Goal: Task Accomplishment & Management: Use online tool/utility

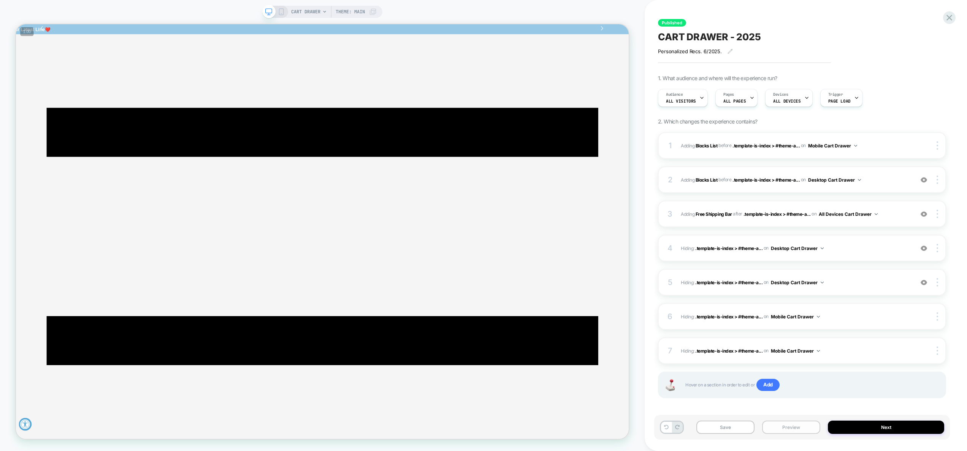
click at [781, 429] on button "Preview" at bounding box center [791, 427] width 58 height 13
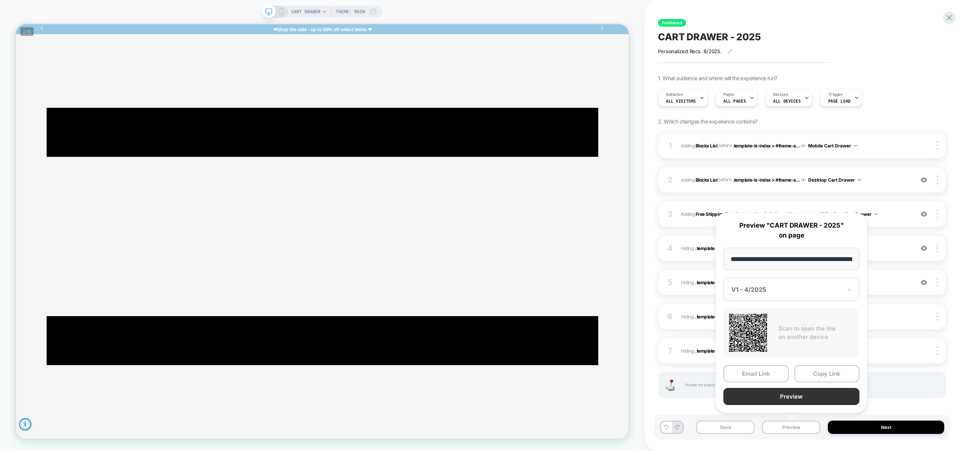
click at [785, 396] on button "Preview" at bounding box center [791, 396] width 136 height 17
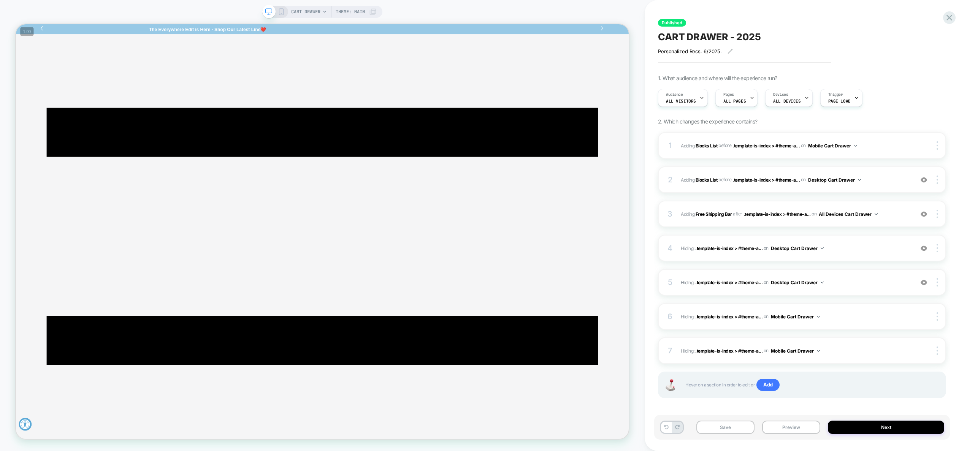
drag, startPoint x: 792, startPoint y: 427, endPoint x: 813, endPoint y: 400, distance: 34.6
click at [813, 400] on div "Published CART DRAWER - 2025 Personalized Recs. 6/2025. Click to edit experienc…" at bounding box center [806, 225] width 296 height 451
click at [776, 388] on span "Add" at bounding box center [767, 385] width 23 height 12
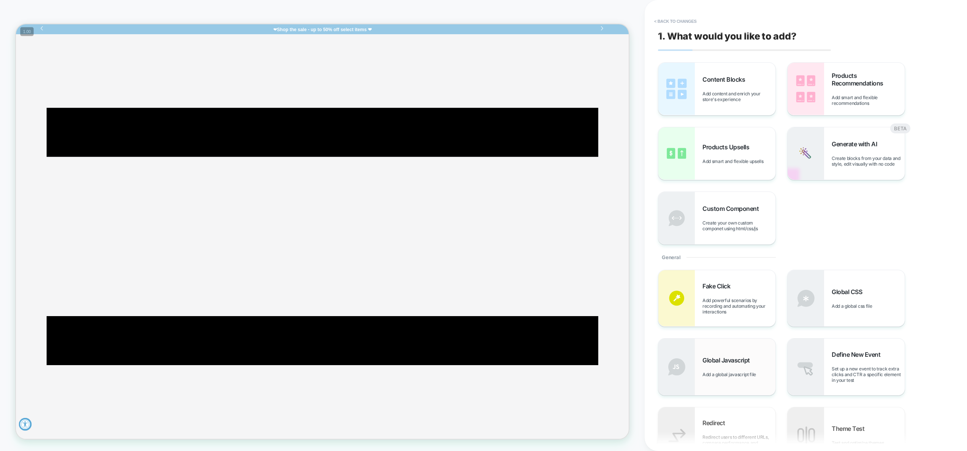
click at [713, 370] on div "Global Javascript Add a global javascript file" at bounding box center [738, 366] width 73 height 21
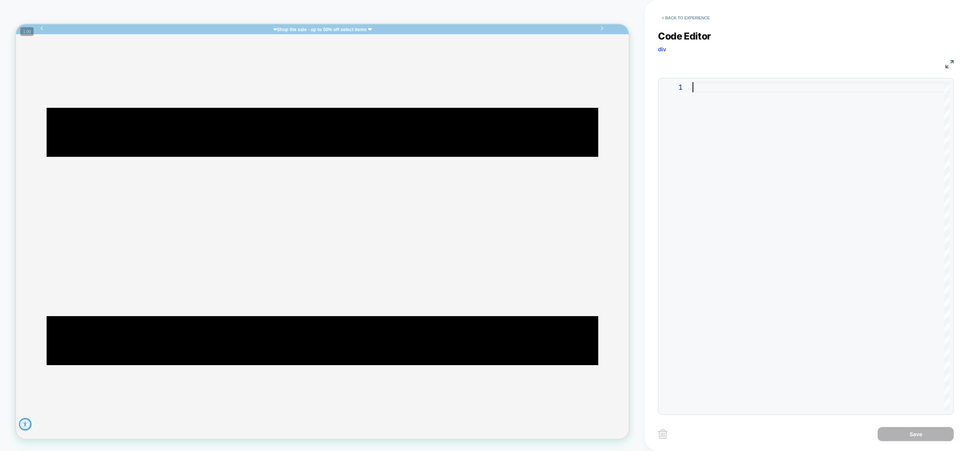
click at [743, 181] on div at bounding box center [820, 246] width 257 height 329
type textarea "**********"
click at [906, 440] on button "Save" at bounding box center [915, 434] width 76 height 14
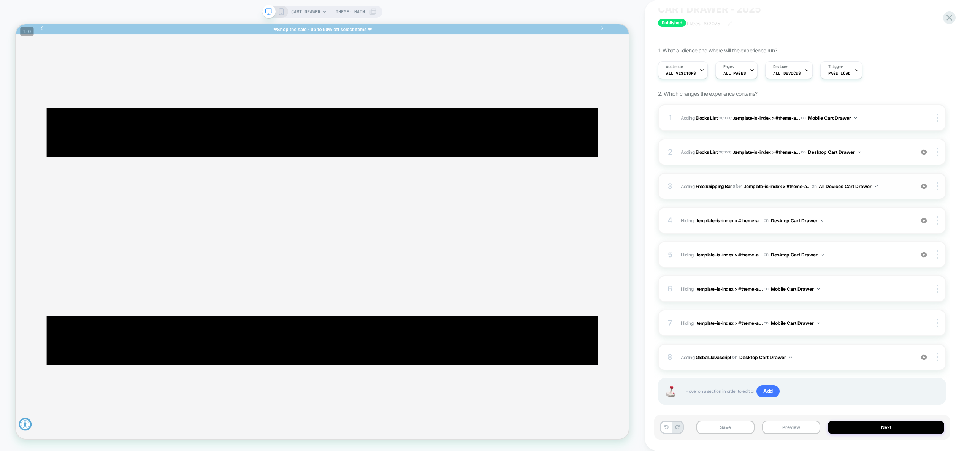
scroll to position [27, 0]
click at [781, 423] on button "Preview" at bounding box center [791, 427] width 58 height 13
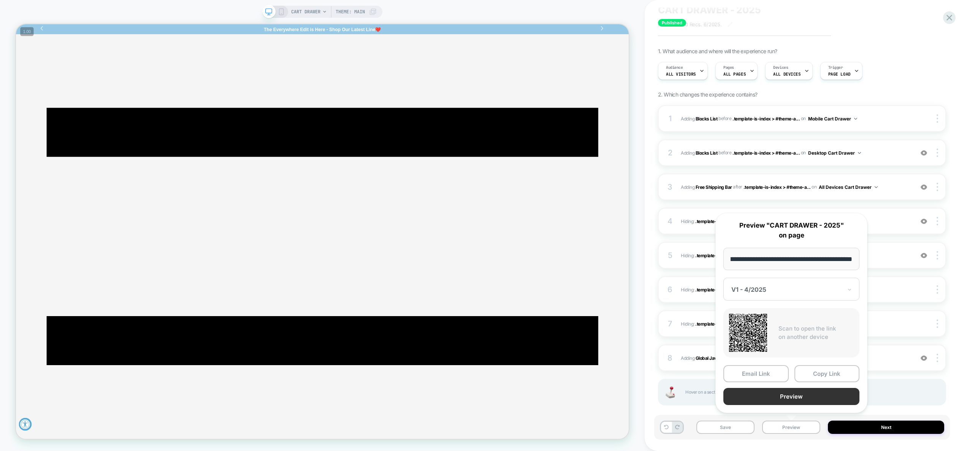
scroll to position [0, 0]
click at [784, 396] on button "Preview" at bounding box center [791, 396] width 136 height 17
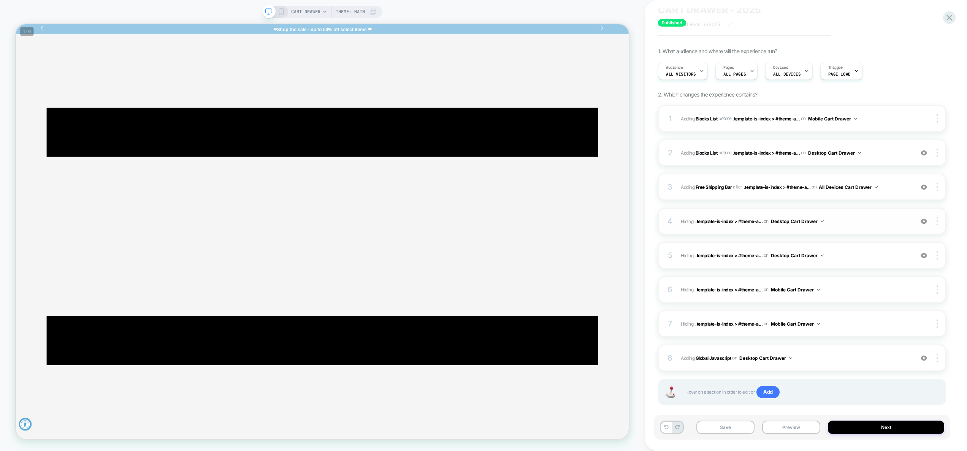
click at [866, 231] on div "4 Hiding : .template-is-index > #theme-a... .template-is-index > #theme-ajax-ca…" at bounding box center [802, 221] width 288 height 27
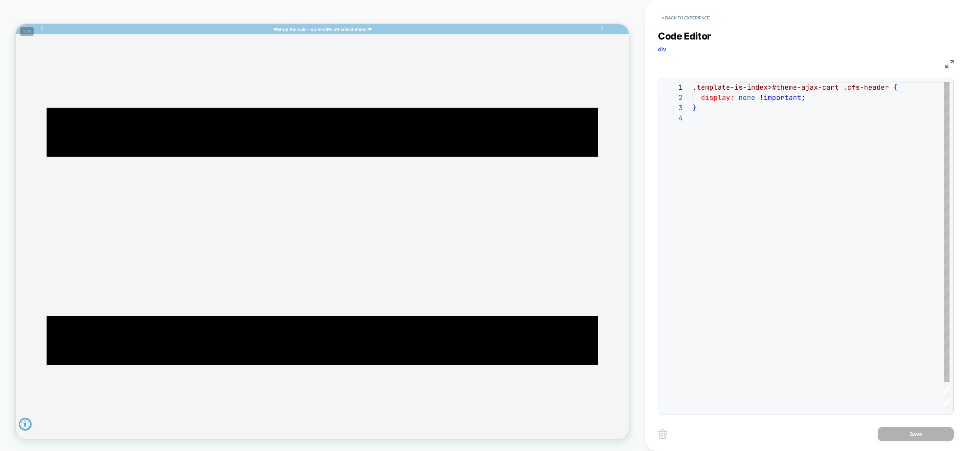
scroll to position [31, 0]
click at [695, 19] on button "< Back to experience" at bounding box center [685, 18] width 55 height 12
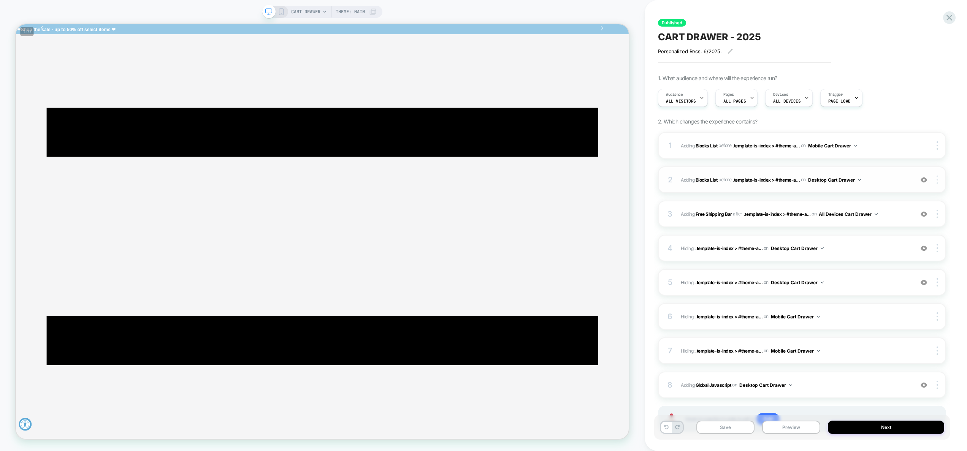
click at [939, 183] on div at bounding box center [938, 180] width 14 height 8
click at [937, 183] on img at bounding box center [937, 180] width 2 height 8
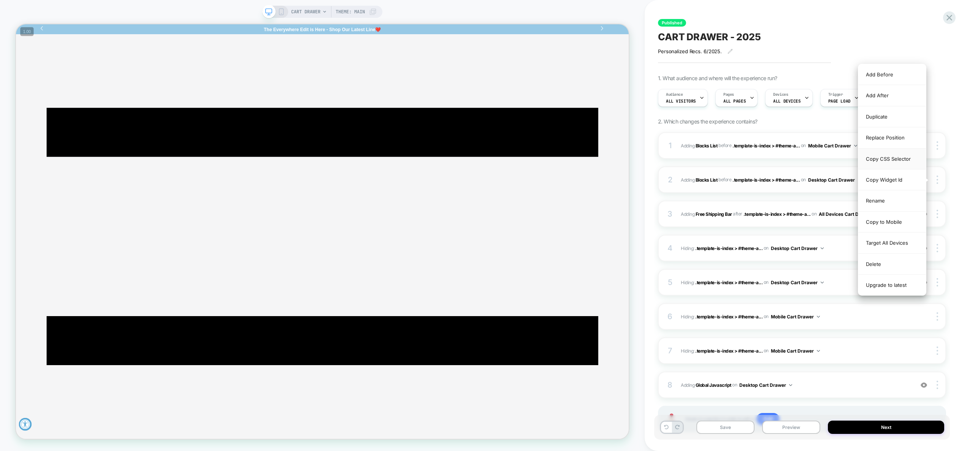
click at [893, 164] on div "Copy CSS Selector" at bounding box center [892, 159] width 68 height 21
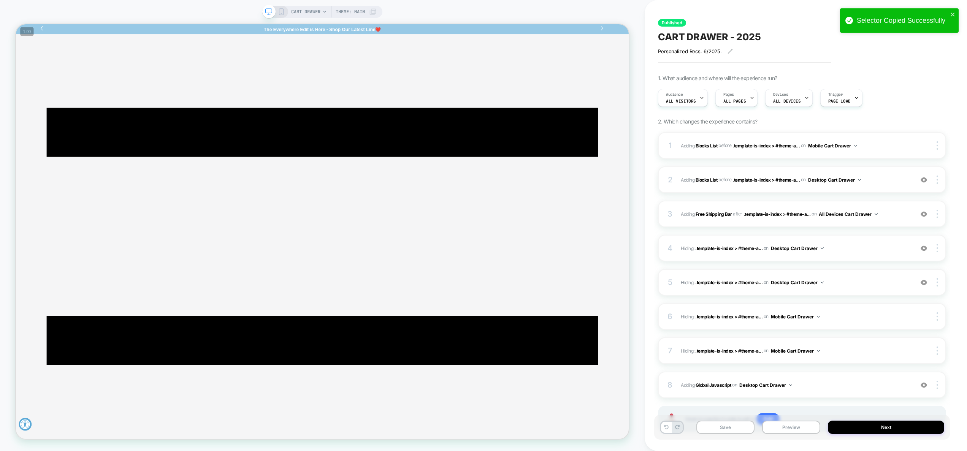
click at [954, 156] on div "Published CART DRAWER - 2025 Personalized Recs. 6/2025. Click to edit experienc…" at bounding box center [806, 225] width 322 height 451
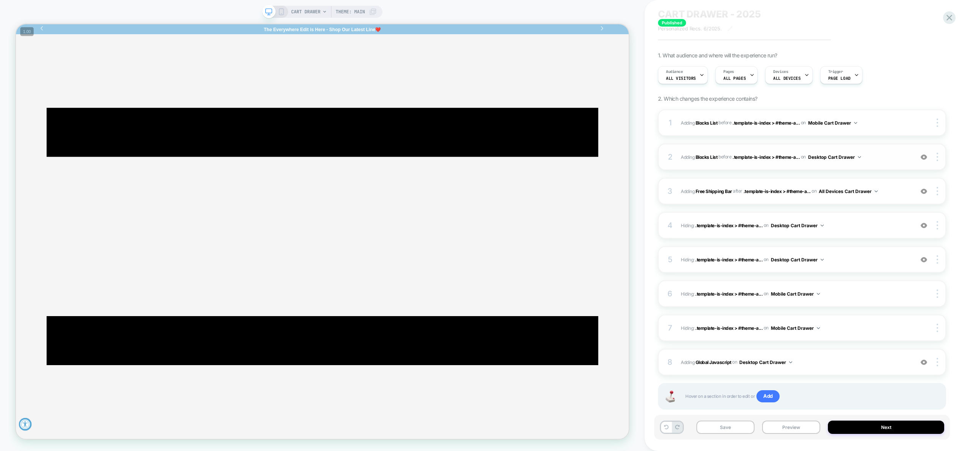
scroll to position [38, 0]
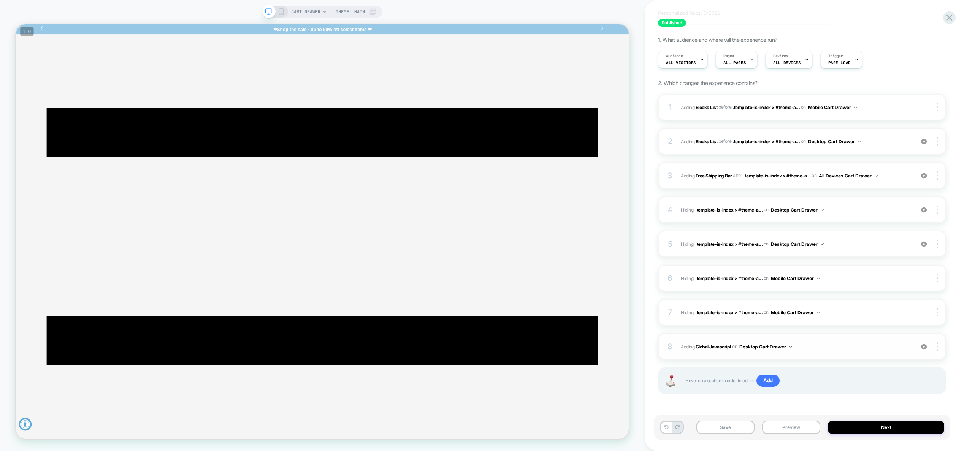
click at [854, 351] on span "Adding Global Javascript on Desktop Cart Drawer" at bounding box center [795, 347] width 229 height 10
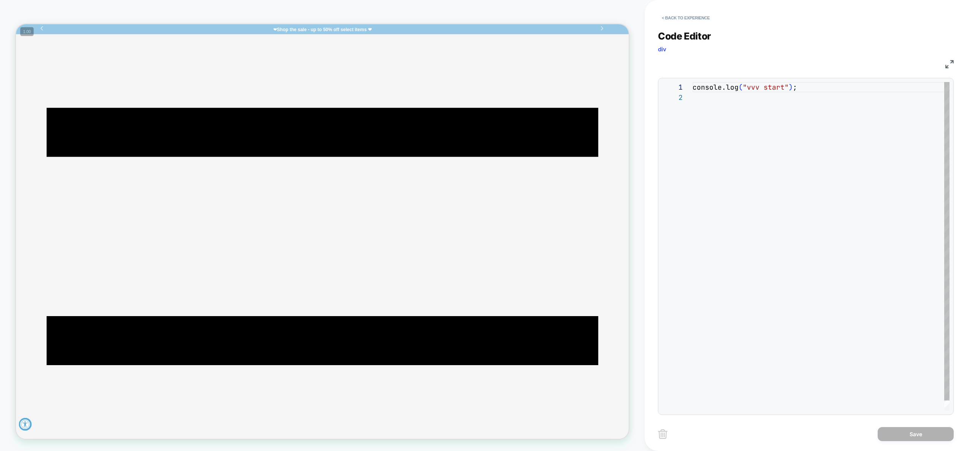
scroll to position [10, 0]
click at [678, 23] on button "< Back to experience" at bounding box center [685, 18] width 55 height 12
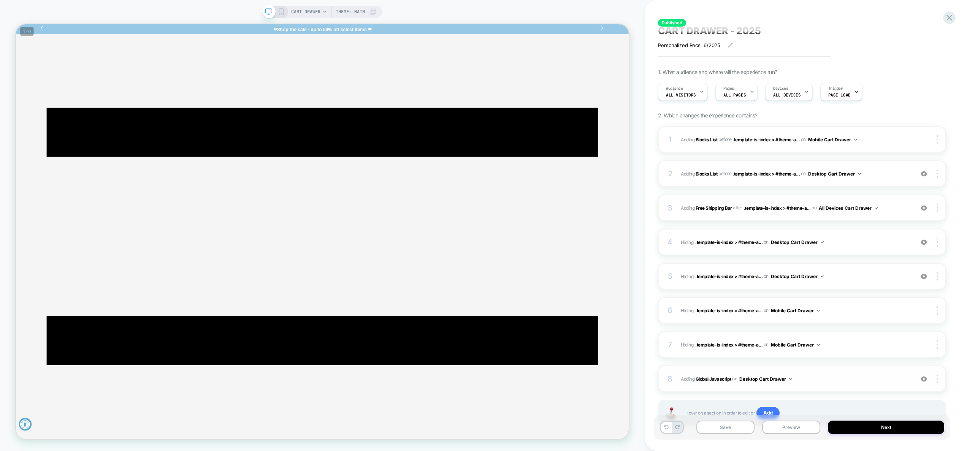
scroll to position [13, 0]
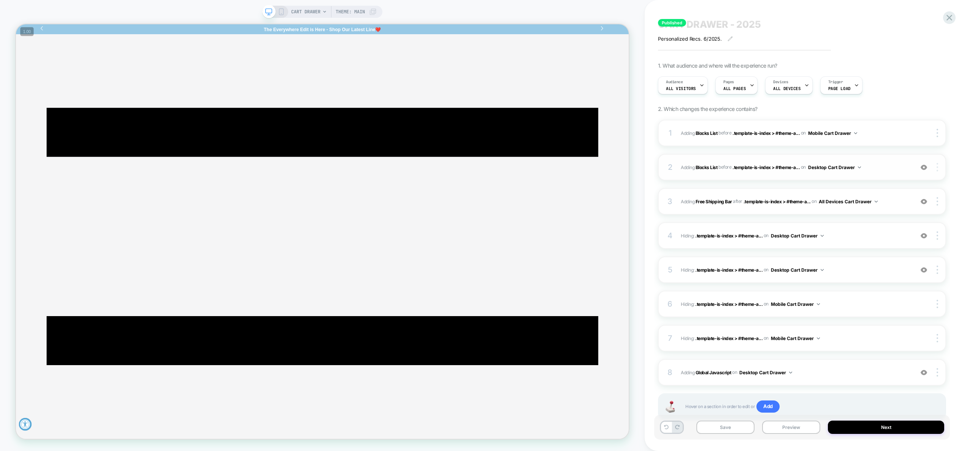
click at [938, 169] on div at bounding box center [938, 167] width 14 height 8
click at [894, 150] on div "Copy CSS Selector" at bounding box center [892, 146] width 68 height 21
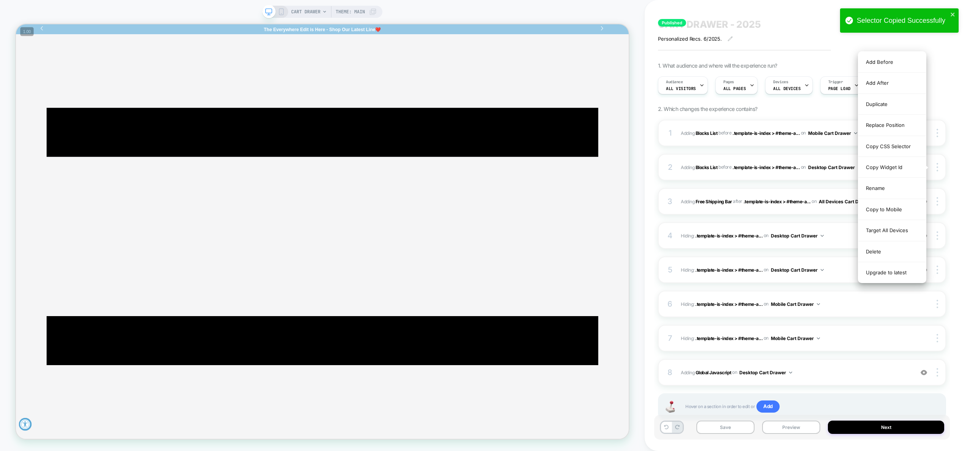
click at [950, 166] on div "Published CART DRAWER - 2025 Personalized Recs. 6/2025. Click to edit experienc…" at bounding box center [806, 225] width 296 height 451
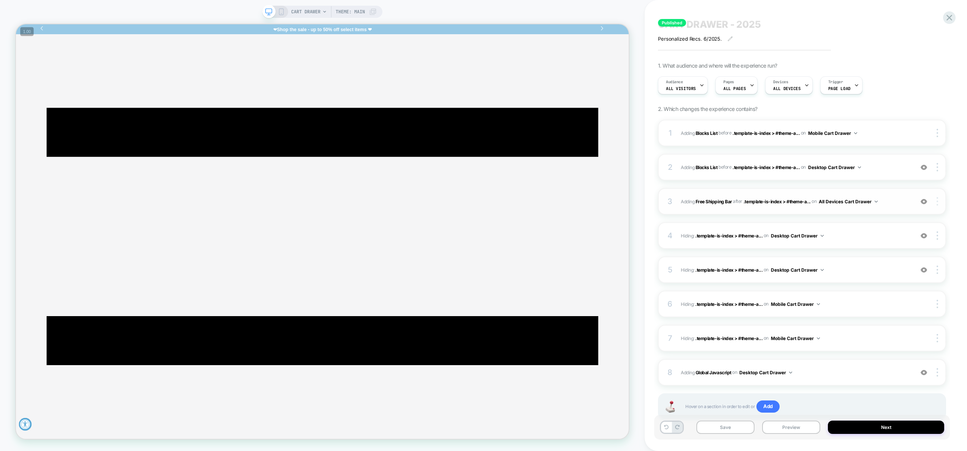
click at [937, 201] on img at bounding box center [937, 201] width 2 height 8
click at [885, 189] on div "Copy CSS Selector" at bounding box center [892, 191] width 68 height 21
click at [934, 305] on div at bounding box center [938, 304] width 14 height 8
click at [937, 169] on img at bounding box center [937, 167] width 2 height 8
click at [939, 171] on div at bounding box center [938, 167] width 14 height 8
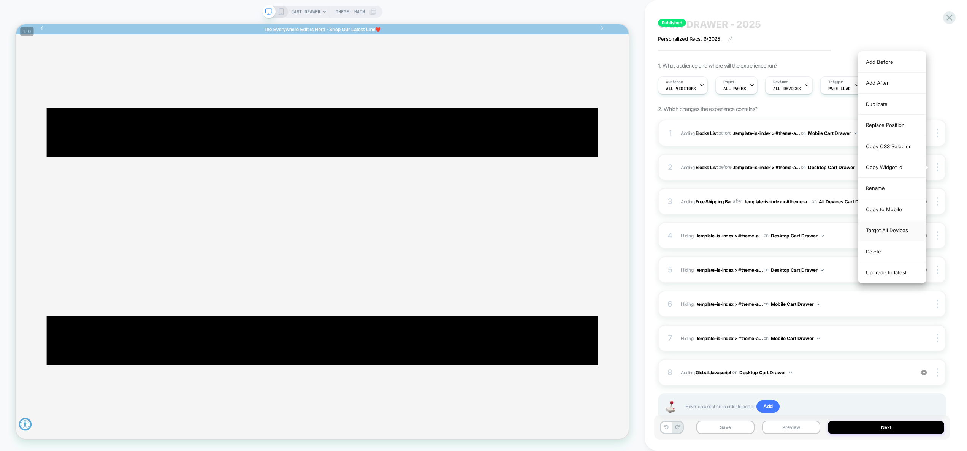
click at [900, 233] on div "Target All Devices" at bounding box center [892, 230] width 68 height 21
click at [938, 133] on div at bounding box center [938, 133] width 14 height 8
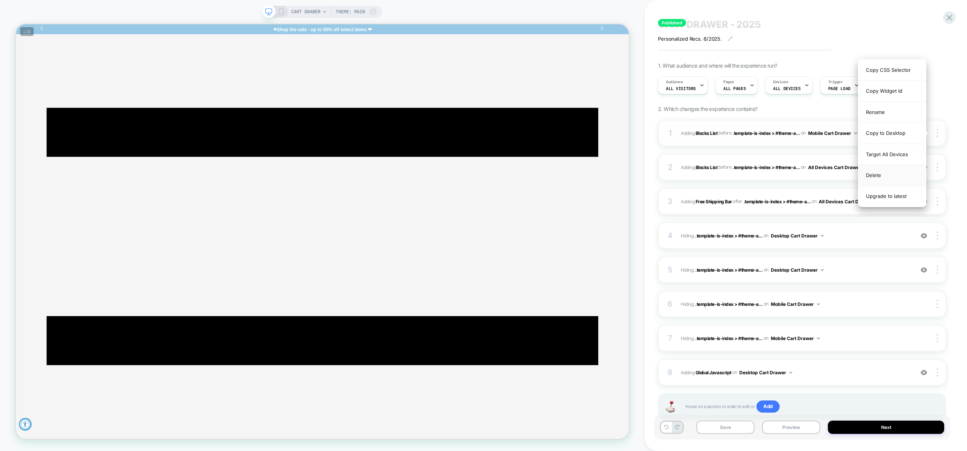
click at [891, 171] on div "Delete" at bounding box center [892, 175] width 68 height 21
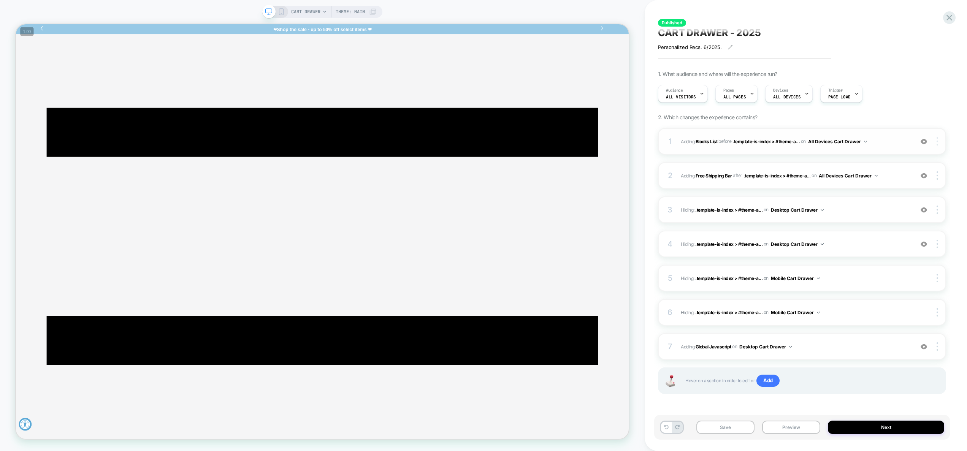
click at [936, 141] on img at bounding box center [937, 141] width 2 height 8
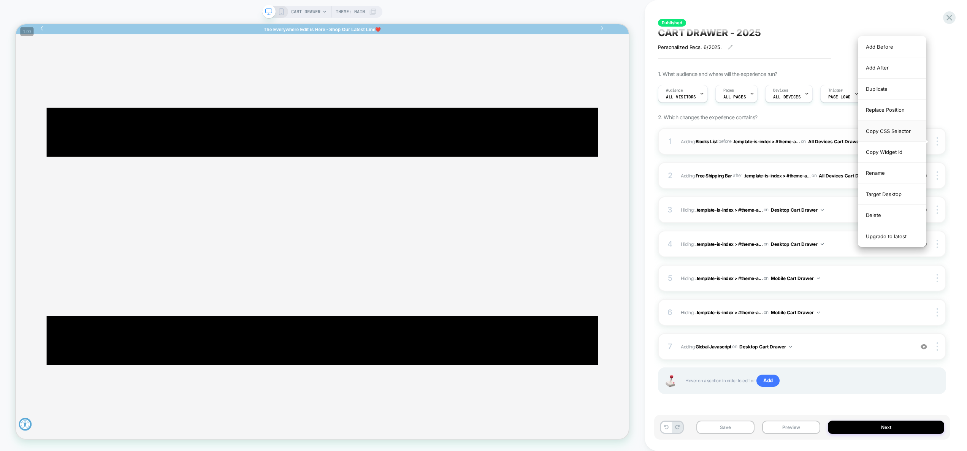
click at [896, 131] on div "Copy CSS Selector" at bounding box center [892, 131] width 68 height 21
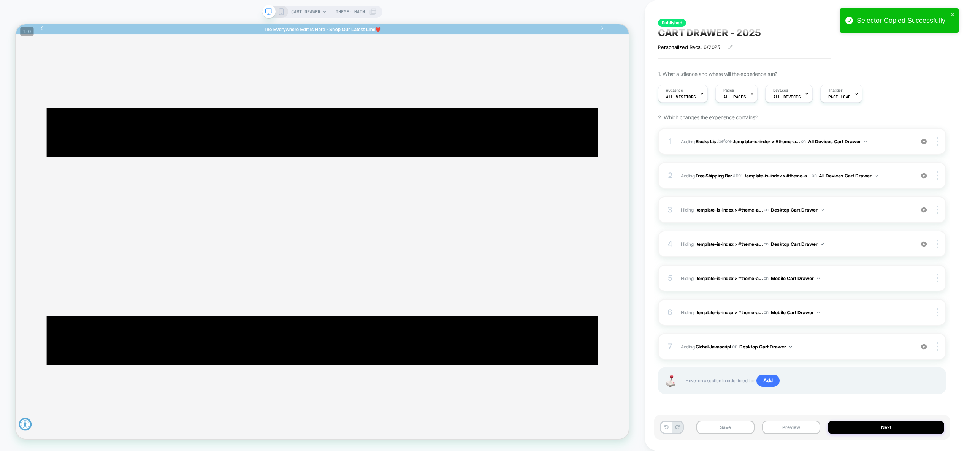
click at [948, 136] on div "Published CART DRAWER - 2025 Personalized Recs. 6/2025. Click to edit experienc…" at bounding box center [802, 226] width 296 height 436
click at [939, 142] on div at bounding box center [938, 141] width 14 height 8
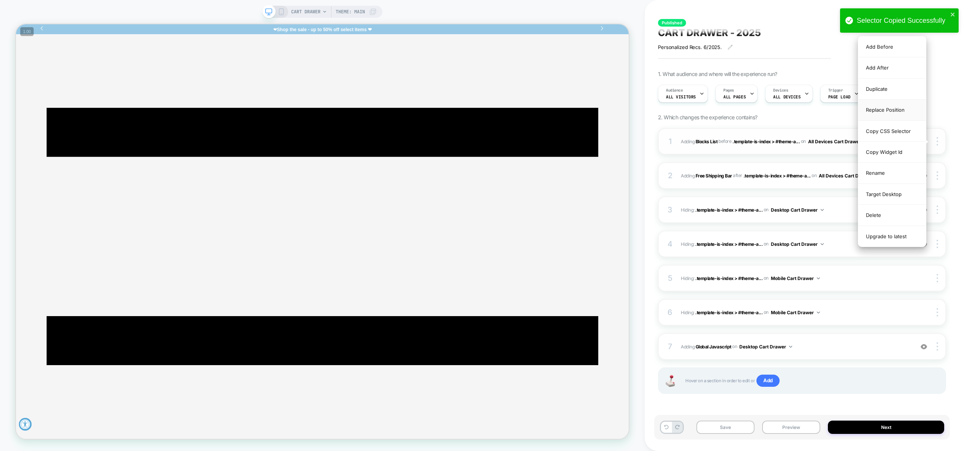
click at [896, 108] on div "Replace Position" at bounding box center [892, 110] width 68 height 21
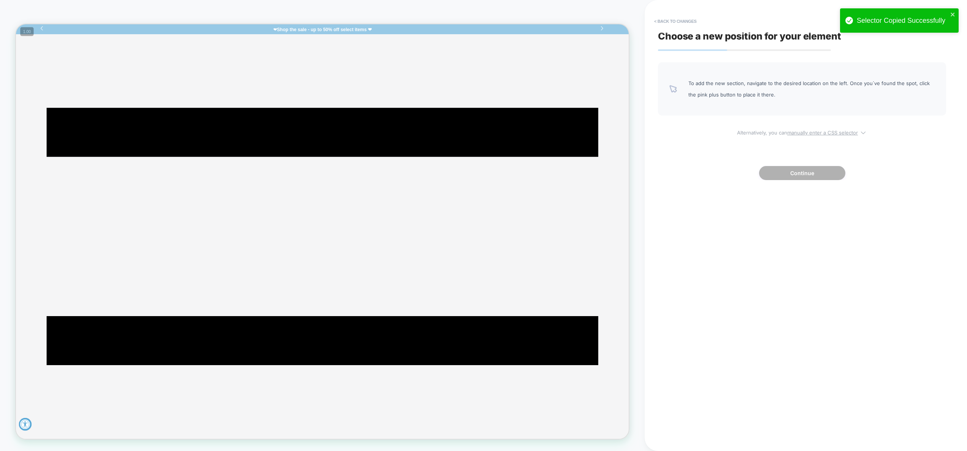
click at [808, 133] on u "manually enter a CSS selector" at bounding box center [822, 133] width 71 height 6
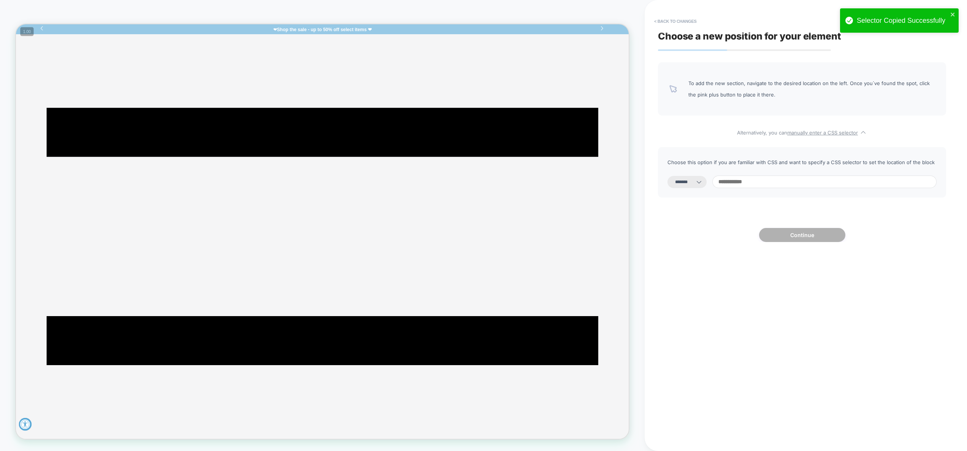
click at [706, 182] on select "**********" at bounding box center [686, 182] width 39 height 12
select select "**********"
click at [667, 176] on select "**********" at bounding box center [686, 182] width 39 height 12
click at [749, 182] on input at bounding box center [824, 182] width 224 height 13
paste input "**********"
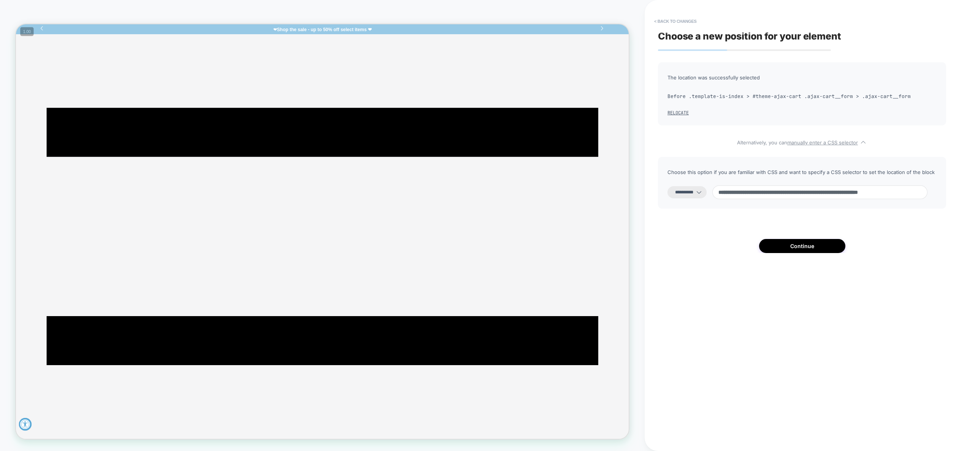
scroll to position [0, 0]
drag, startPoint x: 761, startPoint y: 184, endPoint x: 724, endPoint y: 188, distance: 37.6
click at [724, 188] on div "**********" at bounding box center [802, 183] width 288 height 52
drag, startPoint x: 795, startPoint y: 193, endPoint x: 700, endPoint y: 191, distance: 95.0
click at [700, 191] on div "**********" at bounding box center [801, 192] width 269 height 14
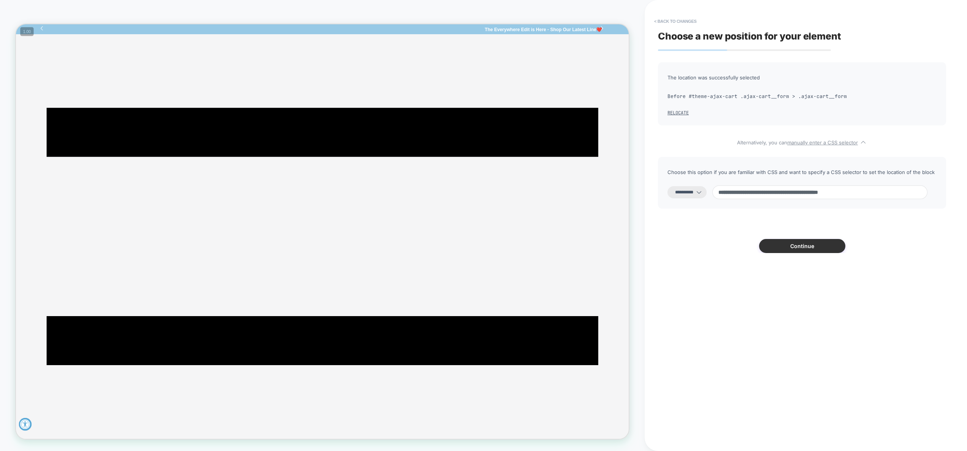
type input "**********"
click at [825, 250] on button "Continue" at bounding box center [802, 246] width 86 height 14
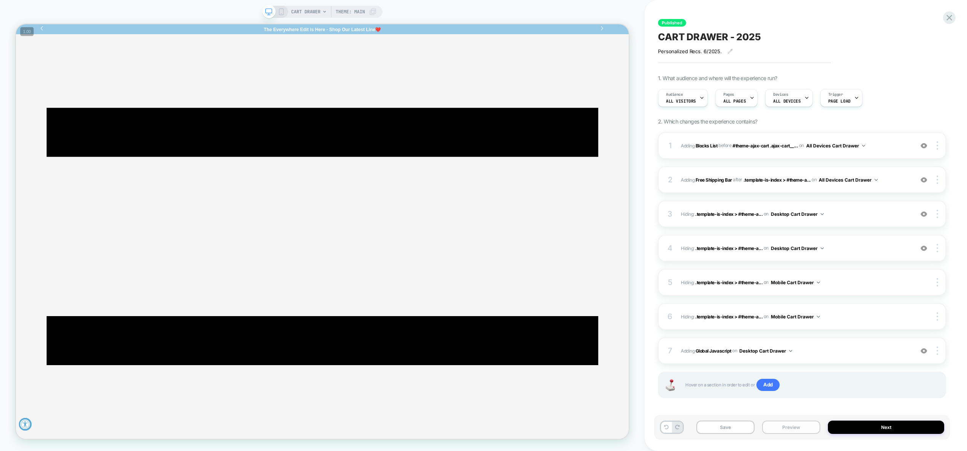
click at [797, 428] on button "Preview" at bounding box center [791, 427] width 58 height 13
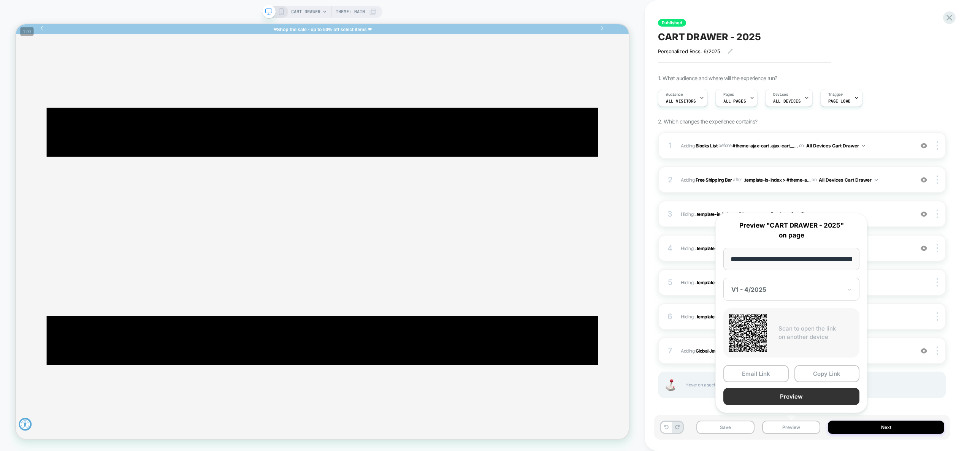
click at [791, 398] on button "Preview" at bounding box center [791, 396] width 136 height 17
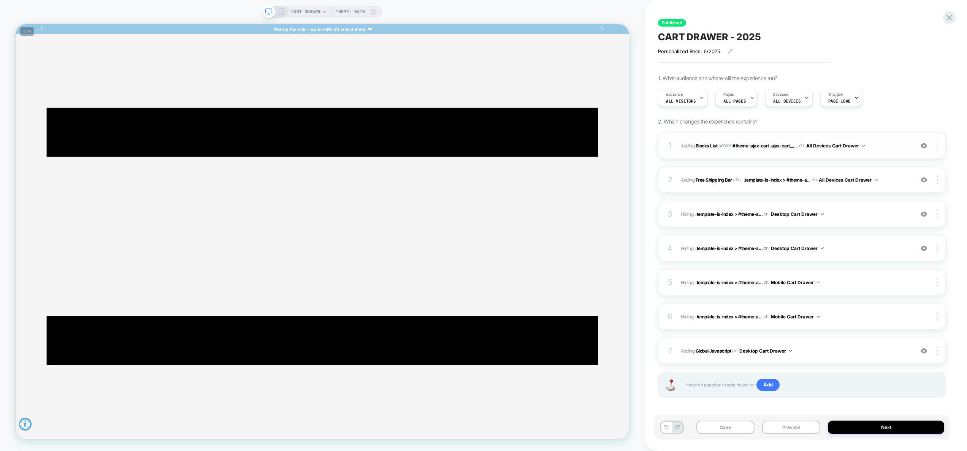
click at [938, 146] on img at bounding box center [937, 145] width 2 height 8
click at [937, 143] on img at bounding box center [937, 145] width 2 height 8
click at [891, 136] on div "Copy CSS Selector" at bounding box center [892, 135] width 68 height 21
click at [937, 148] on img at bounding box center [937, 145] width 2 height 8
click at [938, 143] on div at bounding box center [938, 145] width 14 height 8
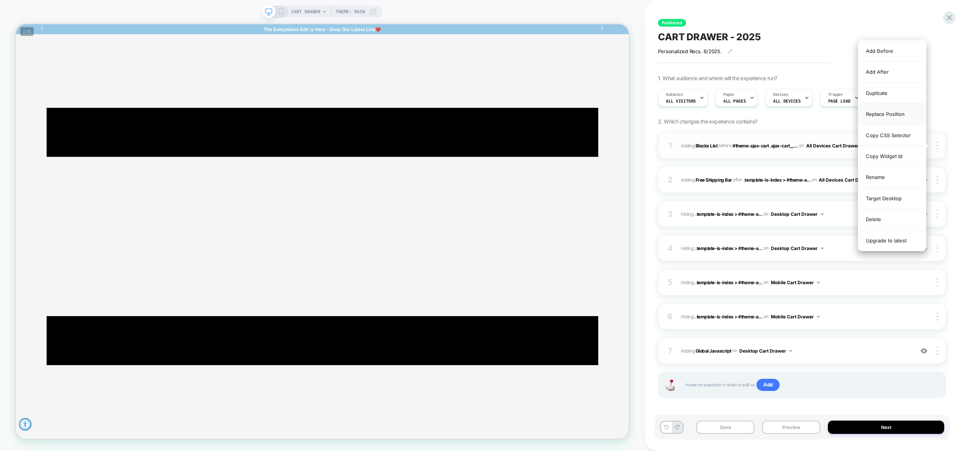
click at [892, 112] on div "Replace Position" at bounding box center [892, 114] width 68 height 21
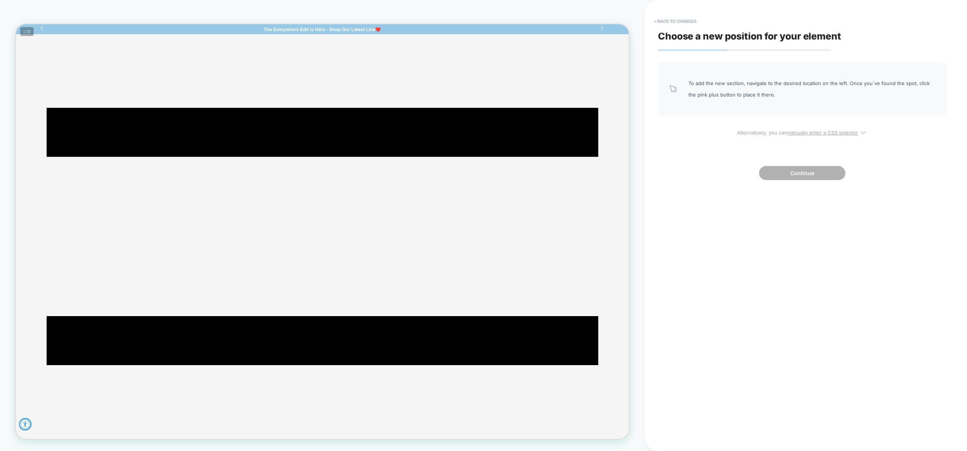
click at [801, 130] on u "manually enter a CSS selector" at bounding box center [822, 133] width 71 height 6
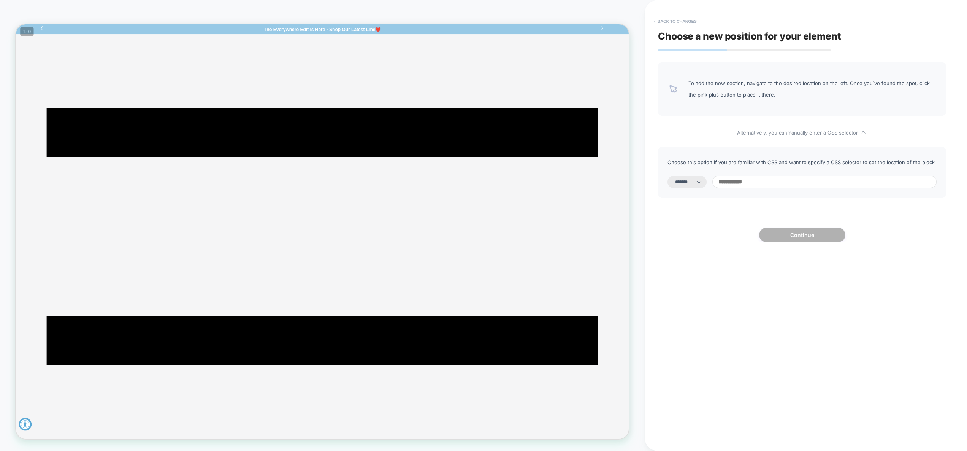
click at [694, 174] on div "**********" at bounding box center [802, 172] width 288 height 51
click at [691, 182] on select "**********" at bounding box center [686, 182] width 39 height 12
select select "**********"
click at [667, 176] on select "**********" at bounding box center [686, 182] width 39 height 12
click at [766, 183] on input at bounding box center [824, 182] width 224 height 13
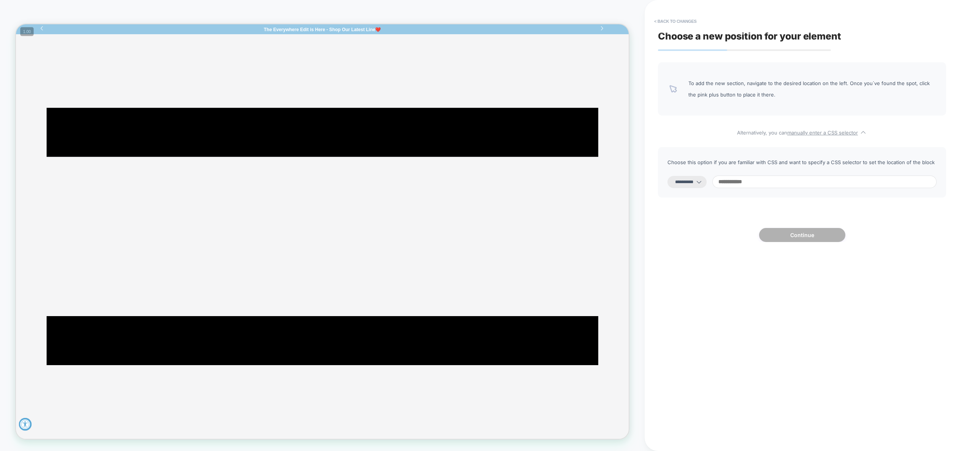
paste input "**********"
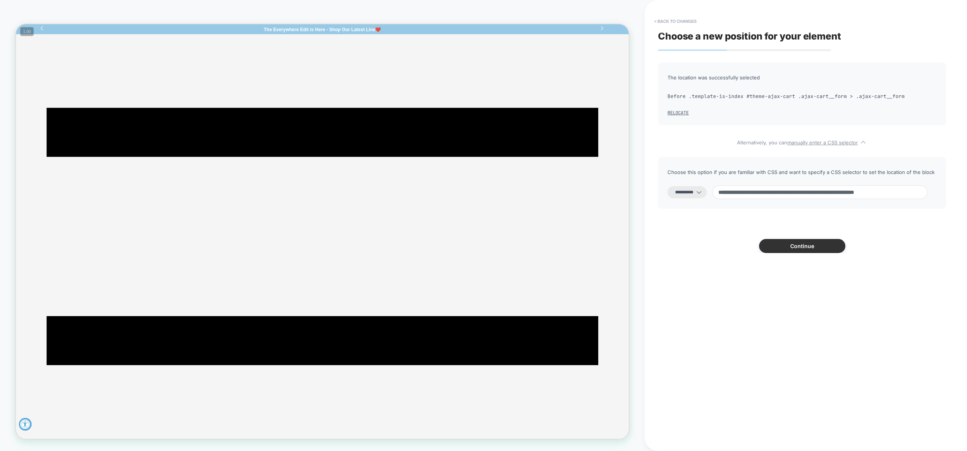
type input "**********"
click at [816, 248] on button "Continue" at bounding box center [802, 246] width 86 height 14
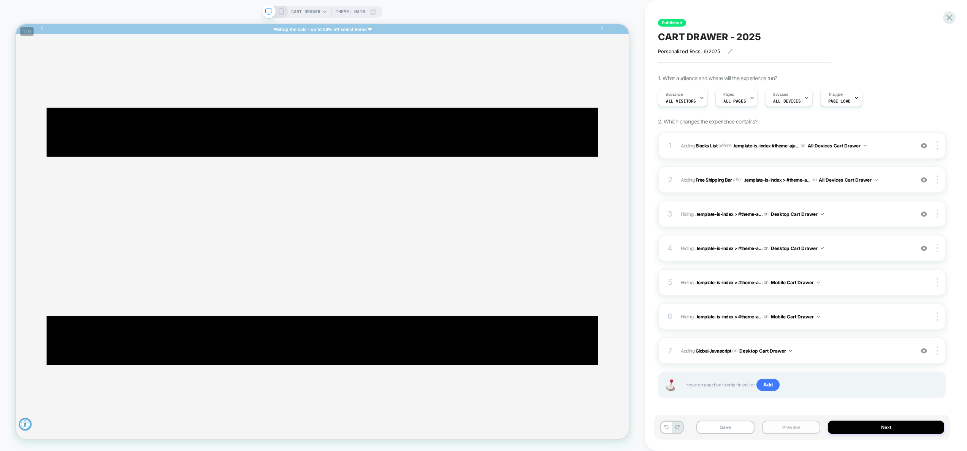
click at [805, 428] on button "Preview" at bounding box center [791, 427] width 58 height 13
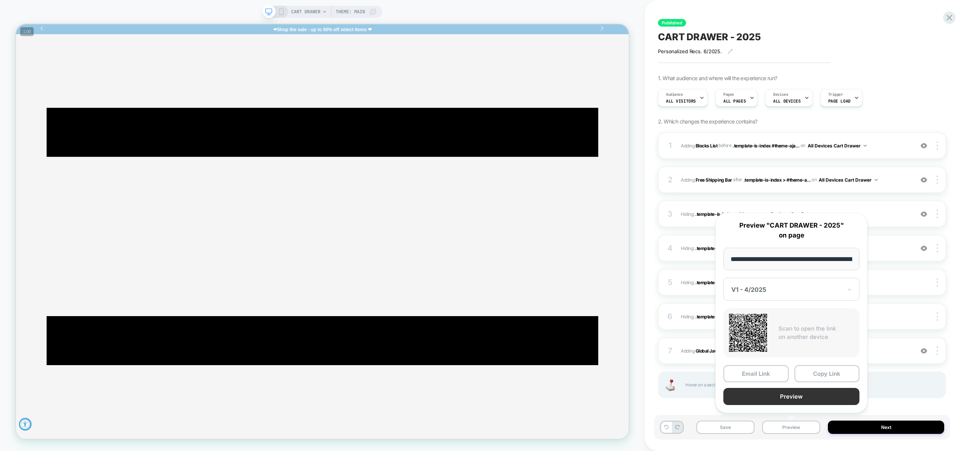
click at [792, 398] on button "Preview" at bounding box center [791, 396] width 136 height 17
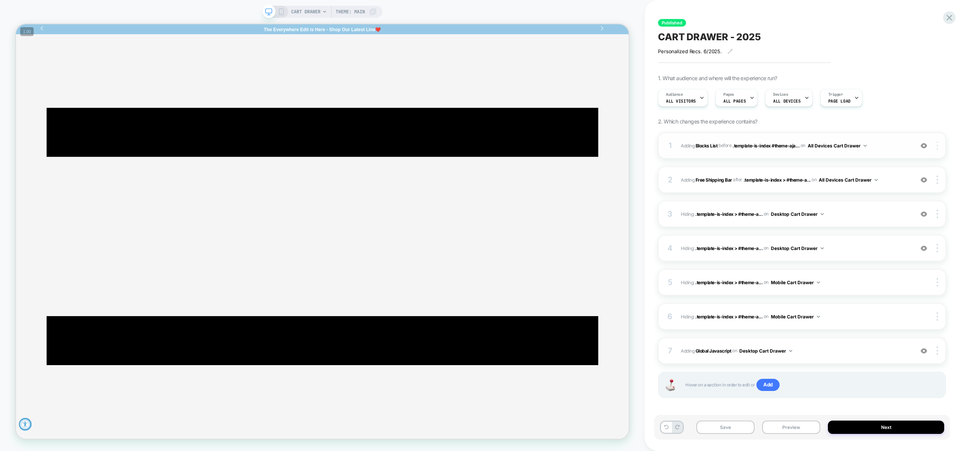
click at [936, 147] on img at bounding box center [937, 145] width 2 height 8
drag, startPoint x: 892, startPoint y: 138, endPoint x: 812, endPoint y: 21, distance: 141.8
click at [892, 138] on div "Copy CSS Selector" at bounding box center [892, 135] width 68 height 21
click at [946, 17] on icon at bounding box center [949, 18] width 10 height 10
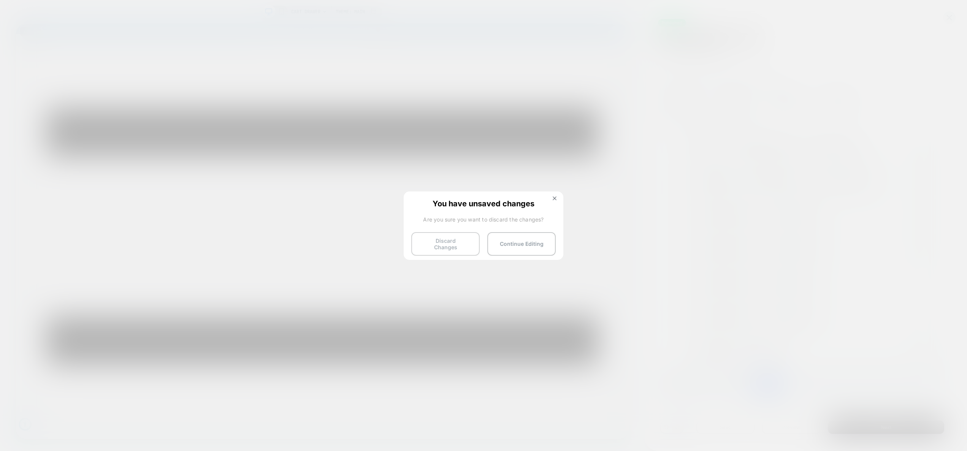
click at [444, 242] on button "Discard Changes" at bounding box center [445, 244] width 68 height 24
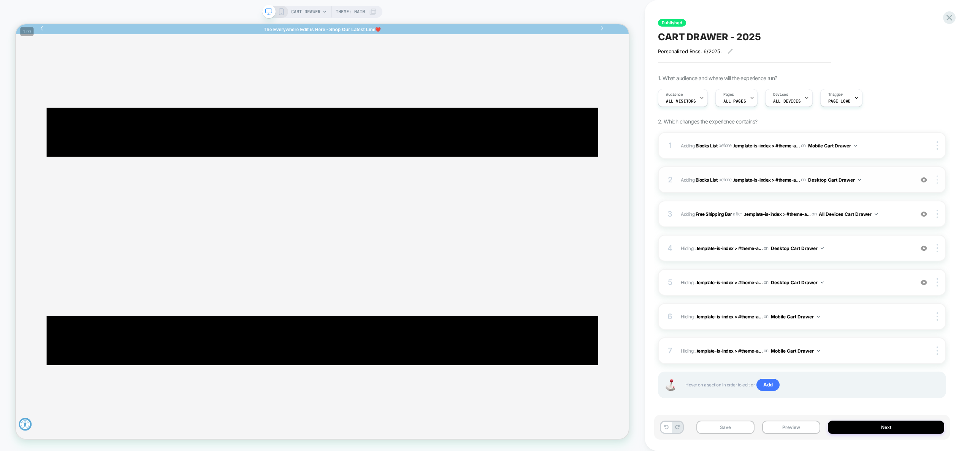
click at [938, 181] on div at bounding box center [938, 180] width 14 height 8
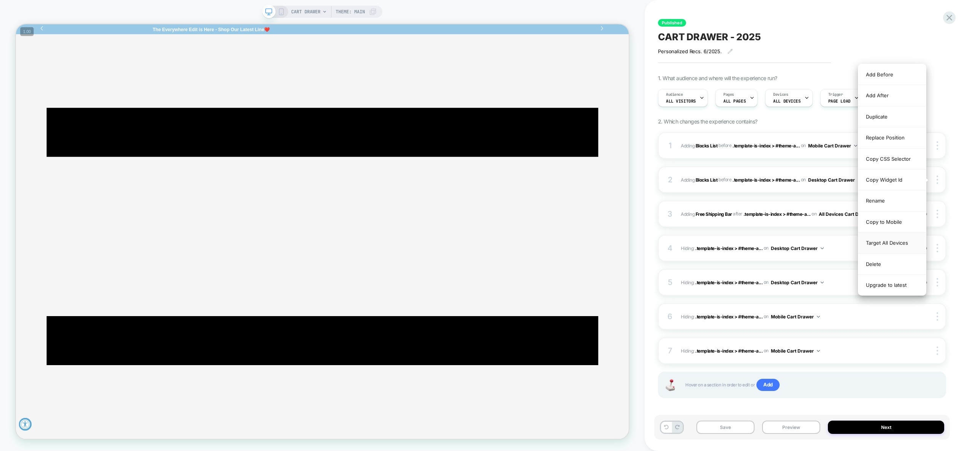
click at [892, 241] on div "Target All Devices" at bounding box center [892, 243] width 68 height 21
click at [939, 146] on div at bounding box center [938, 145] width 14 height 8
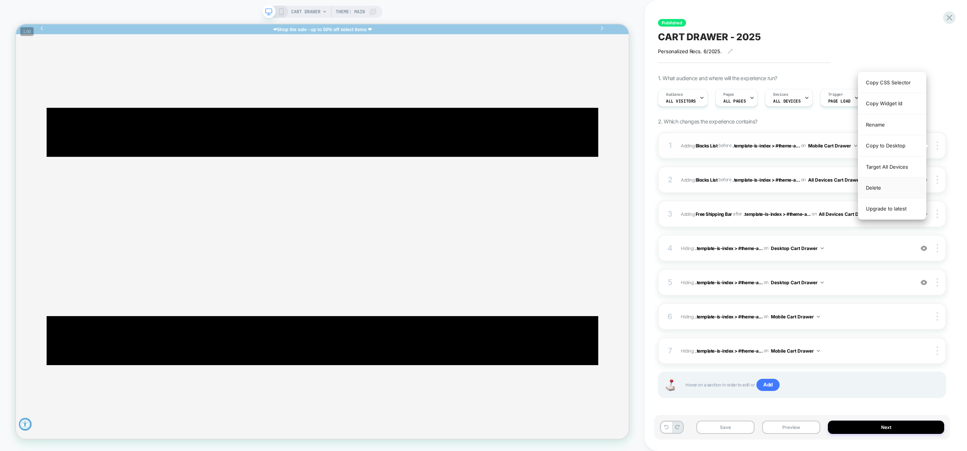
click at [899, 188] on div "Delete" at bounding box center [892, 187] width 68 height 21
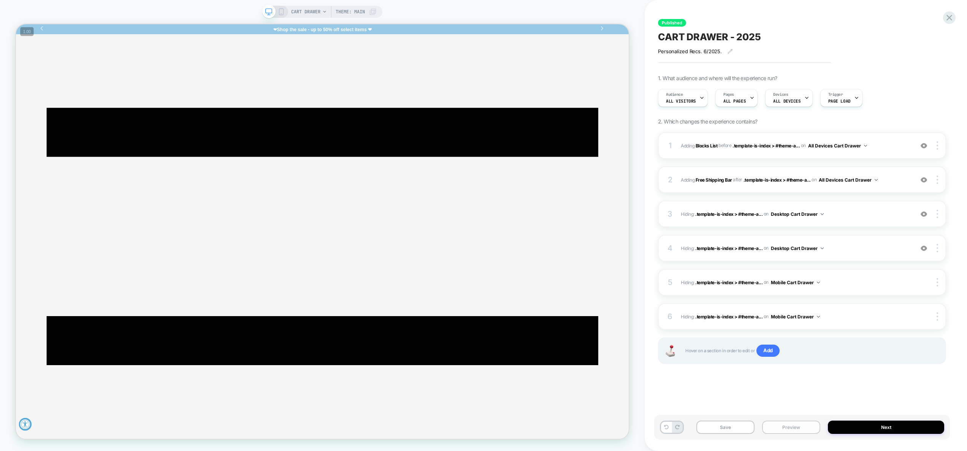
click at [812, 428] on button "Preview" at bounding box center [791, 427] width 58 height 13
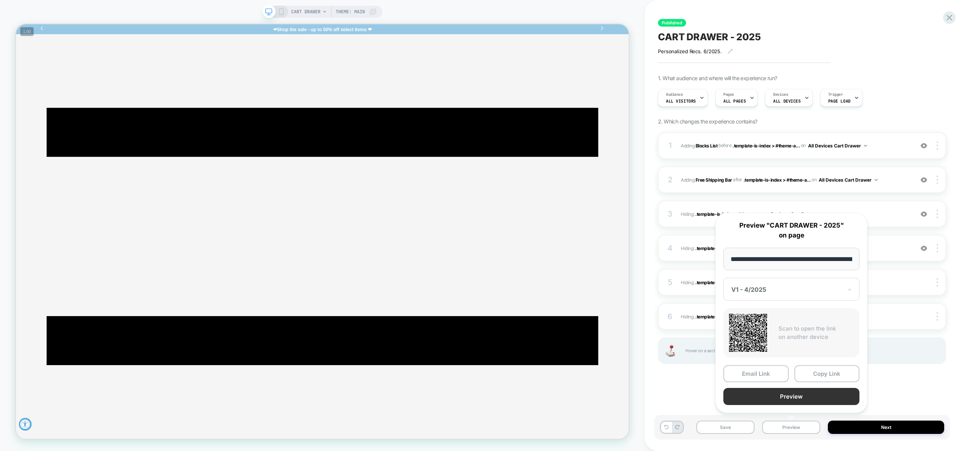
click at [810, 395] on button "Preview" at bounding box center [791, 396] width 136 height 17
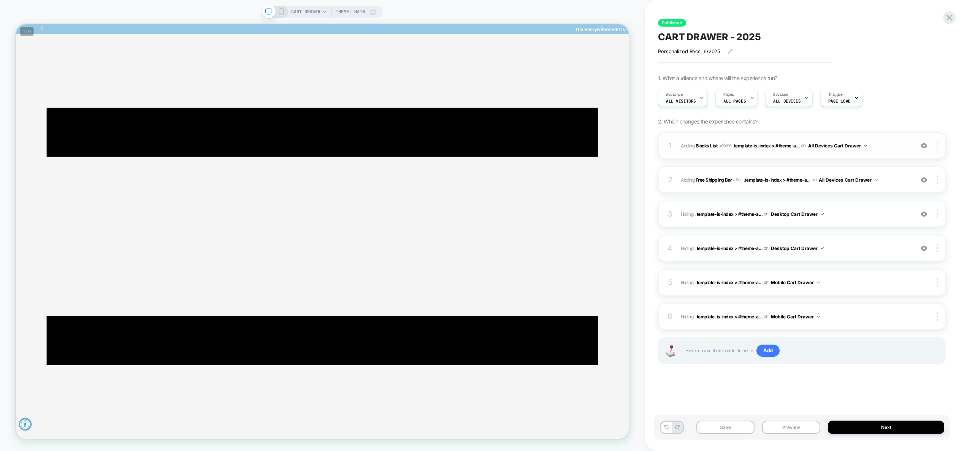
click at [937, 144] on img at bounding box center [937, 145] width 2 height 8
click at [887, 91] on div "Duplicate" at bounding box center [892, 93] width 68 height 21
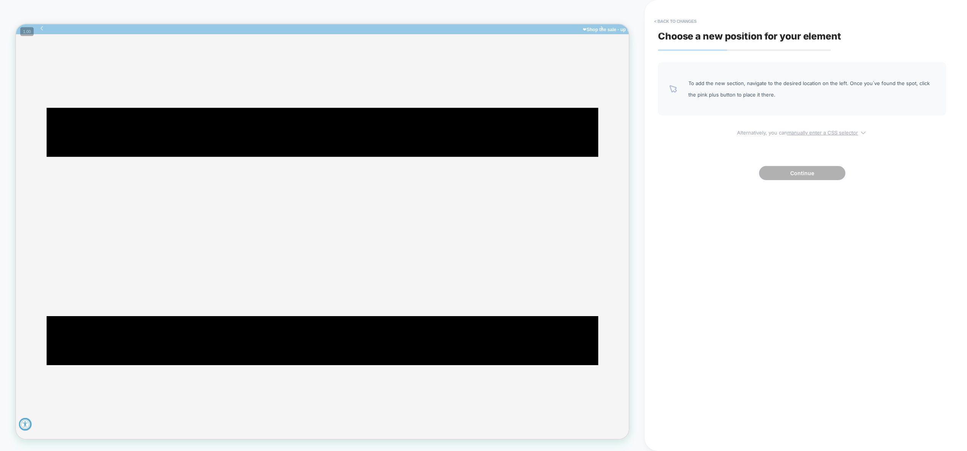
click at [820, 133] on u "manually enter a CSS selector" at bounding box center [822, 133] width 71 height 6
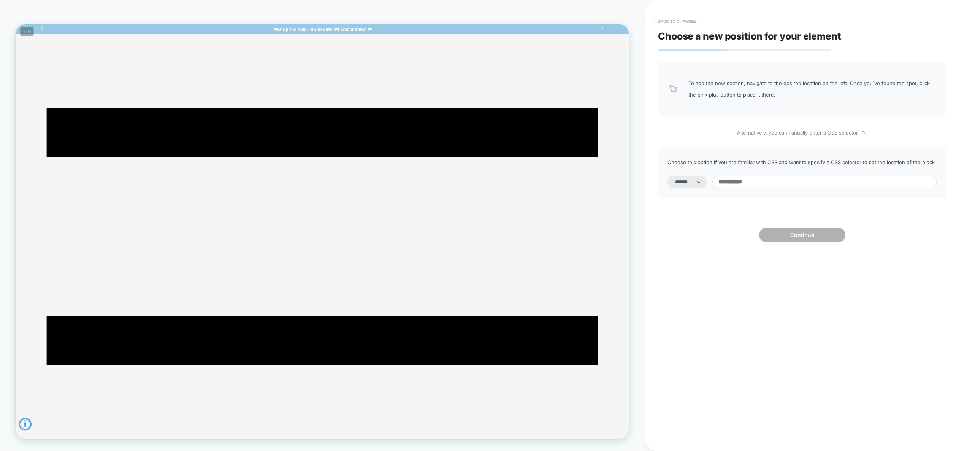
click at [698, 186] on select "**********" at bounding box center [686, 182] width 39 height 12
select select "**********"
click at [667, 176] on select "**********" at bounding box center [686, 182] width 39 height 12
click at [697, 182] on select "**********" at bounding box center [686, 182] width 39 height 12
click at [762, 182] on input at bounding box center [824, 182] width 224 height 13
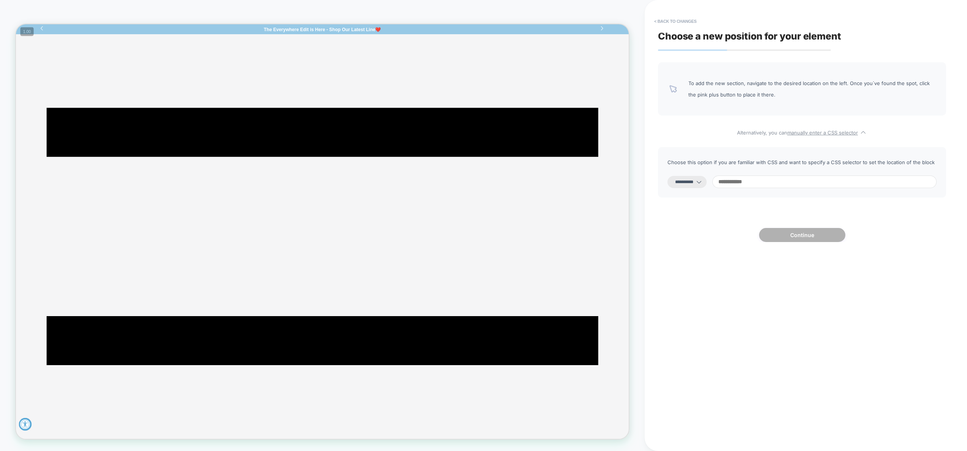
paste input "**********"
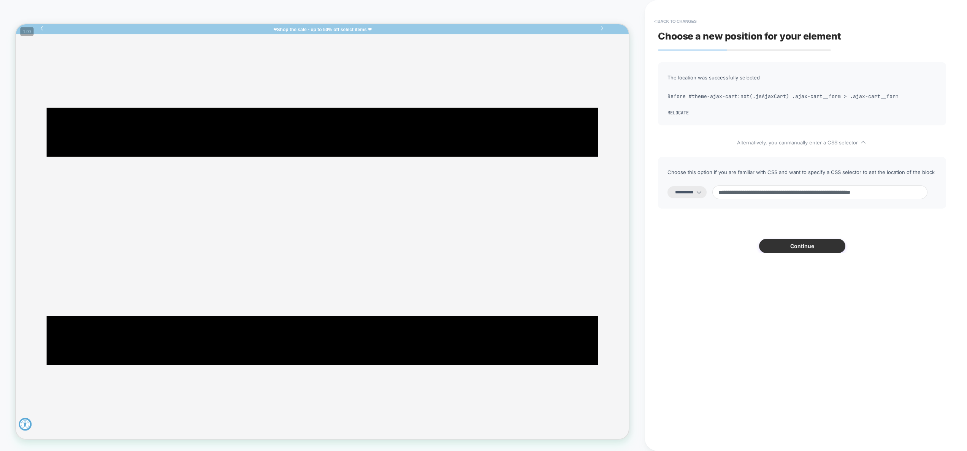
type input "**********"
click at [817, 249] on button "Continue" at bounding box center [802, 246] width 86 height 14
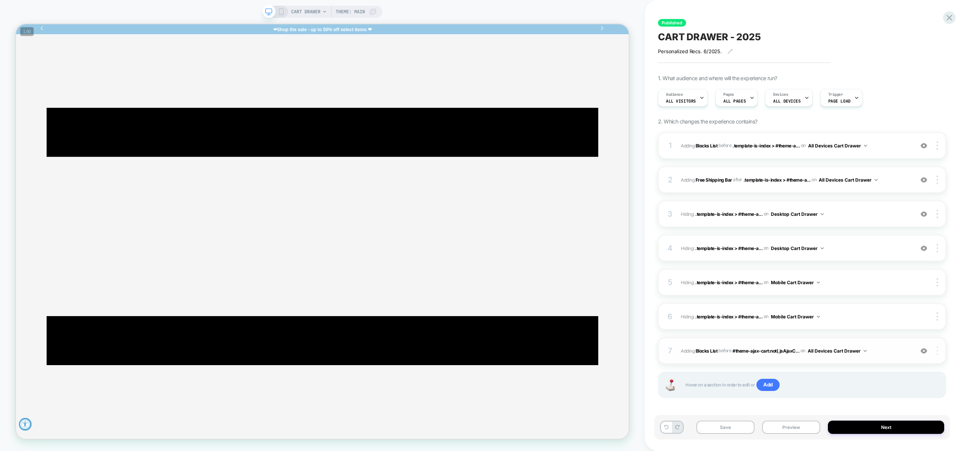
click at [937, 352] on img at bounding box center [937, 351] width 2 height 8
click at [952, 337] on div "Published CART DRAWER - 2025 Personalized Recs. 6/2025. Click to edit experienc…" at bounding box center [806, 225] width 296 height 451
click at [940, 349] on div at bounding box center [938, 351] width 14 height 8
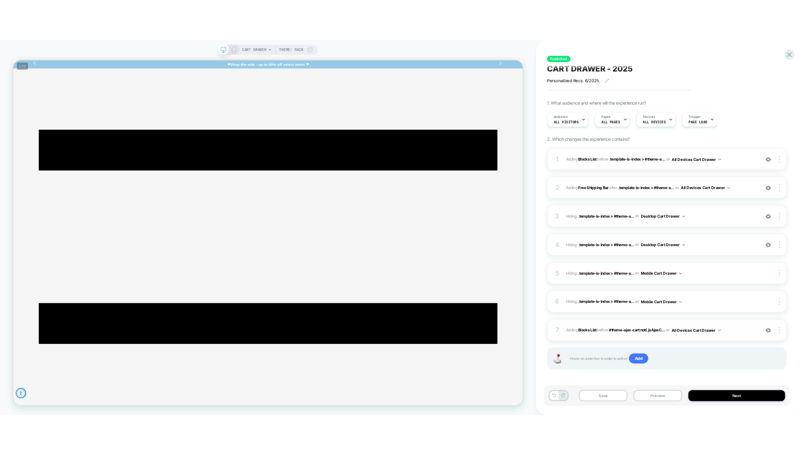
scroll to position [4, 0]
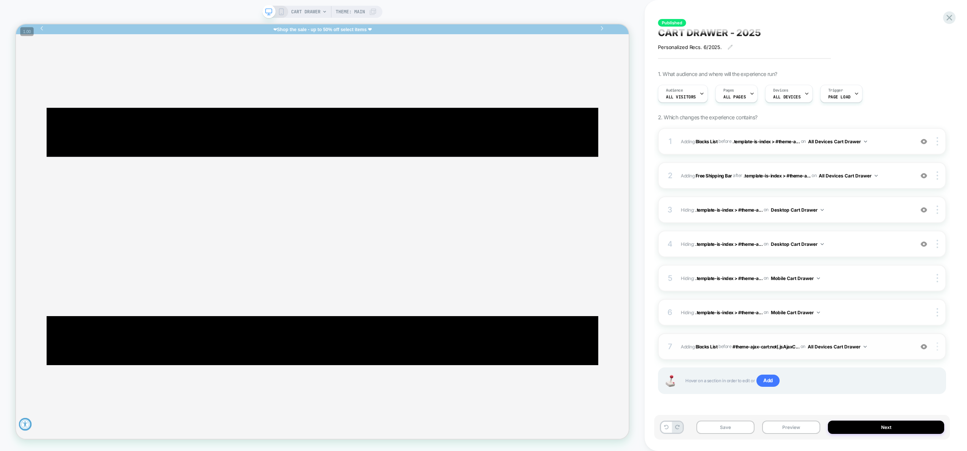
click at [937, 345] on img at bounding box center [937, 346] width 2 height 8
click at [937, 310] on img at bounding box center [937, 312] width 2 height 8
click at [937, 345] on img at bounding box center [937, 346] width 2 height 8
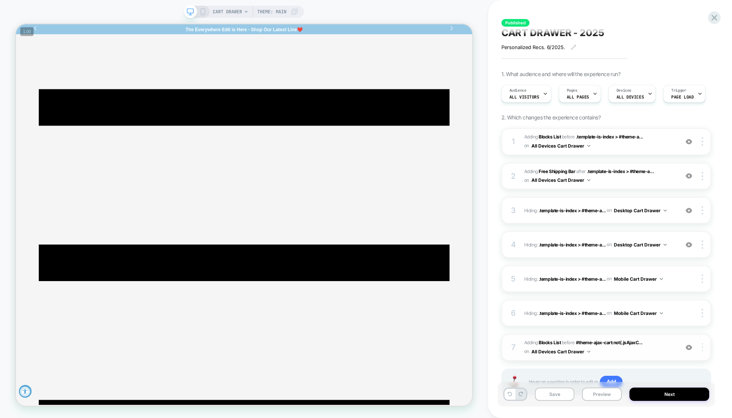
click at [703, 346] on div at bounding box center [703, 347] width 14 height 8
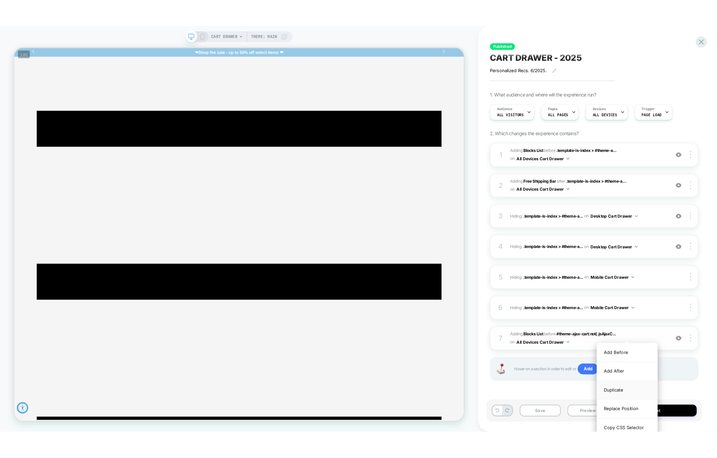
scroll to position [0, 0]
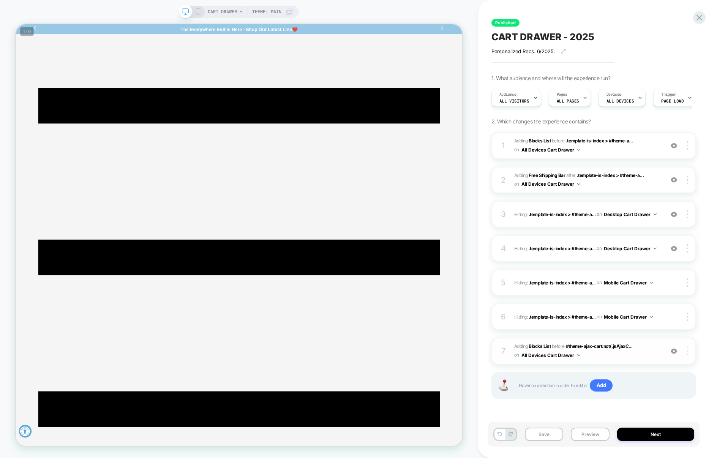
click at [689, 350] on div at bounding box center [688, 351] width 14 height 8
click at [690, 352] on div at bounding box center [688, 351] width 14 height 8
click at [690, 347] on div at bounding box center [688, 351] width 14 height 8
click at [688, 349] on img at bounding box center [688, 351] width 2 height 8
click at [588, 432] on button "Preview" at bounding box center [590, 434] width 39 height 13
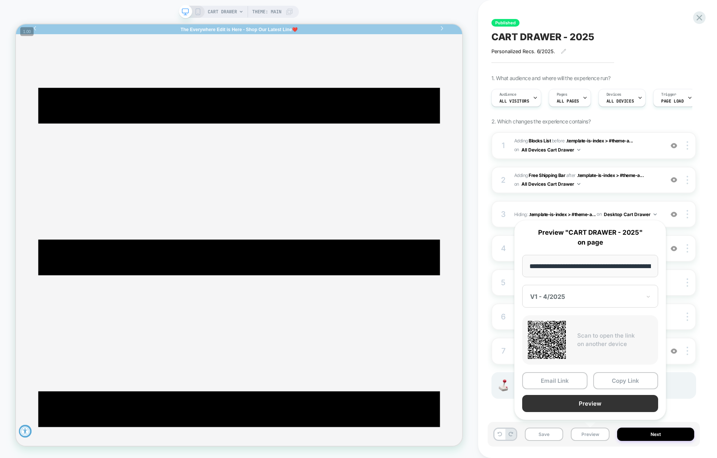
click at [589, 407] on button "Preview" at bounding box center [591, 403] width 136 height 17
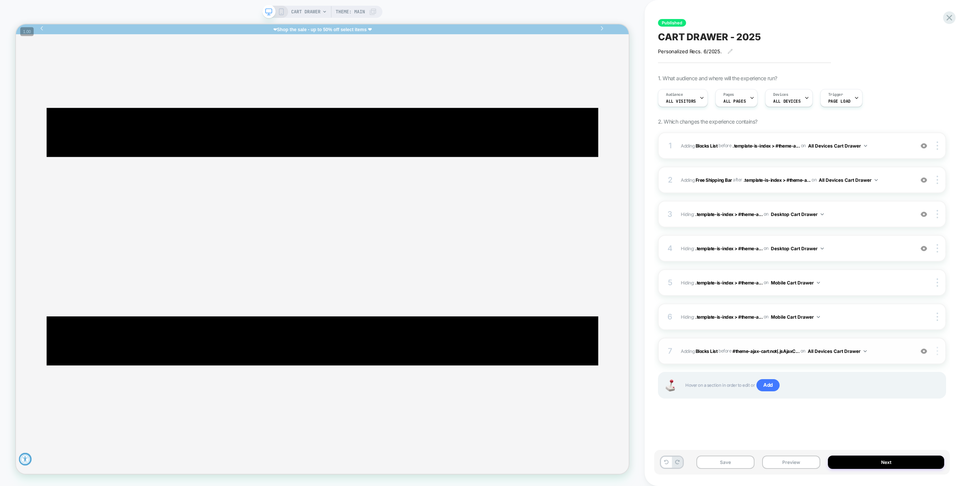
click at [939, 351] on div at bounding box center [938, 351] width 14 height 8
click at [907, 340] on div "Copy CSS Selector" at bounding box center [892, 340] width 68 height 21
click at [938, 350] on div at bounding box center [938, 351] width 14 height 8
click at [936, 354] on img at bounding box center [937, 351] width 2 height 8
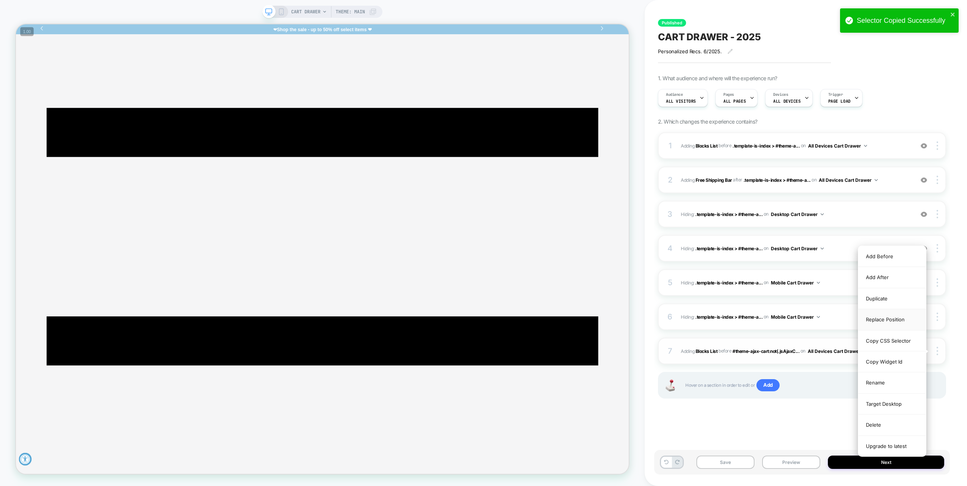
click at [898, 322] on div "Replace Position" at bounding box center [892, 319] width 68 height 21
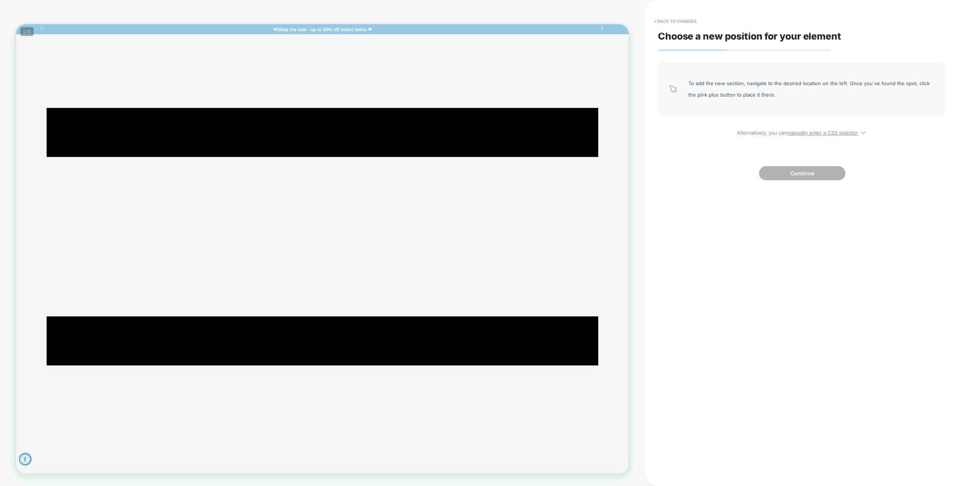
click at [806, 136] on div "To add the new section, navigate to the desired location on the left. Once you`…" at bounding box center [802, 121] width 288 height 118
click at [795, 135] on u "manually enter a CSS selector" at bounding box center [822, 133] width 71 height 6
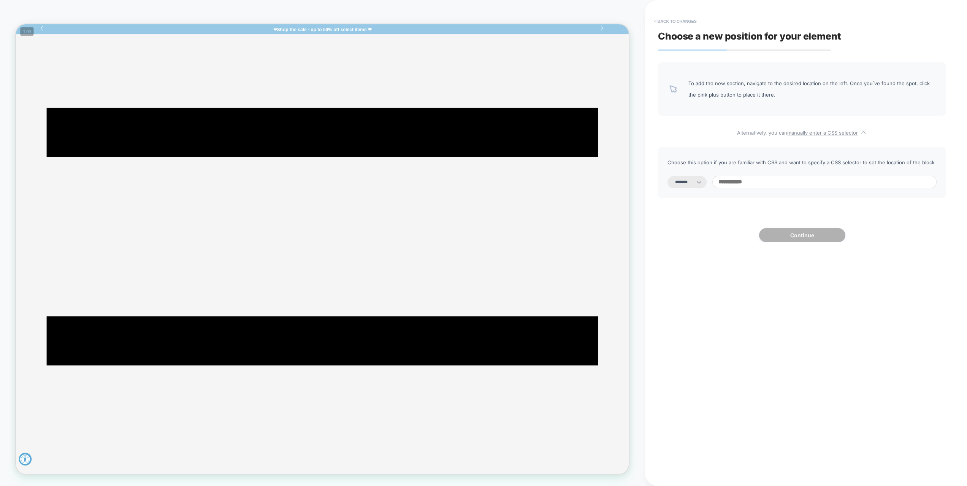
click at [697, 184] on select "**********" at bounding box center [686, 182] width 39 height 12
select select "**********"
click at [667, 176] on select "**********" at bounding box center [686, 182] width 39 height 12
click at [752, 182] on input at bounding box center [824, 182] width 224 height 13
paste input "**********"
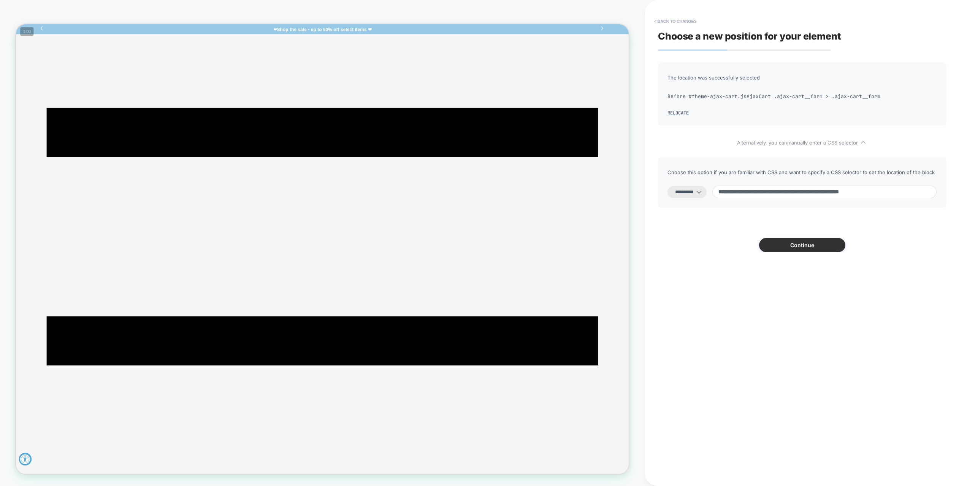
type input "**********"
click at [796, 245] on button "Continue" at bounding box center [802, 245] width 86 height 14
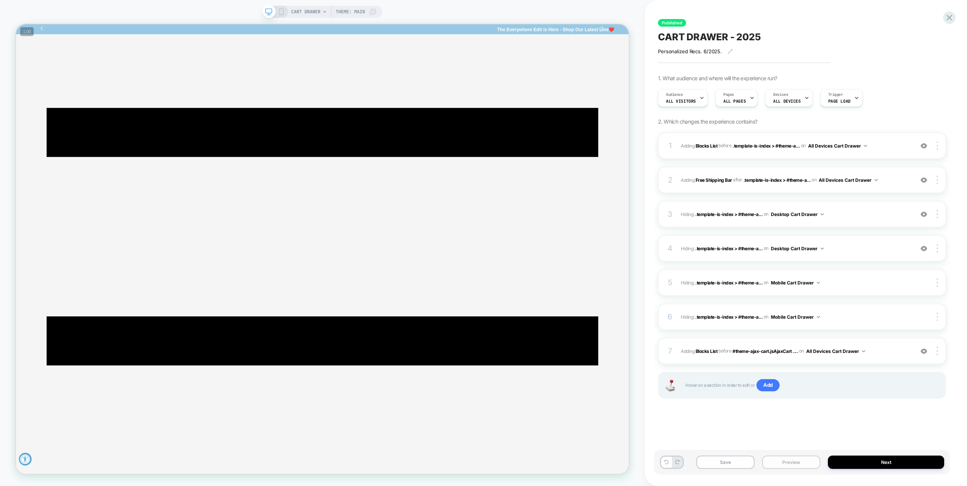
click at [802, 451] on button "Preview" at bounding box center [791, 461] width 58 height 13
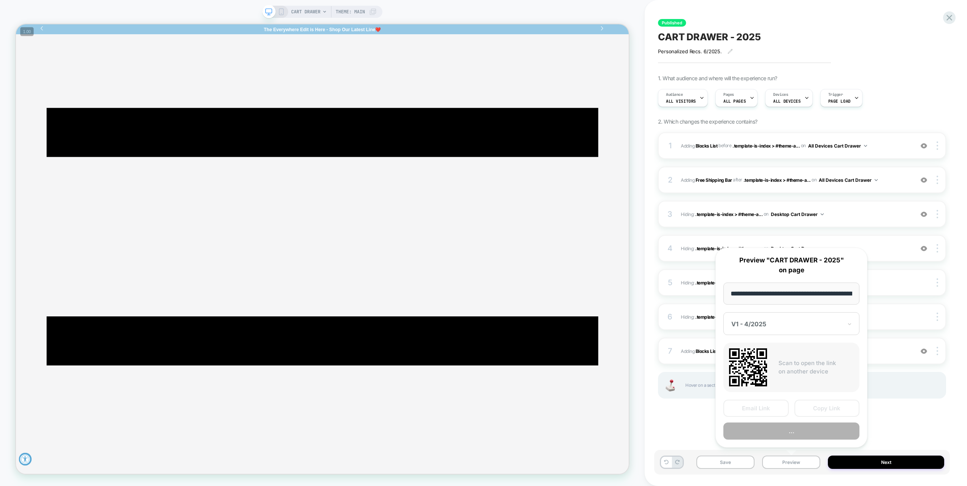
scroll to position [0, 71]
click at [802, 431] on button "Preview" at bounding box center [791, 431] width 136 height 17
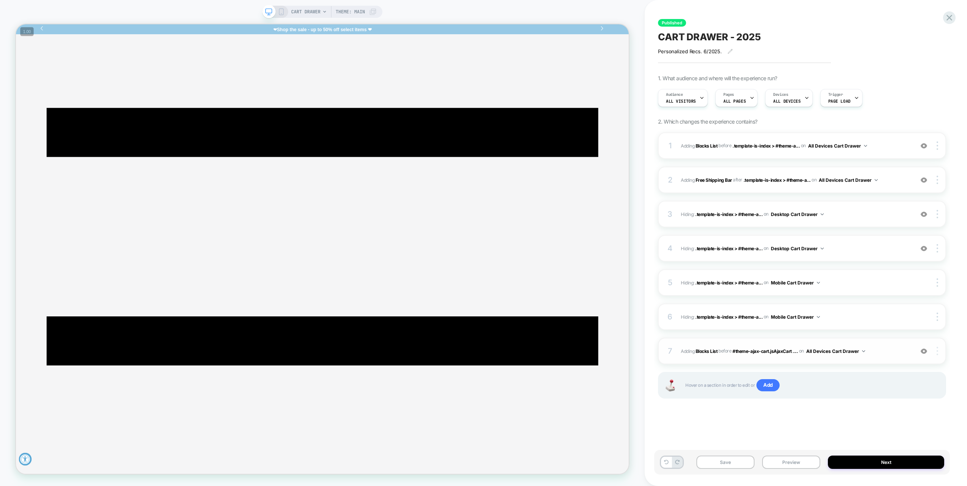
click at [939, 348] on div at bounding box center [938, 351] width 14 height 8
click at [895, 318] on div "Replace Position" at bounding box center [892, 319] width 68 height 21
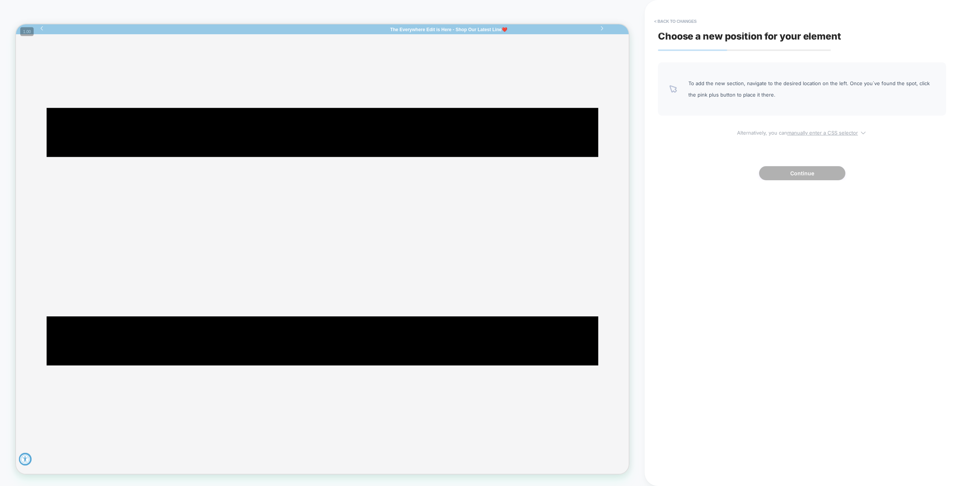
click at [806, 135] on u "manually enter a CSS selector" at bounding box center [822, 133] width 71 height 6
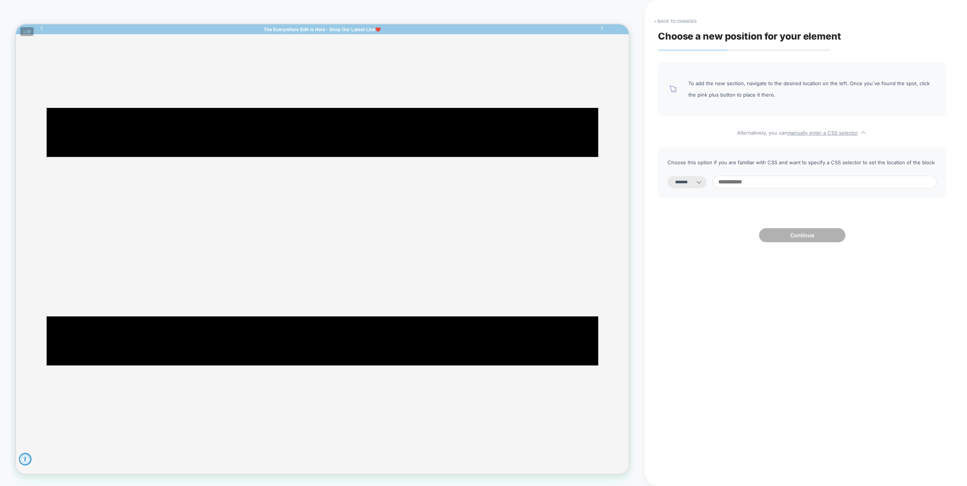
click at [690, 186] on select "**********" at bounding box center [686, 182] width 39 height 12
select select "**********"
click at [667, 176] on select "**********" at bounding box center [686, 182] width 39 height 12
click at [748, 182] on input at bounding box center [824, 182] width 224 height 13
paste input "**********"
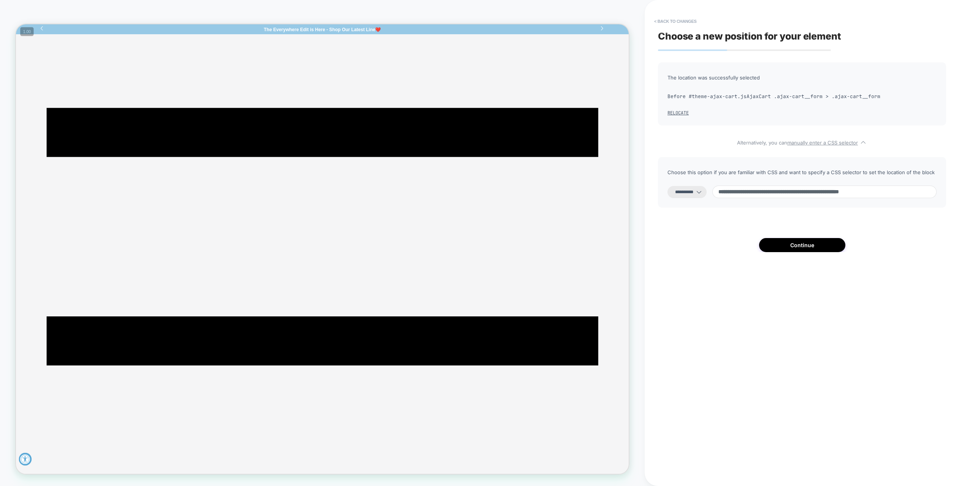
click at [779, 193] on input "**********" at bounding box center [824, 191] width 224 height 13
type input "**********"
click at [827, 241] on button "Continue" at bounding box center [802, 245] width 86 height 14
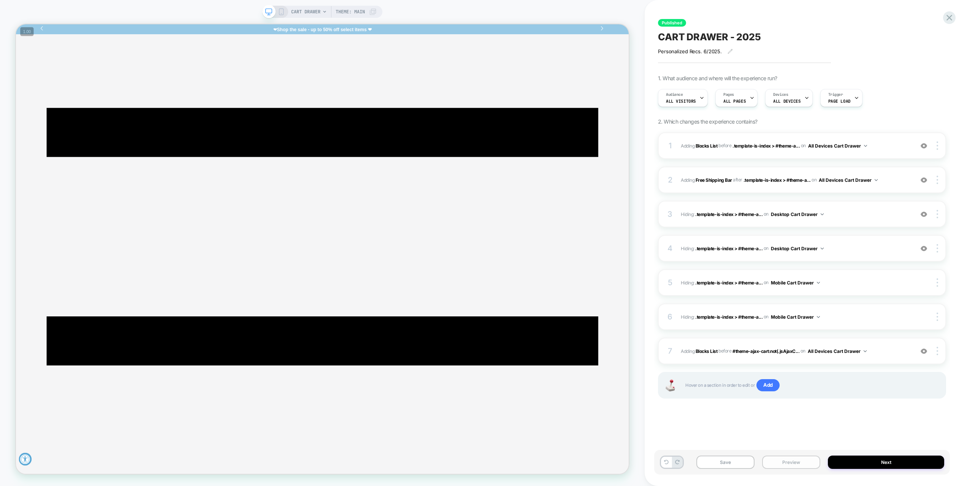
click at [799, 451] on button "Preview" at bounding box center [791, 461] width 58 height 13
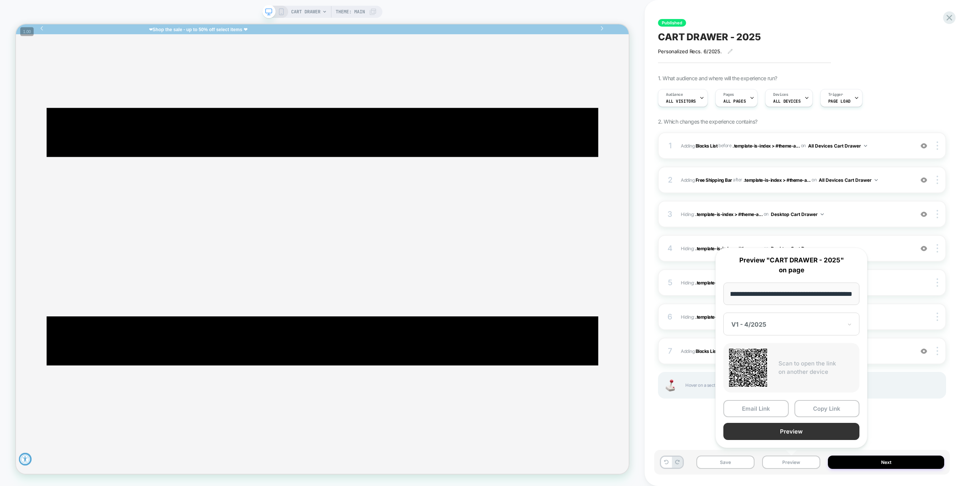
scroll to position [0, 0]
click at [806, 432] on button "Preview" at bounding box center [791, 431] width 136 height 17
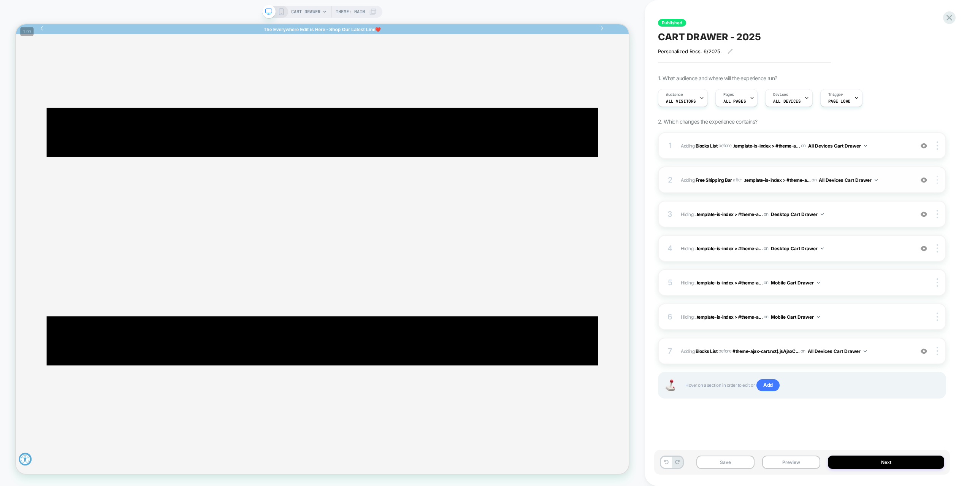
click at [937, 180] on img at bounding box center [937, 180] width 2 height 8
click at [838, 178] on button "All Devices Cart Drawer" at bounding box center [848, 180] width 59 height 10
click at [865, 231] on div "All Devices Product Page" at bounding box center [848, 229] width 102 height 16
click at [858, 180] on button "All Devices Product Page" at bounding box center [850, 180] width 62 height 10
click at [871, 278] on div "All Devices Cart Drawer" at bounding box center [850, 278] width 102 height 16
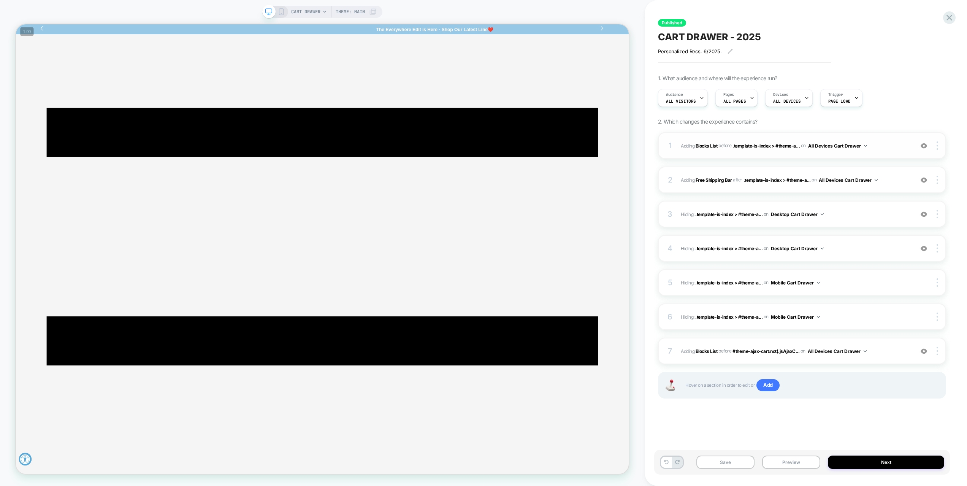
click at [841, 145] on button "All Devices Cart Drawer" at bounding box center [837, 146] width 59 height 10
click at [854, 198] on div "All Devices Product Page" at bounding box center [838, 195] width 102 height 16
click at [797, 451] on button "Preview" at bounding box center [791, 461] width 58 height 13
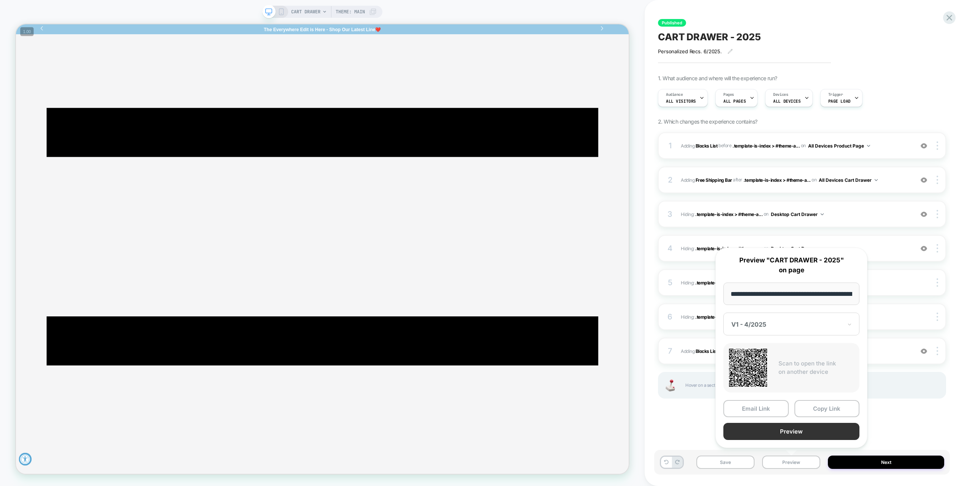
click at [798, 433] on button "Preview" at bounding box center [791, 431] width 136 height 17
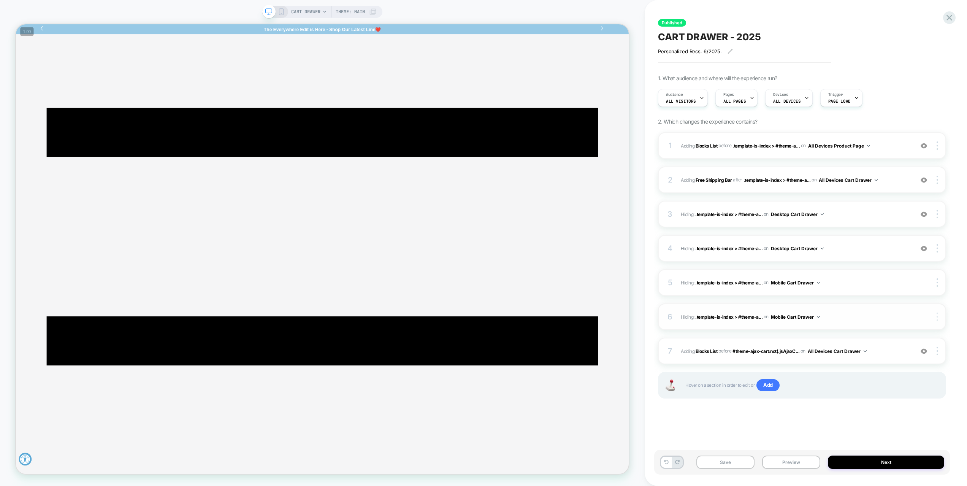
click at [935, 314] on div at bounding box center [938, 316] width 14 height 8
click at [937, 316] on img at bounding box center [937, 316] width 2 height 8
click at [936, 144] on div at bounding box center [938, 145] width 14 height 8
drag, startPoint x: 898, startPoint y: 97, endPoint x: 898, endPoint y: 100, distance: 3.8
click at [898, 97] on div "Copy CSS Selector" at bounding box center [892, 92] width 68 height 21
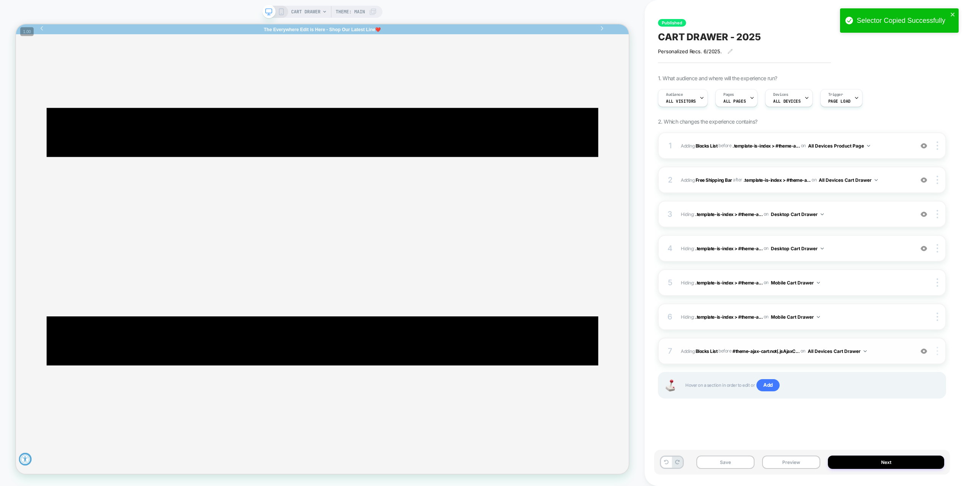
click at [939, 349] on div at bounding box center [938, 351] width 14 height 8
click at [893, 341] on div "Copy CSS Selector" at bounding box center [892, 340] width 68 height 21
click at [937, 177] on img at bounding box center [937, 180] width 2 height 8
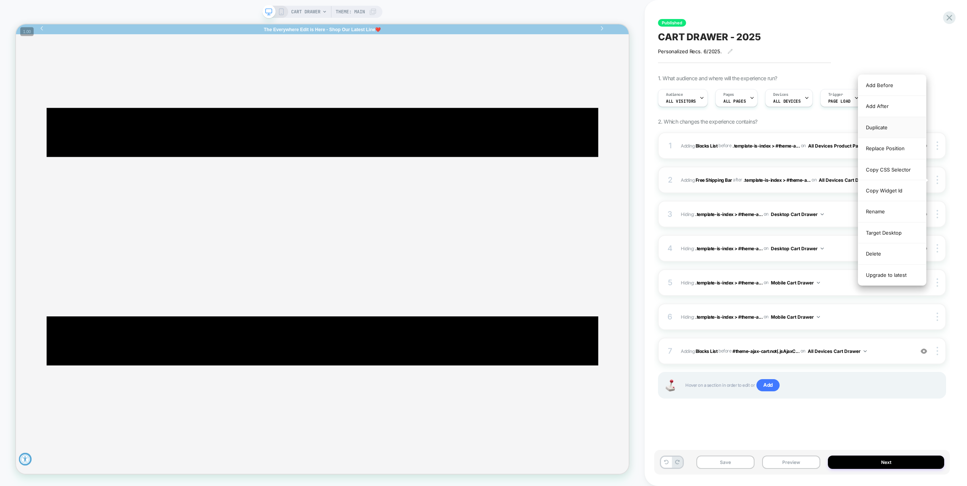
click at [888, 130] on div "Duplicate" at bounding box center [892, 127] width 68 height 21
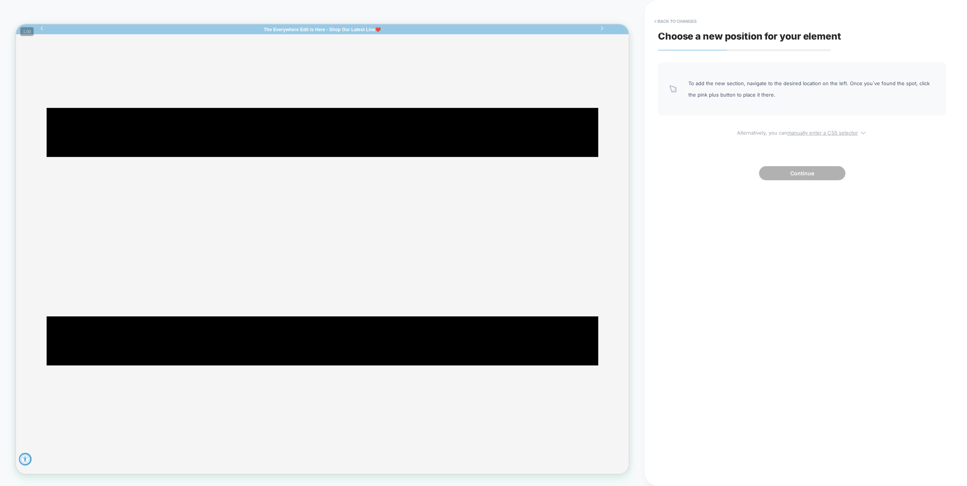
click at [801, 131] on u "manually enter a CSS selector" at bounding box center [822, 133] width 71 height 6
select select "*******"
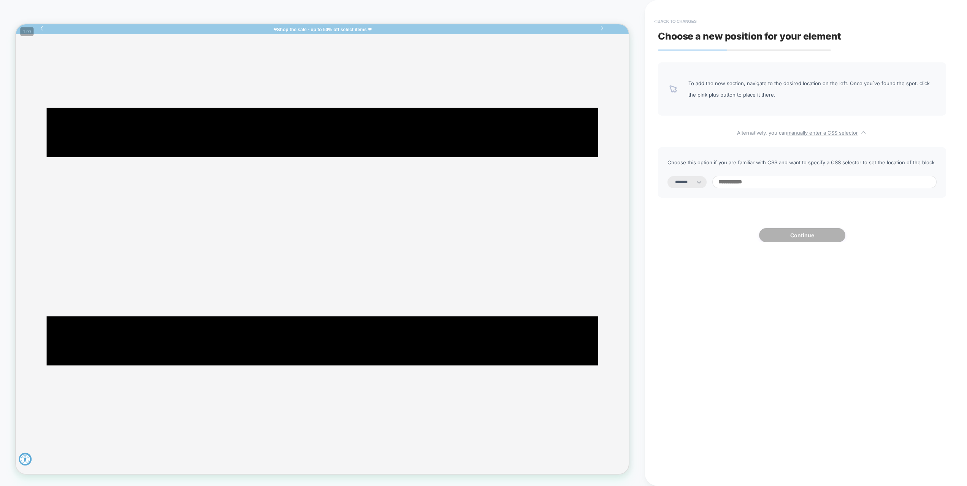
click at [670, 22] on button "< Back to changes" at bounding box center [675, 21] width 50 height 12
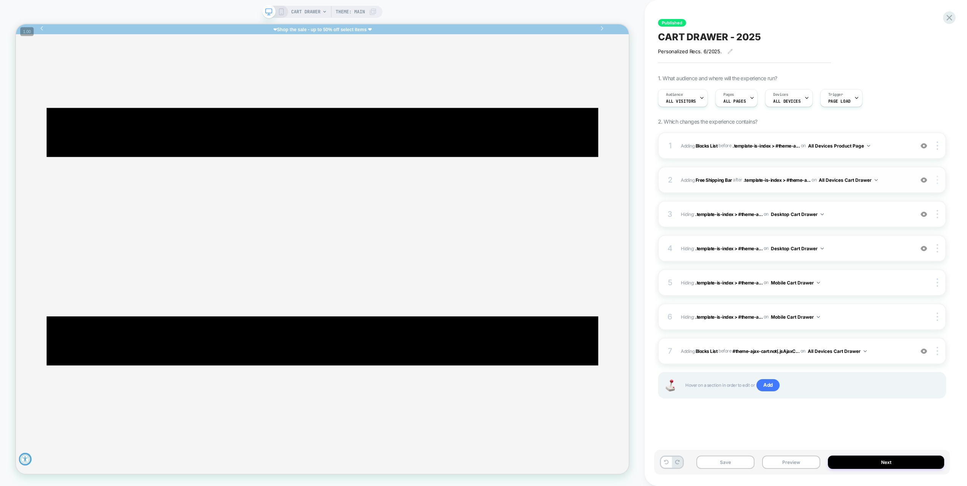
click at [939, 179] on div at bounding box center [938, 180] width 14 height 8
click at [892, 169] on div "Copy CSS Selector" at bounding box center [892, 169] width 68 height 21
click at [937, 181] on img at bounding box center [937, 180] width 2 height 8
click at [936, 179] on img at bounding box center [937, 180] width 2 height 8
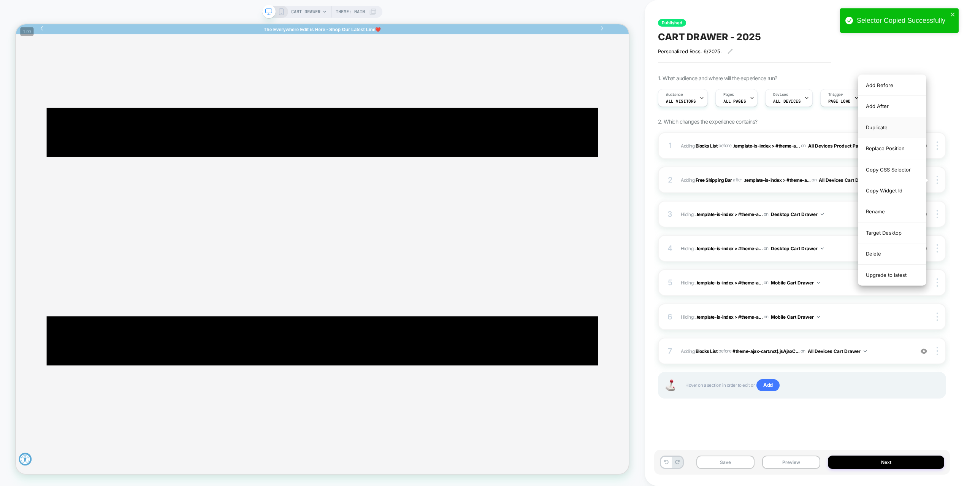
click at [888, 126] on div "Duplicate" at bounding box center [892, 127] width 68 height 21
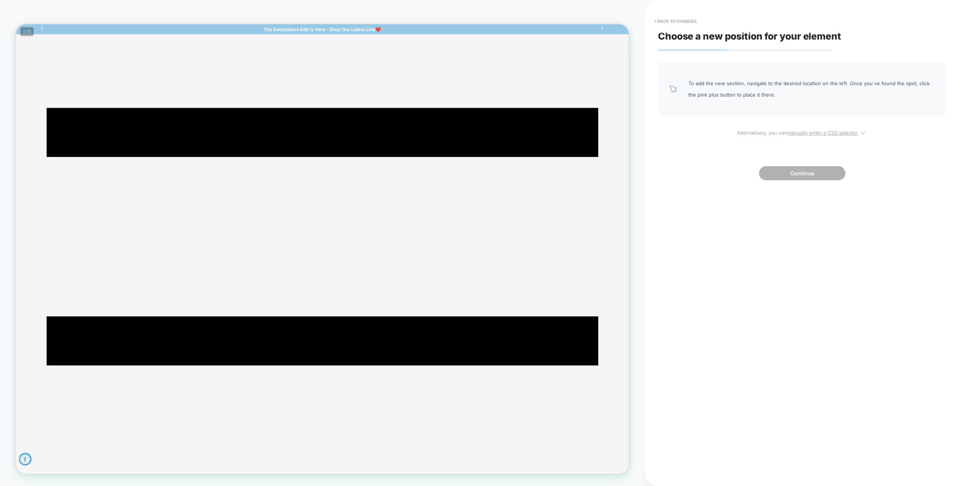
click at [818, 133] on u "manually enter a CSS selector" at bounding box center [822, 133] width 71 height 6
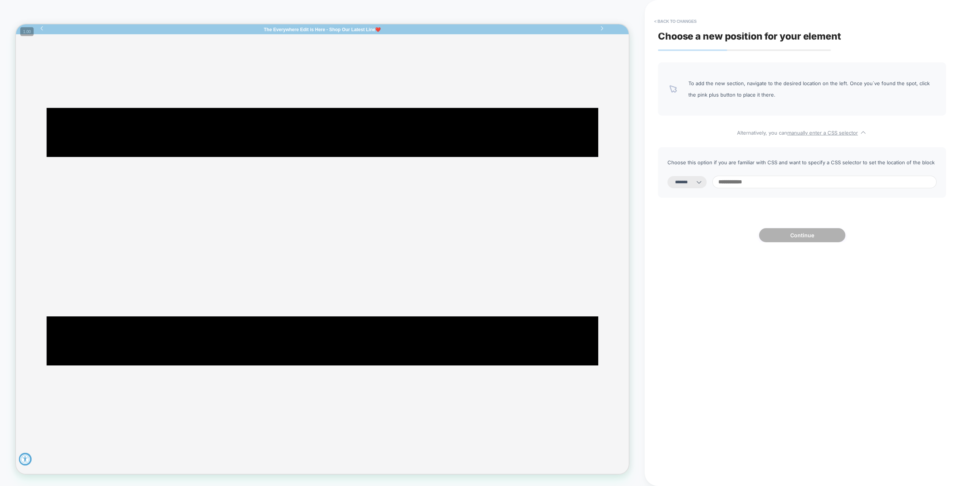
click at [749, 185] on input at bounding box center [824, 182] width 224 height 13
click at [703, 184] on select "**********" at bounding box center [686, 182] width 39 height 12
select select "*********"
click at [667, 176] on select "**********" at bounding box center [686, 182] width 39 height 12
click at [755, 180] on input at bounding box center [824, 182] width 224 height 13
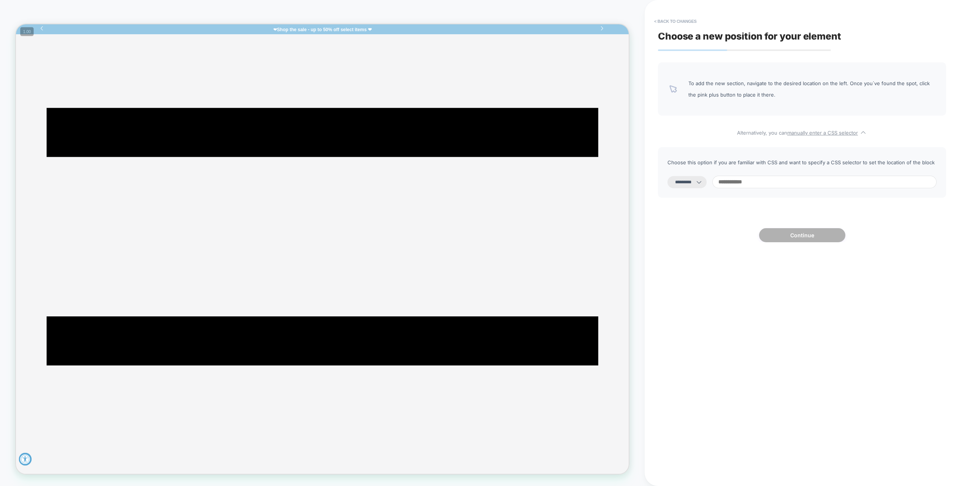
paste input "**********"
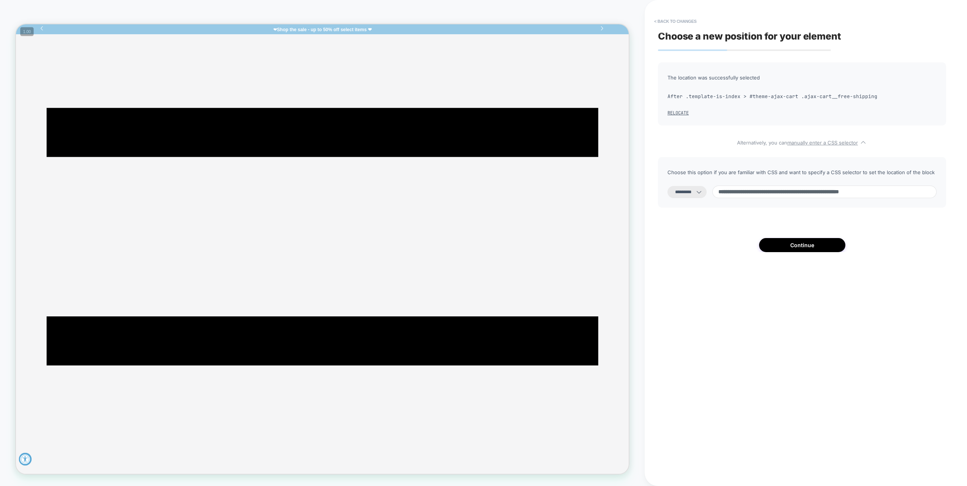
drag, startPoint x: 794, startPoint y: 192, endPoint x: 697, endPoint y: 188, distance: 97.0
click at [698, 188] on div "**********" at bounding box center [801, 191] width 269 height 13
drag, startPoint x: 778, startPoint y: 193, endPoint x: 692, endPoint y: 190, distance: 86.3
click at [694, 190] on div "**********" at bounding box center [801, 191] width 269 height 13
paste input "**********"
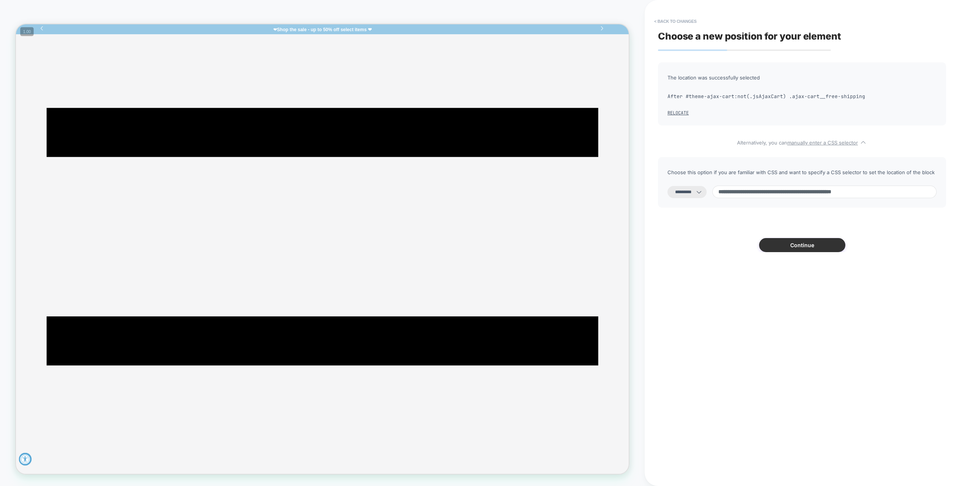
type input "**********"
click at [827, 244] on button "Continue" at bounding box center [802, 245] width 86 height 14
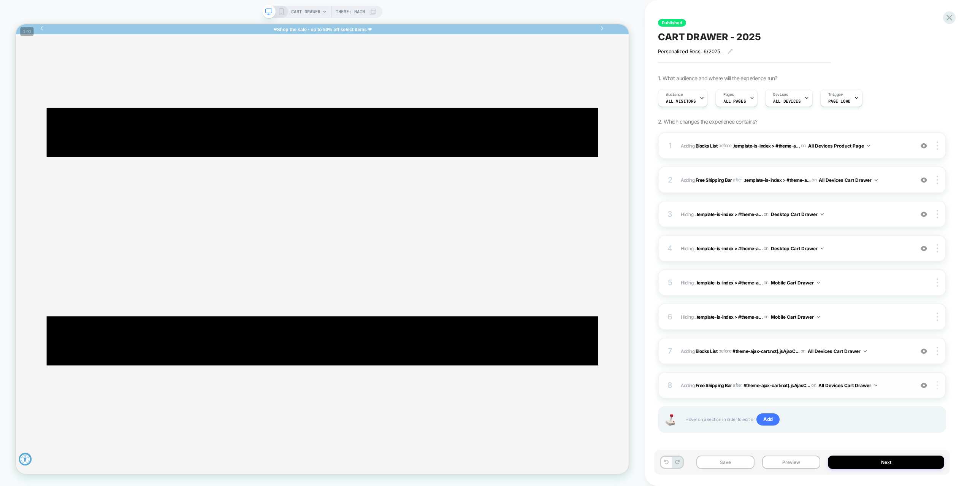
click at [936, 387] on img at bounding box center [937, 385] width 2 height 8
click at [938, 384] on div at bounding box center [938, 385] width 14 height 8
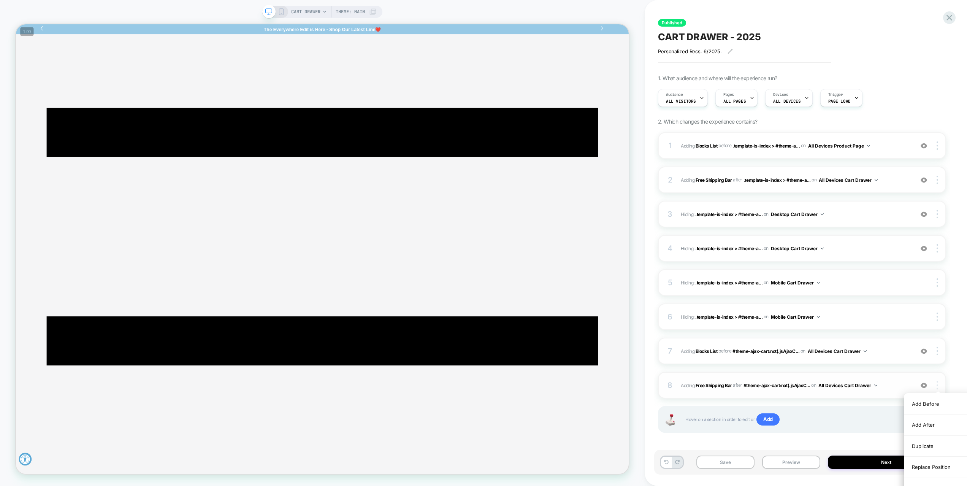
click at [938, 384] on div at bounding box center [938, 385] width 14 height 8
click at [938, 351] on div at bounding box center [938, 351] width 14 height 8
click at [938, 385] on div at bounding box center [938, 385] width 14 height 8
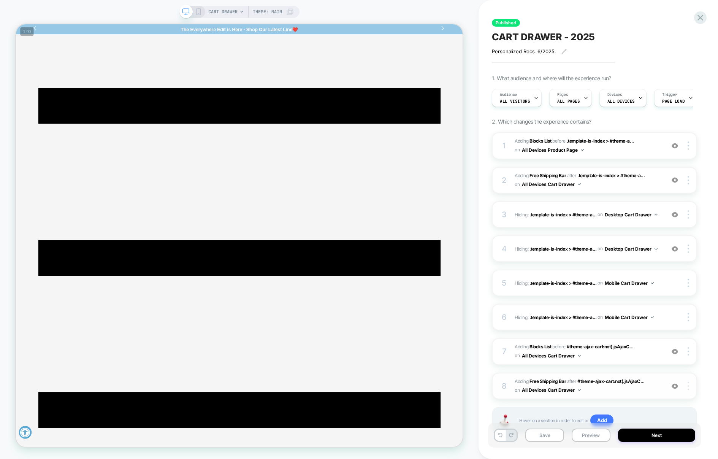
click at [691, 384] on div at bounding box center [689, 386] width 14 height 8
click at [689, 384] on div at bounding box center [689, 386] width 14 height 8
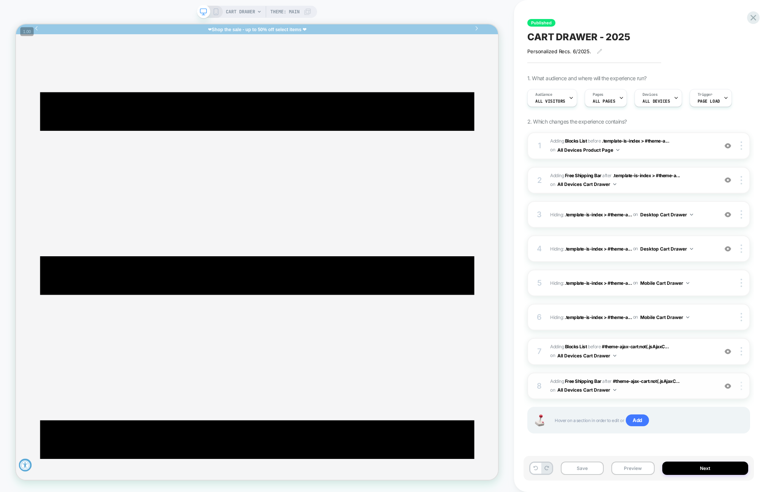
click at [740, 383] on img at bounding box center [741, 386] width 2 height 8
click at [742, 384] on div at bounding box center [742, 386] width 14 height 8
click at [601, 388] on button "All Devices Cart Drawer" at bounding box center [586, 390] width 59 height 10
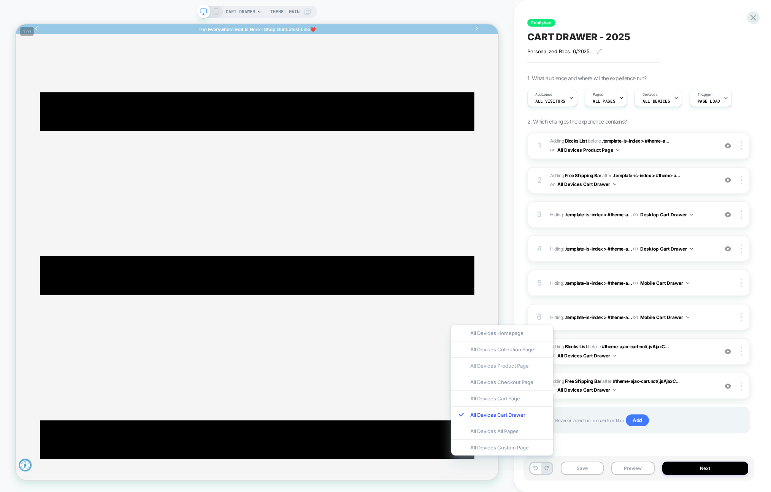
click at [513, 367] on div "All Devices Product Page" at bounding box center [502, 365] width 102 height 16
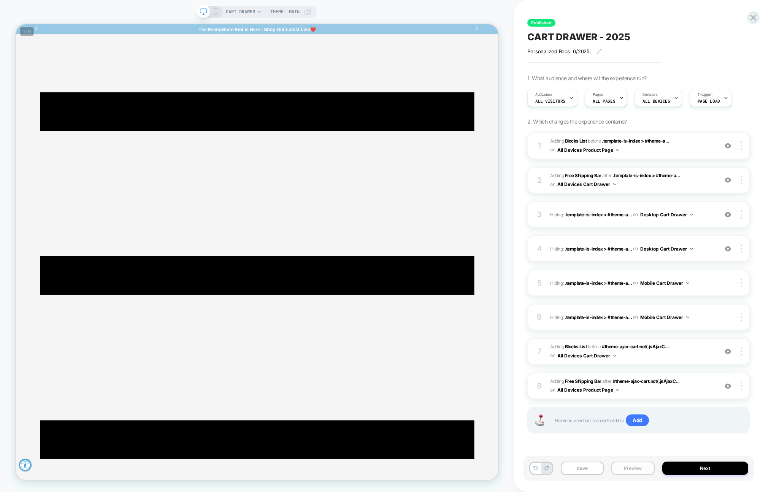
click at [635, 451] on button "Preview" at bounding box center [632, 467] width 43 height 13
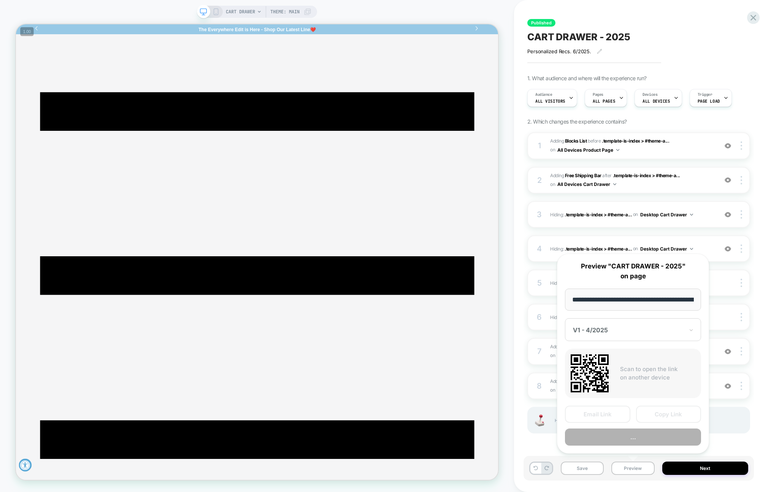
scroll to position [0, 71]
click at [640, 437] on button "Preview" at bounding box center [633, 437] width 136 height 17
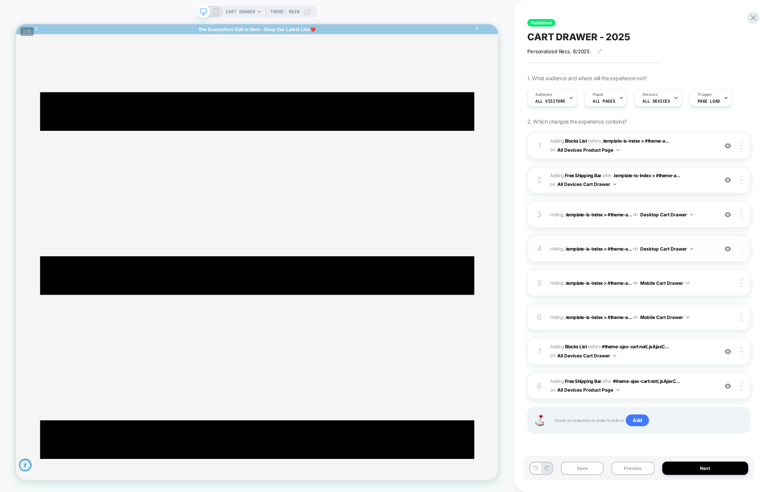
click at [741, 250] on img at bounding box center [741, 248] width 2 height 8
click at [713, 292] on div "Target All Devices" at bounding box center [696, 290] width 68 height 21
click at [740, 317] on div at bounding box center [742, 317] width 14 height 8
click at [687, 357] on div "Delete" at bounding box center [696, 359] width 68 height 21
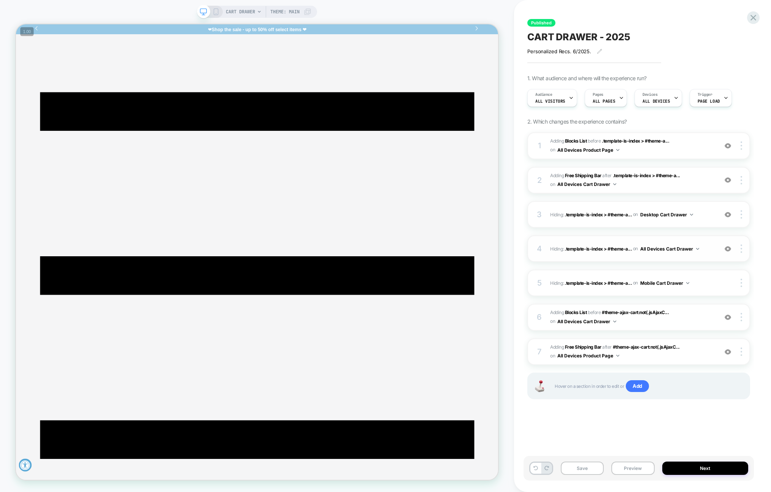
click at [711, 253] on div "4 Hiding : .template-is-index > #theme-a... .template-is-index > #theme-ajax-ca…" at bounding box center [638, 248] width 223 height 27
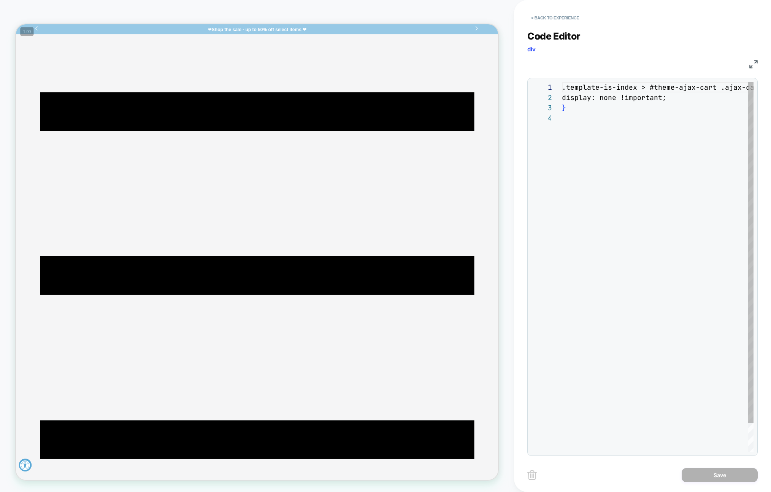
scroll to position [31, 0]
click at [540, 16] on button "< Back to experience" at bounding box center [554, 18] width 55 height 12
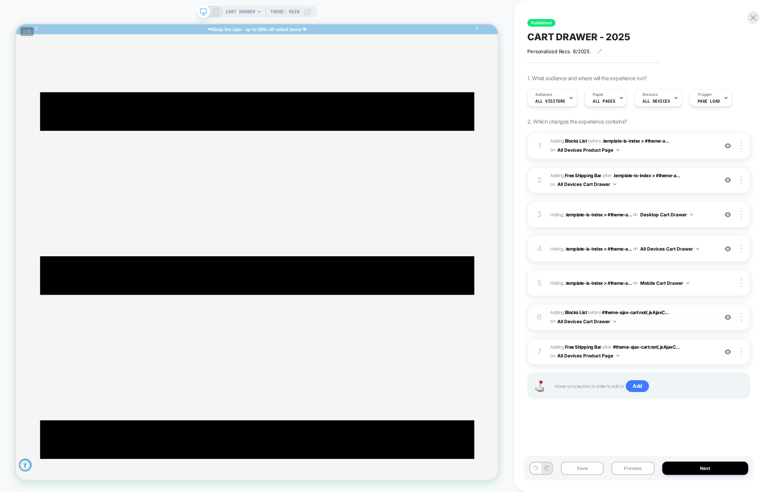
scroll to position [0, 0]
click at [713, 257] on div "4 Hiding : .template-is-index > #theme-a... .template-is-index > #theme-ajax-ca…" at bounding box center [638, 248] width 223 height 27
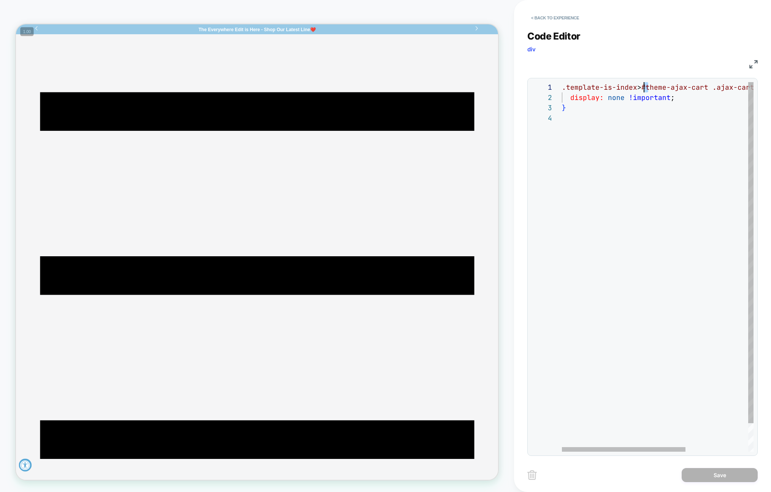
scroll to position [0, 0]
drag, startPoint x: 647, startPoint y: 88, endPoint x: 519, endPoint y: 82, distance: 128.2
click at [562, 82] on div ".template-is-index > #theme-ajax-cart .ajax-cart__free-shipping { display: none…" at bounding box center [706, 282] width 288 height 400
type textarea "**********"
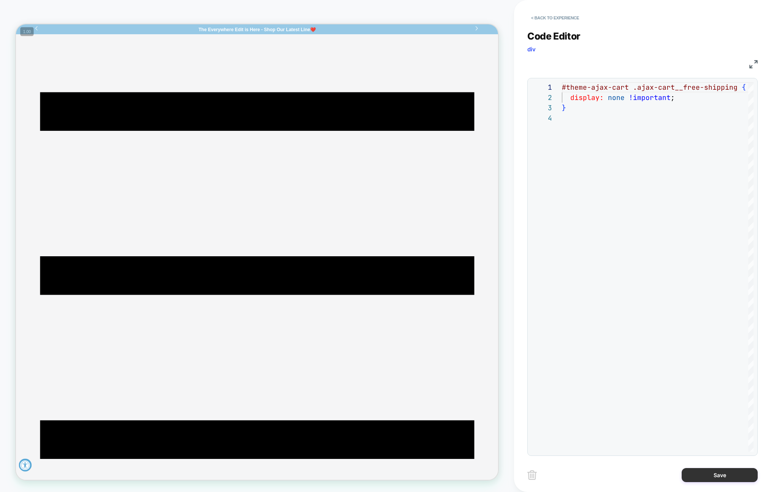
click at [711, 451] on button "Save" at bounding box center [719, 475] width 76 height 14
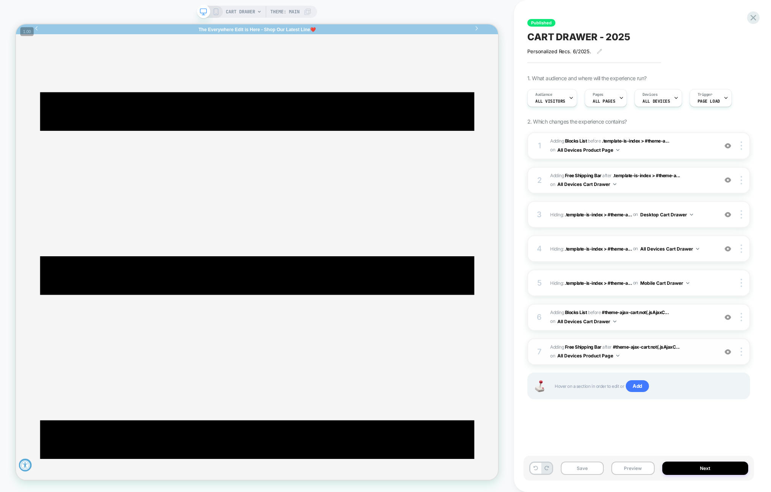
scroll to position [0, 0]
click at [742, 248] on div at bounding box center [742, 248] width 14 height 8
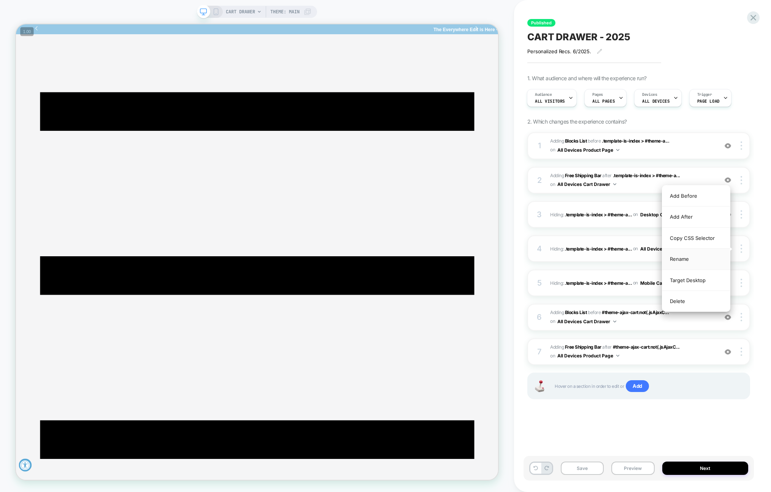
click at [706, 255] on div "Rename" at bounding box center [696, 259] width 68 height 21
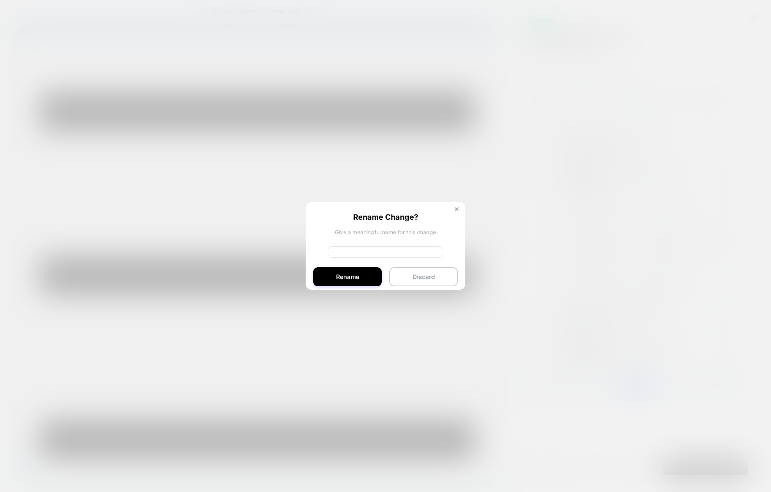
click at [363, 253] on input at bounding box center [386, 251] width 116 height 11
type input "**********"
click at [336, 278] on button "Rename" at bounding box center [347, 276] width 68 height 19
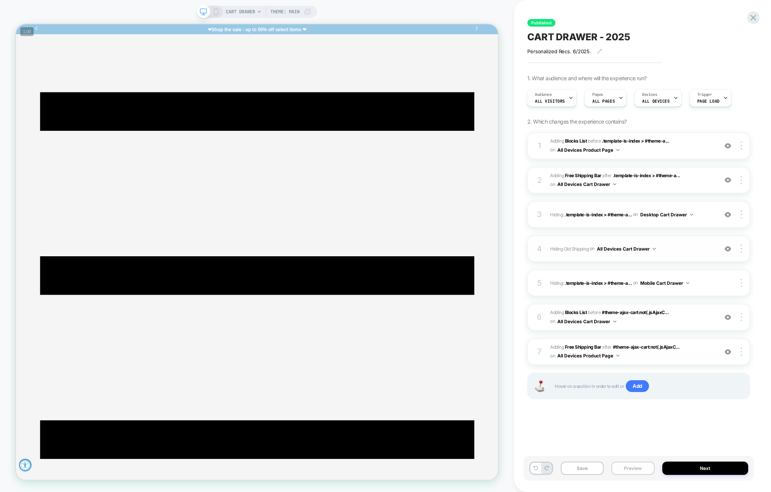
click at [635, 451] on button "Preview" at bounding box center [632, 467] width 43 height 13
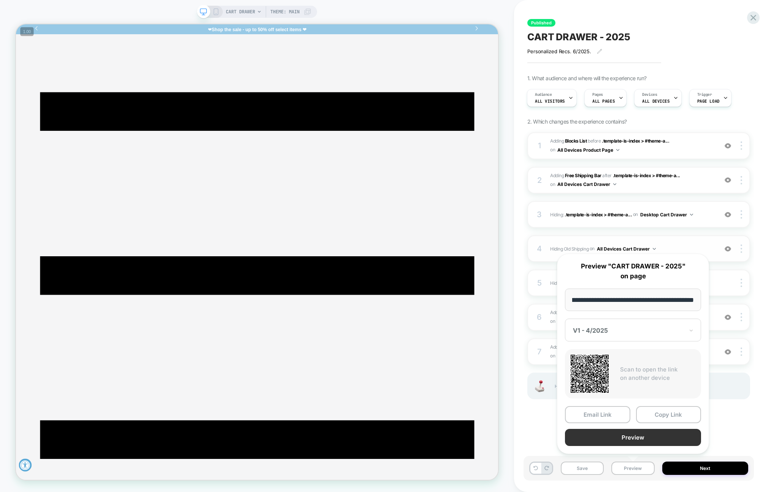
scroll to position [0, 0]
click at [633, 437] on button "Preview" at bounding box center [633, 437] width 136 height 17
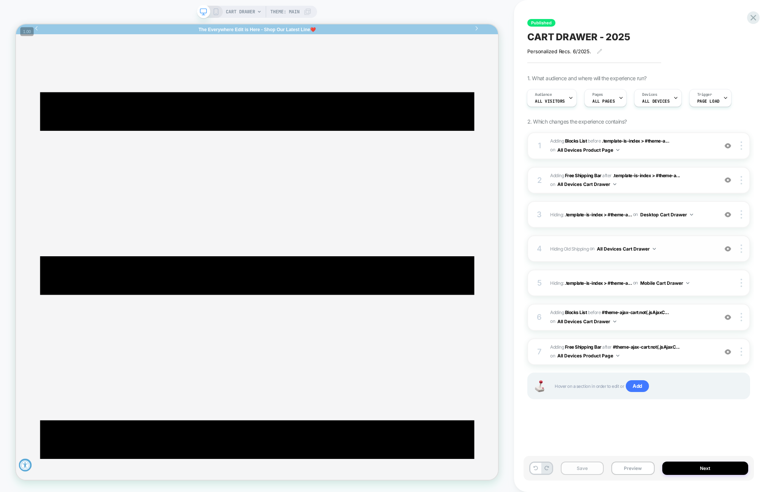
click at [590, 451] on button "Save" at bounding box center [582, 467] width 43 height 13
click at [727, 214] on img at bounding box center [727, 214] width 6 height 6
click at [741, 214] on img at bounding box center [741, 214] width 2 height 8
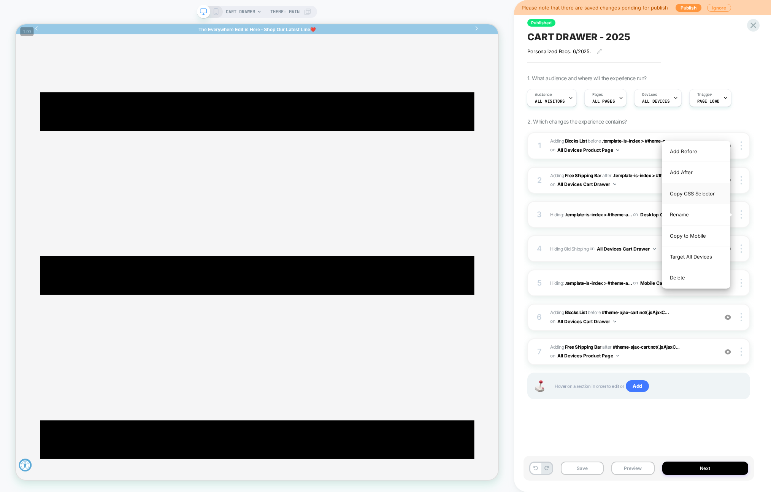
click at [692, 193] on div "Copy CSS Selector" at bounding box center [696, 193] width 68 height 21
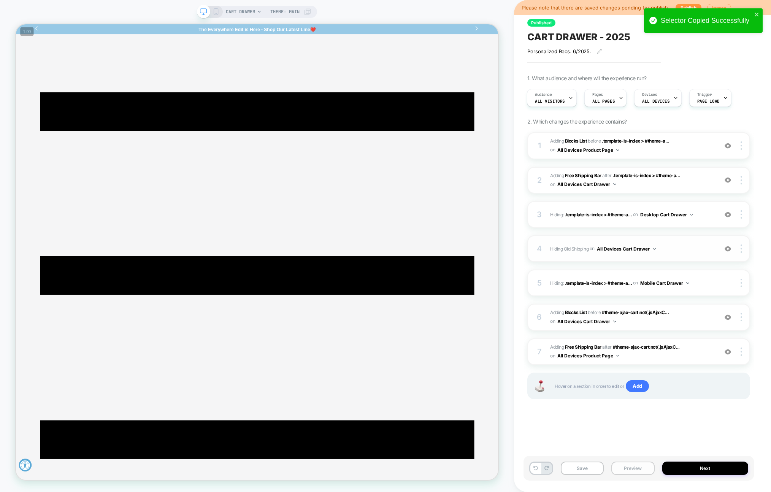
click at [635, 451] on button "Preview" at bounding box center [632, 467] width 43 height 13
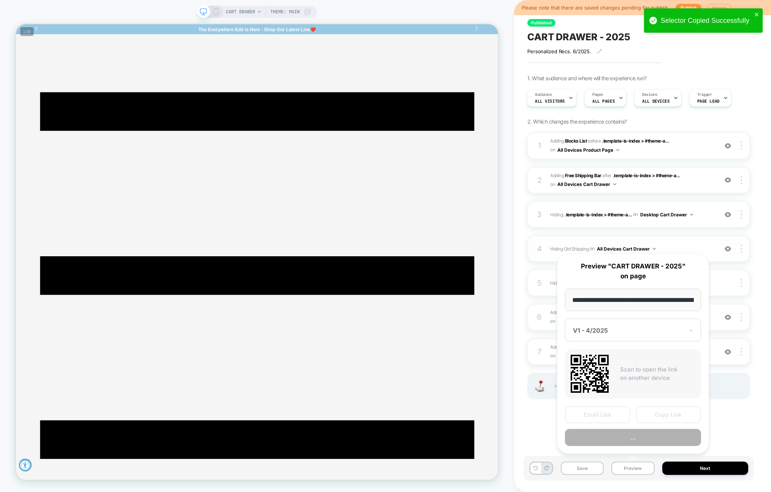
click at [635, 440] on button "..." at bounding box center [633, 437] width 136 height 17
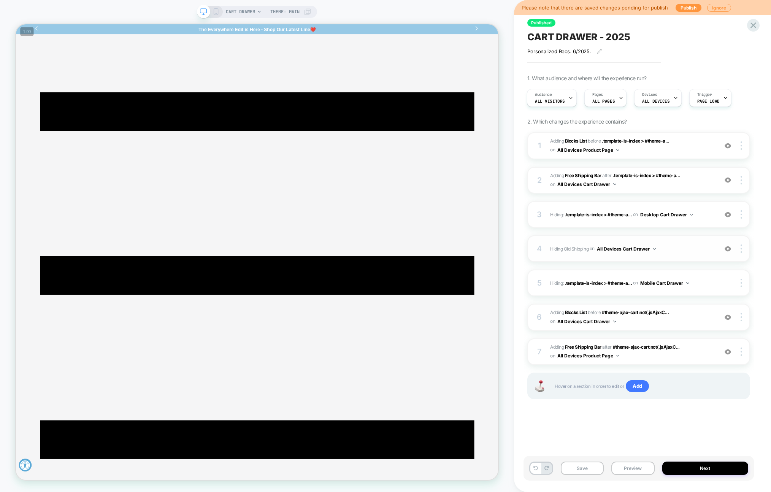
click at [729, 214] on img at bounding box center [727, 214] width 6 height 6
click at [726, 216] on img at bounding box center [727, 214] width 6 height 6
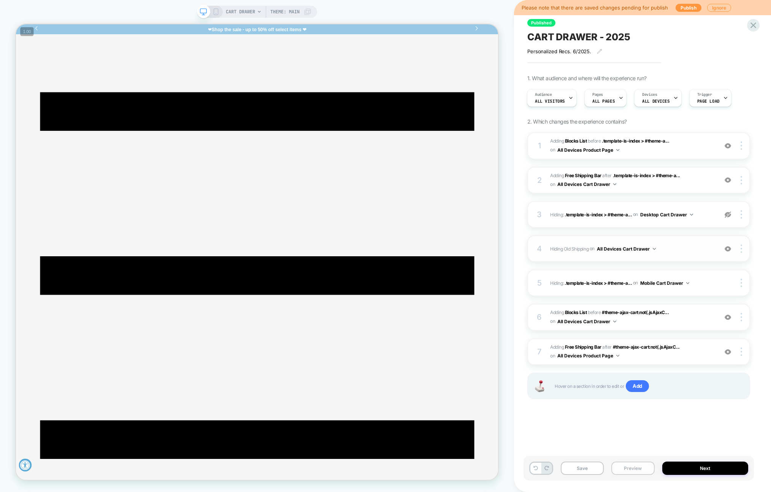
click at [630, 451] on button "Preview" at bounding box center [632, 467] width 43 height 13
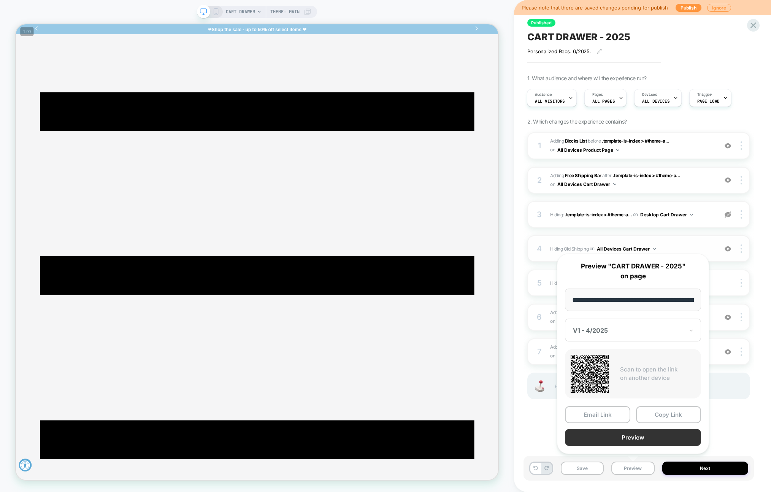
click at [640, 437] on button "Preview" at bounding box center [633, 437] width 136 height 17
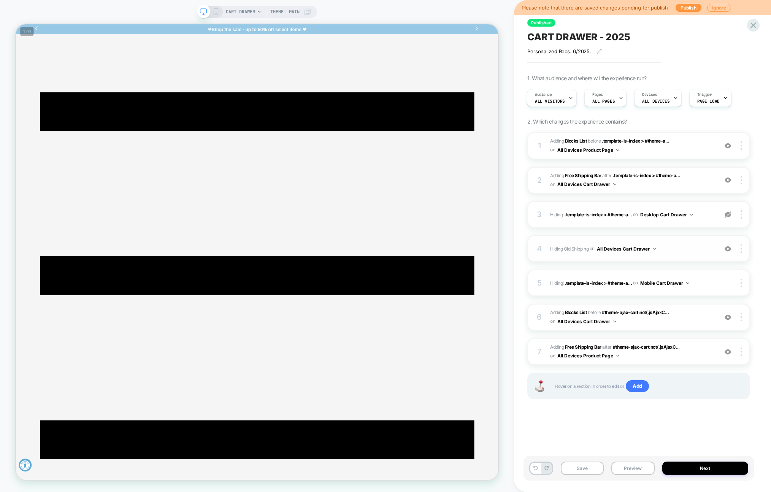
click at [729, 214] on img at bounding box center [727, 214] width 6 height 6
click at [741, 283] on img at bounding box center [741, 283] width 2 height 8
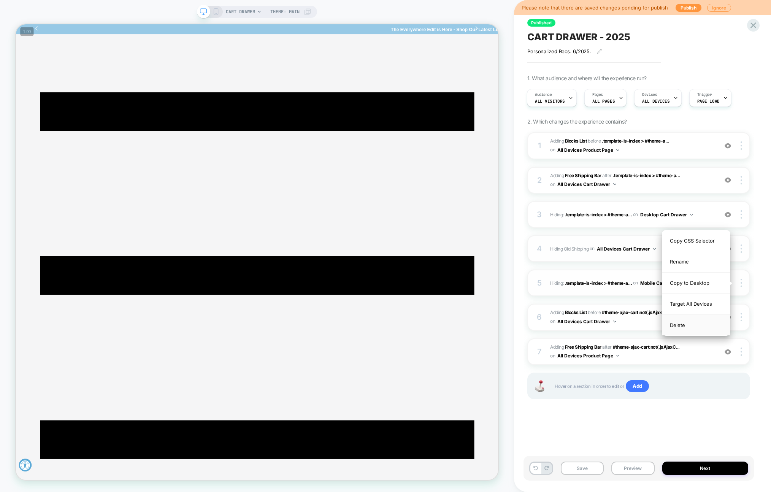
click at [688, 323] on div "Delete" at bounding box center [696, 325] width 68 height 21
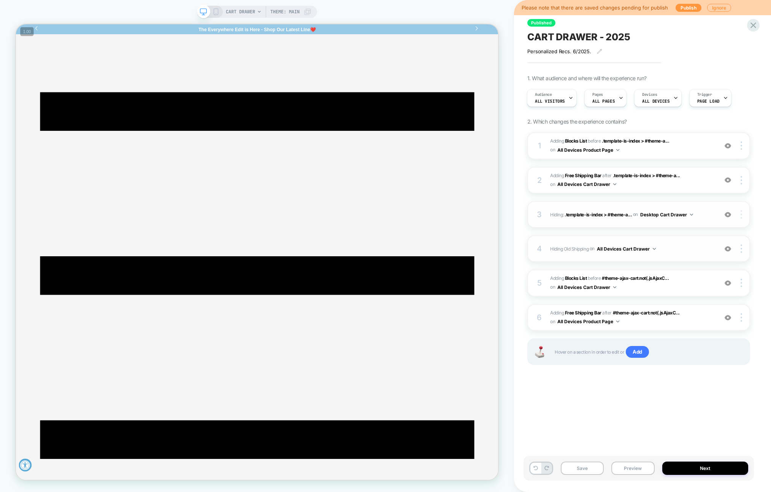
click at [741, 213] on img at bounding box center [741, 214] width 2 height 8
drag, startPoint x: 700, startPoint y: 259, endPoint x: 682, endPoint y: 239, distance: 26.7
click at [700, 258] on div "Target All Devices" at bounding box center [696, 256] width 68 height 21
click at [705, 215] on span "Hiding : .template-is-index > #theme-a... .template-is-index > #theme-ajax-cart…" at bounding box center [632, 215] width 164 height 10
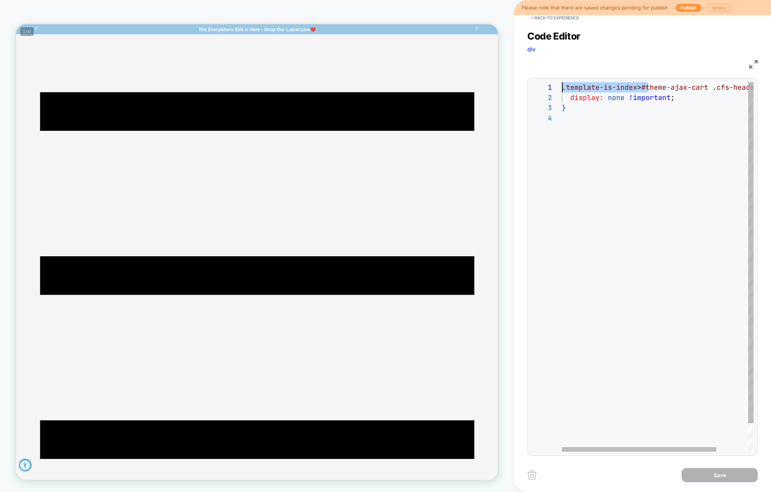
drag, startPoint x: 648, startPoint y: 87, endPoint x: 520, endPoint y: 84, distance: 128.1
click at [562, 84] on div ".template-is-index > #theme-ajax-cart .cfs-header { display: none !important ; }" at bounding box center [677, 282] width 231 height 400
type textarea "**********"
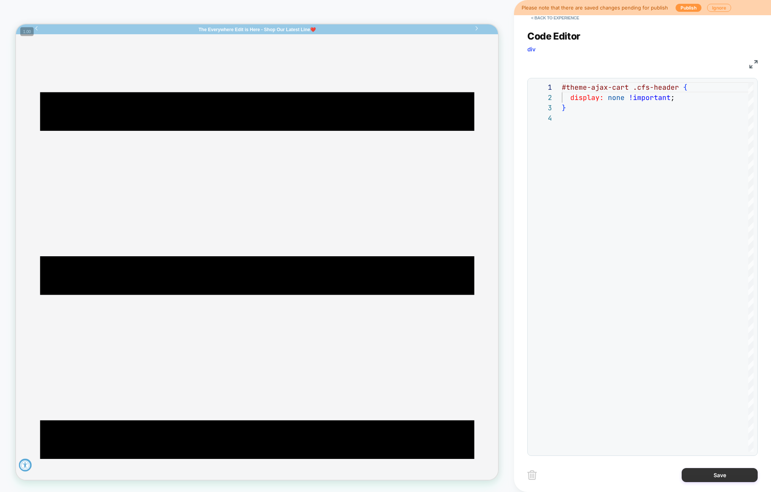
click at [729, 451] on button "Save" at bounding box center [719, 475] width 76 height 14
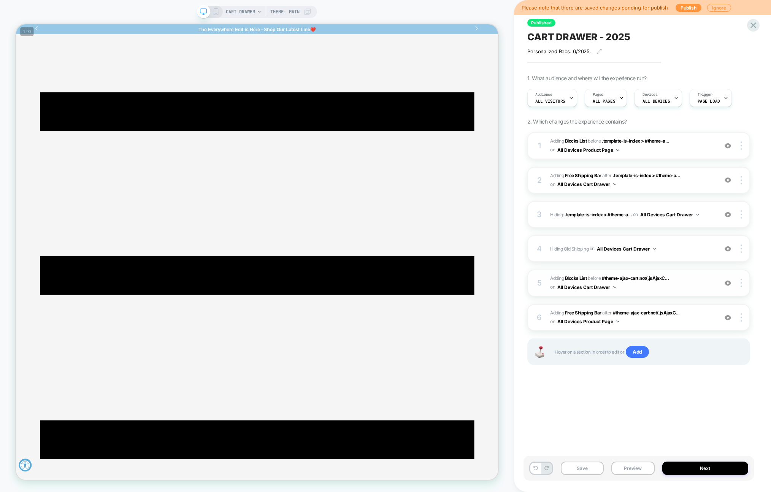
scroll to position [0, 0]
click at [740, 214] on img at bounding box center [741, 214] width 2 height 8
click at [690, 224] on div "Rename" at bounding box center [696, 224] width 68 height 21
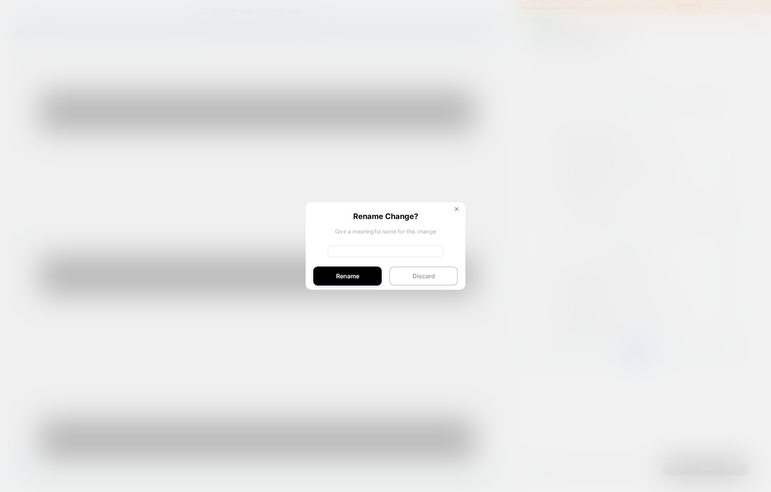
click at [354, 253] on input at bounding box center [386, 250] width 116 height 11
type input "**********"
drag, startPoint x: 342, startPoint y: 276, endPoint x: 435, endPoint y: 335, distance: 110.1
click at [342, 276] on button "Rename" at bounding box center [347, 276] width 68 height 19
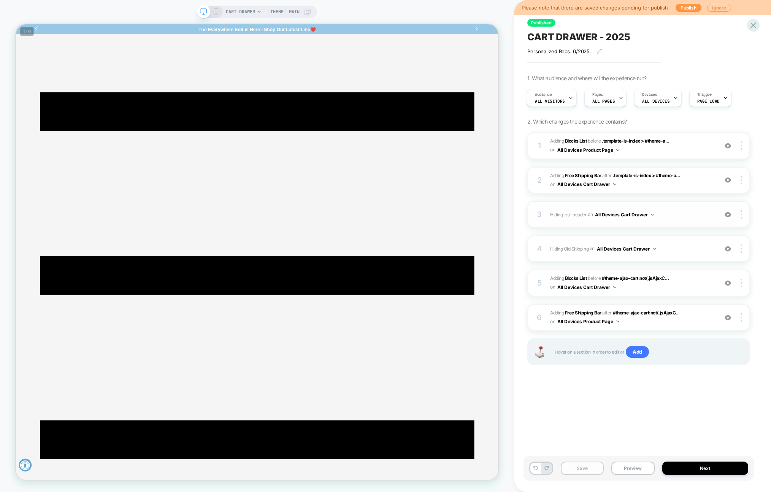
click at [587, 451] on button "Save" at bounding box center [582, 467] width 43 height 13
click at [634, 451] on button "Preview" at bounding box center [632, 467] width 43 height 13
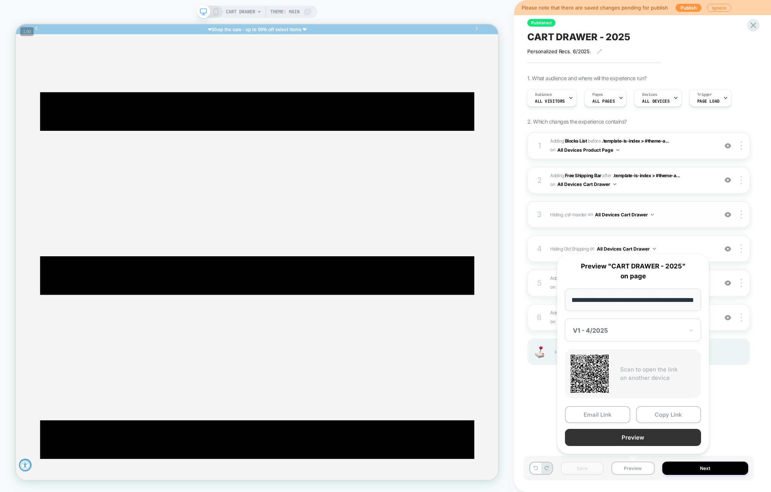
scroll to position [0, 0]
click at [637, 436] on button "Preview" at bounding box center [633, 437] width 136 height 17
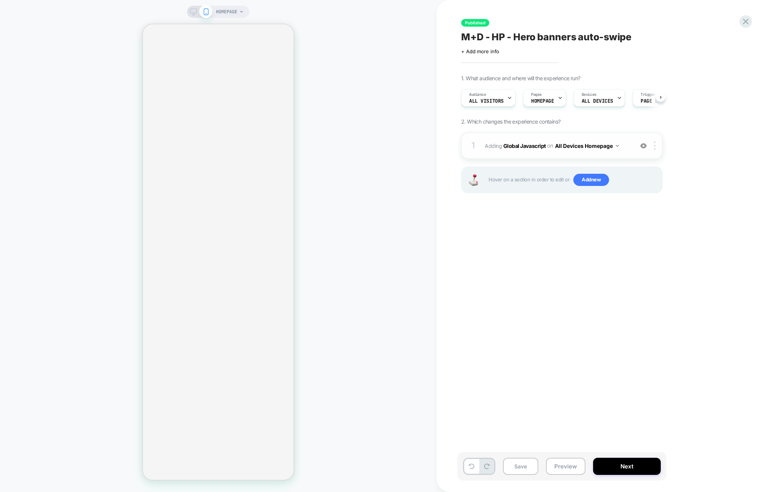
scroll to position [0, 0]
click at [617, 154] on div "1 Adding Global Javascript on All Devices Homepage Add Before Add After Target …" at bounding box center [561, 145] width 201 height 27
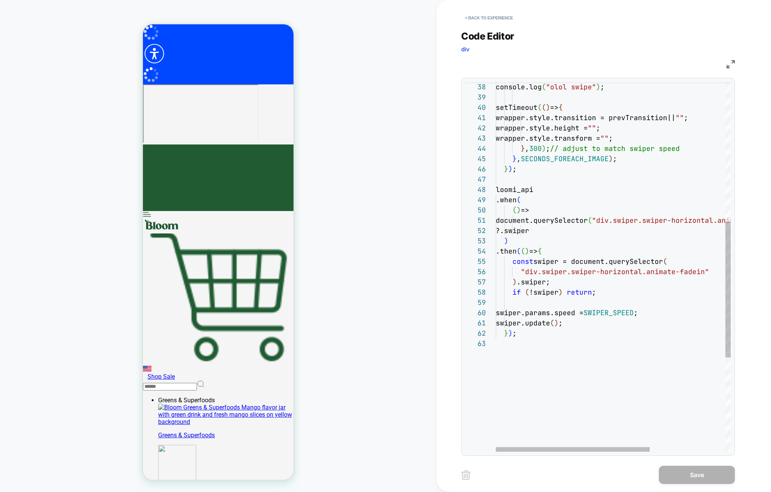
scroll to position [0, 0]
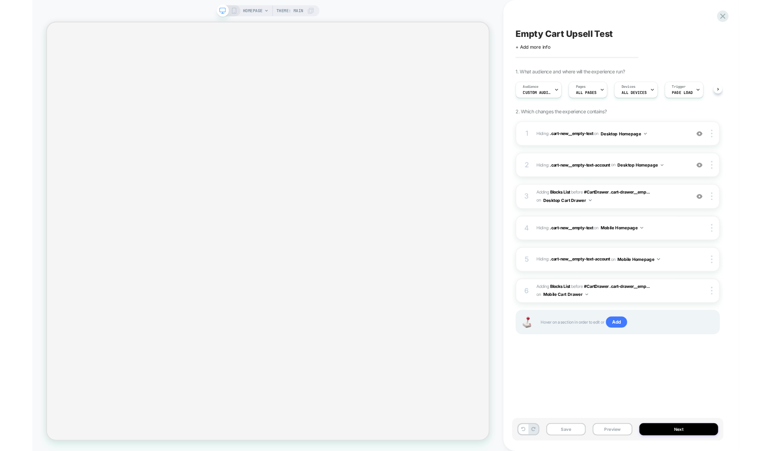
scroll to position [0, 0]
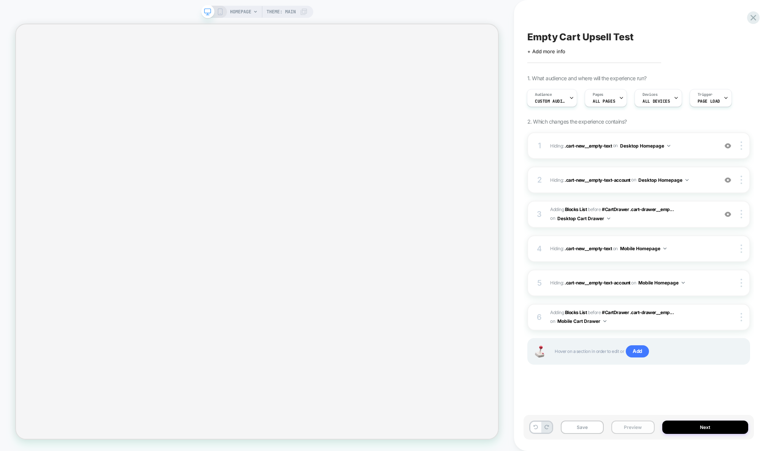
click at [636, 428] on button "Preview" at bounding box center [632, 426] width 43 height 13
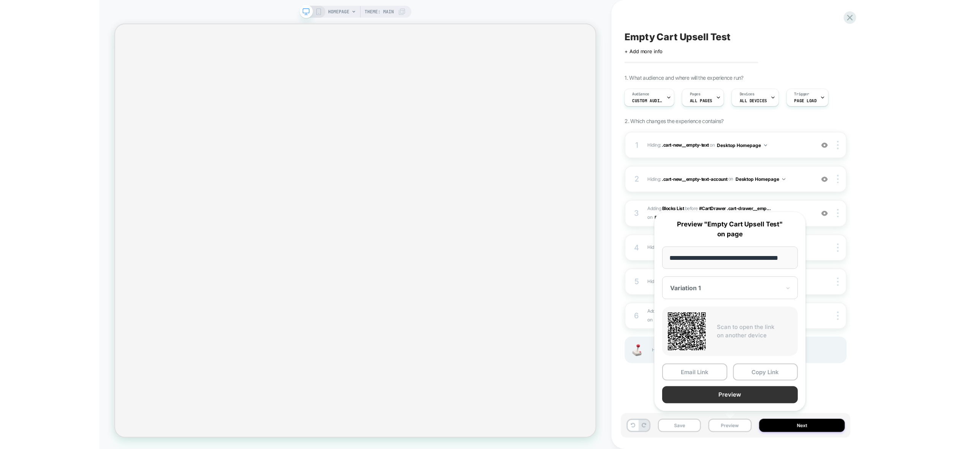
scroll to position [0, 0]
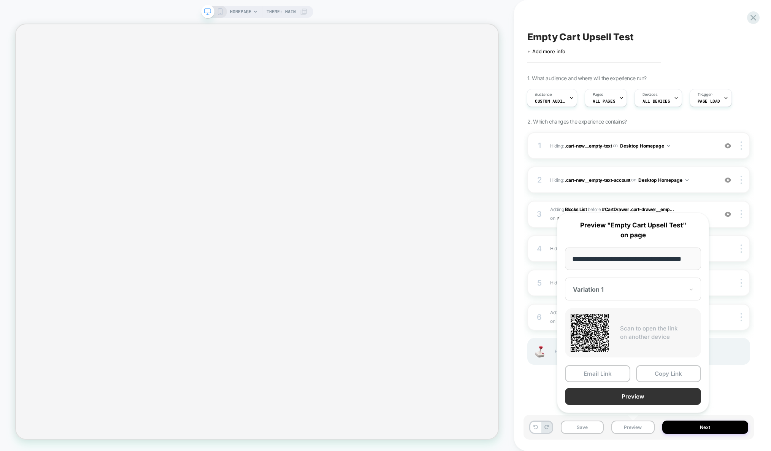
click at [630, 399] on button "Preview" at bounding box center [633, 396] width 136 height 17
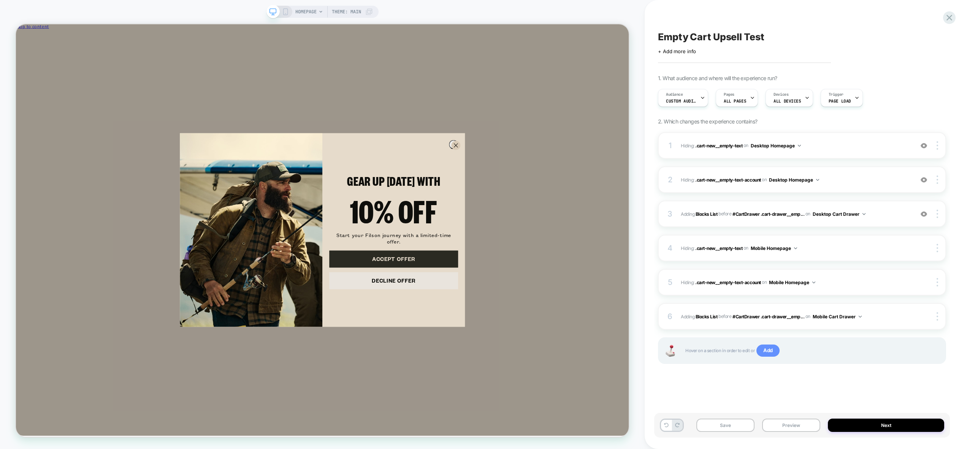
click at [770, 346] on span "Add" at bounding box center [767, 351] width 23 height 12
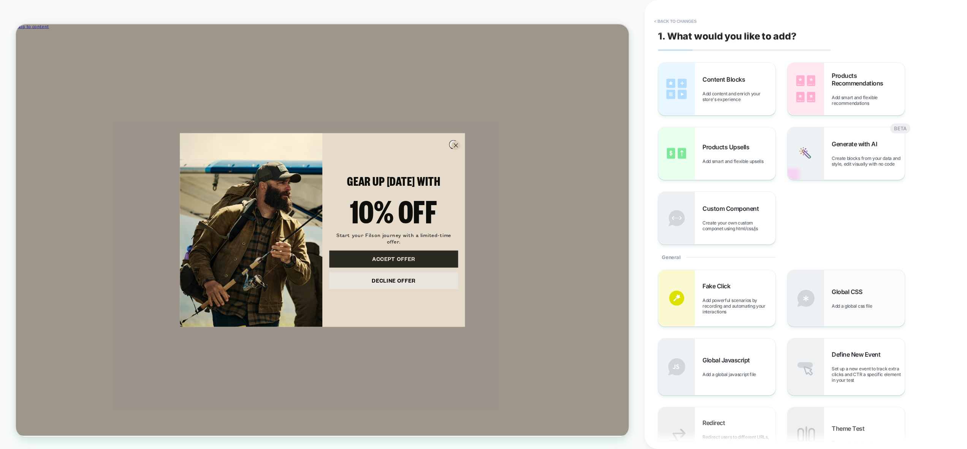
click at [770, 281] on img at bounding box center [805, 298] width 36 height 56
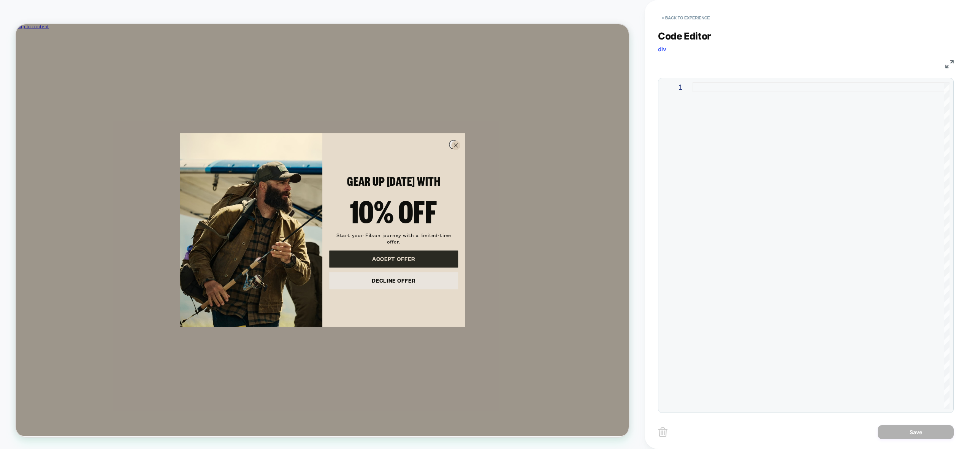
click at [770, 201] on div at bounding box center [820, 245] width 257 height 327
type textarea "**********"
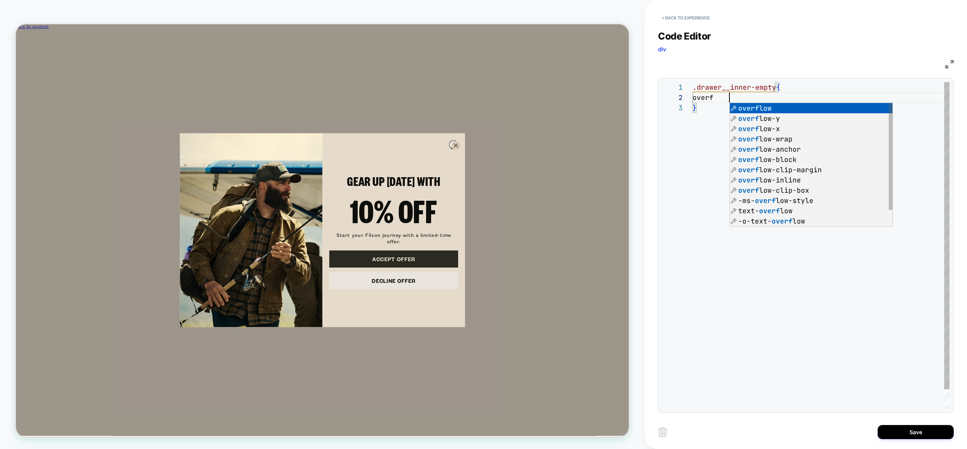
scroll to position [10, 41]
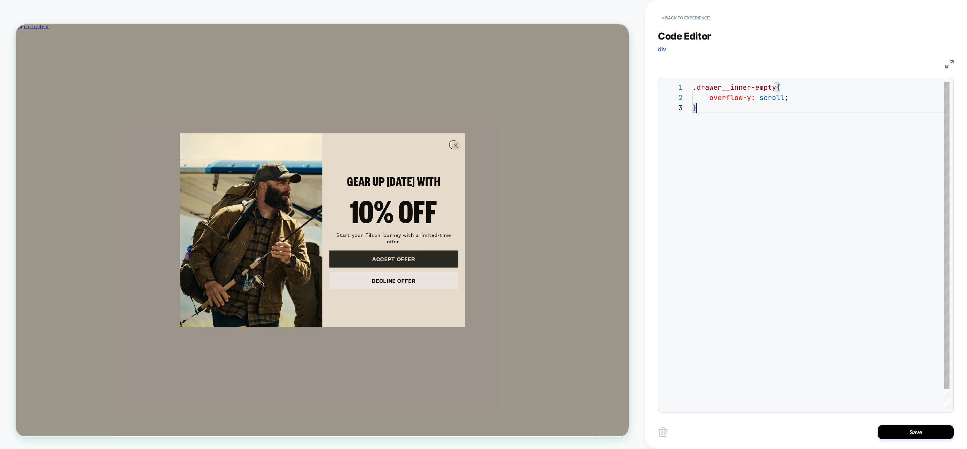
click at [770, 339] on div ".drawer__inner-empty { overflow-y: scroll ; }" at bounding box center [820, 255] width 257 height 347
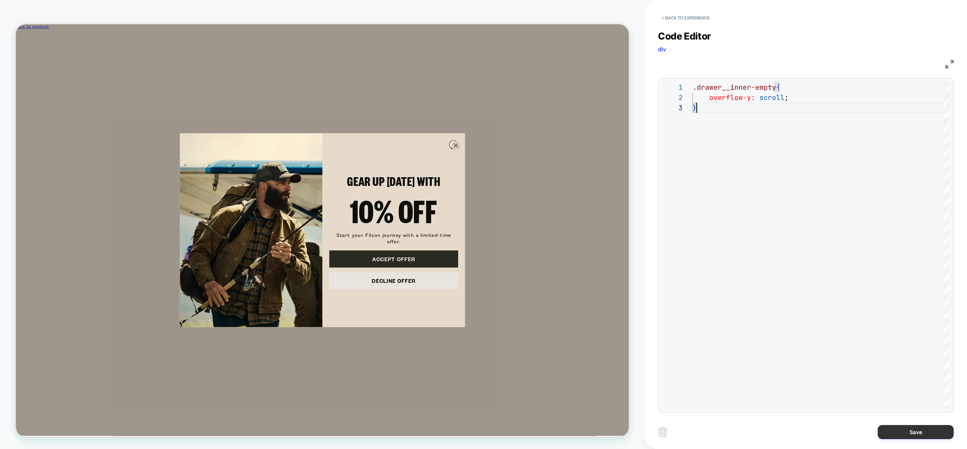
type textarea "**********"
click at [770, 430] on button "Save" at bounding box center [915, 432] width 76 height 14
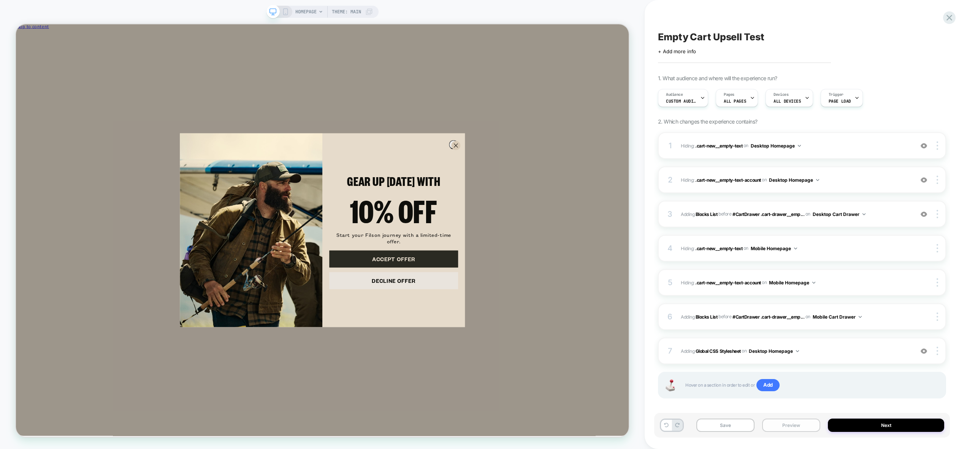
click at [770, 424] on button "Preview" at bounding box center [791, 424] width 58 height 13
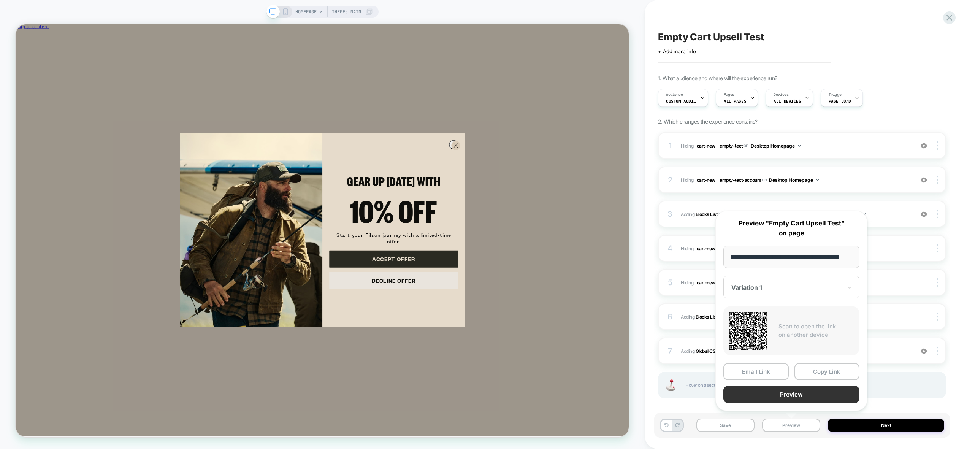
scroll to position [0, 0]
click at [770, 396] on button "Preview" at bounding box center [791, 394] width 136 height 17
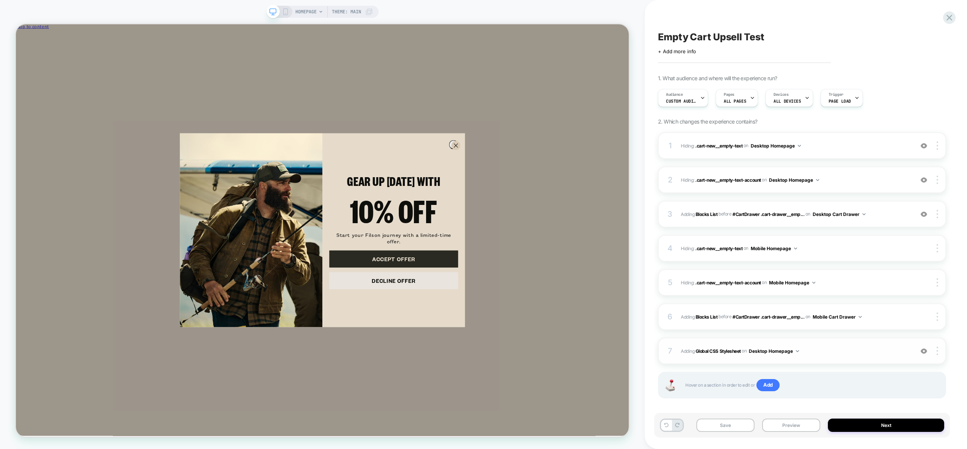
click at [770, 351] on button "Desktop Homepage" at bounding box center [774, 351] width 50 height 10
click at [729, 390] on div "Desktop All Pages" at bounding box center [698, 391] width 95 height 16
click at [770, 352] on div at bounding box center [938, 351] width 14 height 8
click at [770, 373] on div "Target All Devices" at bounding box center [892, 371] width 68 height 21
click at [770, 348] on span "Adding Global CSS Stylesheet on All Devices All Pages" at bounding box center [795, 351] width 229 height 10
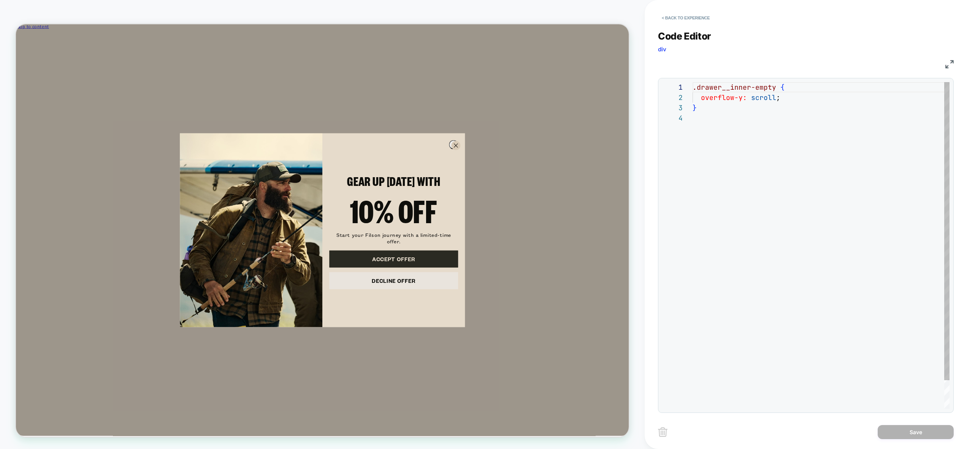
scroll to position [31, 0]
click at [770, 172] on div ".drawer__inner-empty { overflow-y: scroll ; }" at bounding box center [820, 260] width 257 height 357
click at [762, 150] on div ".drawer__inner-empty { overflow-y: scroll ; }" at bounding box center [820, 260] width 257 height 357
type textarea "*"
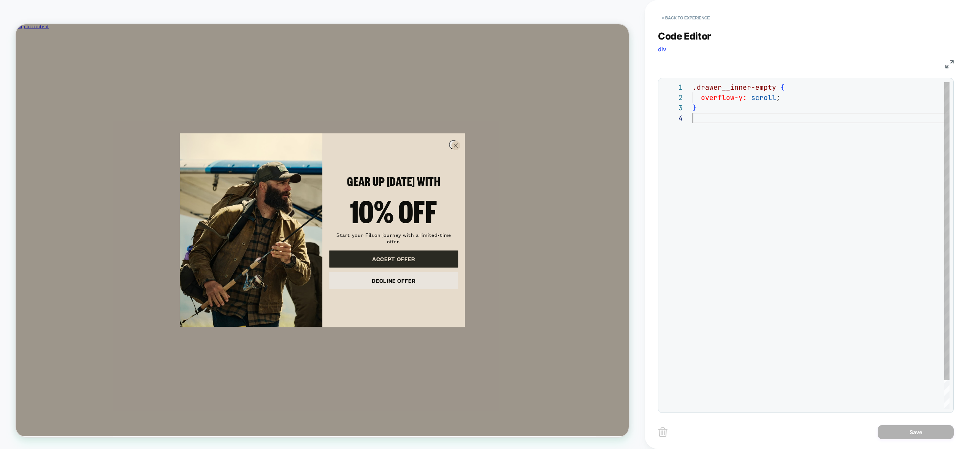
scroll to position [10, 0]
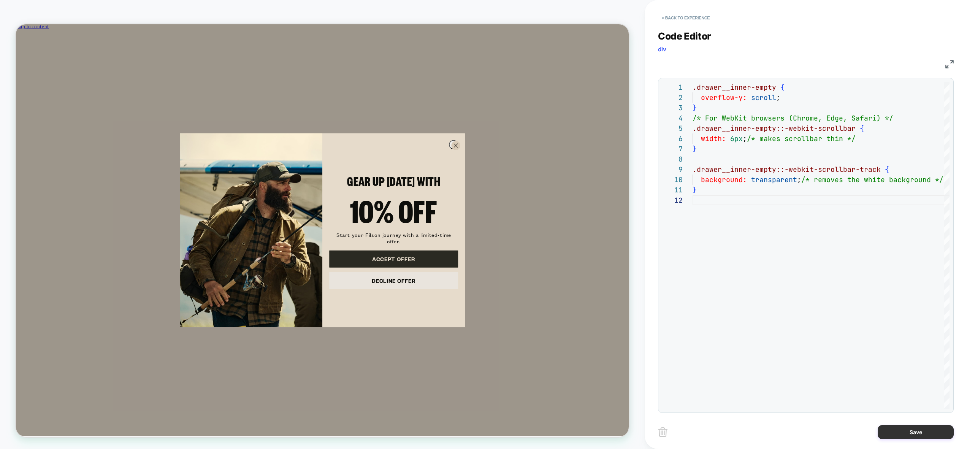
click at [770, 437] on button "Save" at bounding box center [915, 432] width 76 height 14
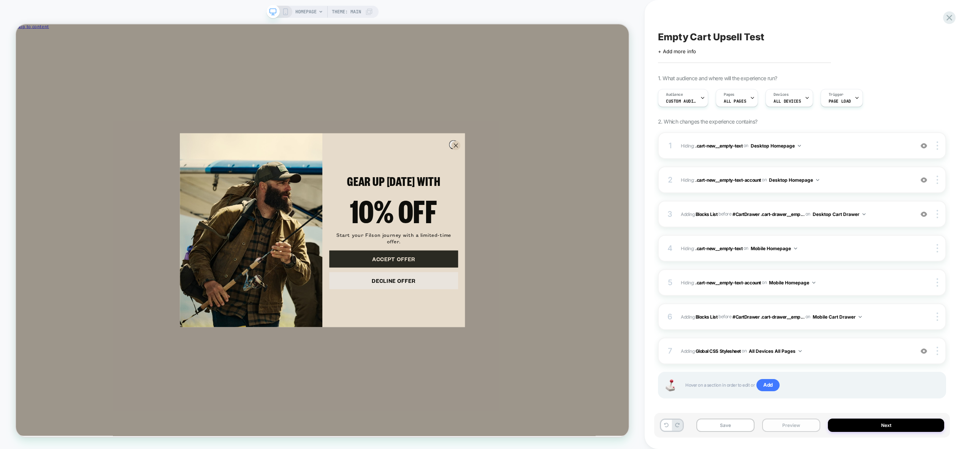
click at [770, 429] on button "Preview" at bounding box center [791, 424] width 58 height 13
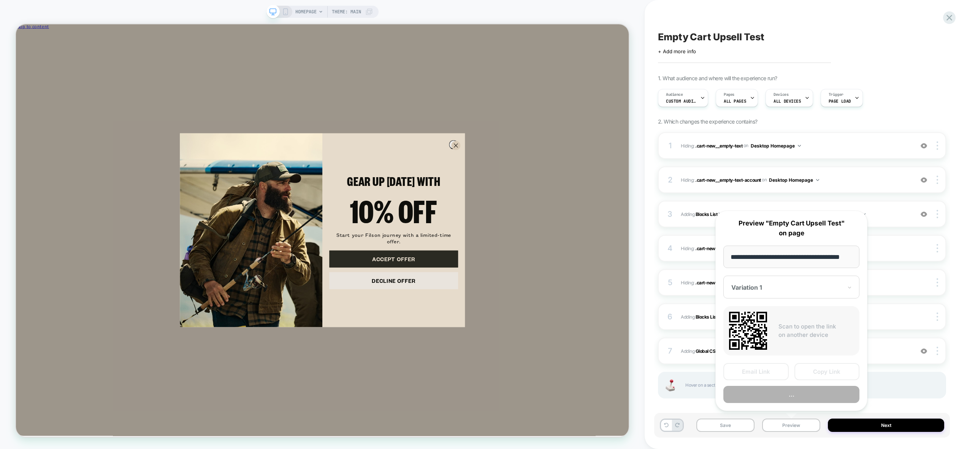
scroll to position [0, 0]
click at [770, 398] on button "..." at bounding box center [791, 394] width 136 height 17
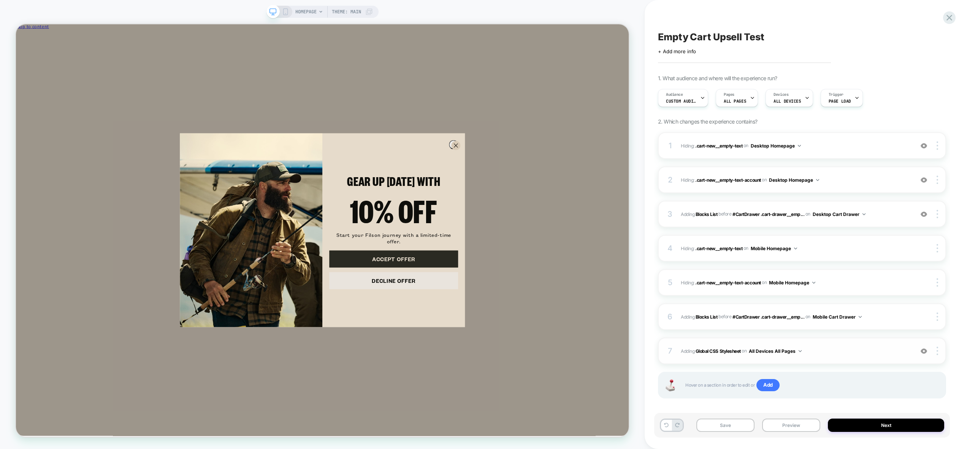
click at [770, 352] on span "Adding Global CSS Stylesheet on All Devices All Pages" at bounding box center [795, 351] width 229 height 10
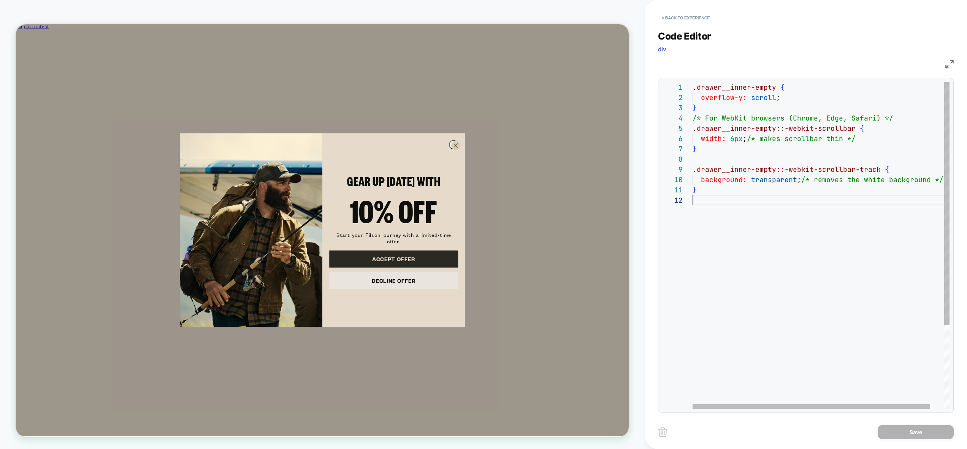
scroll to position [82, 0]
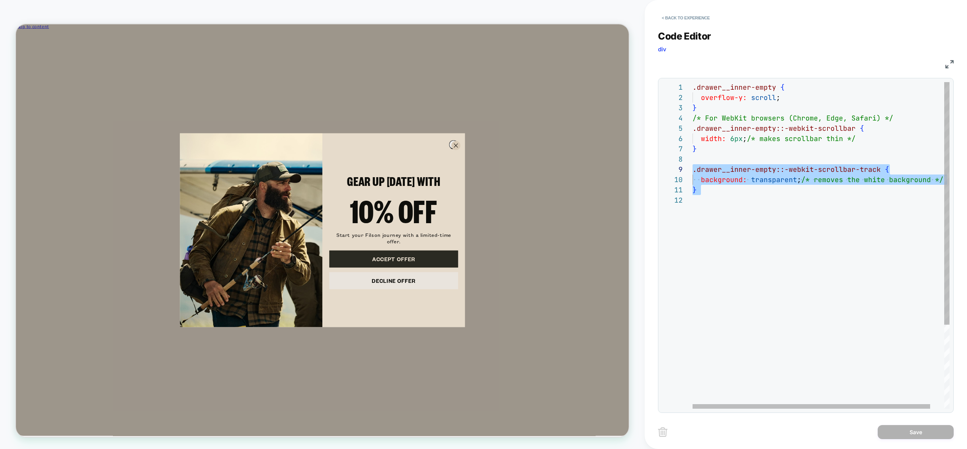
drag, startPoint x: 715, startPoint y: 197, endPoint x: 678, endPoint y: 170, distance: 45.5
click at [692, 170] on div ".drawer__inner-empty { overflow-y: scroll ; } /* For WebKit browsers (Chrome, E…" at bounding box center [828, 301] width 272 height 439
click at [770, 193] on div ".drawer__inner-empty { overflow-y: scroll ; } /* For WebKit browsers (Chrome, E…" at bounding box center [828, 301] width 272 height 439
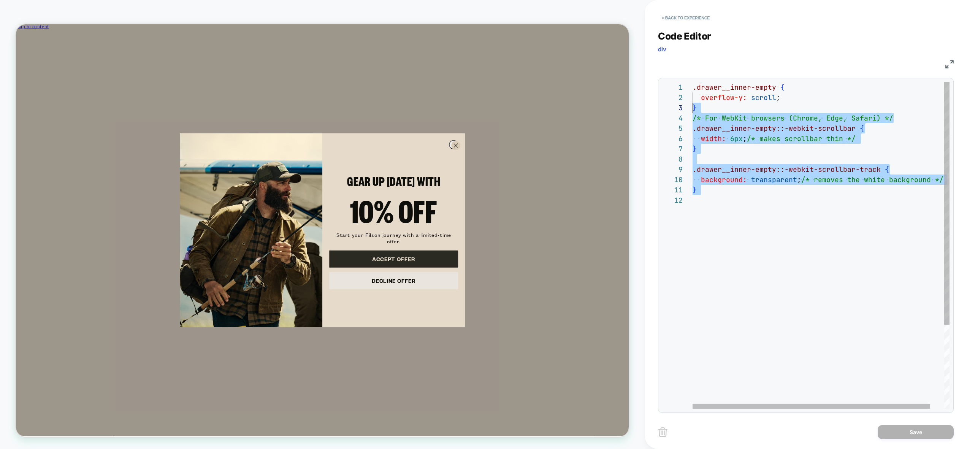
scroll to position [31, 0]
drag, startPoint x: 710, startPoint y: 169, endPoint x: 671, endPoint y: 119, distance: 63.9
click at [692, 119] on div ".drawer__inner-empty { overflow-y: scroll ; } /* For WebKit browsers (Chrome, E…" at bounding box center [828, 301] width 272 height 439
type textarea "**********"
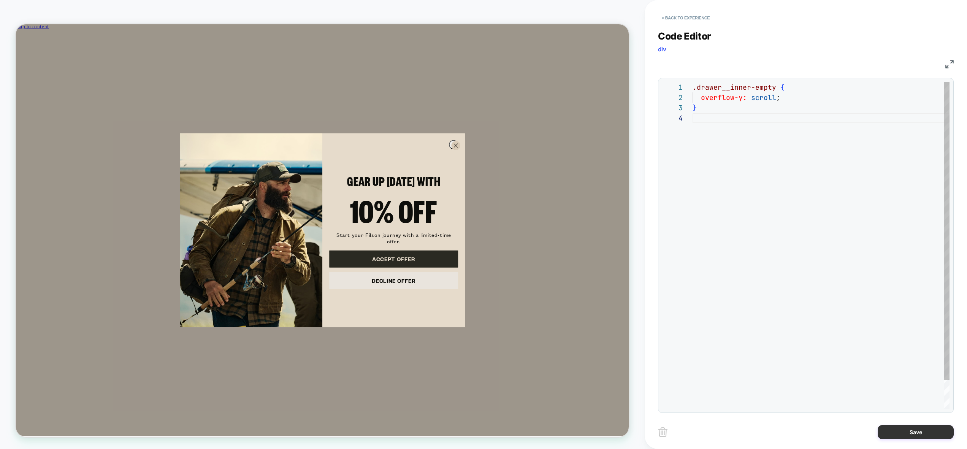
click at [770, 432] on button "Save" at bounding box center [915, 432] width 76 height 14
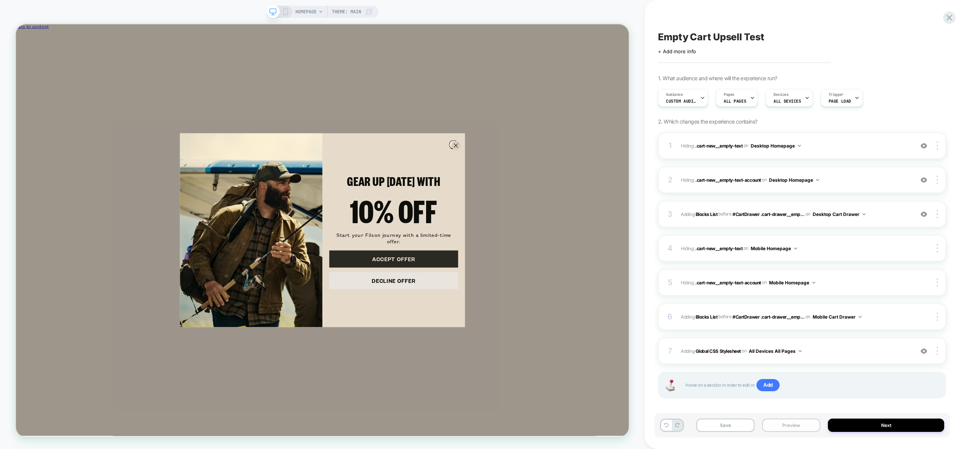
drag, startPoint x: 767, startPoint y: 427, endPoint x: 783, endPoint y: 419, distance: 18.0
click at [767, 426] on button "Preview" at bounding box center [791, 424] width 58 height 13
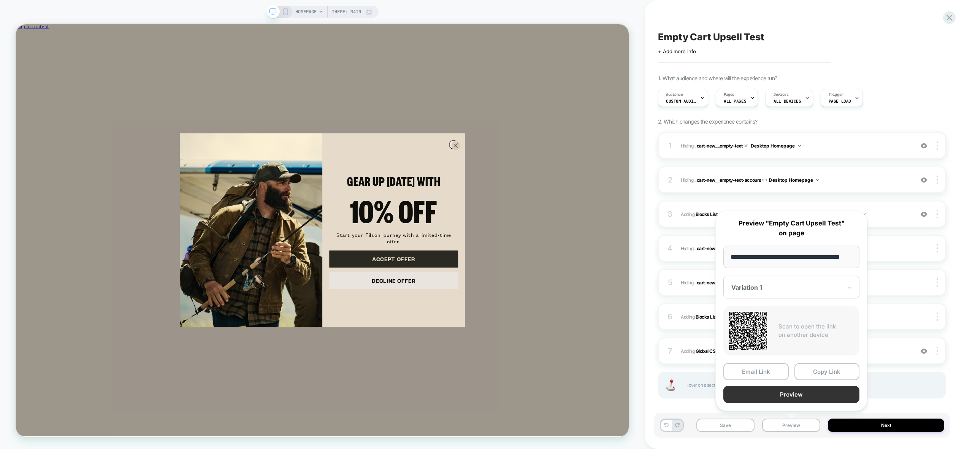
scroll to position [0, 0]
click at [770, 400] on button "Preview" at bounding box center [791, 394] width 136 height 17
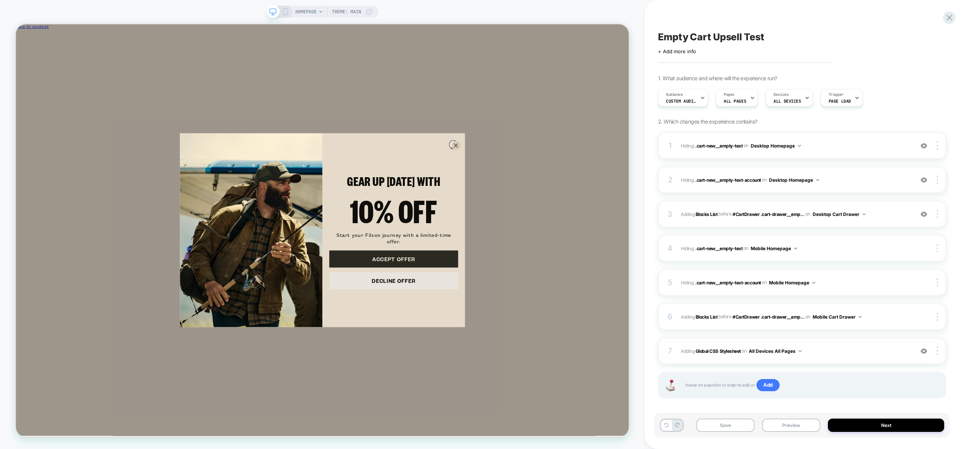
click at [770, 353] on span "Adding Global CSS Stylesheet on All Devices All Pages" at bounding box center [795, 351] width 229 height 10
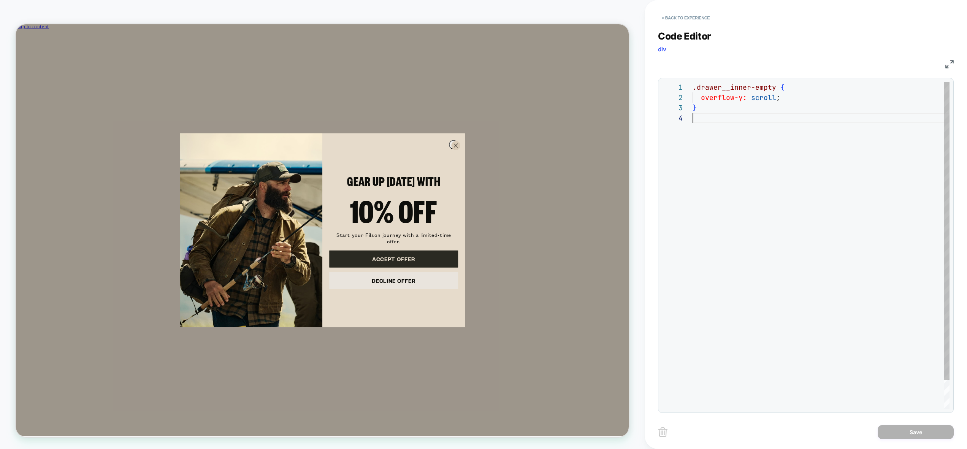
click at [770, 177] on div ".drawer__inner-empty { overflow-y: scroll ; }" at bounding box center [820, 260] width 257 height 357
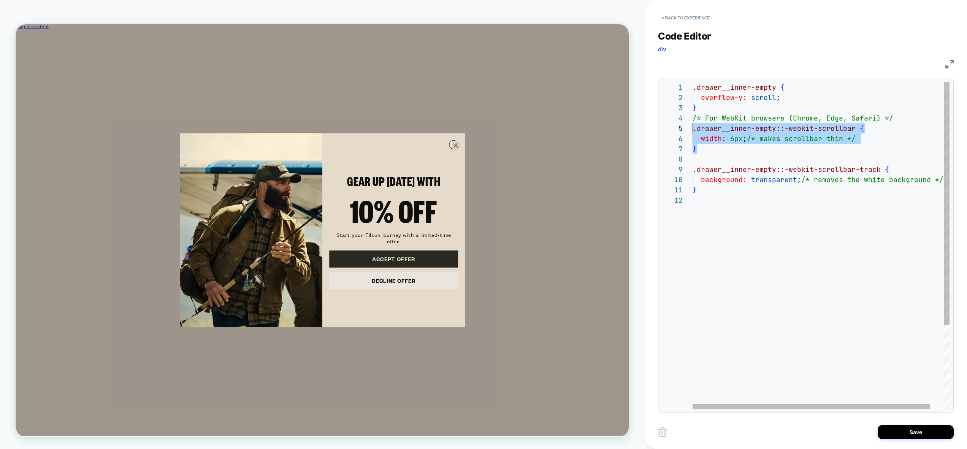
scroll to position [31, 0]
drag, startPoint x: 717, startPoint y: 153, endPoint x: 679, endPoint y: 120, distance: 50.6
click at [692, 120] on div ".drawer__inner-empty { overflow-y: scroll ; } /* For WebKit browsers (Chrome, E…" at bounding box center [828, 301] width 272 height 439
type textarea "**********"
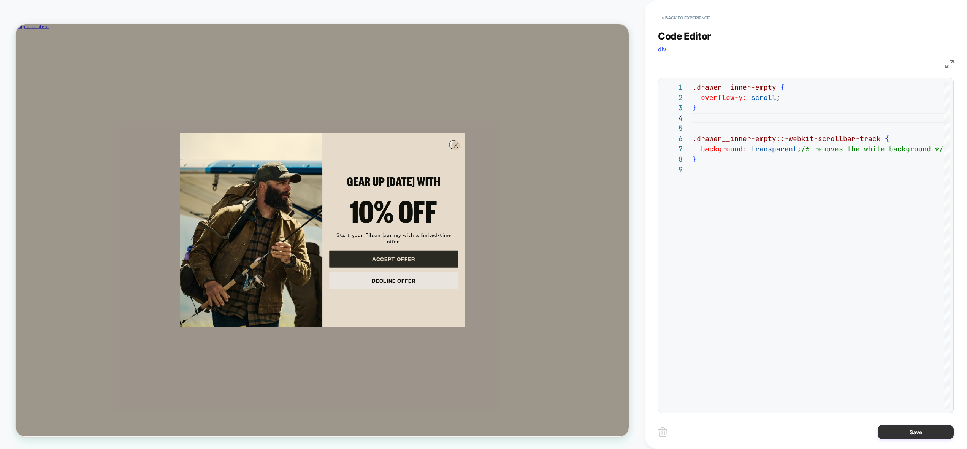
click at [770, 437] on button "Save" at bounding box center [915, 432] width 76 height 14
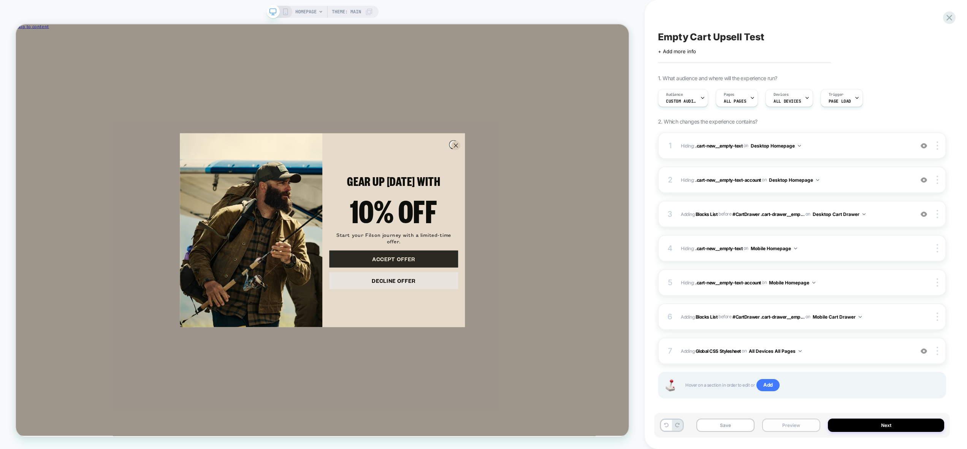
click at [770, 421] on button "Preview" at bounding box center [791, 424] width 58 height 13
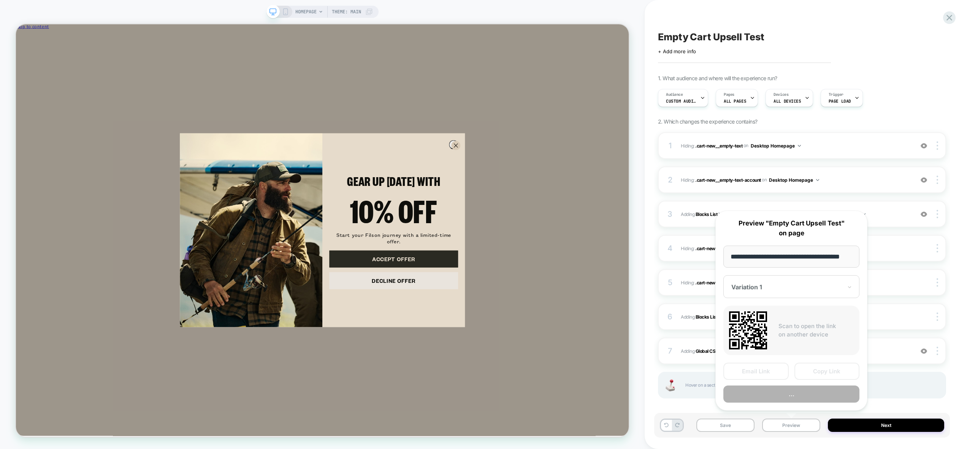
scroll to position [0, 11]
click at [770, 391] on button "..." at bounding box center [791, 394] width 136 height 17
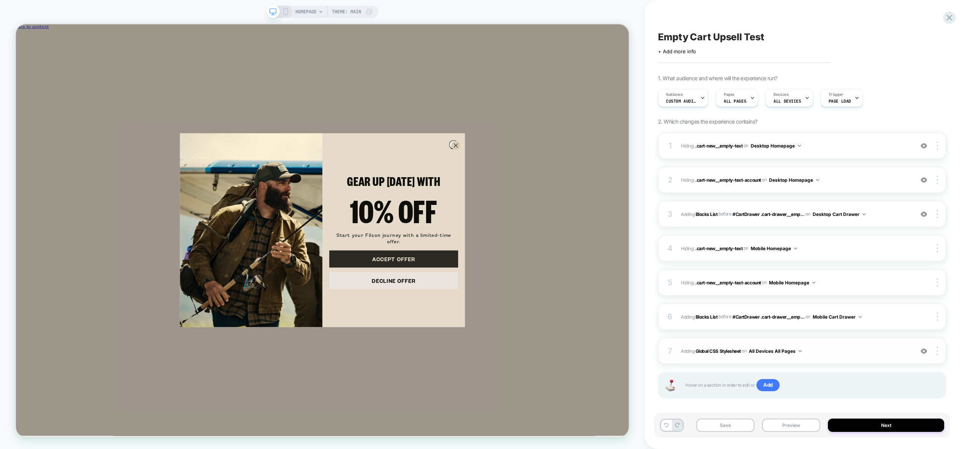
click at [770, 360] on div "7 Adding Global CSS Stylesheet on All Devices All Pages Add Before Add After Ta…" at bounding box center [802, 350] width 288 height 27
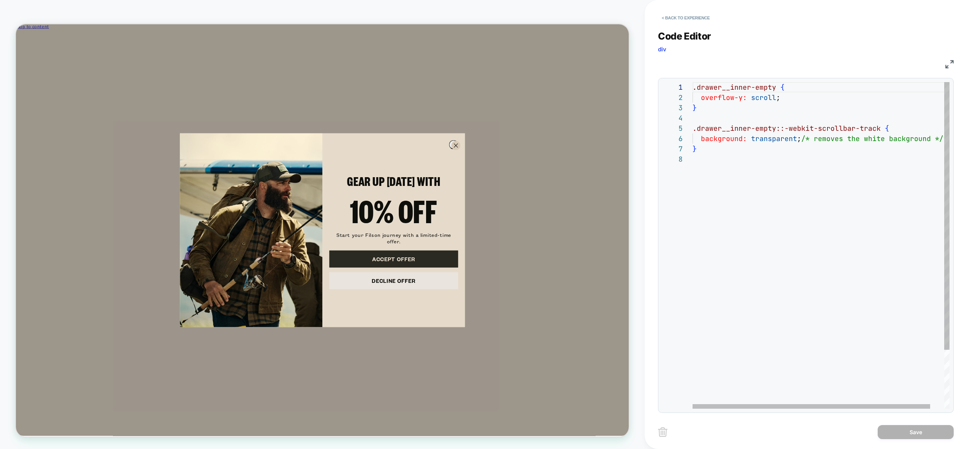
scroll to position [31, 0]
click at [735, 121] on div ".drawer__inner-empty { overflow-y: scroll ; } .drawer__inner-empty::-webkit-scr…" at bounding box center [828, 281] width 272 height 398
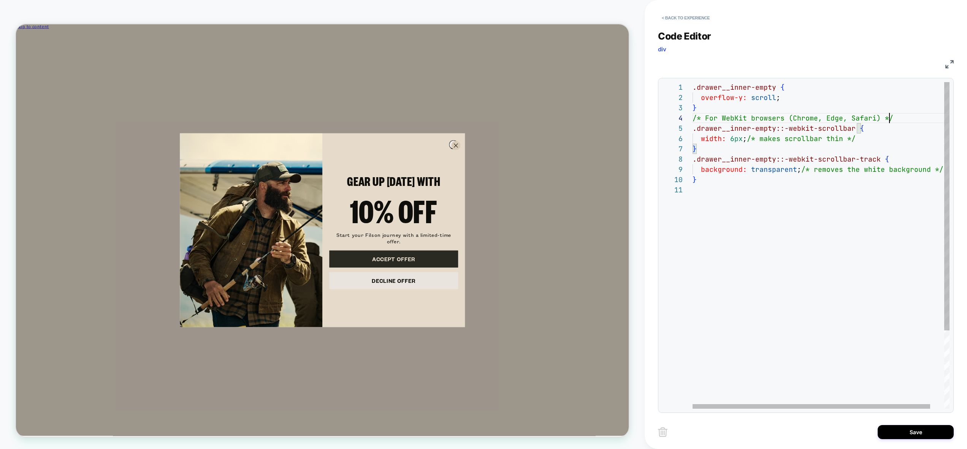
scroll to position [31, 197]
click at [770, 118] on div ".drawer__inner-empty { overflow-y: scroll ; } /* For WebKit browsers (Chrome, E…" at bounding box center [828, 296] width 272 height 429
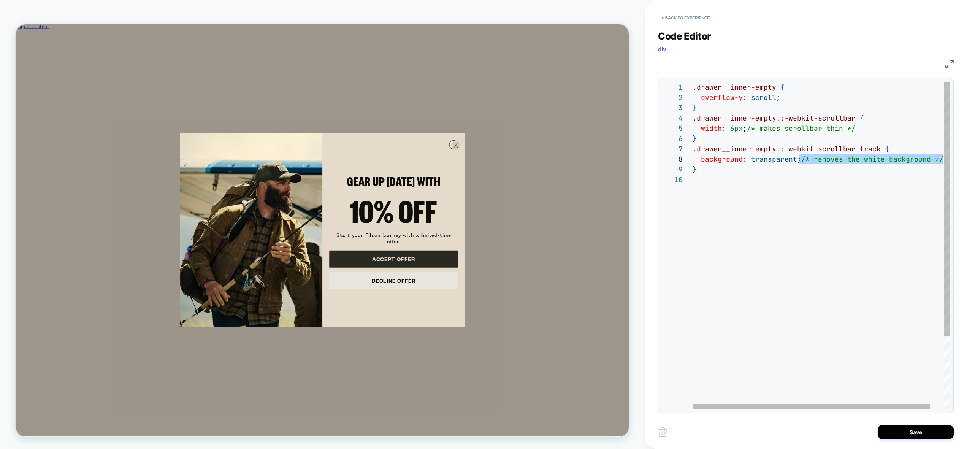
drag, startPoint x: 802, startPoint y: 161, endPoint x: 952, endPoint y: 159, distance: 149.7
click at [770, 159] on div ".drawer__inner-empty { overflow-y: scroll ; } .drawer__inner-empty::-webkit-scr…" at bounding box center [828, 291] width 272 height 419
click at [728, 127] on div ".drawer__inner-empty { overflow-y: scroll ; } .drawer__inner-empty::-webkit-scr…" at bounding box center [820, 291] width 257 height 419
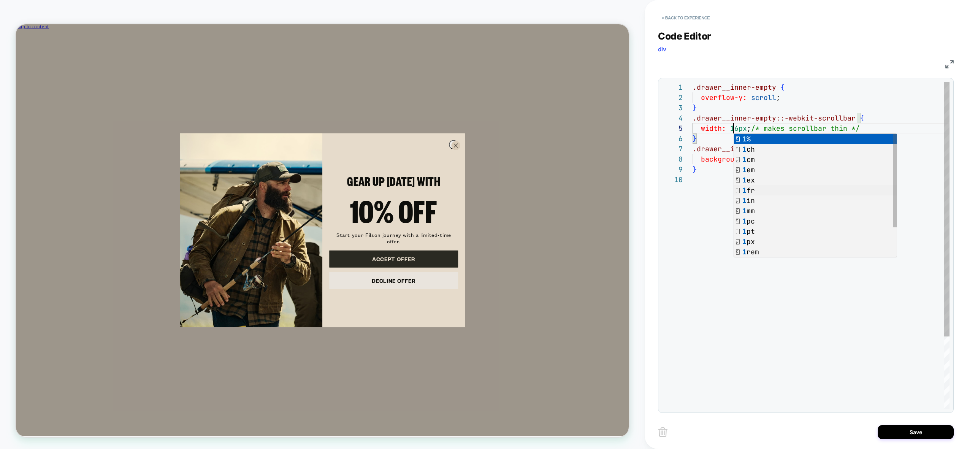
scroll to position [41, 41]
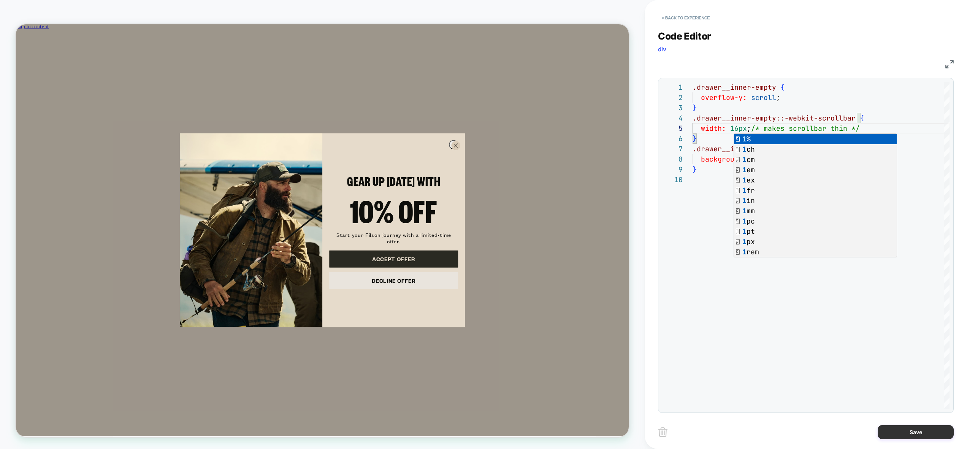
type textarea "**********"
click at [770, 429] on button "Save" at bounding box center [915, 432] width 76 height 14
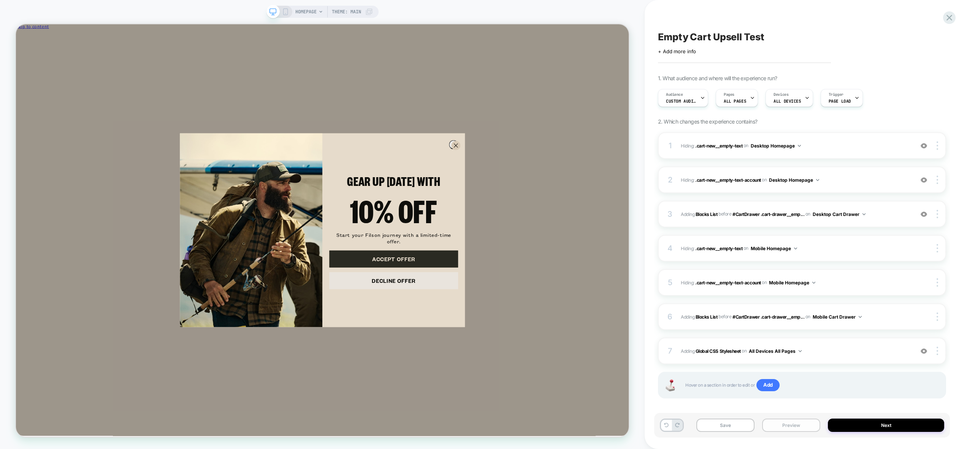
click at [770, 425] on button "Preview" at bounding box center [791, 424] width 58 height 13
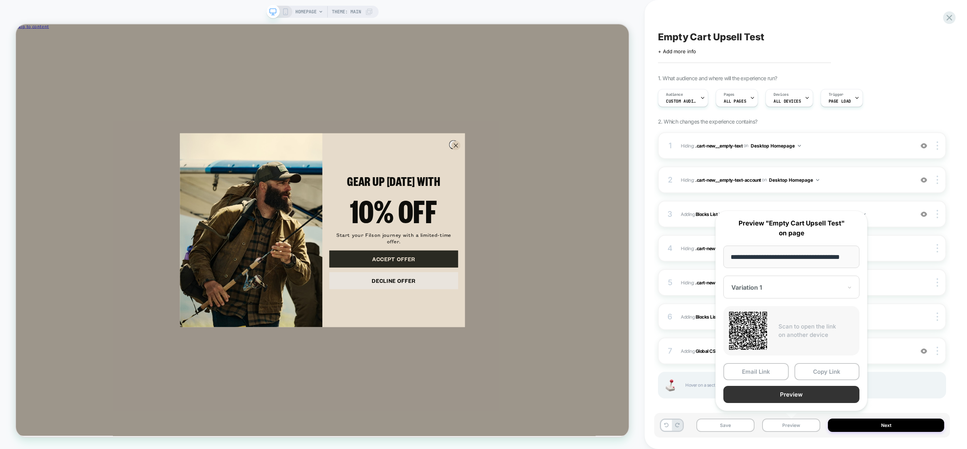
scroll to position [0, 0]
click at [770, 393] on button "Preview" at bounding box center [791, 394] width 136 height 17
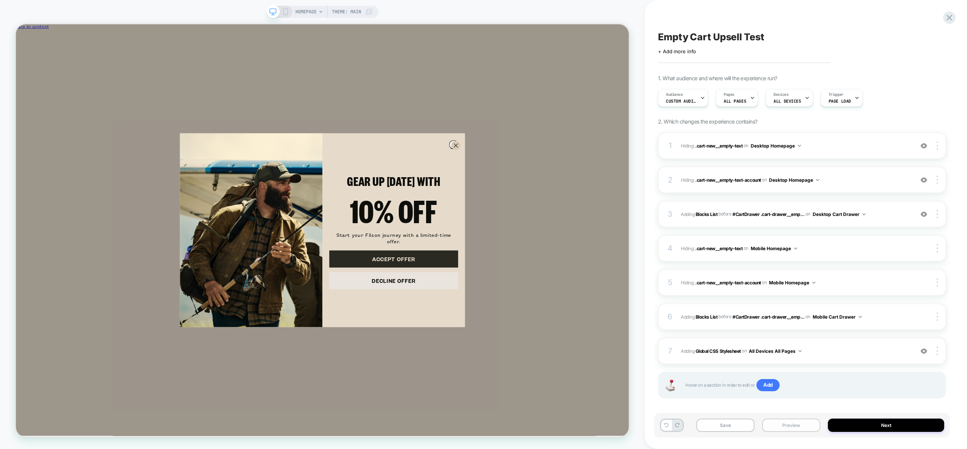
click at [770, 432] on div "Save Preview Next" at bounding box center [802, 425] width 296 height 25
click at [770, 426] on button "Preview" at bounding box center [791, 424] width 58 height 13
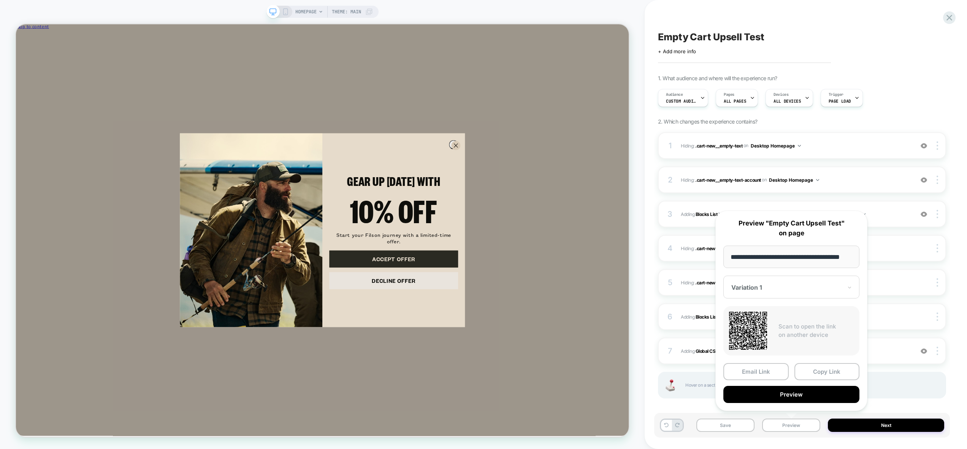
drag, startPoint x: 926, startPoint y: 399, endPoint x: 911, endPoint y: 365, distance: 36.4
click at [770, 398] on div "1 Hiding : .cart-new__empty-text .cart-new__empty-text on Desktop Homepage Add …" at bounding box center [802, 274] width 288 height 285
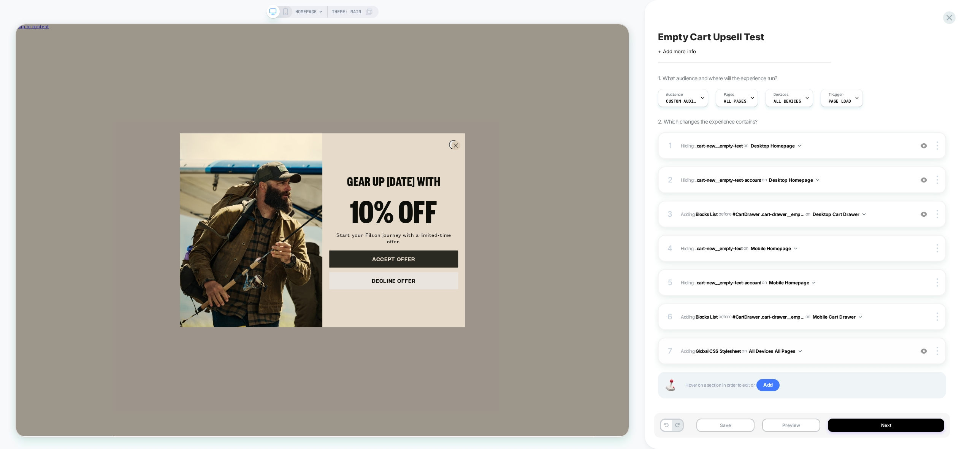
click at [770, 358] on div "7 Adding Global CSS Stylesheet on All Devices All Pages Add Before Add After Ta…" at bounding box center [802, 350] width 288 height 27
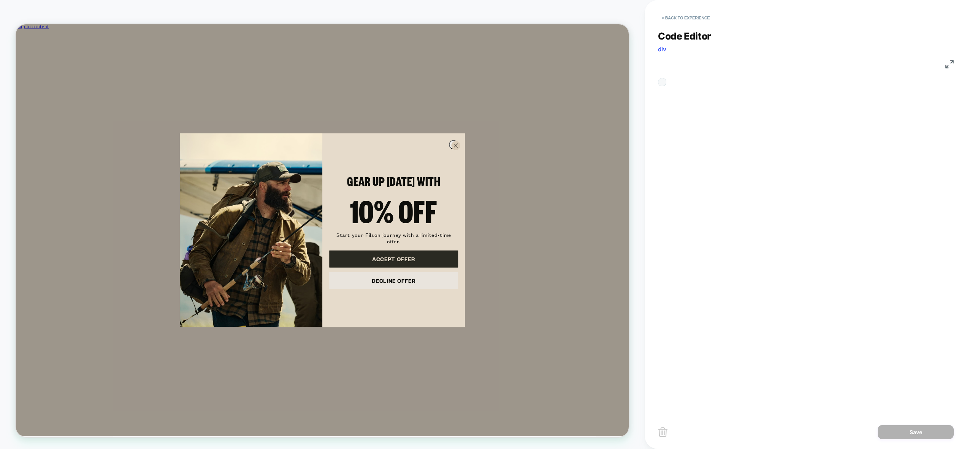
scroll to position [92, 0]
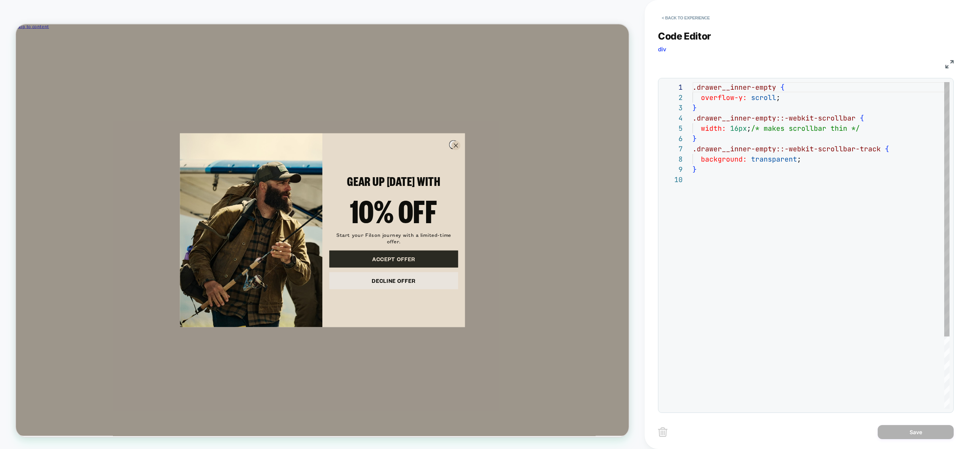
click at [770, 98] on div ".drawer__inner-empty { overflow-y: scroll ; } .drawer__inner-empty::-webkit-scr…" at bounding box center [820, 291] width 257 height 419
drag, startPoint x: 736, startPoint y: 128, endPoint x: 729, endPoint y: 126, distance: 7.3
click at [729, 126] on div ".drawer__inner-empty { overflow-y: scroll !important ; } .drawer__inner-empty::…" at bounding box center [820, 291] width 257 height 419
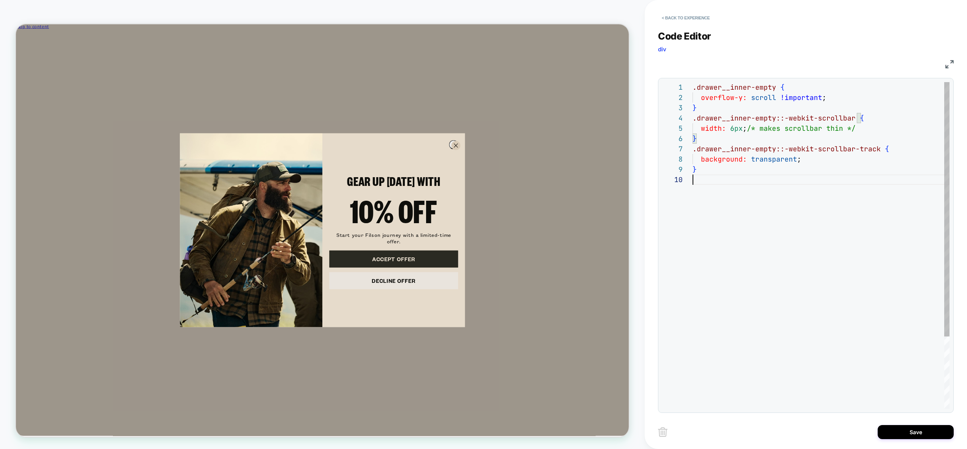
click at [704, 320] on div ".drawer__inner-empty { overflow-y: scroll !important ; } .drawer__inner-empty::…" at bounding box center [820, 291] width 257 height 419
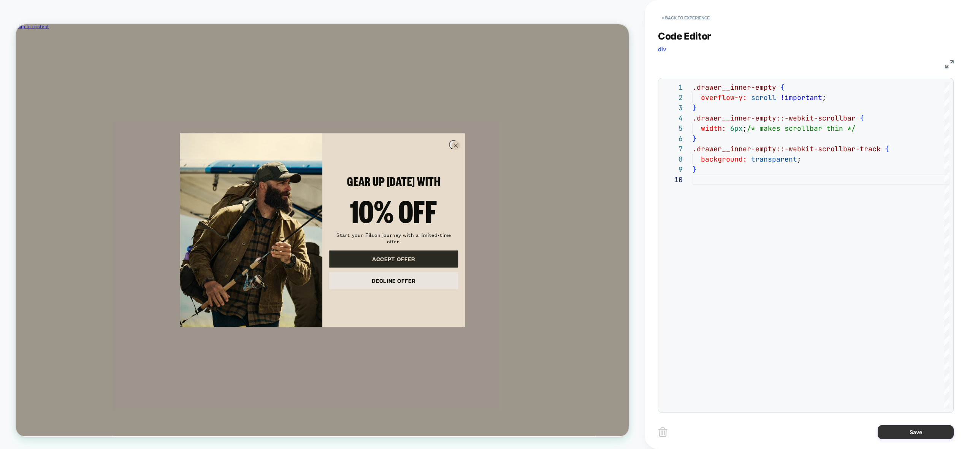
type textarea "**********"
click at [770, 432] on button "Save" at bounding box center [915, 432] width 76 height 14
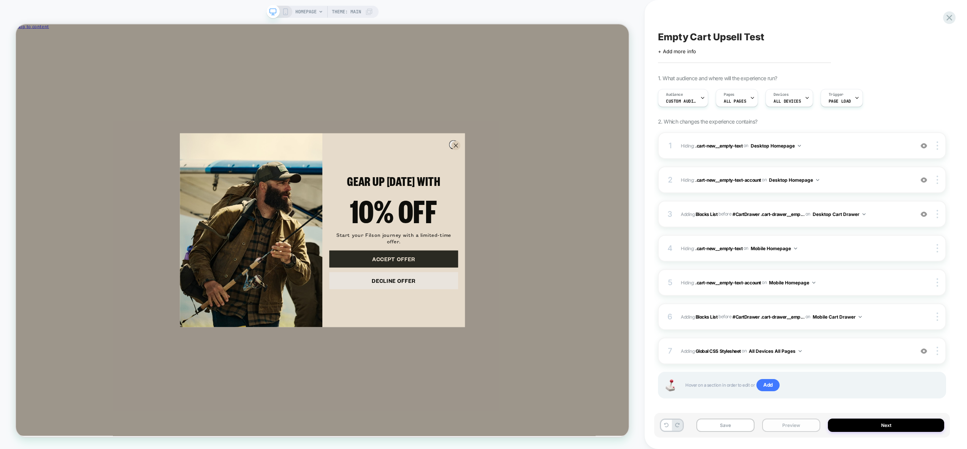
drag, startPoint x: 784, startPoint y: 431, endPoint x: 781, endPoint y: 418, distance: 12.9
click at [770, 431] on button "Preview" at bounding box center [791, 424] width 58 height 13
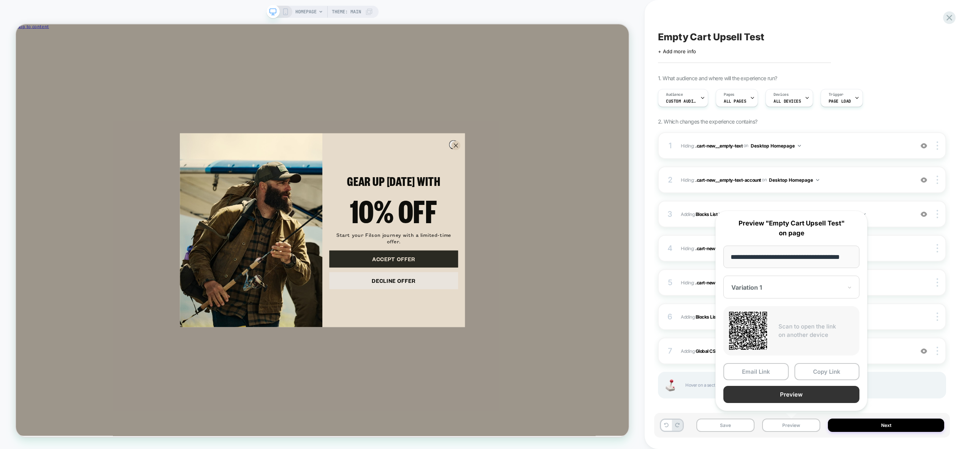
scroll to position [0, 0]
click at [770, 397] on button "Preview" at bounding box center [791, 394] width 136 height 17
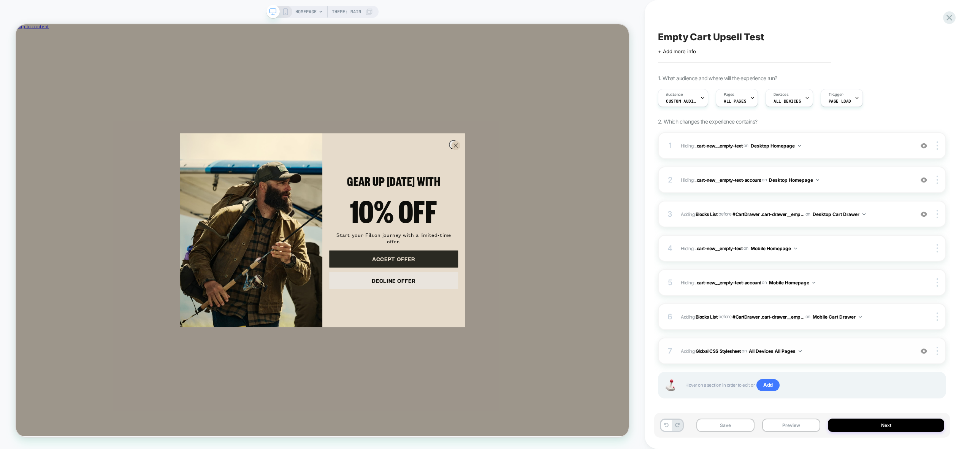
click at [770, 356] on div "7 Adding Global CSS Stylesheet on All Devices All Pages Add Before Add After Ta…" at bounding box center [802, 350] width 288 height 27
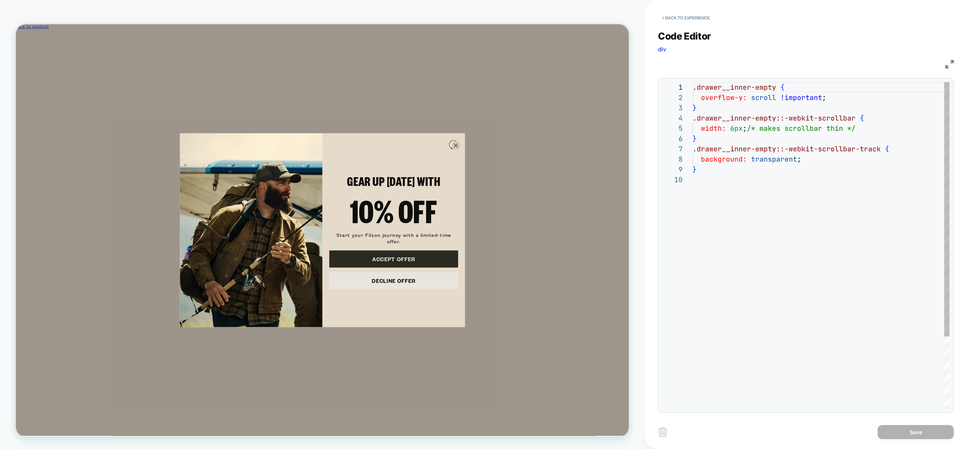
scroll to position [92, 0]
click at [770, 102] on div ".drawer__inner-empty { overflow-y: scroll !important ; } .drawer__inner-empty::…" at bounding box center [820, 291] width 257 height 419
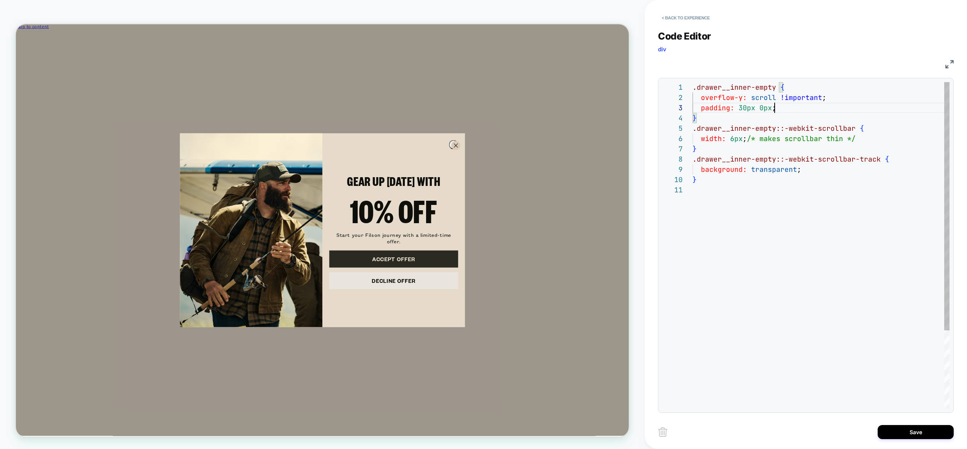
scroll to position [21, 82]
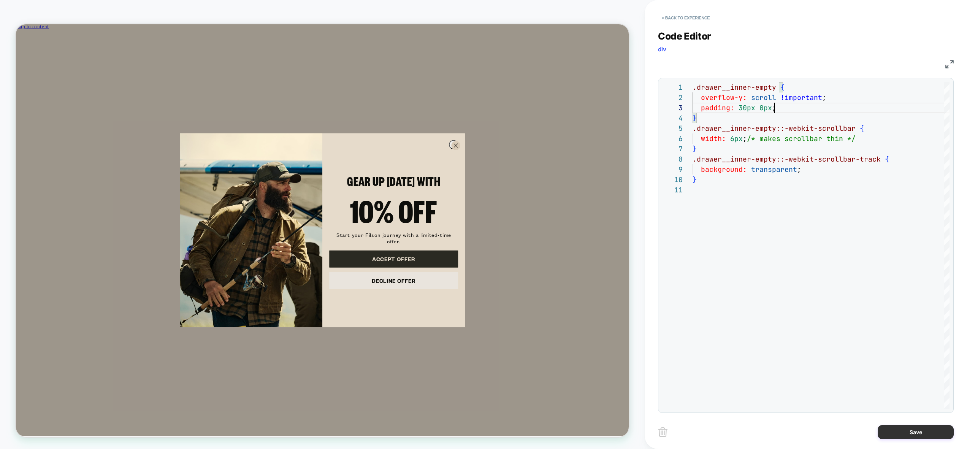
type textarea "**********"
click at [770, 428] on button "Save" at bounding box center [915, 432] width 76 height 14
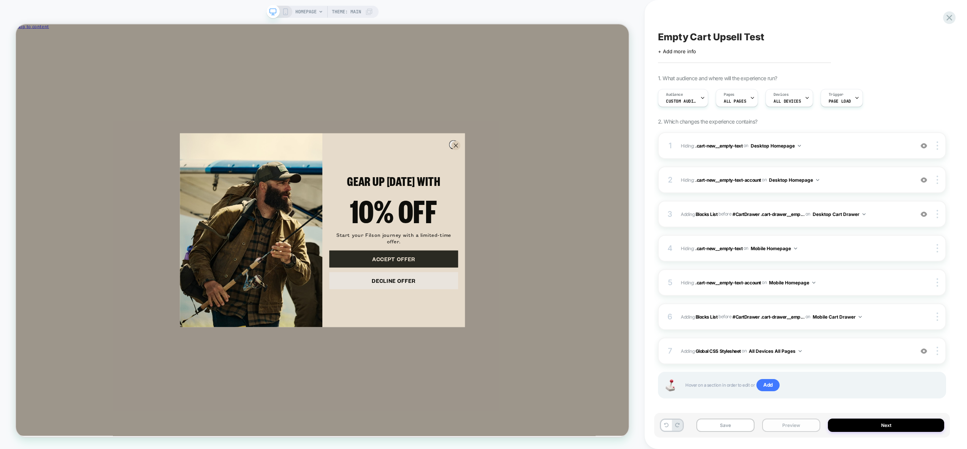
drag, startPoint x: 774, startPoint y: 428, endPoint x: 786, endPoint y: 419, distance: 14.1
click at [770, 428] on button "Preview" at bounding box center [791, 424] width 58 height 13
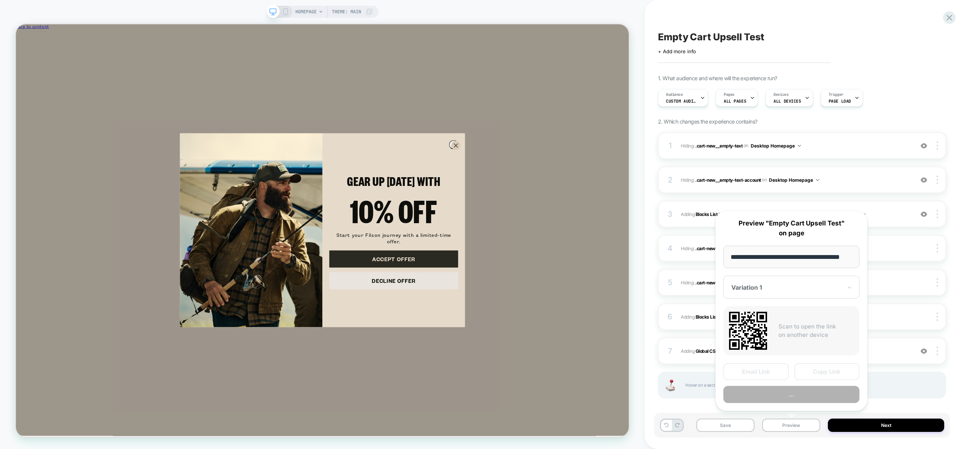
scroll to position [0, 0]
click at [770, 397] on button "..." at bounding box center [791, 394] width 136 height 17
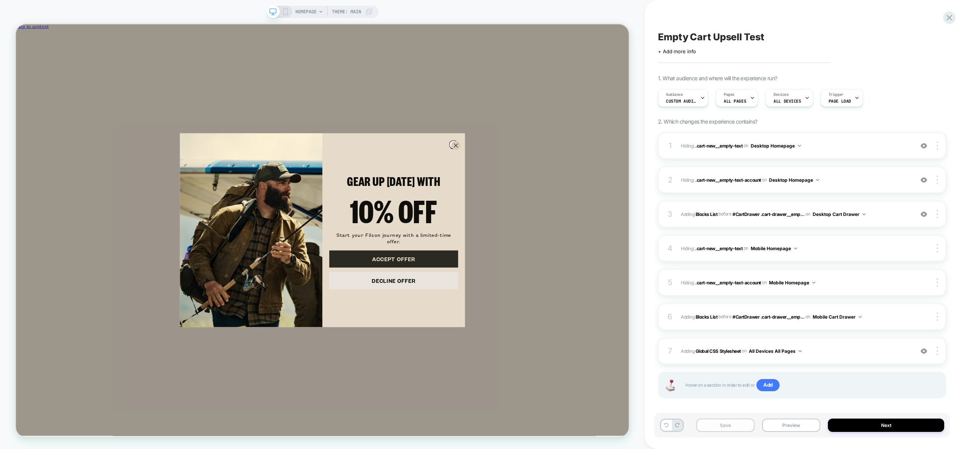
click at [741, 425] on button "Save" at bounding box center [725, 424] width 58 height 13
drag, startPoint x: 600, startPoint y: 185, endPoint x: 608, endPoint y: 187, distance: 9.0
click at [600, 185] on icon "Close dialog" at bounding box center [602, 185] width 5 height 5
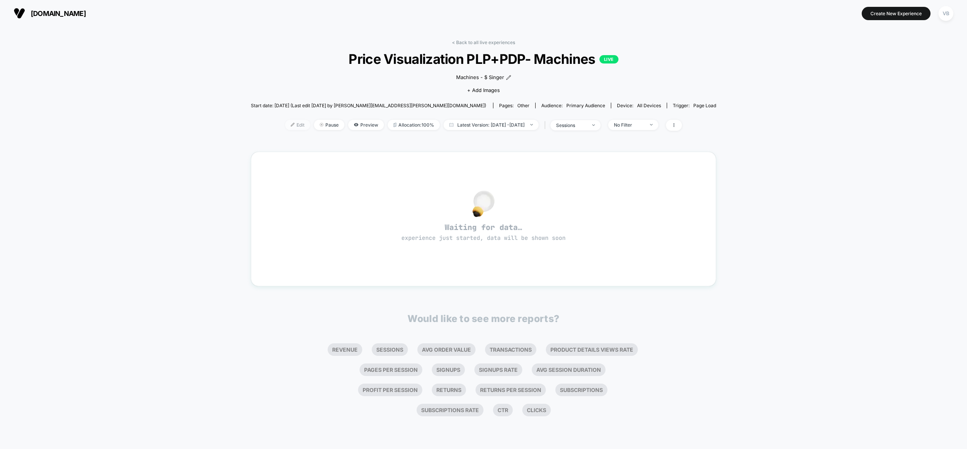
click at [285, 126] on span "Edit" at bounding box center [297, 125] width 25 height 10
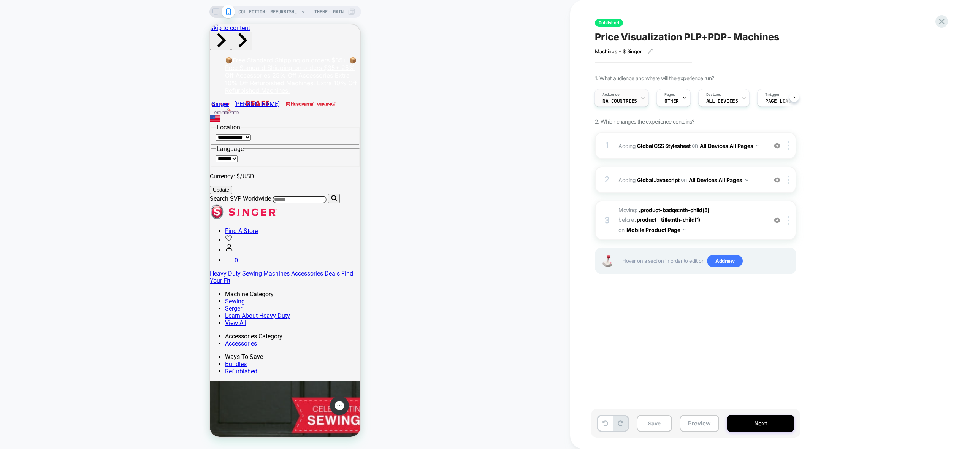
click at [629, 99] on span "NA countries" at bounding box center [619, 100] width 35 height 5
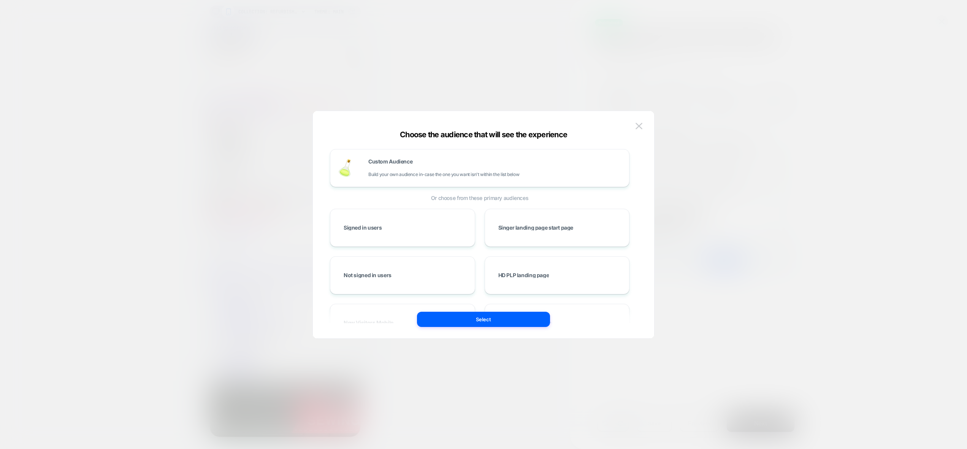
click at [700, 109] on div at bounding box center [483, 224] width 967 height 449
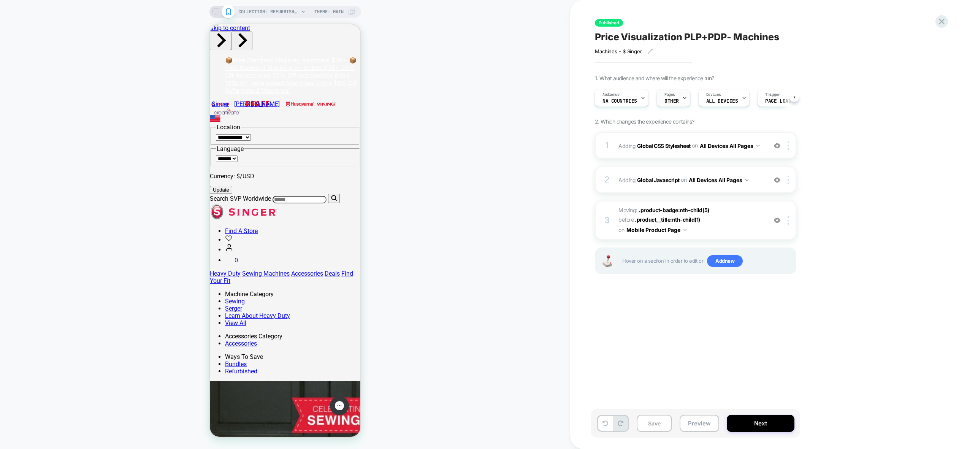
click at [674, 105] on div "Pages OTHER" at bounding box center [672, 97] width 30 height 17
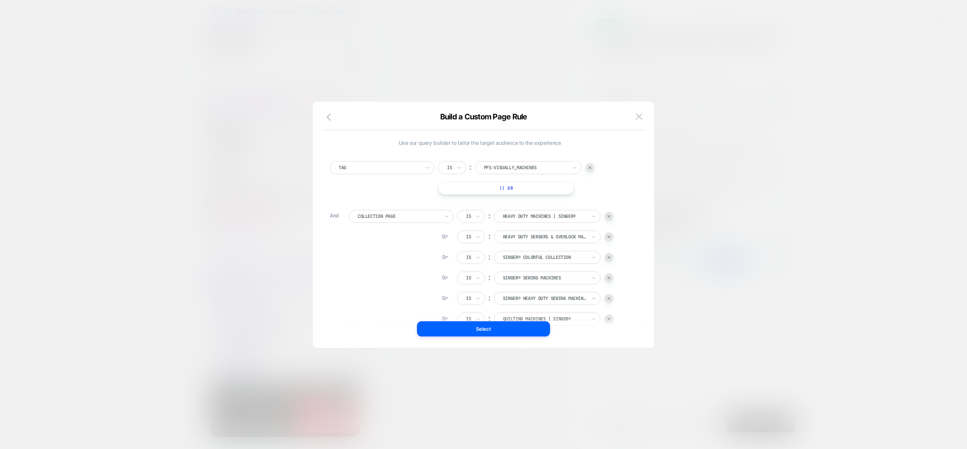
click at [783, 119] on div at bounding box center [483, 224] width 967 height 449
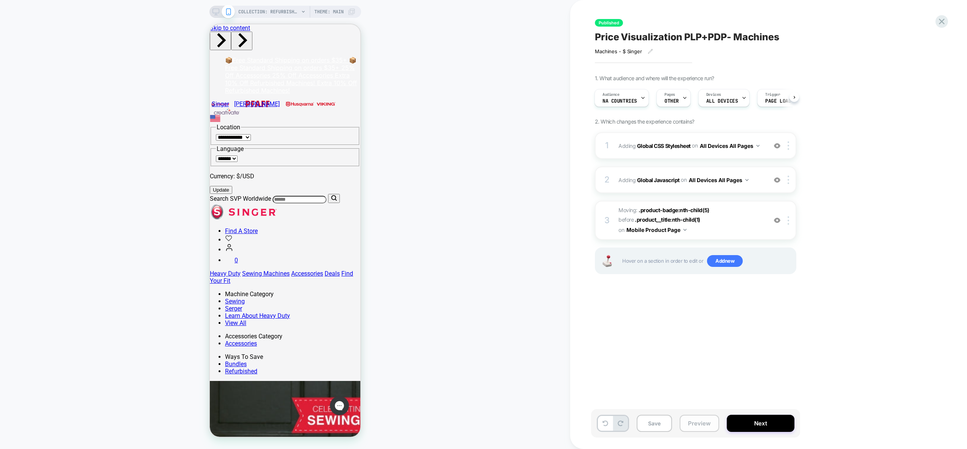
click at [709, 425] on button "Preview" at bounding box center [699, 423] width 40 height 17
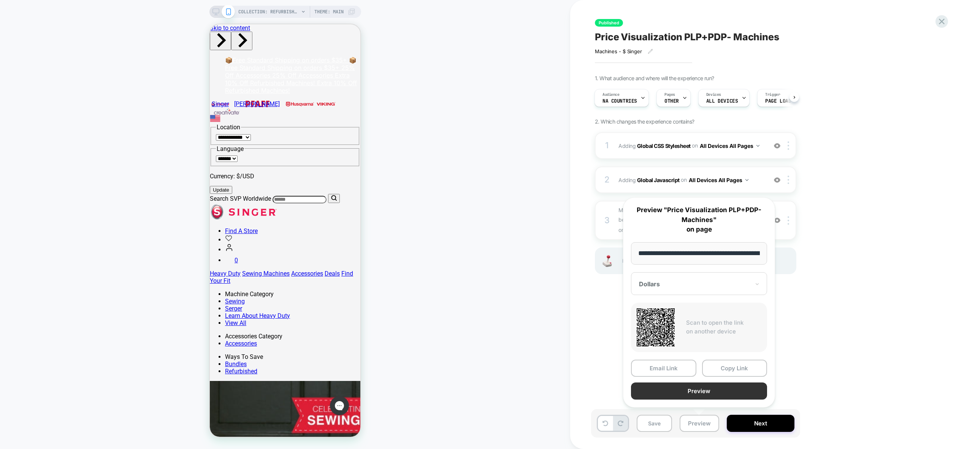
click at [714, 393] on button "Preview" at bounding box center [699, 390] width 136 height 17
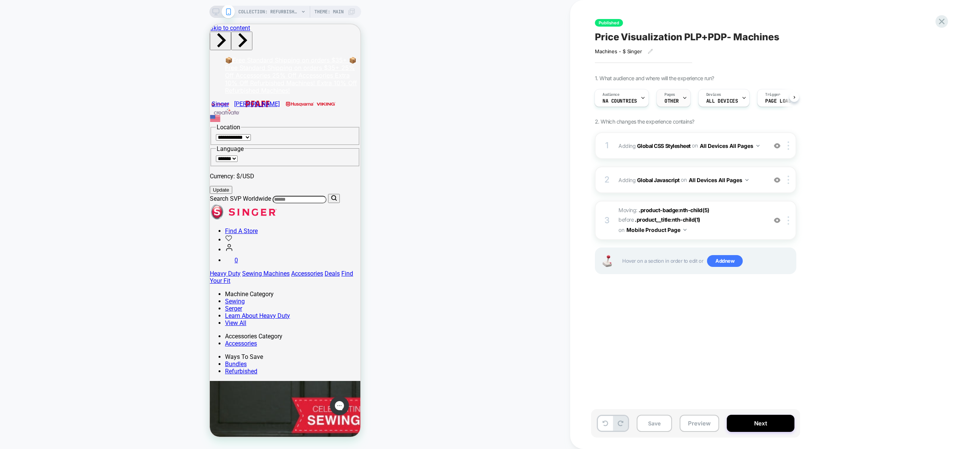
click at [676, 100] on span "OTHER" at bounding box center [671, 100] width 14 height 5
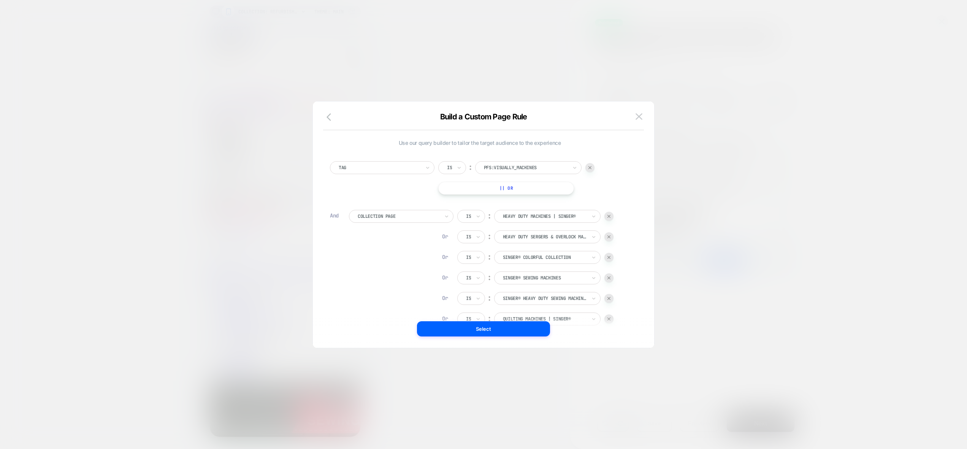
click at [641, 118] on button at bounding box center [638, 116] width 11 height 11
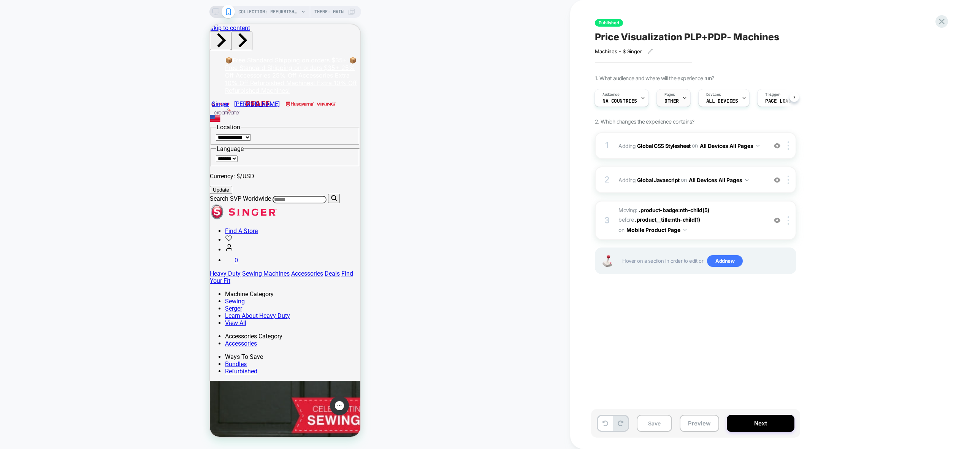
click at [673, 90] on div "Pages OTHER" at bounding box center [672, 97] width 30 height 17
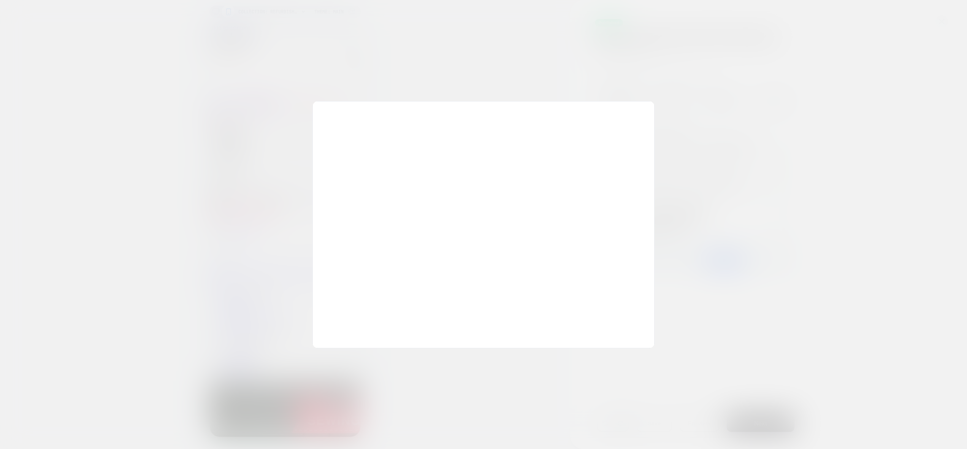
click at [706, 115] on div at bounding box center [483, 224] width 967 height 449
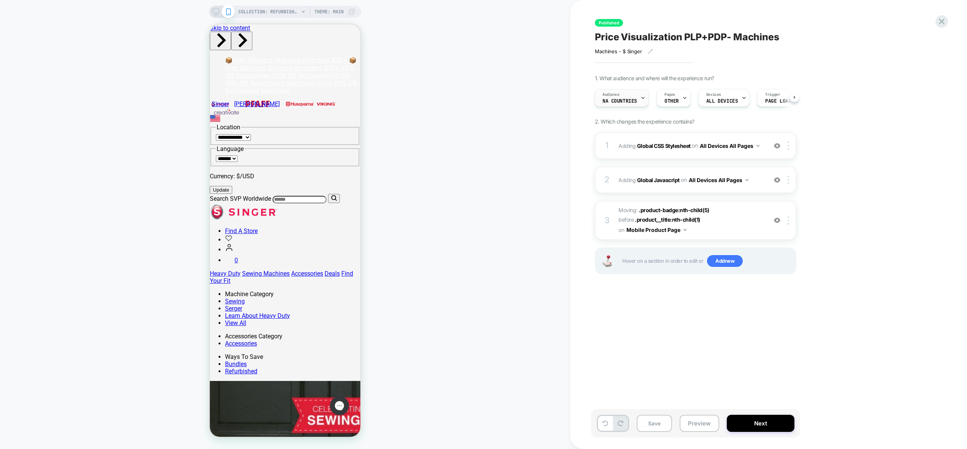
click at [626, 100] on span "NA countries" at bounding box center [619, 100] width 35 height 5
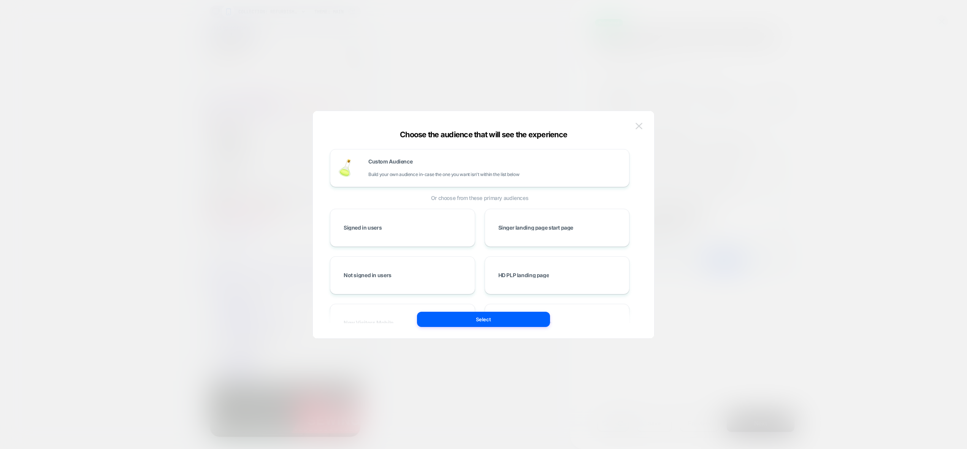
click at [641, 122] on button at bounding box center [638, 125] width 11 height 11
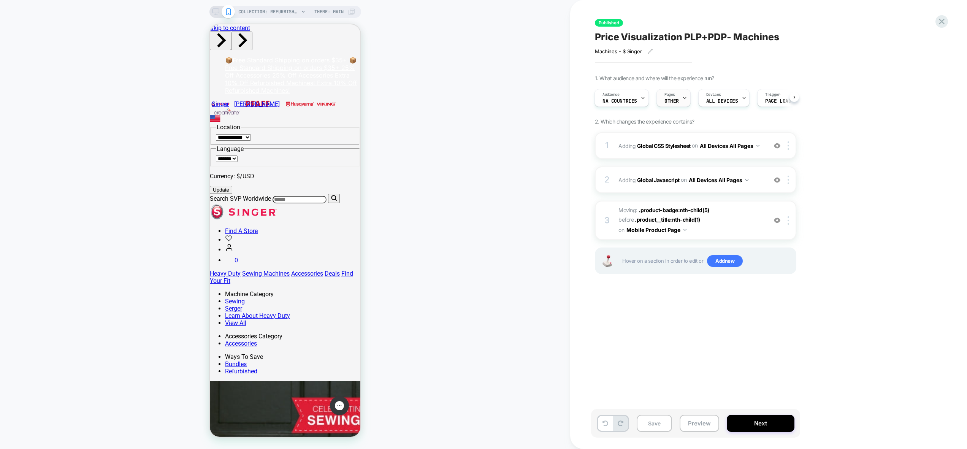
click at [671, 101] on span "OTHER" at bounding box center [671, 100] width 14 height 5
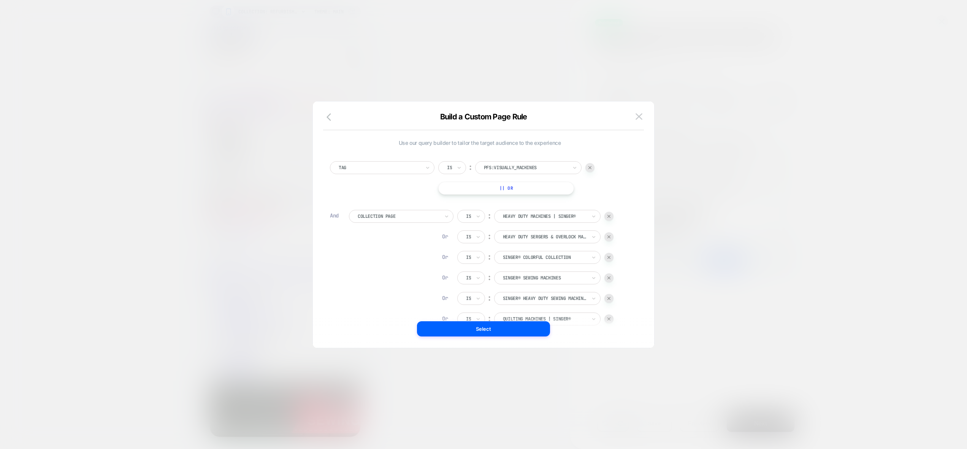
click at [593, 167] on div at bounding box center [589, 167] width 9 height 9
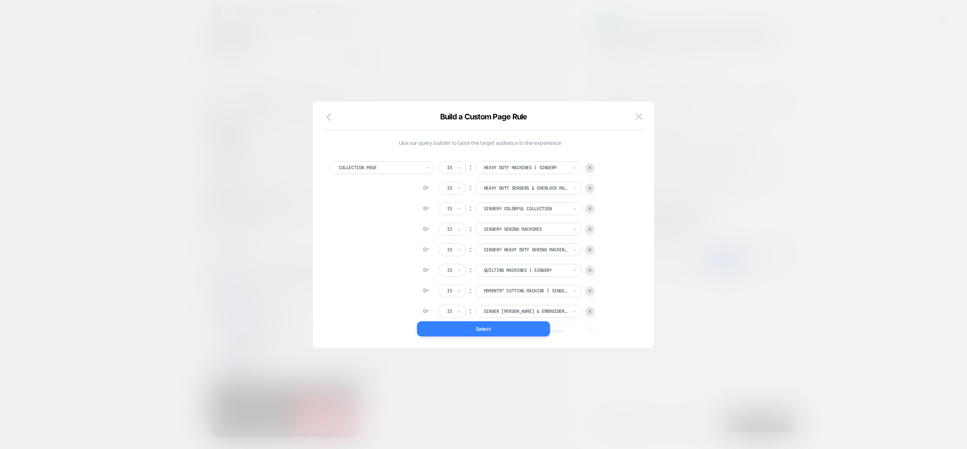
click at [488, 331] on button "Select" at bounding box center [483, 328] width 133 height 15
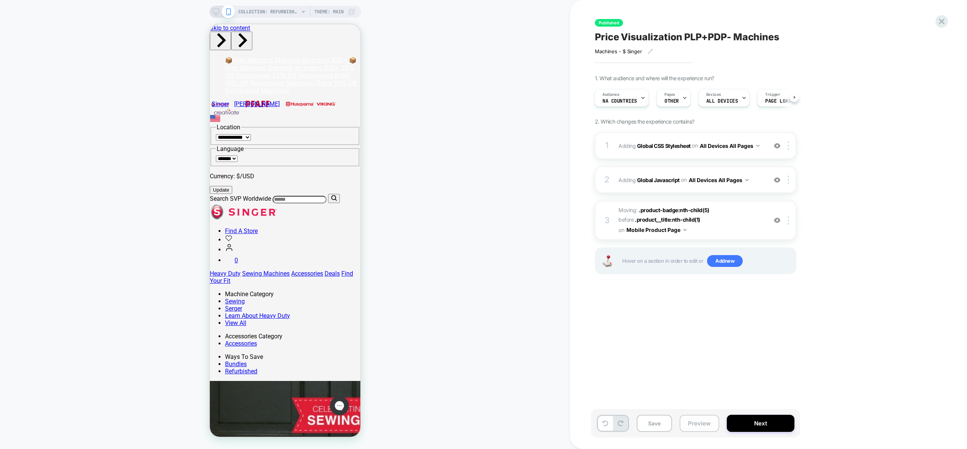
click at [690, 424] on button "Preview" at bounding box center [699, 423] width 40 height 17
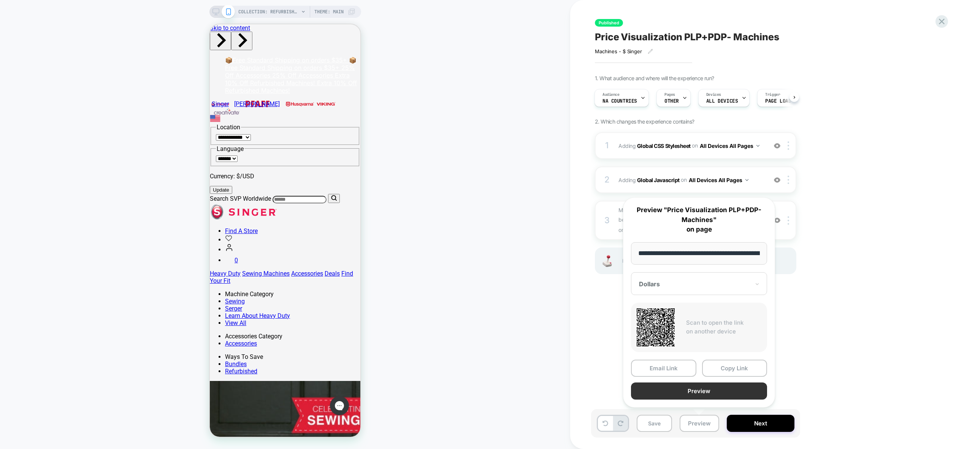
click at [690, 392] on button "Preview" at bounding box center [699, 390] width 136 height 17
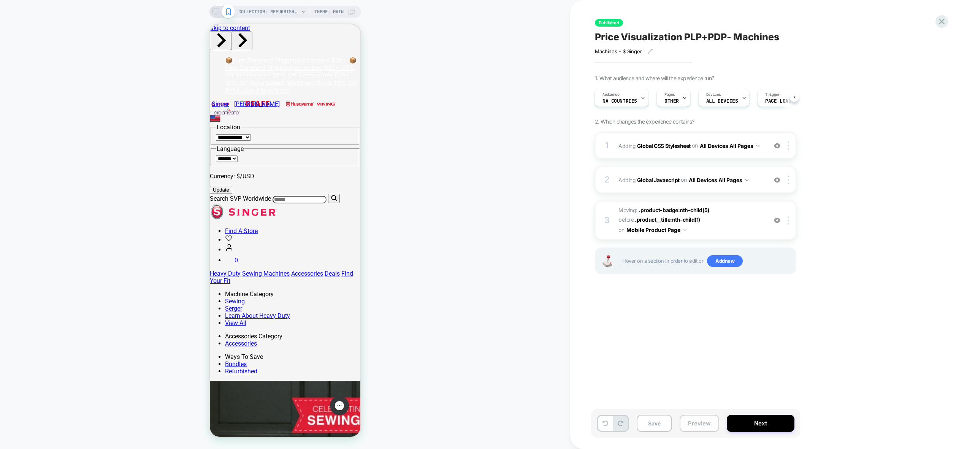
click at [702, 422] on button "Preview" at bounding box center [699, 423] width 40 height 17
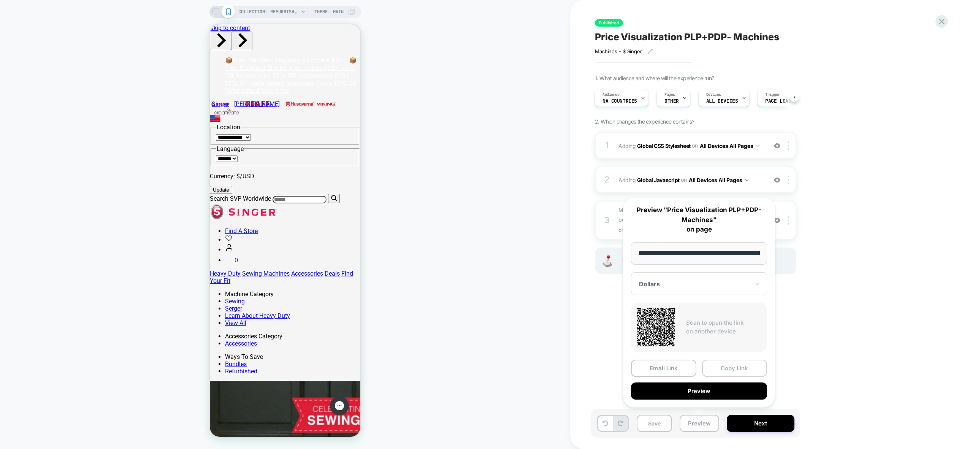
click at [723, 369] on button "Copy Link" at bounding box center [734, 367] width 65 height 17
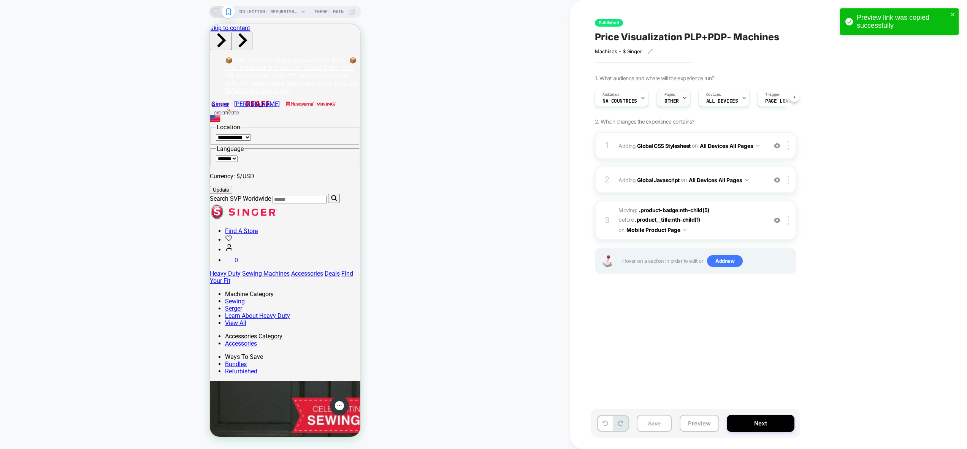
click at [680, 106] on div "Pages OTHER" at bounding box center [673, 98] width 34 height 18
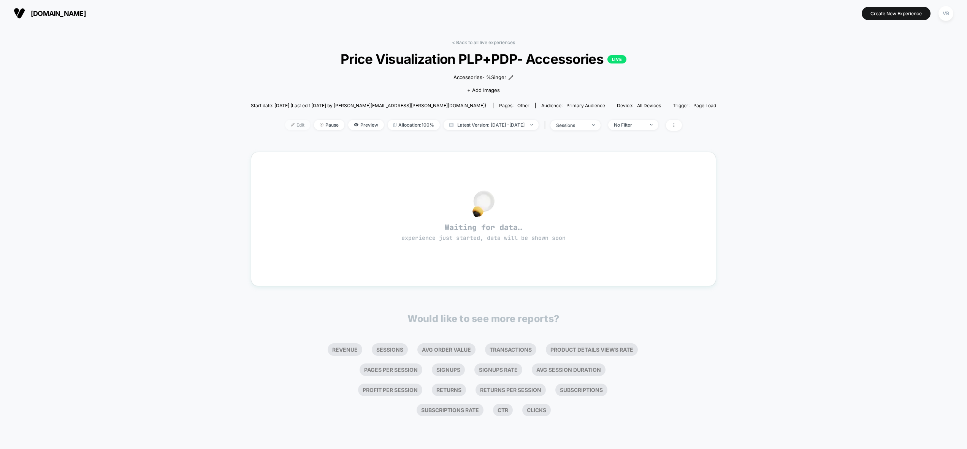
click at [291, 126] on img at bounding box center [293, 125] width 4 height 4
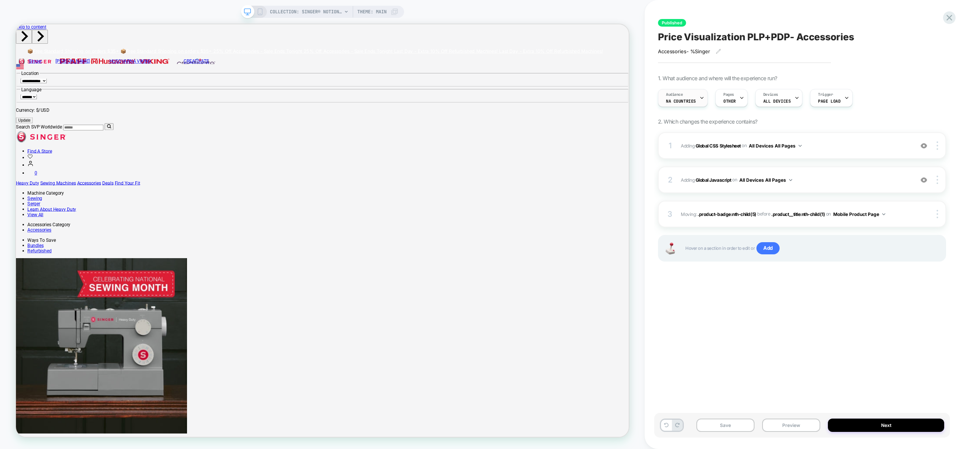
click at [688, 98] on span "NA countries" at bounding box center [681, 100] width 30 height 5
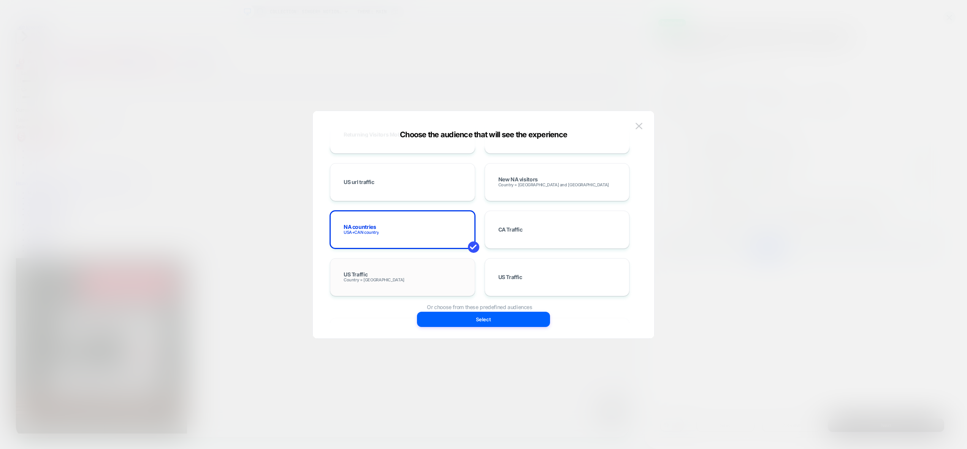
scroll to position [369, 0]
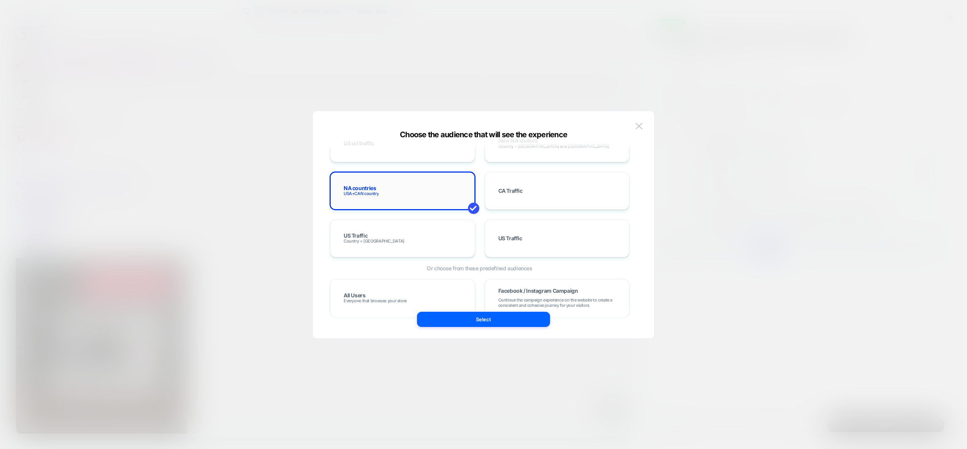
click at [382, 194] on div "NA countries [GEOGRAPHIC_DATA]+CAN country" at bounding box center [402, 191] width 129 height 22
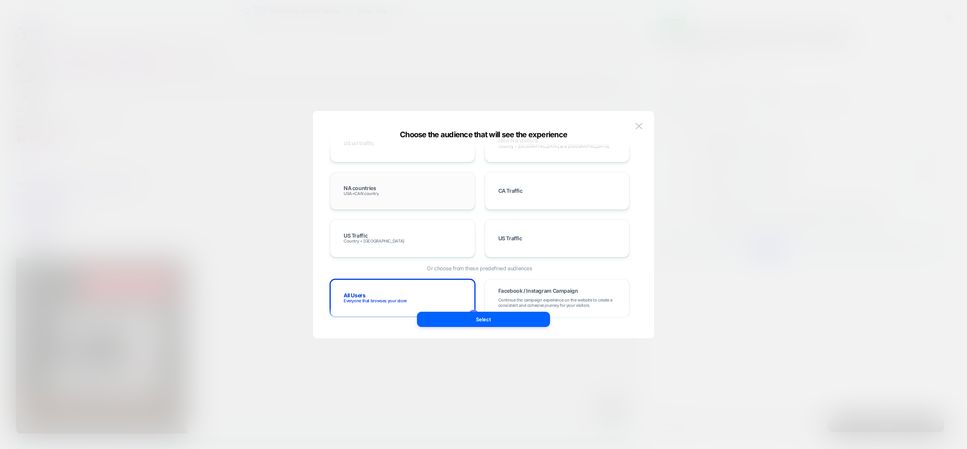
scroll to position [0, 0]
click at [374, 187] on span "NA countries" at bounding box center [360, 187] width 32 height 5
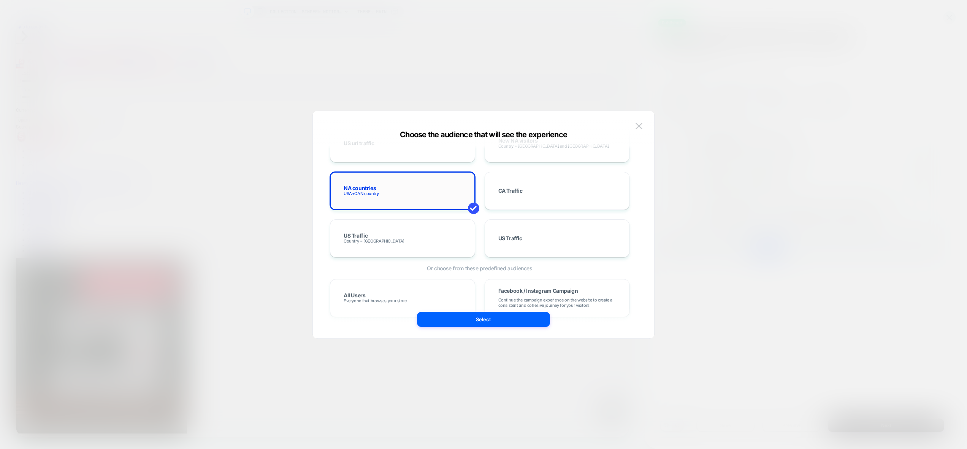
click at [473, 207] on span at bounding box center [473, 208] width 11 height 11
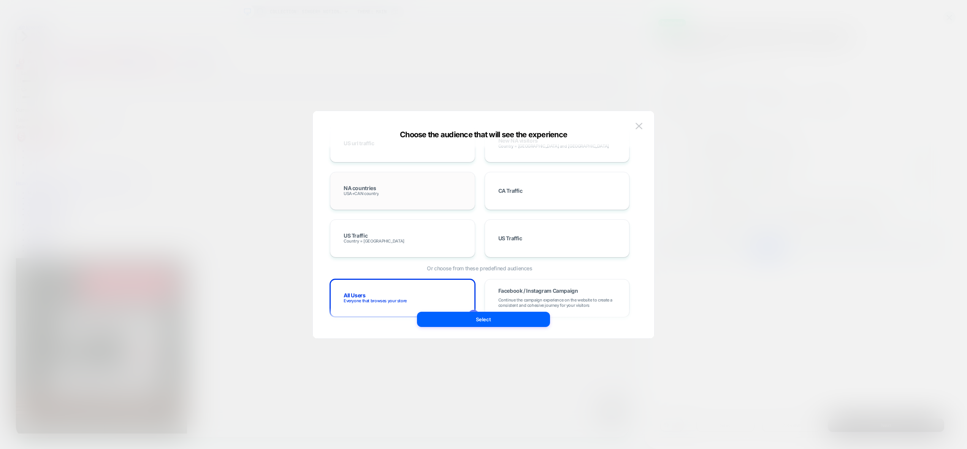
click at [458, 196] on div "NA countries [GEOGRAPHIC_DATA]+CAN country" at bounding box center [402, 191] width 129 height 22
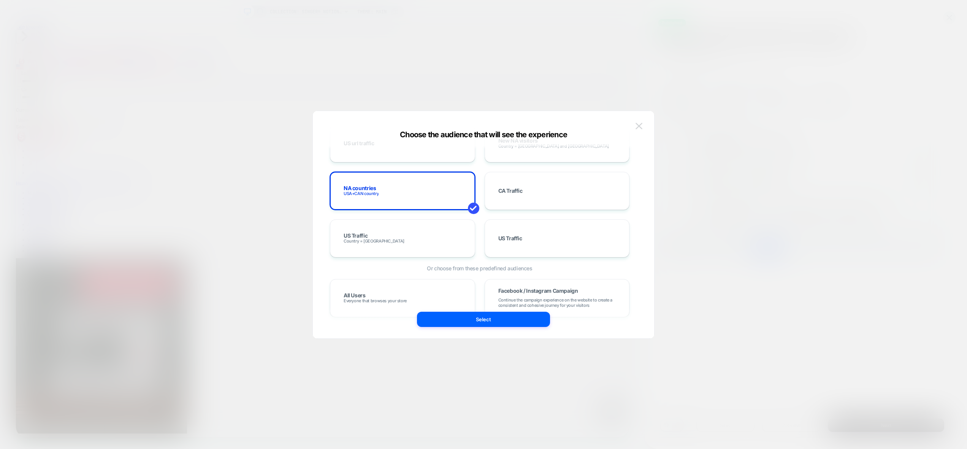
click at [639, 123] on img at bounding box center [638, 126] width 7 height 6
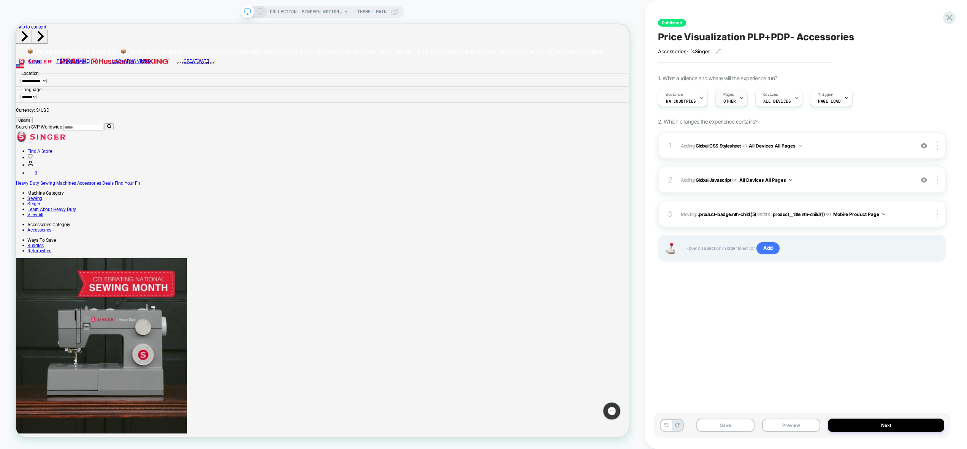
click at [718, 102] on div "Pages OTHER" at bounding box center [730, 97] width 28 height 17
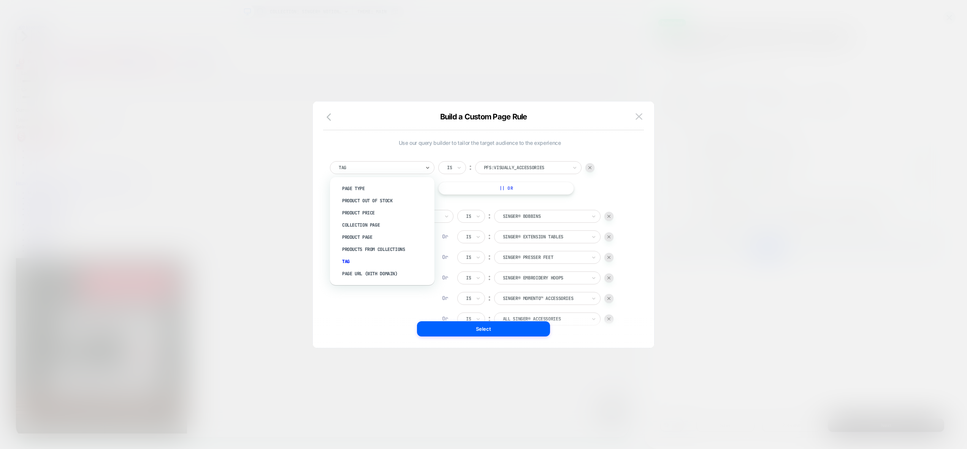
click at [385, 171] on div "Tag" at bounding box center [379, 167] width 83 height 8
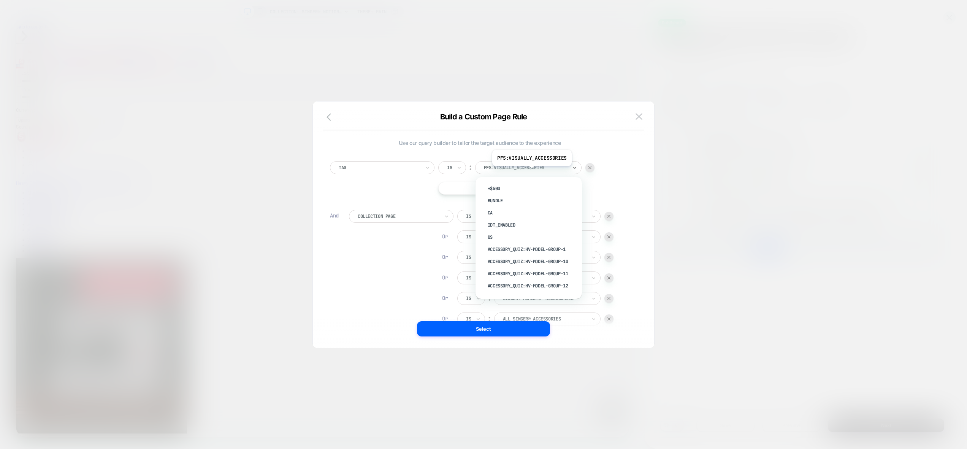
click at [531, 172] on div "pfs:visually_accessories" at bounding box center [528, 167] width 106 height 13
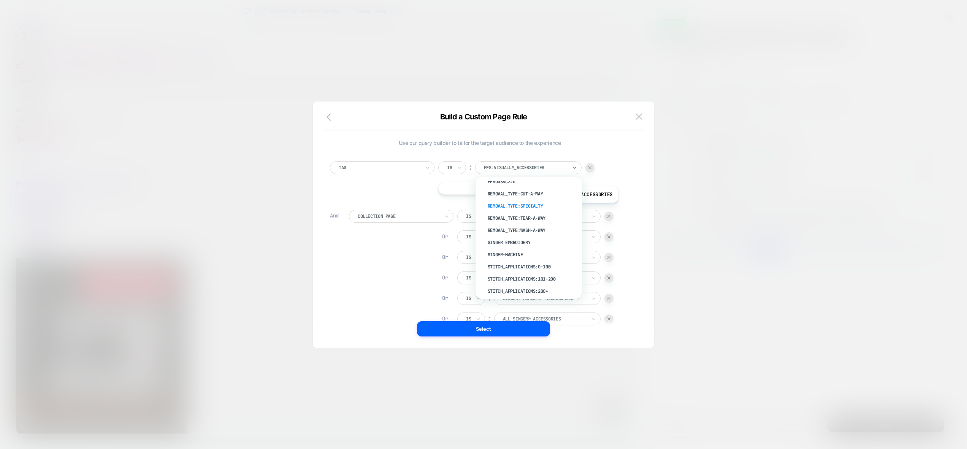
scroll to position [5009, 0]
click at [626, 155] on div "Tag Is ︰ option type_of_sewing:Stretch focused, 394 of 401. 401 results availab…" at bounding box center [479, 352] width 307 height 405
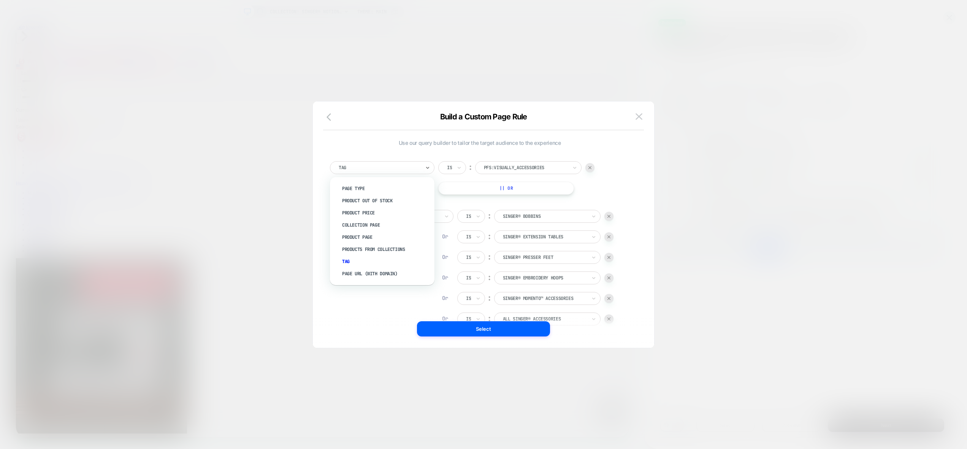
click at [391, 171] on div "Tag" at bounding box center [379, 167] width 83 height 8
click at [641, 114] on img at bounding box center [638, 116] width 7 height 6
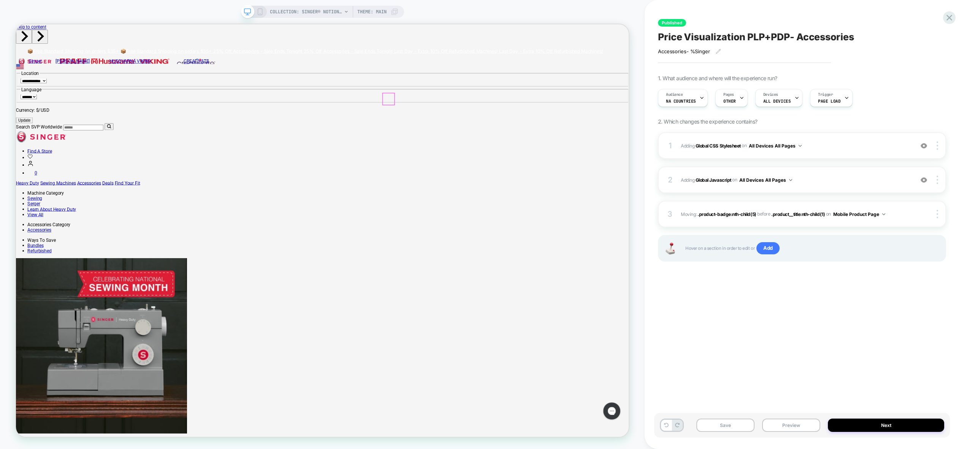
click at [781, 428] on button "Preview" at bounding box center [791, 424] width 58 height 13
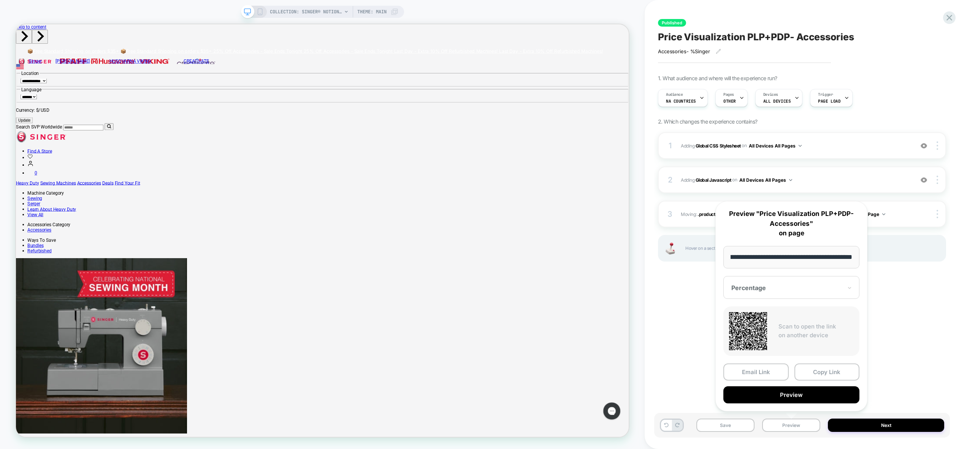
scroll to position [0, 0]
click at [696, 310] on div "Published Price Visualization PLP+PDP- Accessories Accessories- % Singer ﻿ Clic…" at bounding box center [802, 225] width 296 height 434
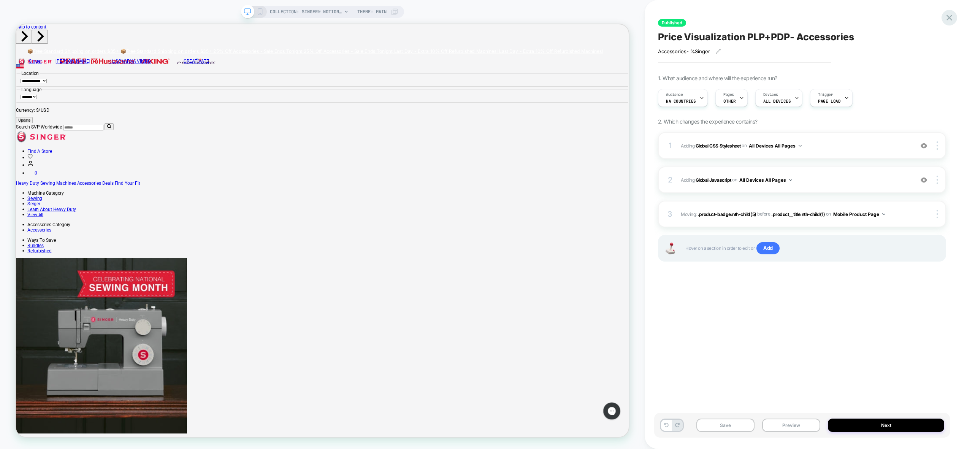
click at [948, 19] on icon at bounding box center [949, 18] width 6 height 6
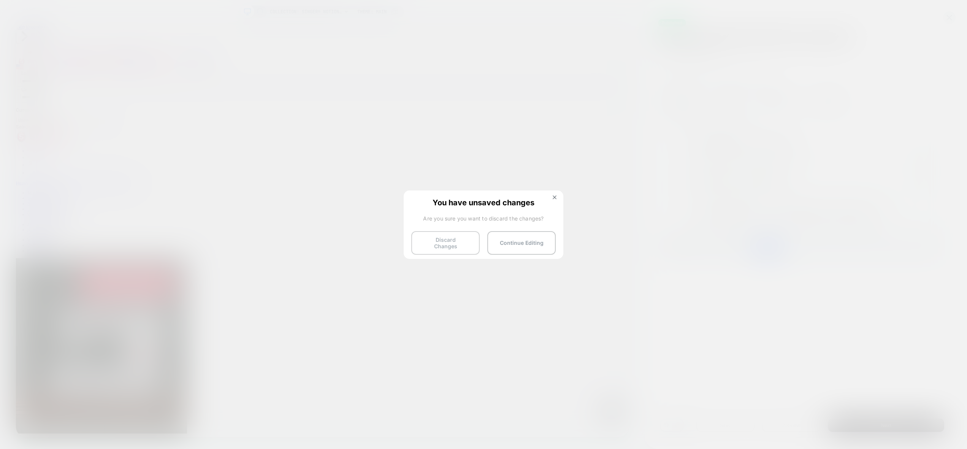
click at [456, 242] on button "Discard Changes" at bounding box center [445, 243] width 68 height 24
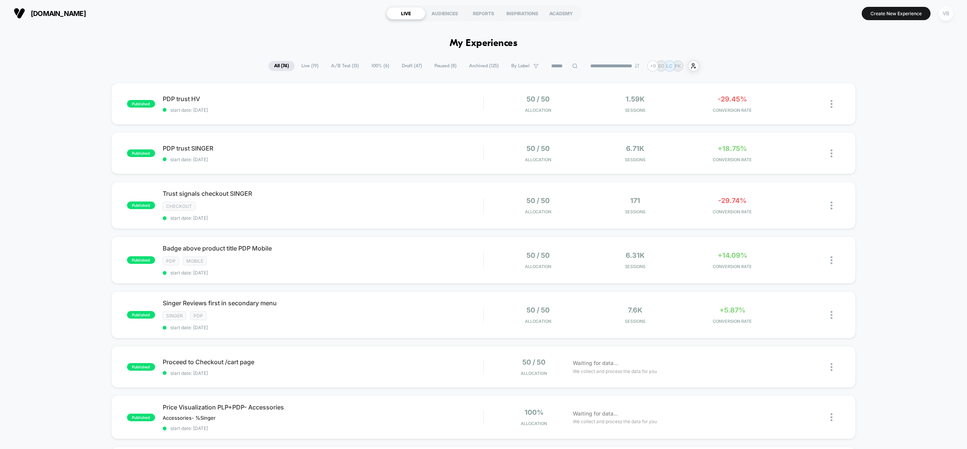
click at [942, 11] on div "VB" at bounding box center [945, 13] width 15 height 15
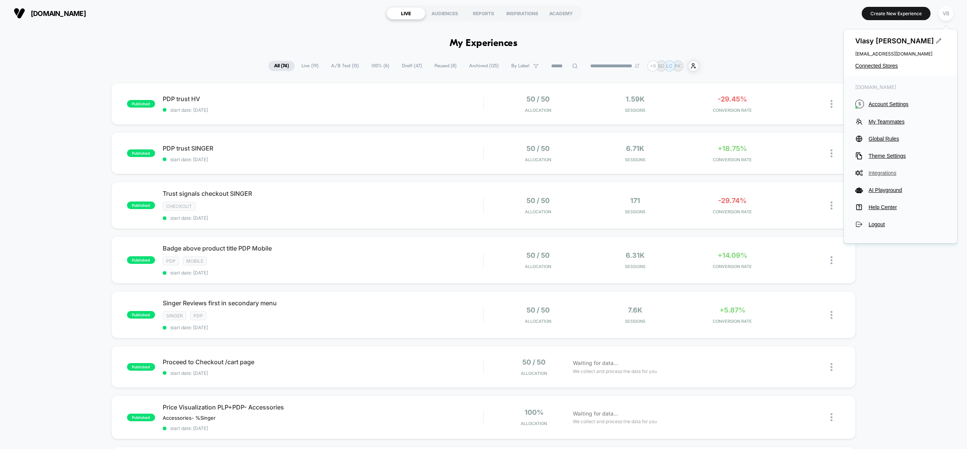
click at [884, 176] on button "Integrations" at bounding box center [900, 173] width 90 height 8
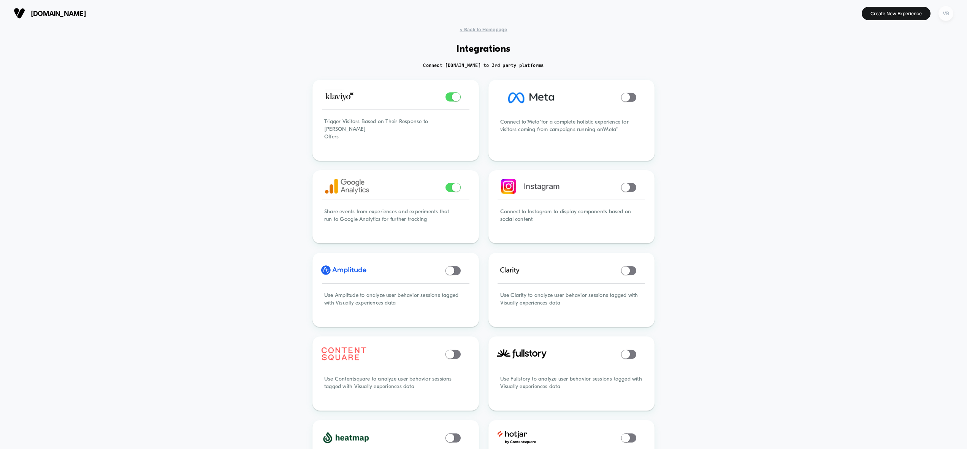
click at [946, 13] on div "VB" at bounding box center [945, 13] width 15 height 15
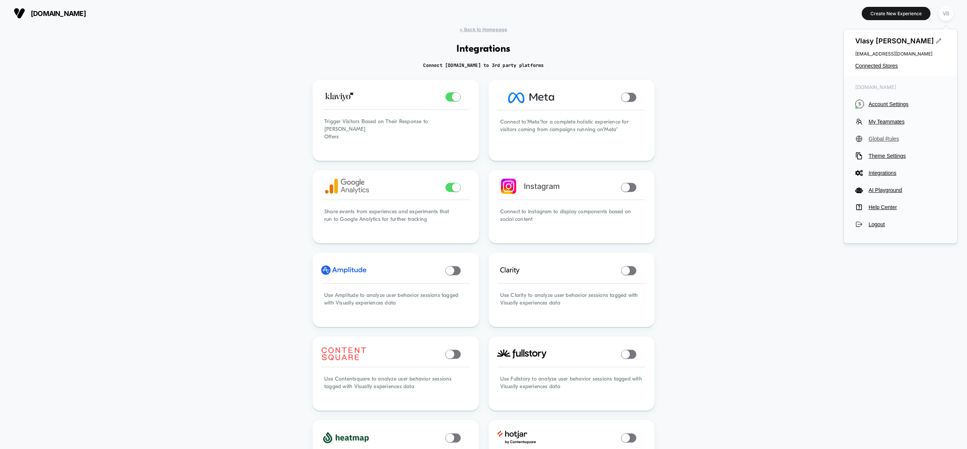
click at [883, 140] on span "Global Rules" at bounding box center [906, 139] width 77 height 6
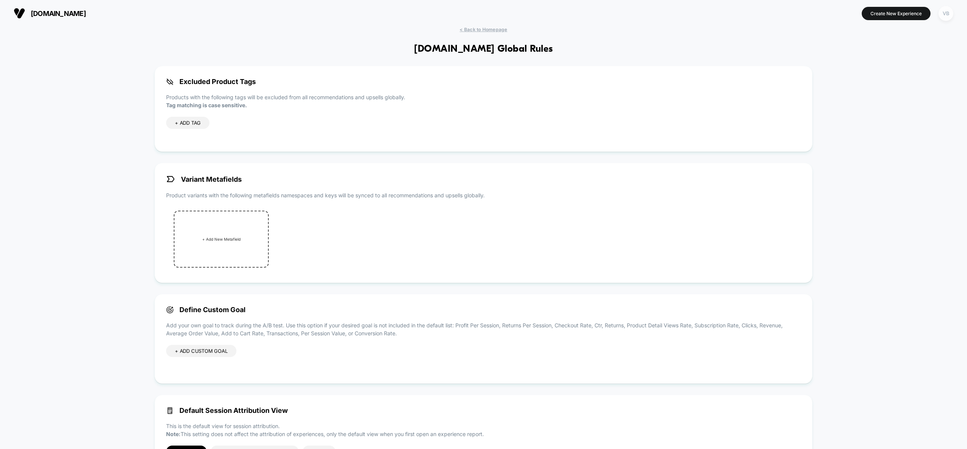
click at [944, 14] on div "VB" at bounding box center [945, 13] width 15 height 15
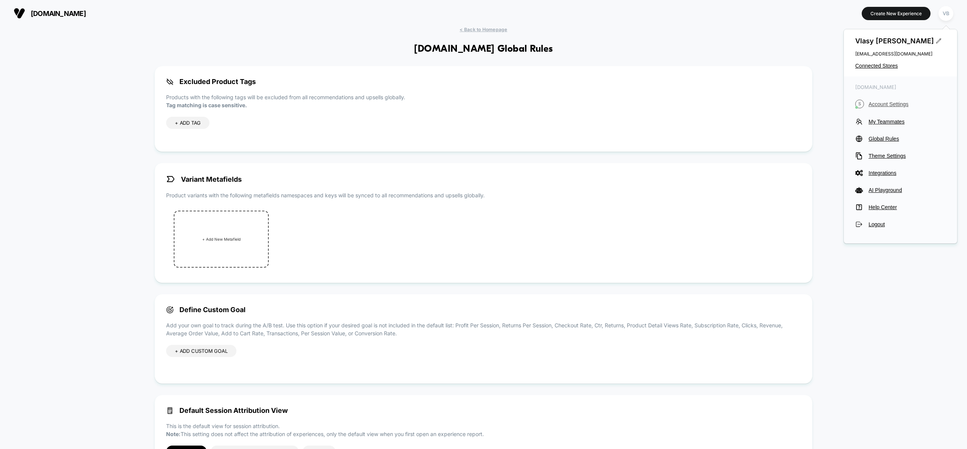
click at [880, 103] on span "Account Settings" at bounding box center [906, 104] width 77 height 6
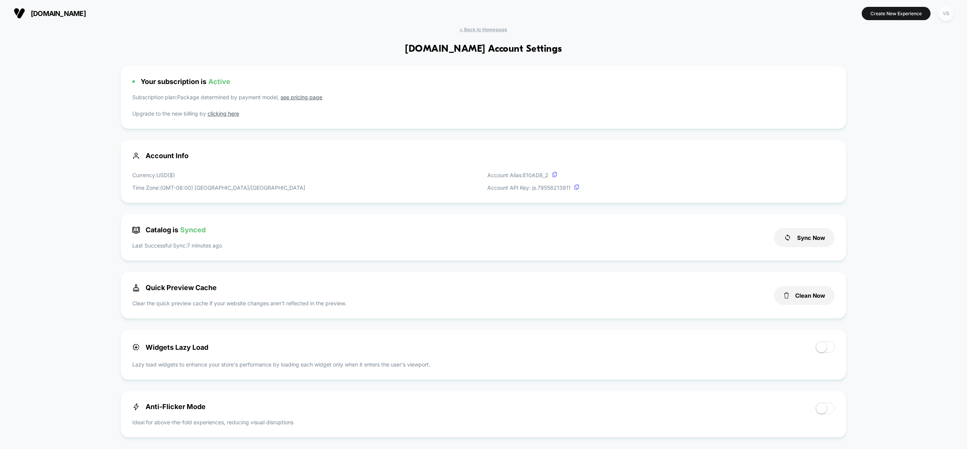
click at [946, 13] on div "VB" at bounding box center [945, 13] width 15 height 15
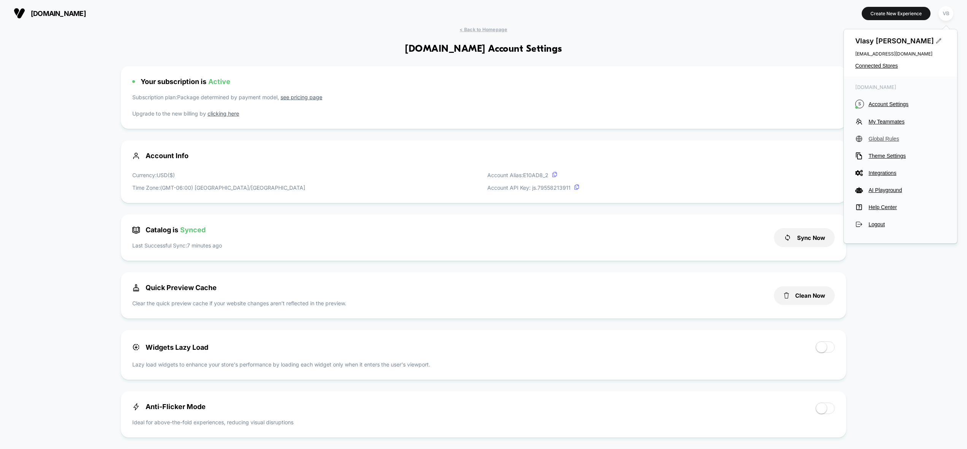
click at [890, 138] on span "Global Rules" at bounding box center [906, 139] width 77 height 6
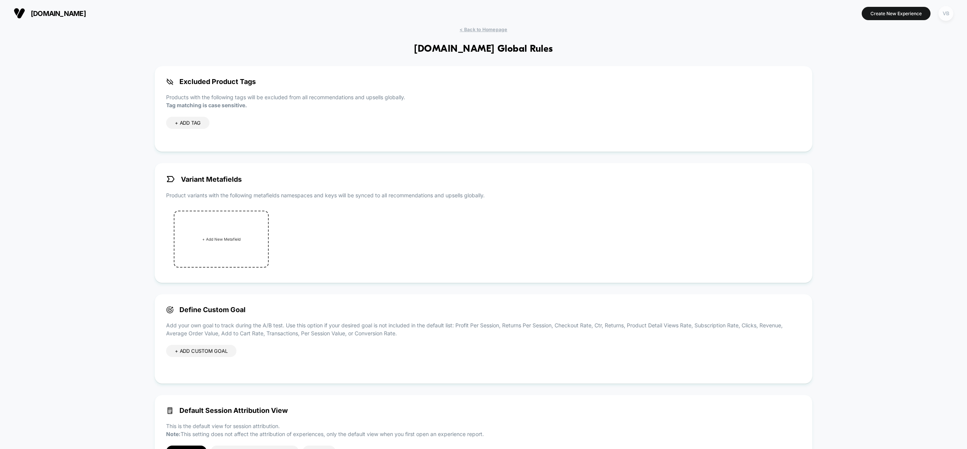
click at [941, 10] on div "VB" at bounding box center [945, 13] width 15 height 15
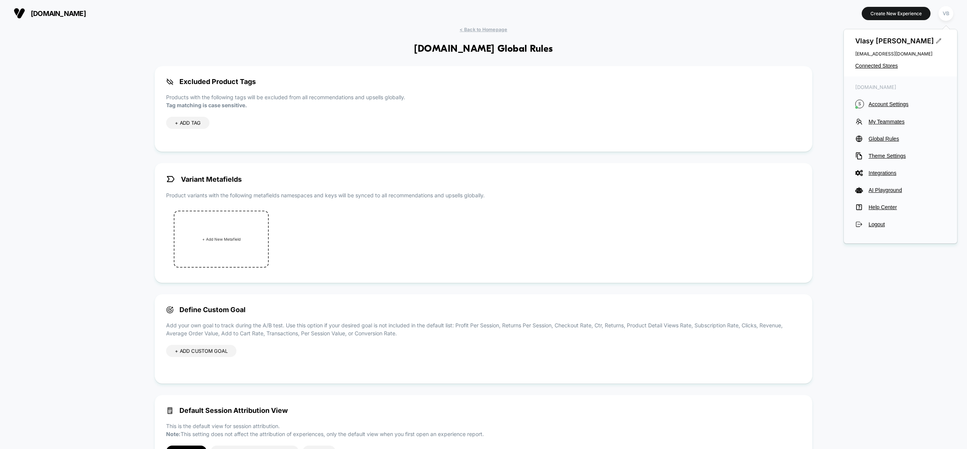
click at [494, 35] on div "< Back to Homepage singer.com Global Rules Excluded Product Tags Products with …" at bounding box center [483, 257] width 967 height 461
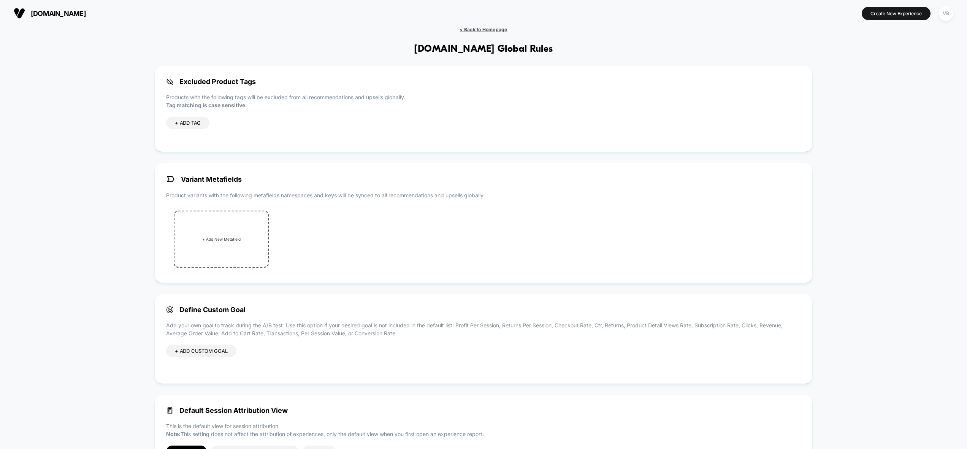
click at [493, 29] on span "< Back to Homepage" at bounding box center [483, 30] width 48 height 6
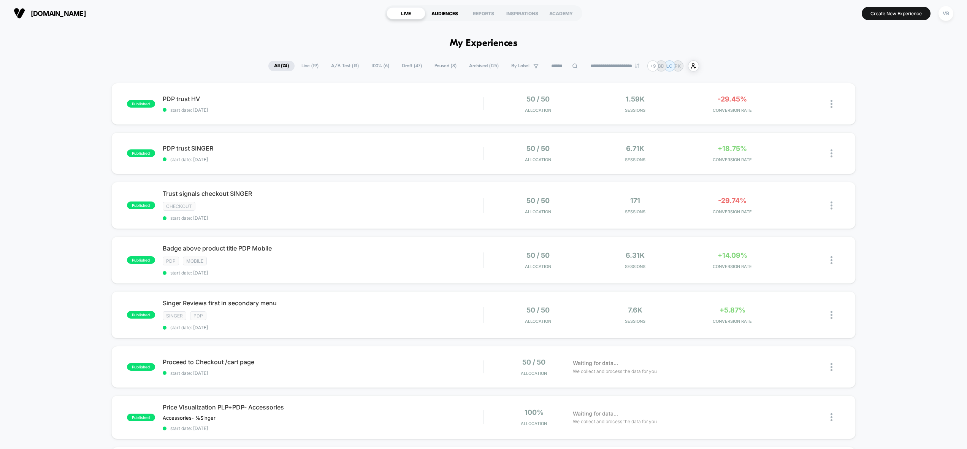
click at [453, 11] on div "AUDIENCES" at bounding box center [444, 13] width 39 height 12
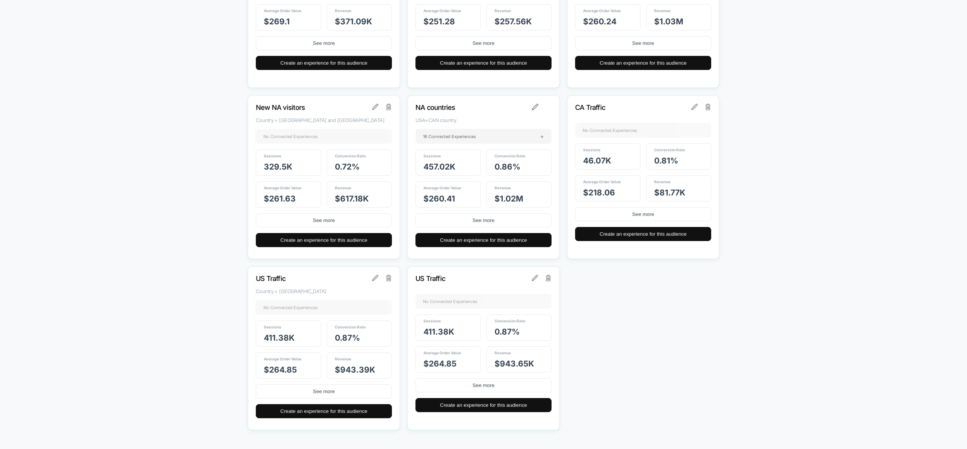
scroll to position [1042, 0]
click at [508, 224] on button "See more" at bounding box center [483, 220] width 136 height 14
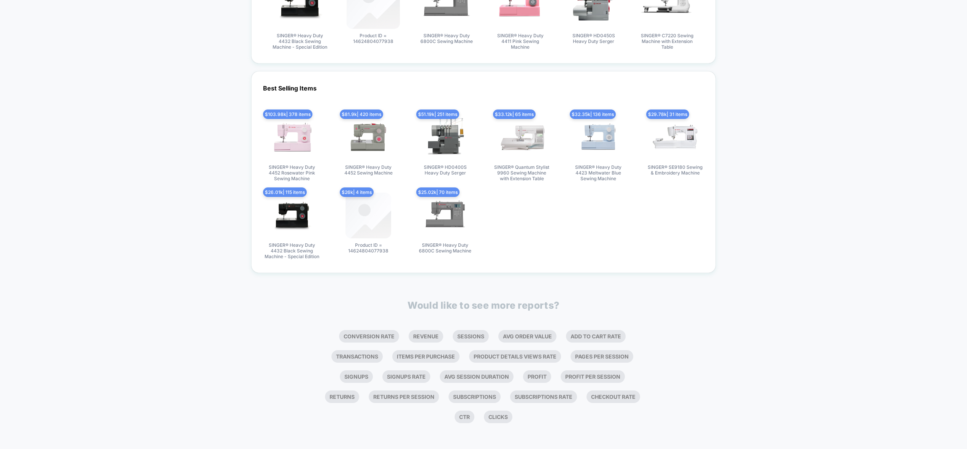
scroll to position [517, 0]
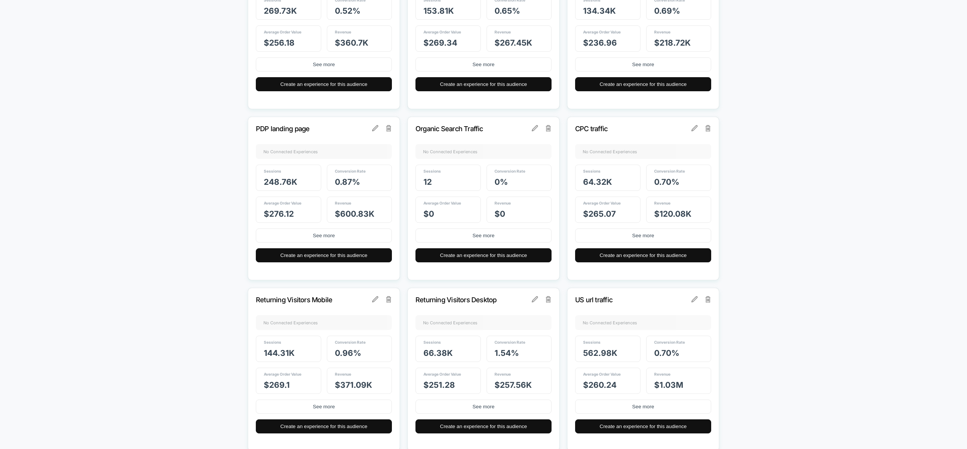
scroll to position [1042, 0]
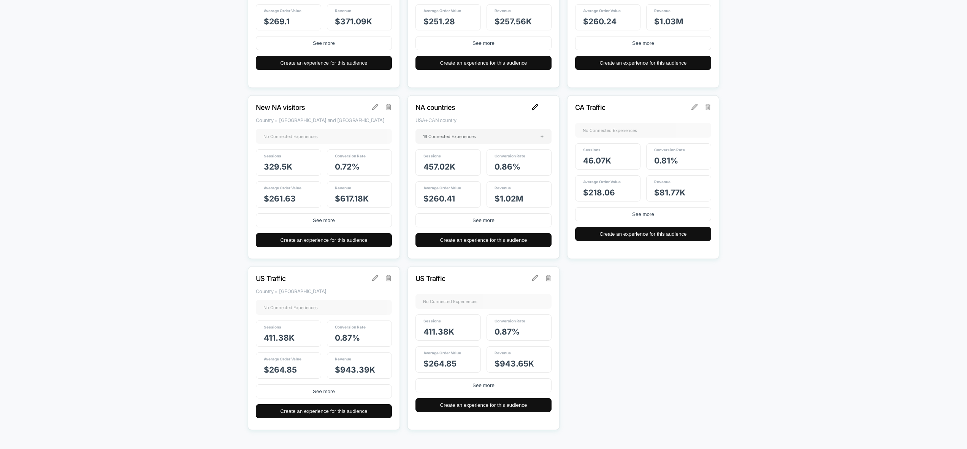
click at [538, 106] on img at bounding box center [535, 107] width 7 height 7
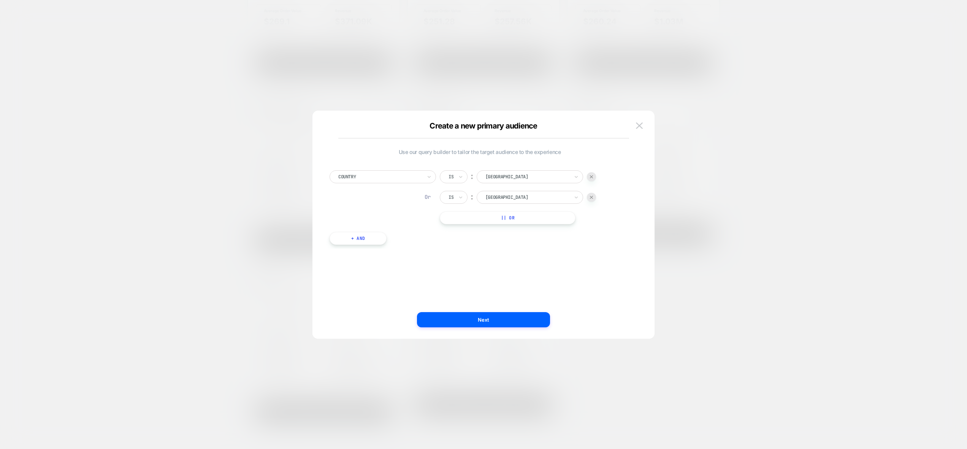
click at [802, 198] on div at bounding box center [483, 224] width 967 height 449
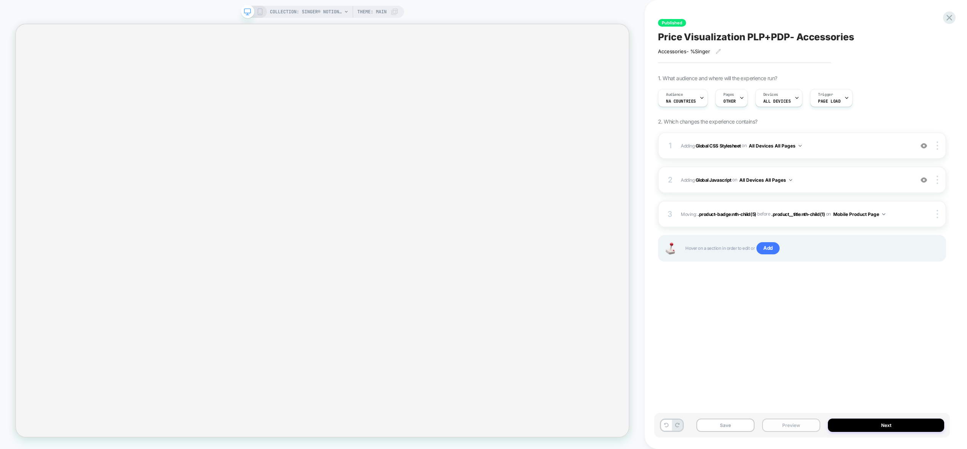
click at [785, 425] on button "Preview" at bounding box center [791, 424] width 58 height 13
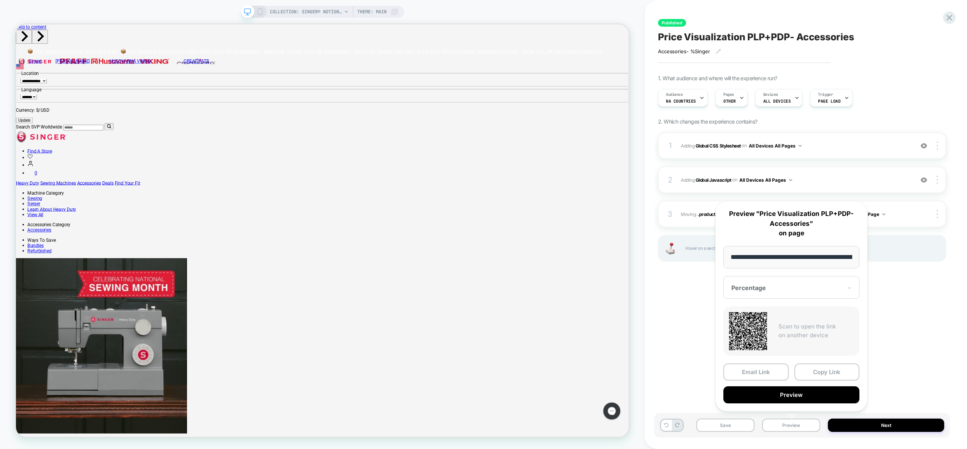
drag, startPoint x: 905, startPoint y: 377, endPoint x: 854, endPoint y: 400, distance: 56.1
click at [904, 377] on div "Published Price Visualization PLP+PDP- Accessories Accessories- % Singer ﻿ Clic…" at bounding box center [802, 225] width 296 height 434
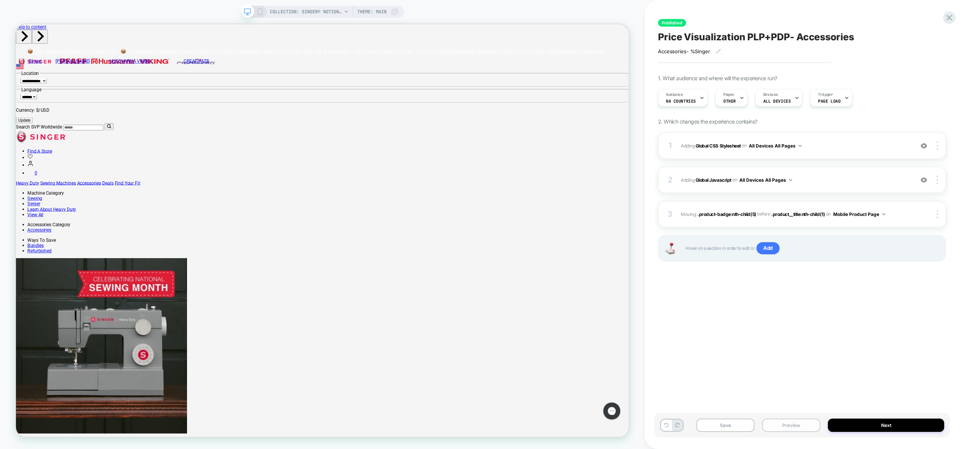
click at [807, 418] on button "Preview" at bounding box center [791, 424] width 58 height 13
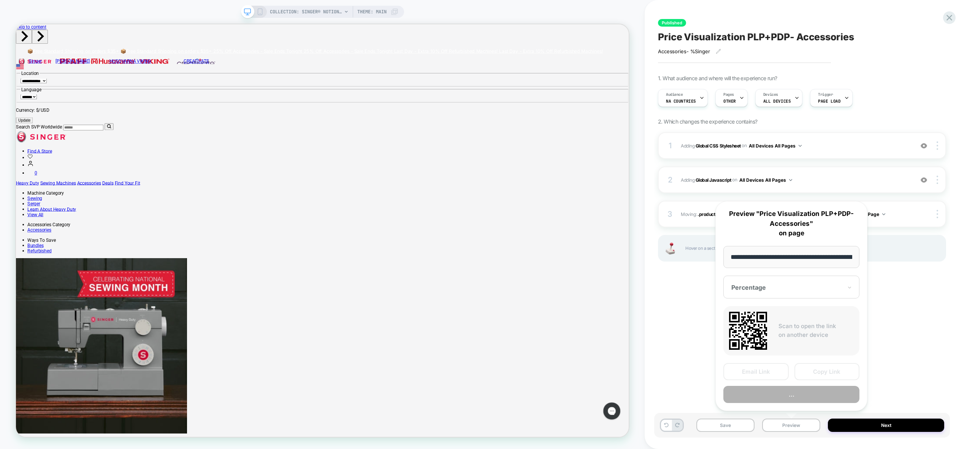
scroll to position [0, 90]
click at [832, 375] on button "Copy Link" at bounding box center [826, 371] width 65 height 17
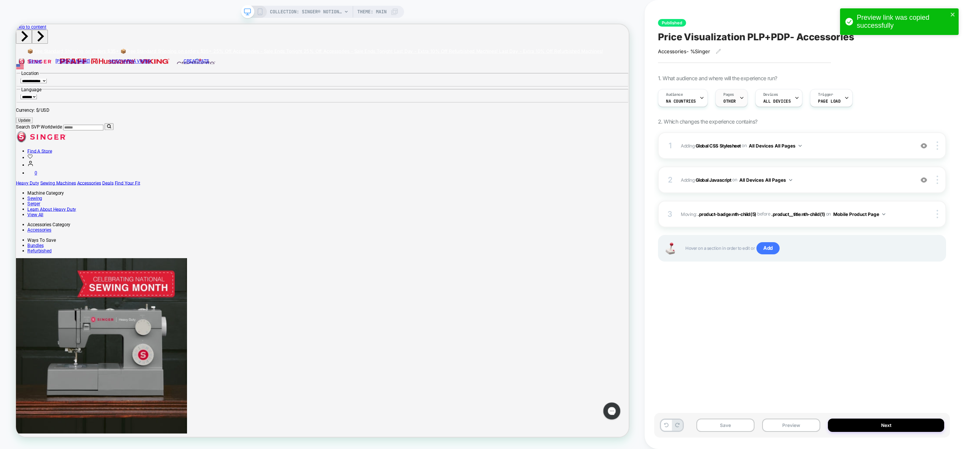
click at [727, 98] on span "OTHER" at bounding box center [729, 100] width 13 height 5
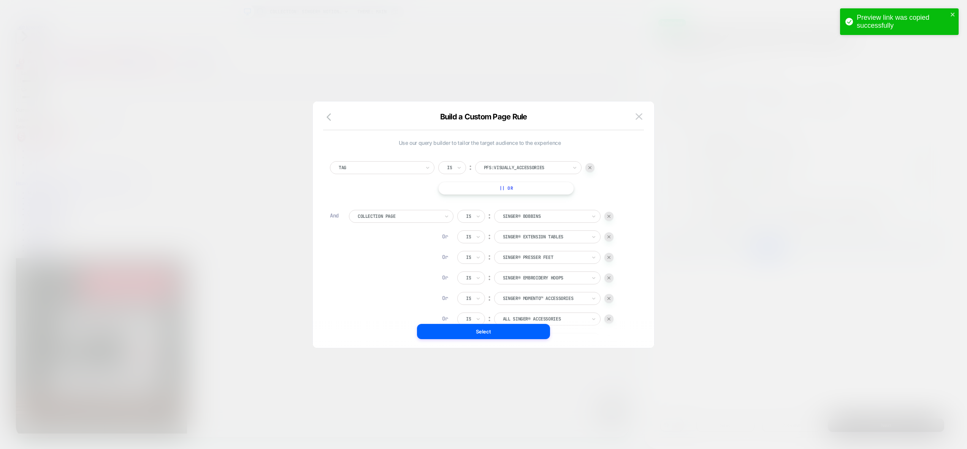
click at [485, 32] on div at bounding box center [483, 224] width 967 height 449
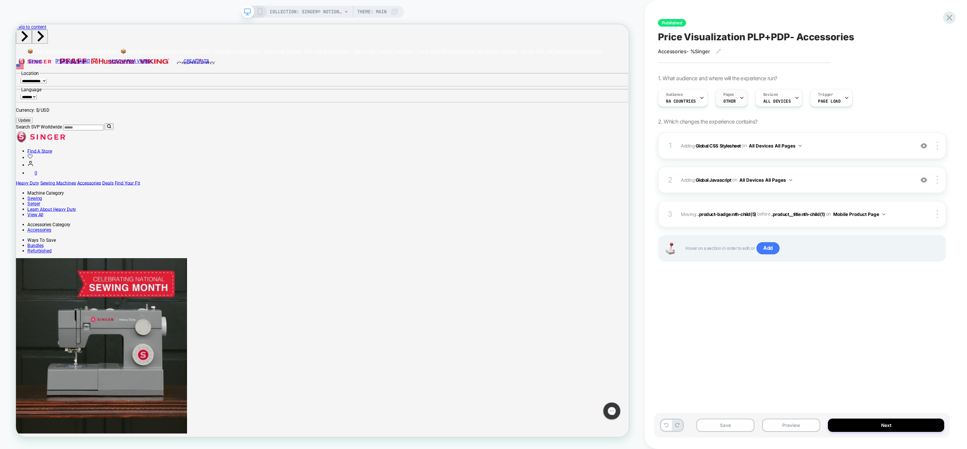
click at [727, 97] on div "Pages OTHER" at bounding box center [730, 97] width 28 height 17
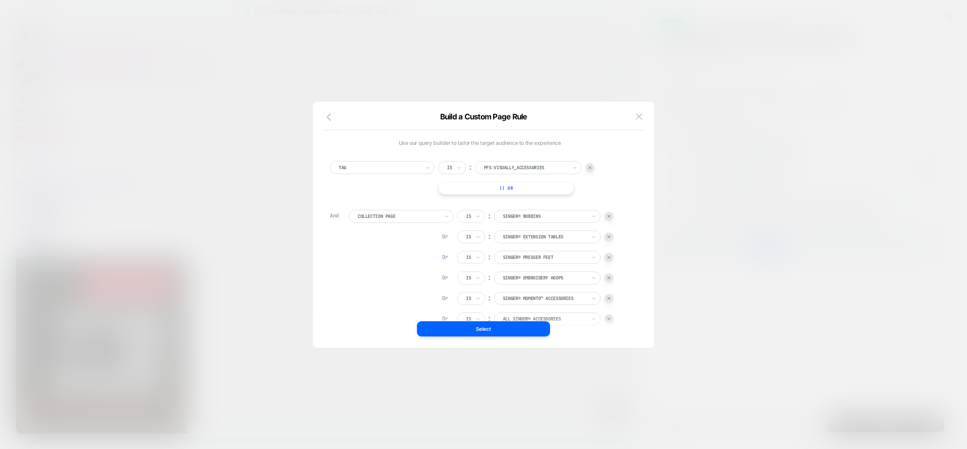
click at [725, 98] on div at bounding box center [483, 224] width 967 height 449
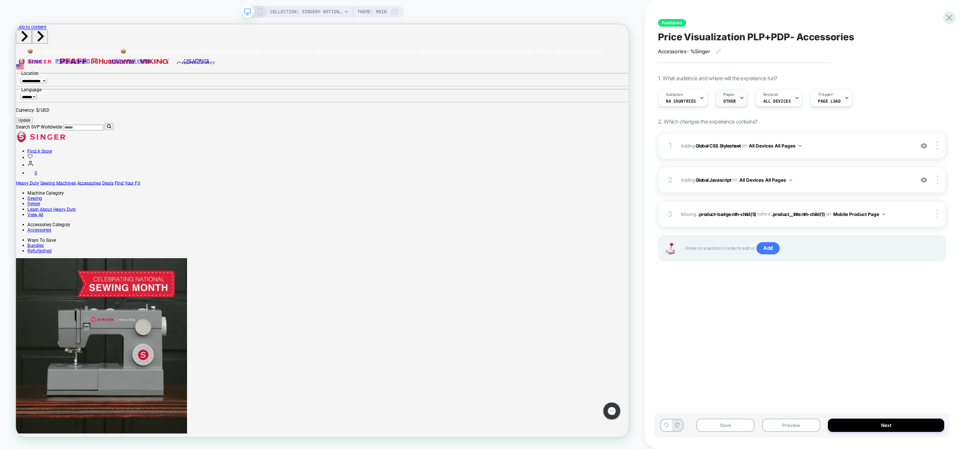
click at [728, 96] on span "Pages" at bounding box center [728, 94] width 11 height 5
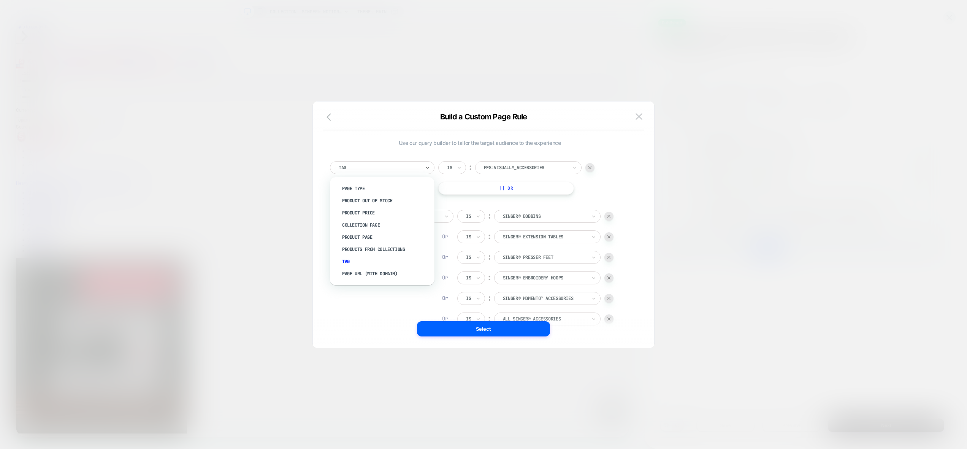
click at [367, 169] on div at bounding box center [380, 167] width 82 height 7
click at [401, 166] on div at bounding box center [380, 167] width 82 height 7
click div
click div "Tag"
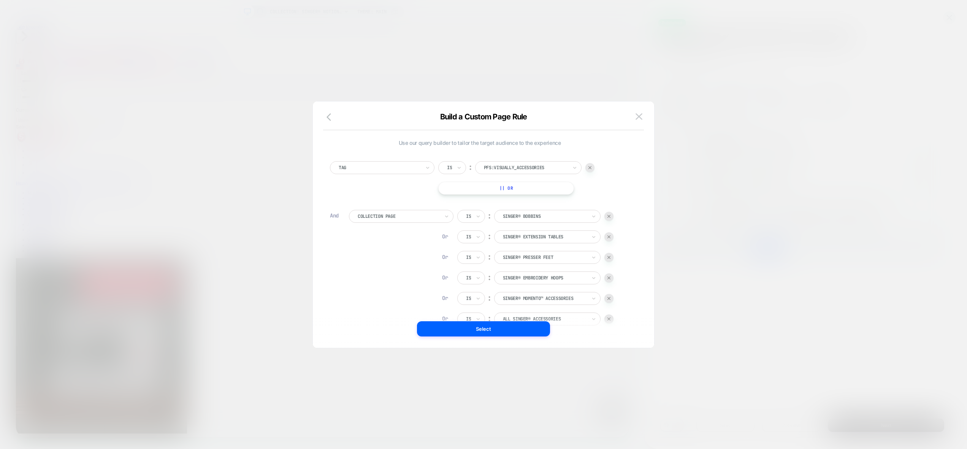
click div "Collection Page Is ︰ SINGER® Bobbins Or Is ︰ SINGER® Extension Tables SINGER® E…"
click img
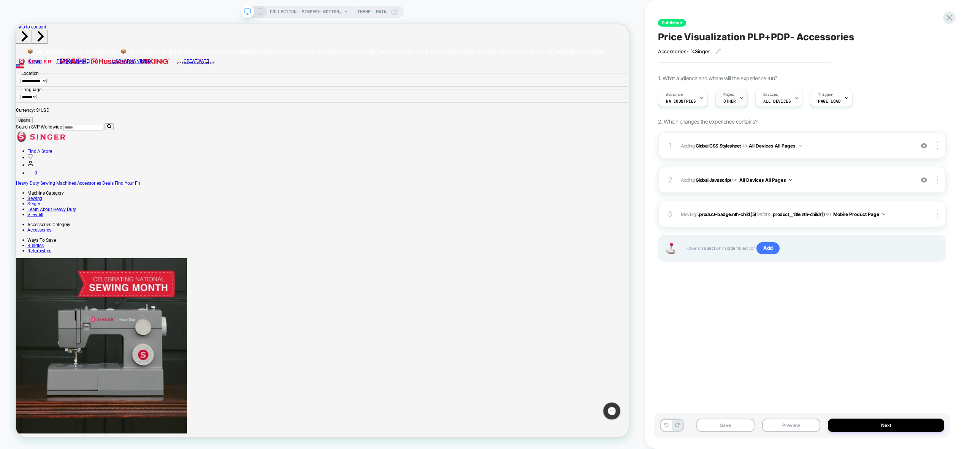
click span "OTHER"
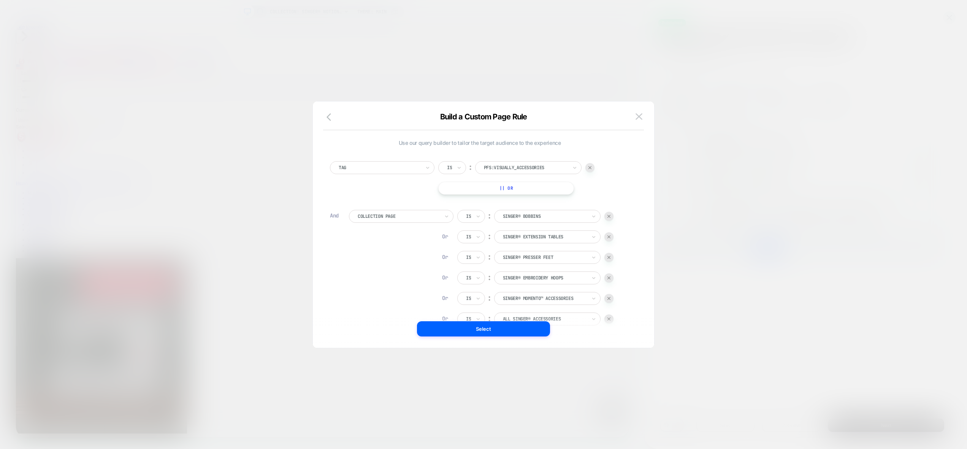
click div
click div "Collection Page Is ︰ SINGER® Bobbins Or Is ︰ SINGER® Extension Tables SINGER® E…"
click img
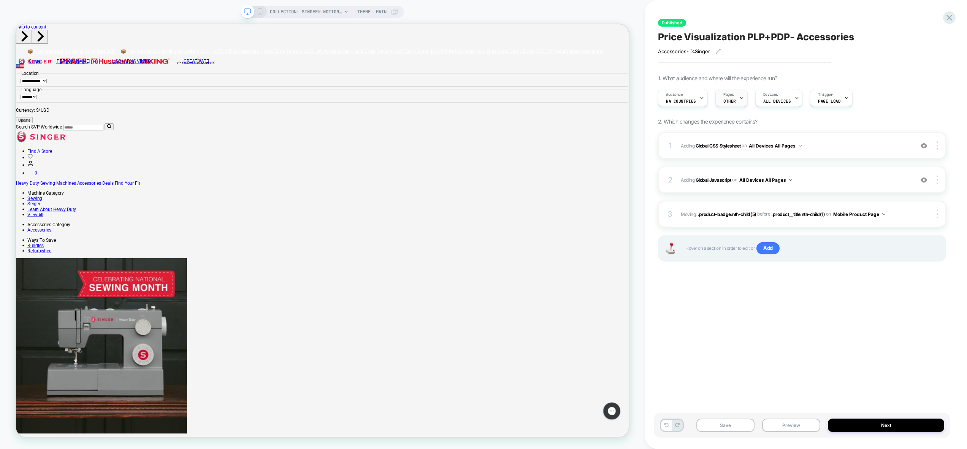
click span "OTHER"
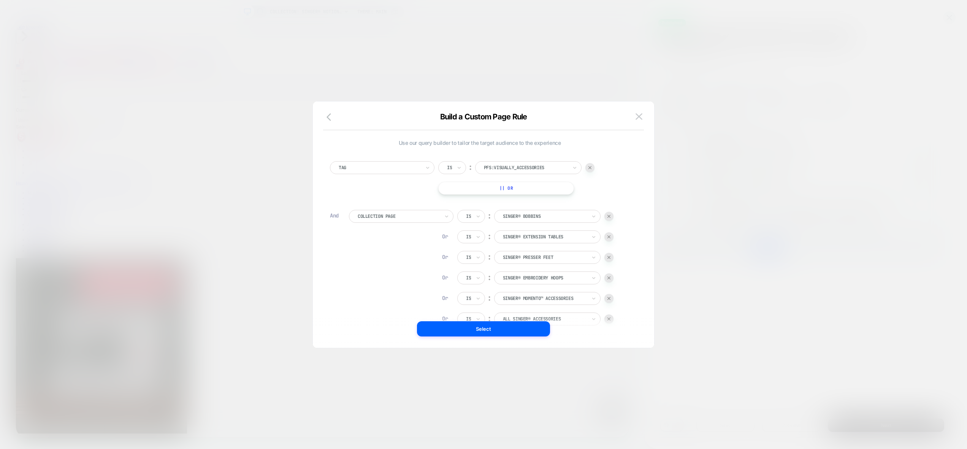
click div
drag, startPoint x: 776, startPoint y: 168, endPoint x: 771, endPoint y: 163, distance: 6.2
click div
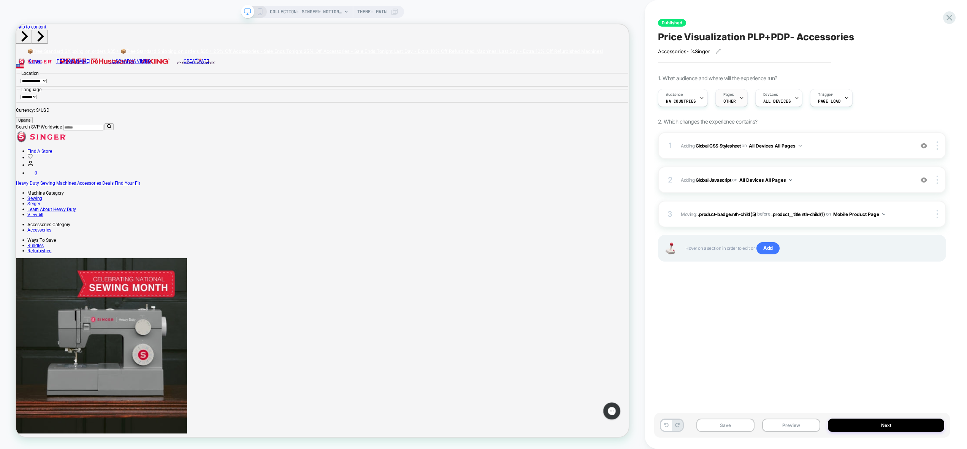
click span "OTHER"
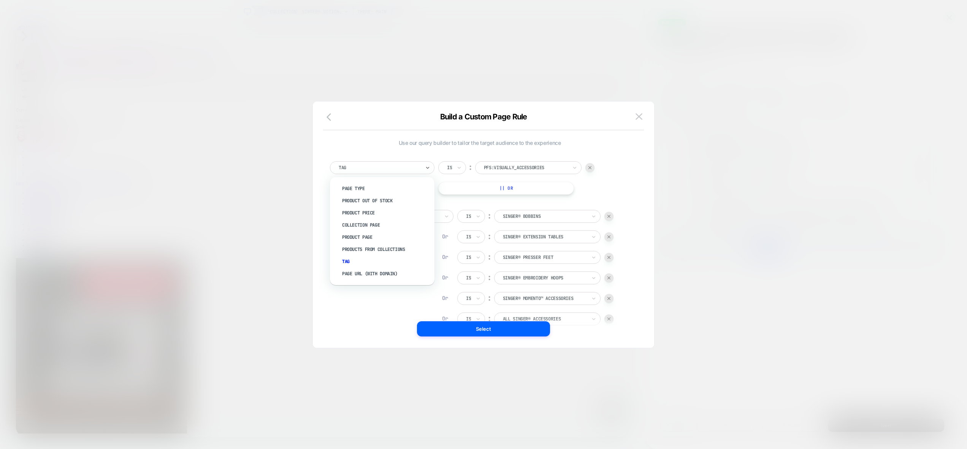
click div
click icon "button"
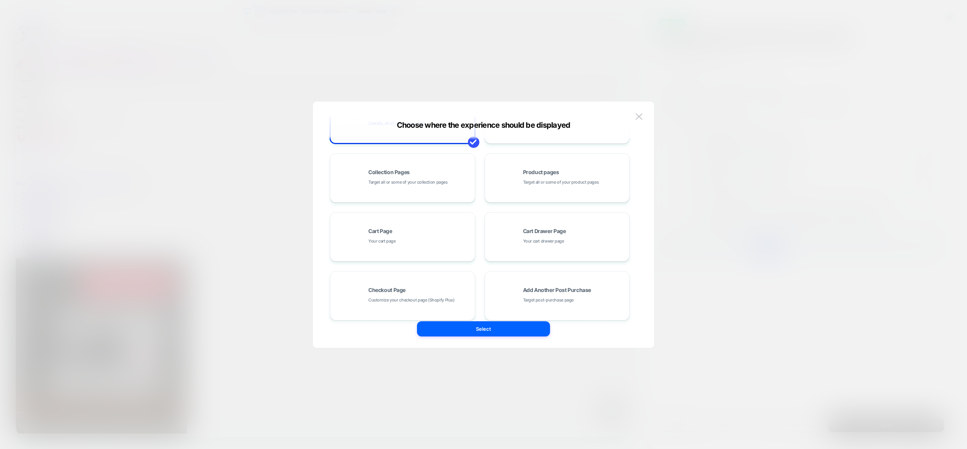
scroll to position [115, 0]
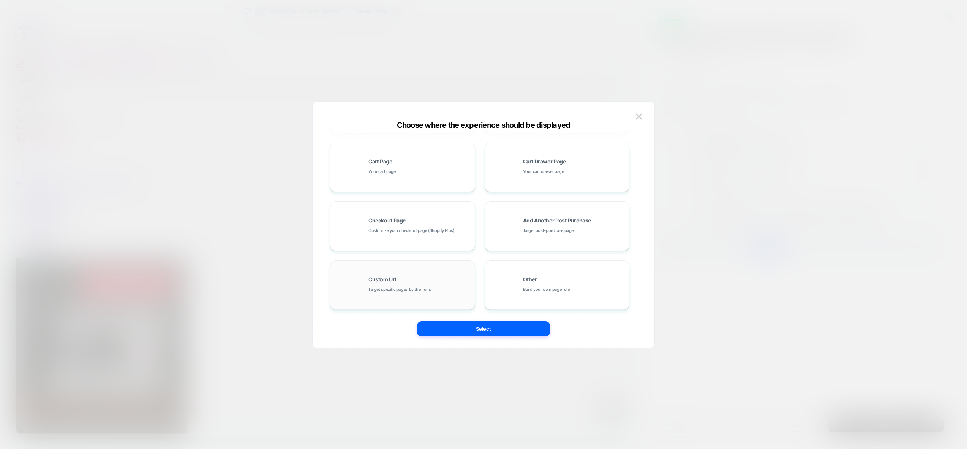
click span "Target specific pages by their urls"
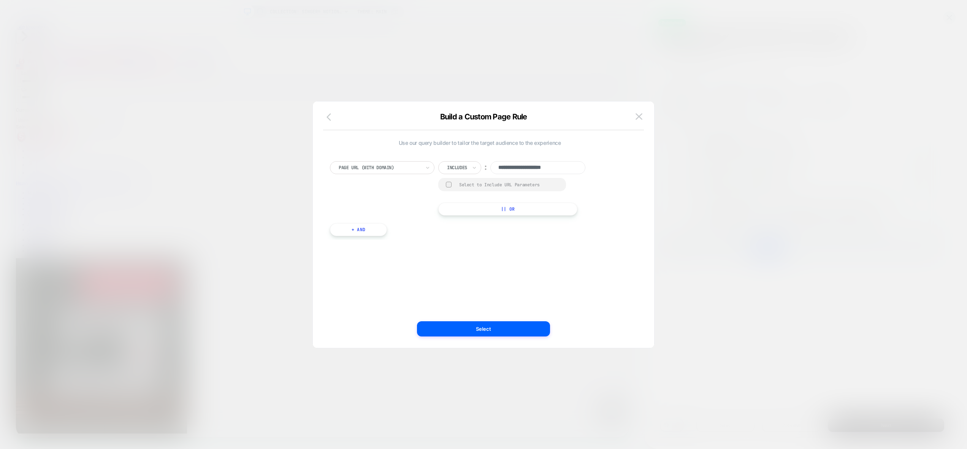
click icon "button"
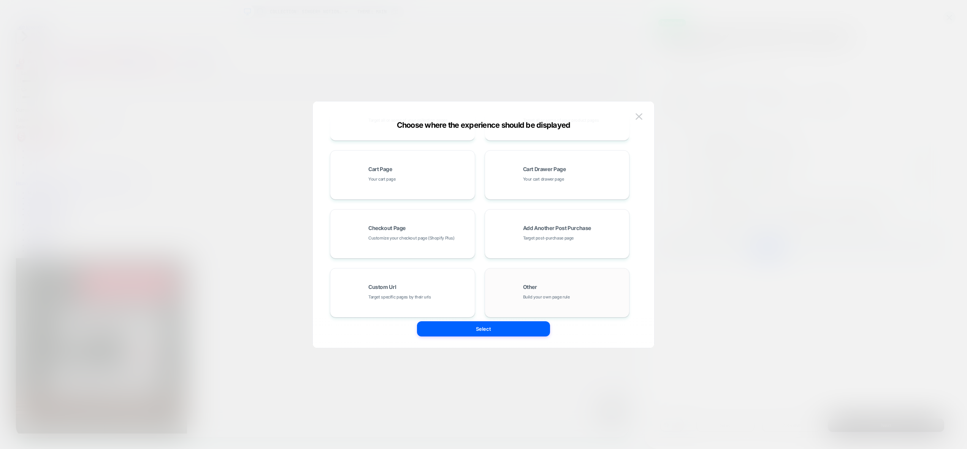
scroll to position [115, 0]
click span "Build your own page rule"
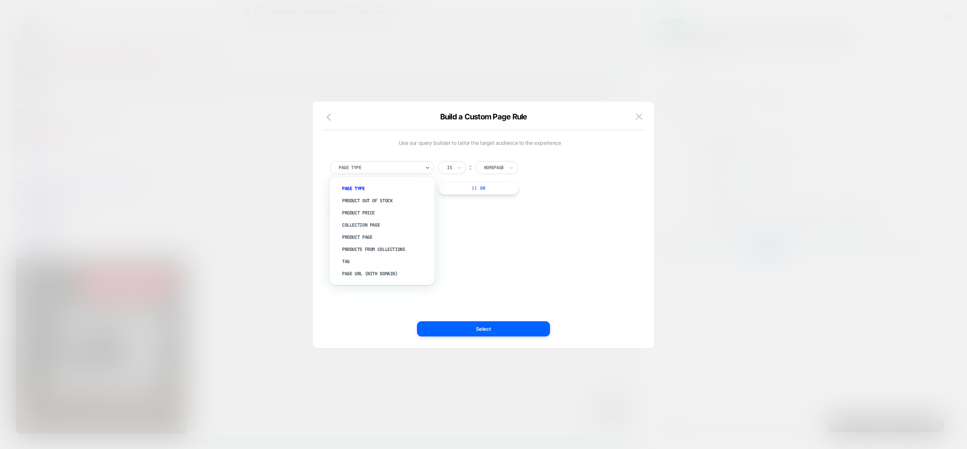
click div
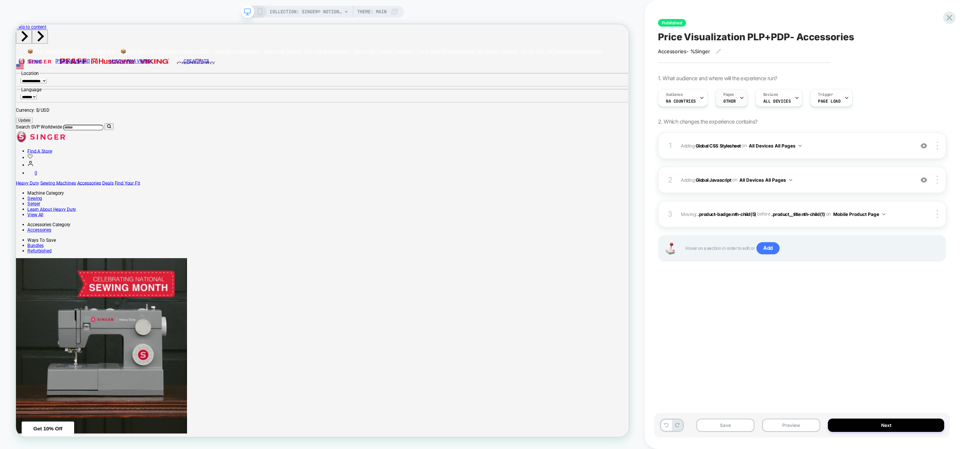
click at [728, 100] on span "OTHER" at bounding box center [729, 100] width 13 height 5
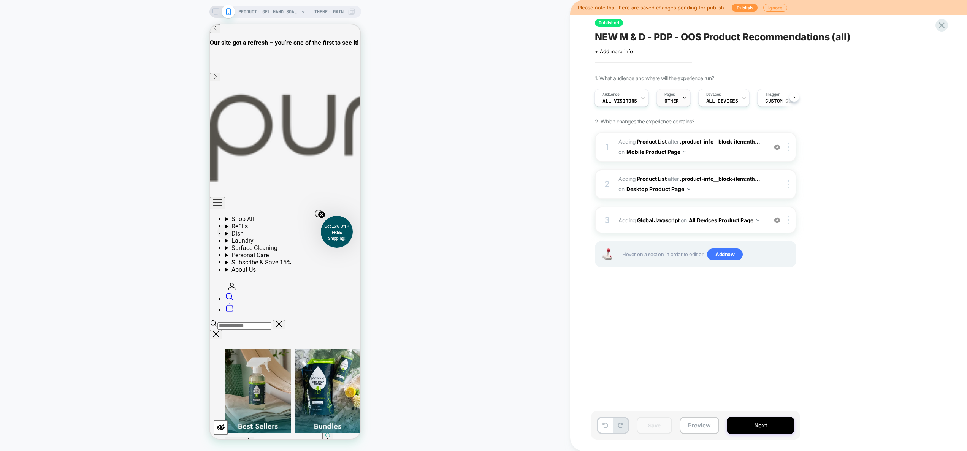
click at [675, 103] on span "OTHER" at bounding box center [671, 100] width 14 height 5
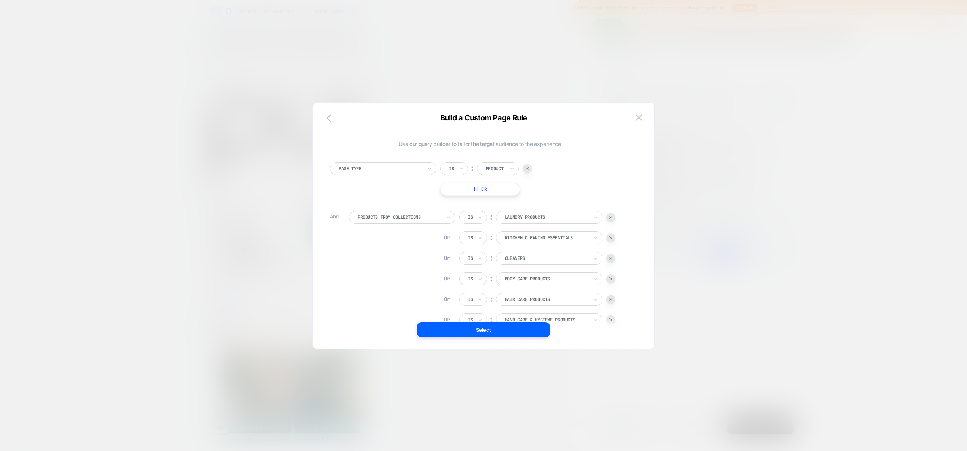
click at [476, 190] on button "|| Or" at bounding box center [480, 189] width 80 height 13
click at [456, 187] on div "Is" at bounding box center [454, 189] width 28 height 13
click at [530, 190] on img at bounding box center [528, 189] width 3 height 3
click at [405, 215] on div at bounding box center [400, 217] width 84 height 7
click at [475, 186] on button "|| Or" at bounding box center [480, 189] width 80 height 13
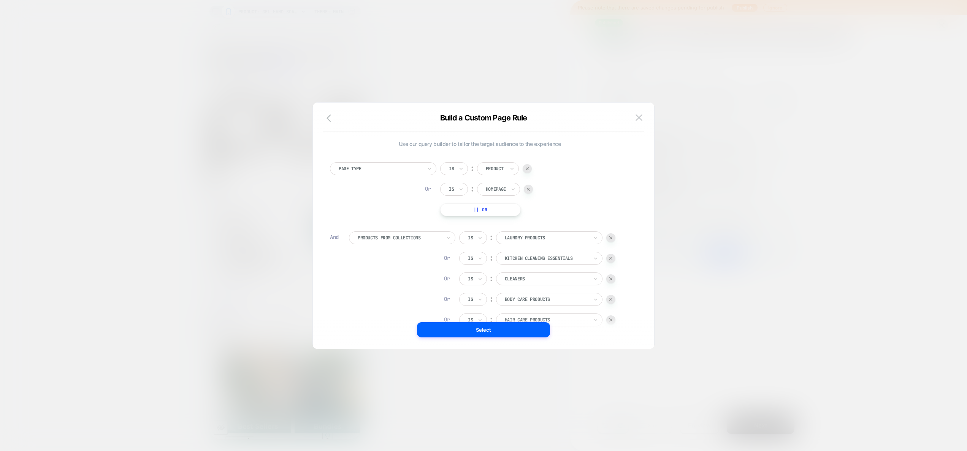
click at [424, 169] on div "Page Type" at bounding box center [383, 168] width 106 height 13
click at [355, 259] on div "Tag" at bounding box center [386, 263] width 99 height 12
click at [467, 187] on button "|| Or" at bounding box center [508, 189] width 136 height 13
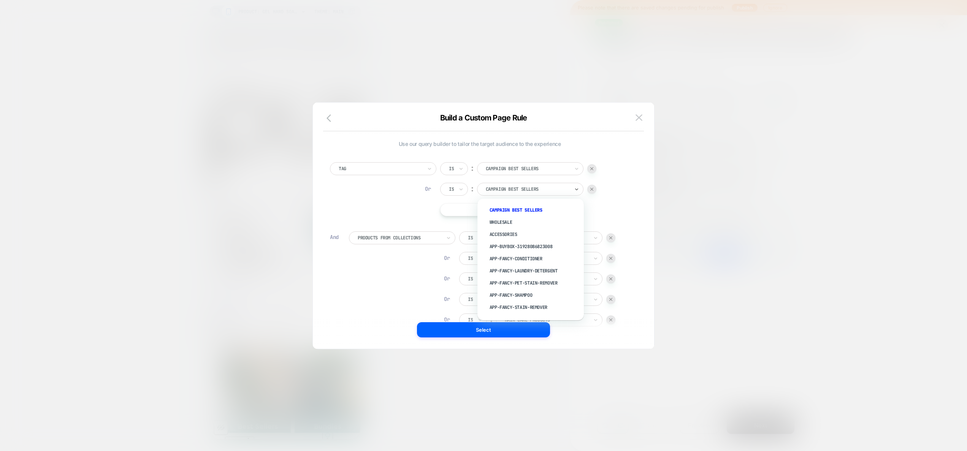
click at [518, 192] on div at bounding box center [528, 189] width 84 height 7
click at [638, 117] on img at bounding box center [638, 117] width 7 height 6
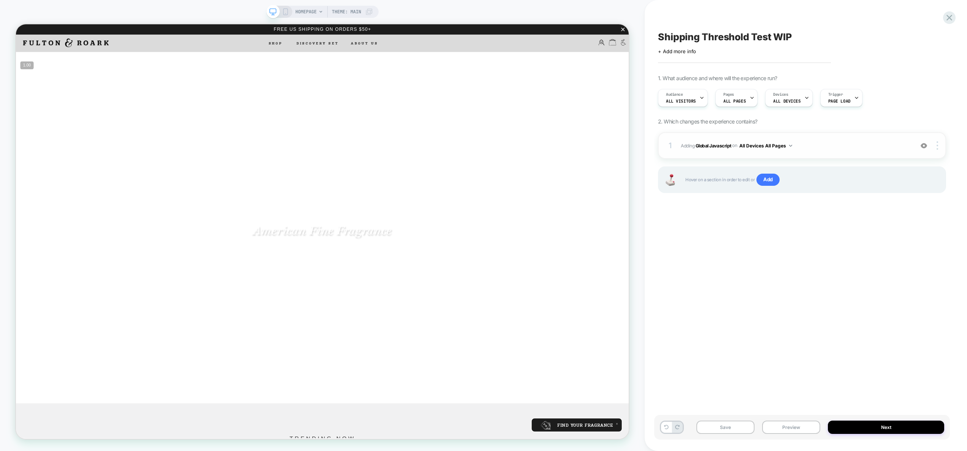
click at [837, 153] on div "1 Adding Global Javascript on All Devices All Pages Add Before Add After Target…" at bounding box center [802, 145] width 288 height 27
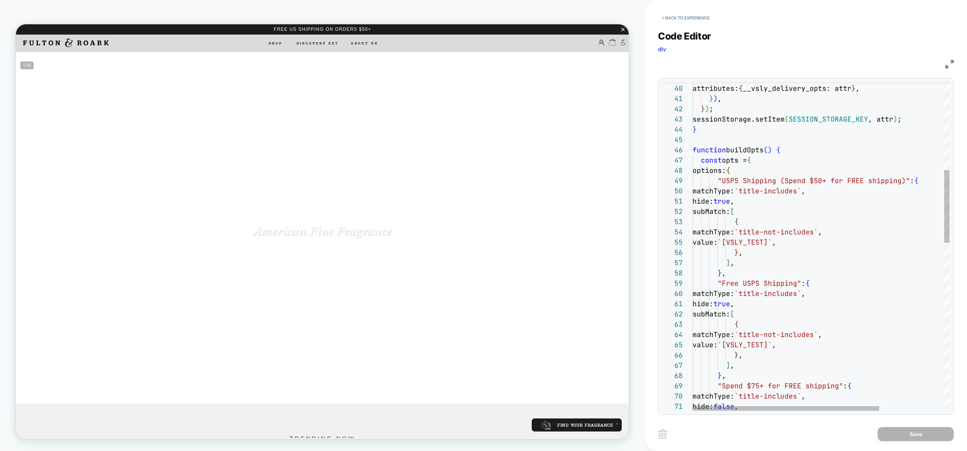
scroll to position [51, 49]
click at [774, 250] on div "hide: false , "Spend $75+ for FREE shipping" : { matchType: `title-includes` , …" at bounding box center [865, 427] width 346 height 1488
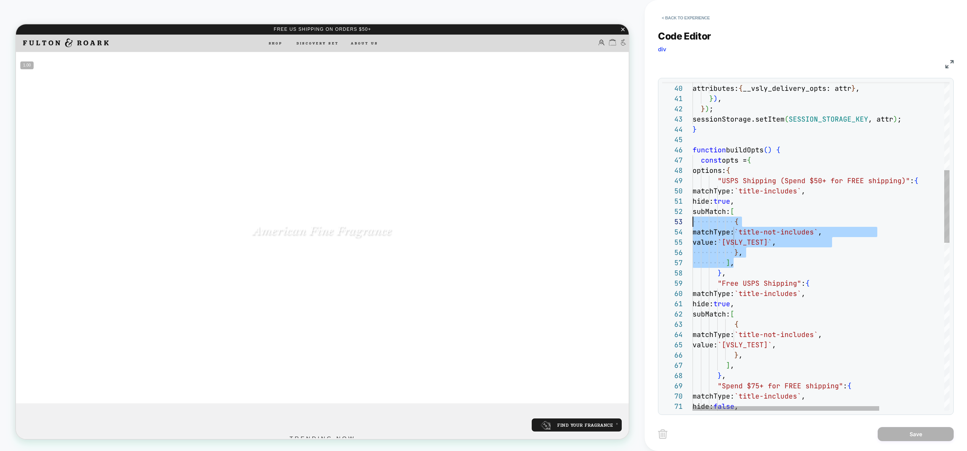
scroll to position [10, 0]
drag, startPoint x: 744, startPoint y: 262, endPoint x: 658, endPoint y: 213, distance: 99.6
click at [692, 213] on div "hide: false , "Spend $75+ for FREE shipping" : { matchType: `title-includes` , …" at bounding box center [865, 427] width 346 height 1488
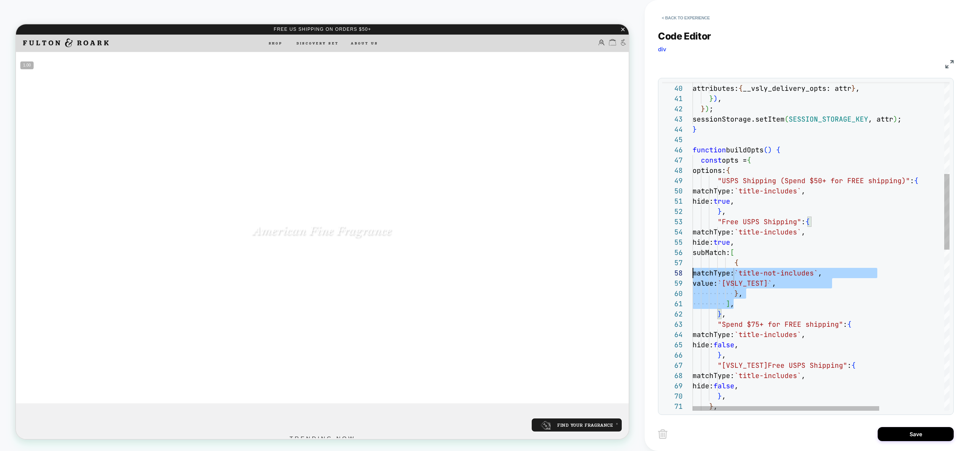
scroll to position [51, 0]
drag, startPoint x: 740, startPoint y: 303, endPoint x: 680, endPoint y: 252, distance: 77.9
click at [692, 252] on div "hide: false , "Spend $75+ for FREE shipping" : { matchType: `title-includes` , …" at bounding box center [865, 396] width 346 height 1427
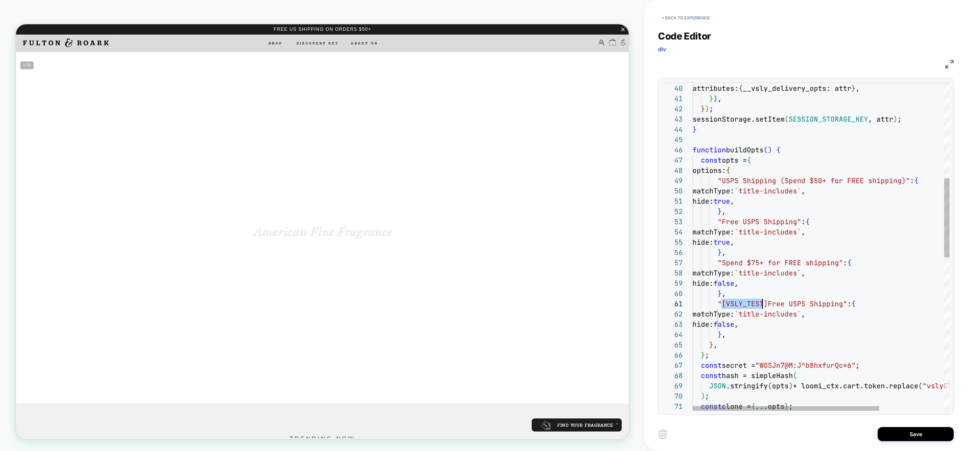
scroll to position [0, 74]
drag, startPoint x: 722, startPoint y: 304, endPoint x: 765, endPoint y: 306, distance: 43.3
click at [765, 306] on div "hide: false , "Spend $75+ for FREE shipping" : { matchType: `title-includes` , …" at bounding box center [865, 365] width 346 height 1365
click at [721, 263] on div "hide: false , "Spend $75+ for FREE shipping" : { matchType: `title-includes` , …" at bounding box center [865, 365] width 346 height 1365
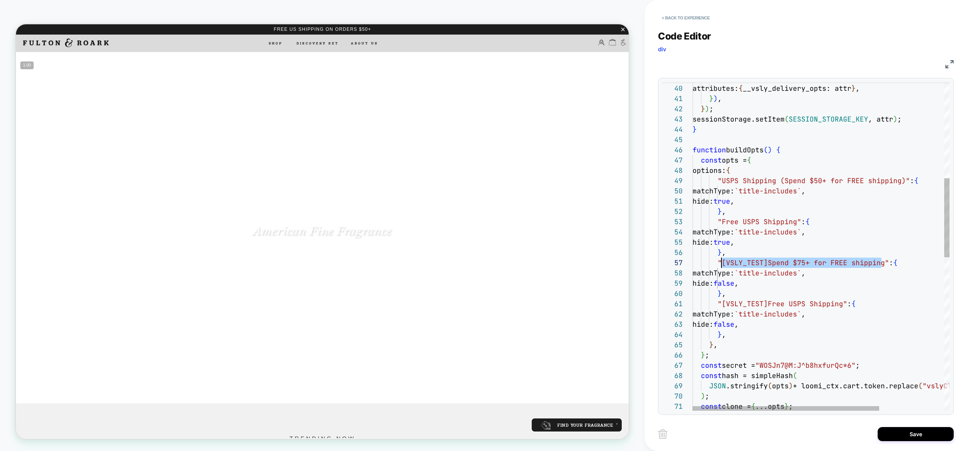
drag, startPoint x: 882, startPoint y: 264, endPoint x: 722, endPoint y: 264, distance: 160.4
click at [722, 264] on div "hide: false , "[VSLY_TEST]Spend $75+ for FREE shipping" : { matchType: `title-i…" at bounding box center [865, 365] width 346 height 1365
type textarea "**********"
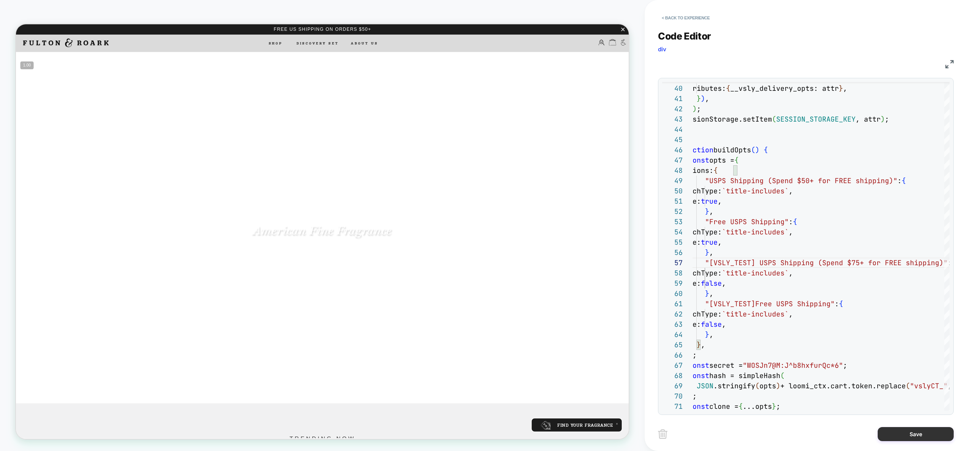
click at [915, 432] on button "Save" at bounding box center [915, 434] width 76 height 14
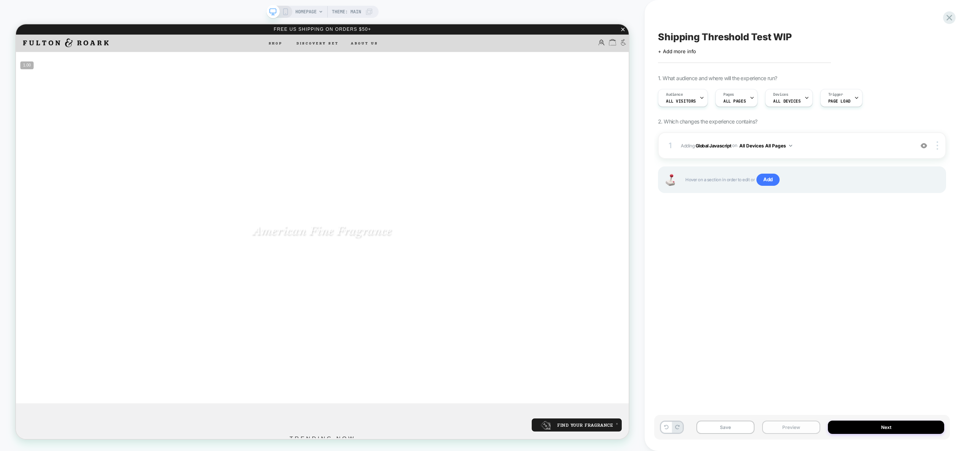
click at [793, 428] on button "Preview" at bounding box center [791, 427] width 58 height 13
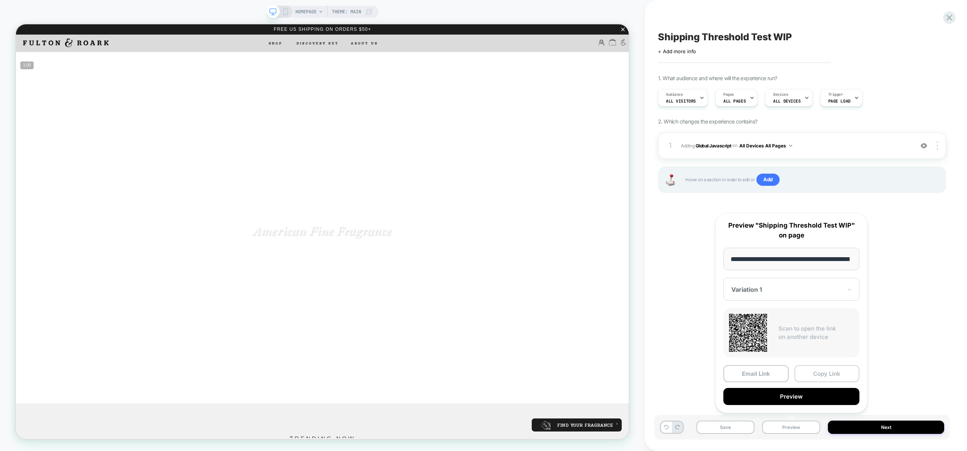
scroll to position [0, 0]
click at [822, 378] on button "Copy Link" at bounding box center [826, 373] width 65 height 17
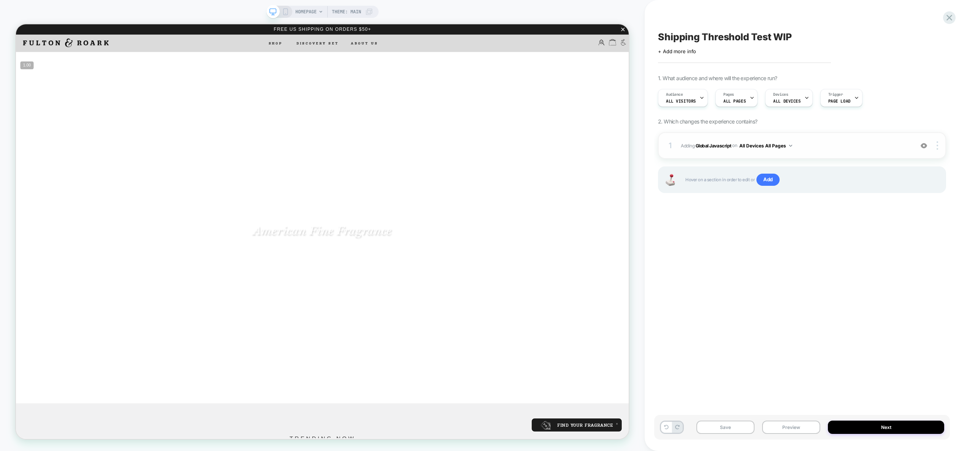
click at [829, 148] on span "Adding Global Javascript on All Devices All Pages" at bounding box center [795, 146] width 229 height 10
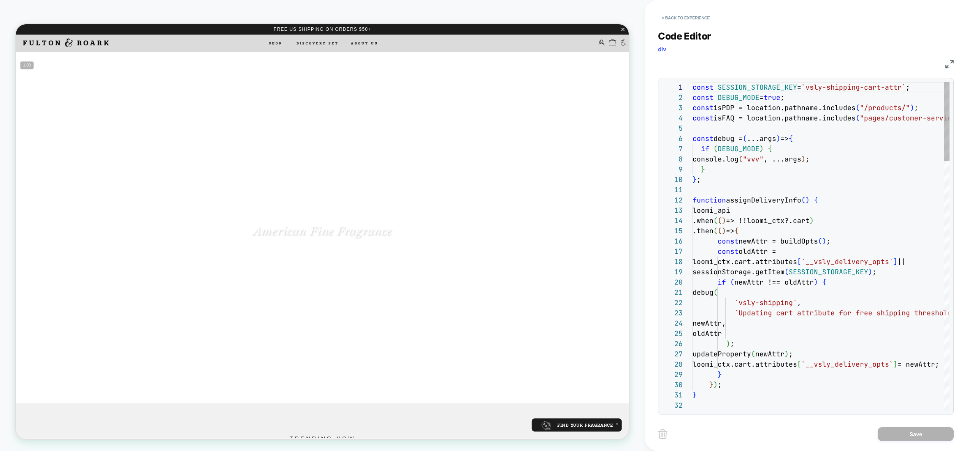
scroll to position [103, 0]
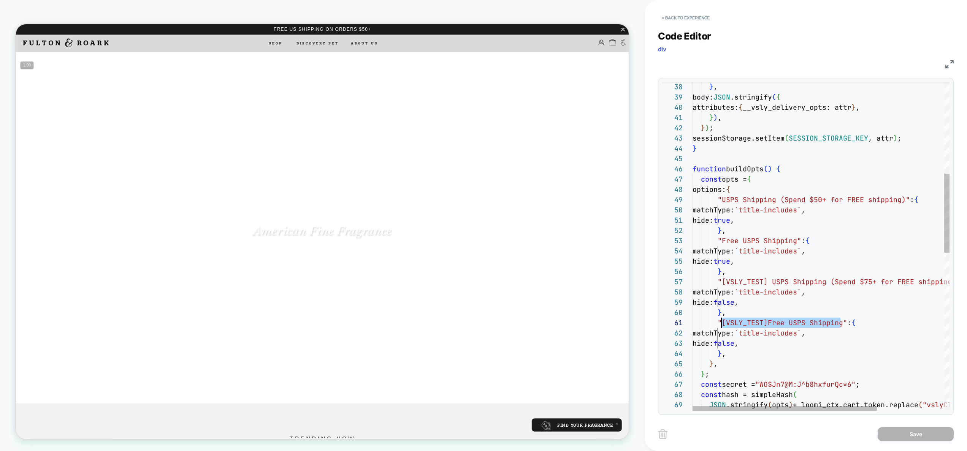
drag, startPoint x: 841, startPoint y: 326, endPoint x: 721, endPoint y: 324, distance: 120.1
click at [721, 324] on div "const secret = "WOSJn7@M:J^b8hxfurQc*6" ; const hash = simpleHash ( JSON .strin…" at bounding box center [867, 384] width 350 height 1365
type textarea "**********"
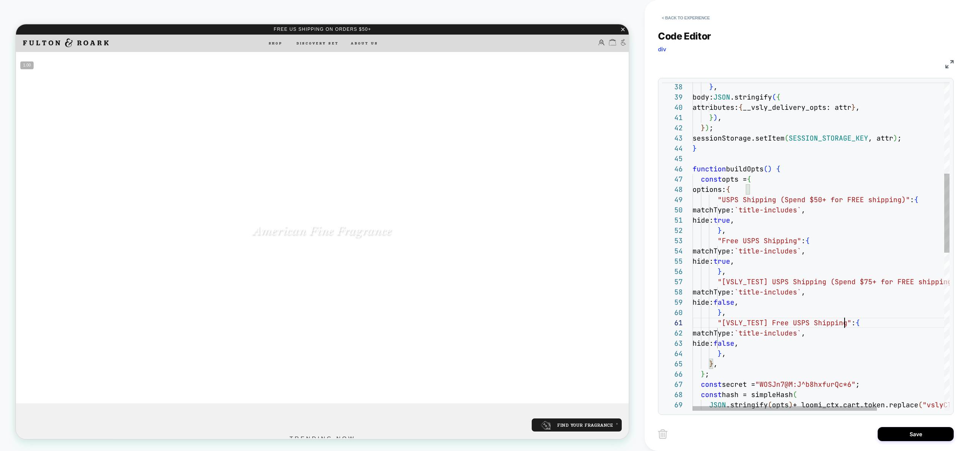
click at [846, 228] on div "const secret = "WOSJn7@M:J^b8hxfurQc*6" ; const hash = simpleHash ( JSON .strin…" at bounding box center [867, 384] width 350 height 1365
click at [922, 435] on button "Save" at bounding box center [915, 434] width 76 height 14
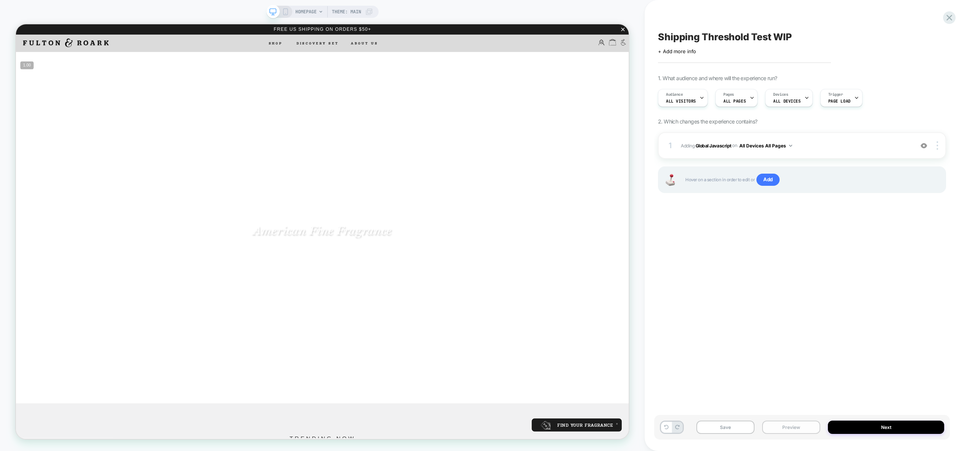
click at [791, 426] on button "Preview" at bounding box center [791, 427] width 58 height 13
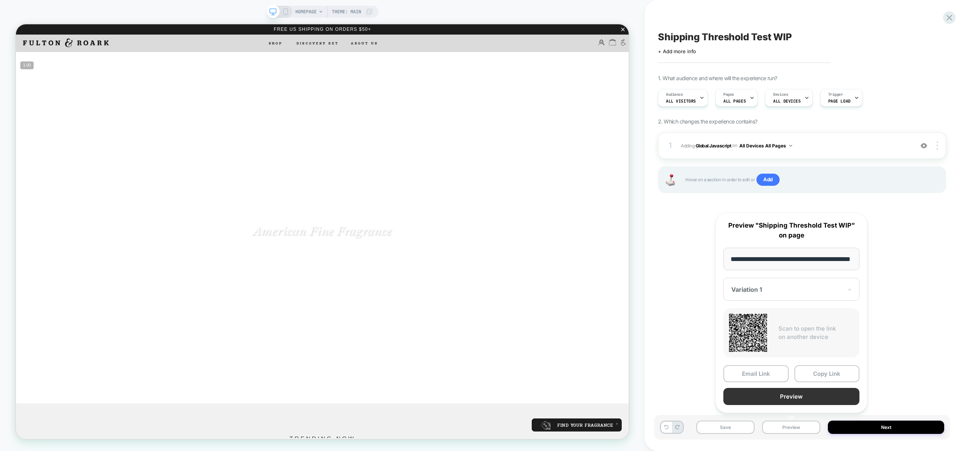
scroll to position [0, 0]
drag, startPoint x: 791, startPoint y: 398, endPoint x: 860, endPoint y: 384, distance: 69.8
click at [871, 393] on div "**********" at bounding box center [791, 312] width 167 height 215
click at [842, 372] on button "Copy Link" at bounding box center [826, 373] width 65 height 17
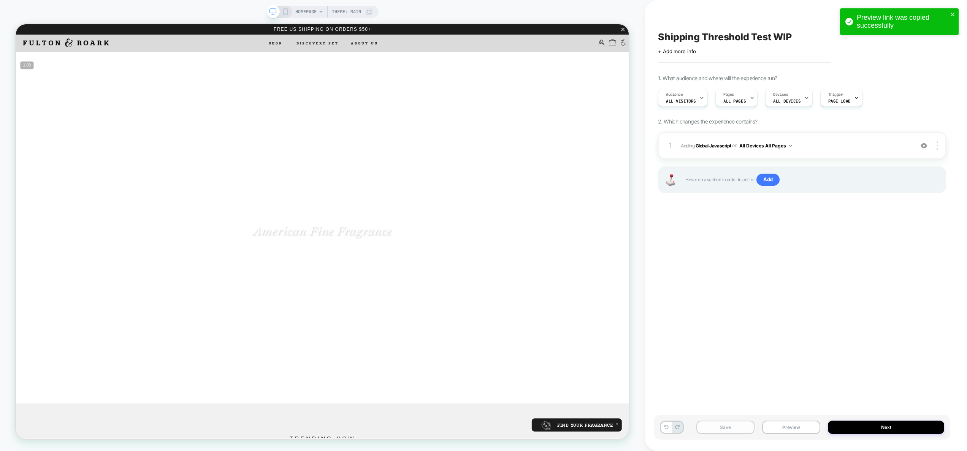
click at [735, 429] on button "Save" at bounding box center [725, 427] width 58 height 13
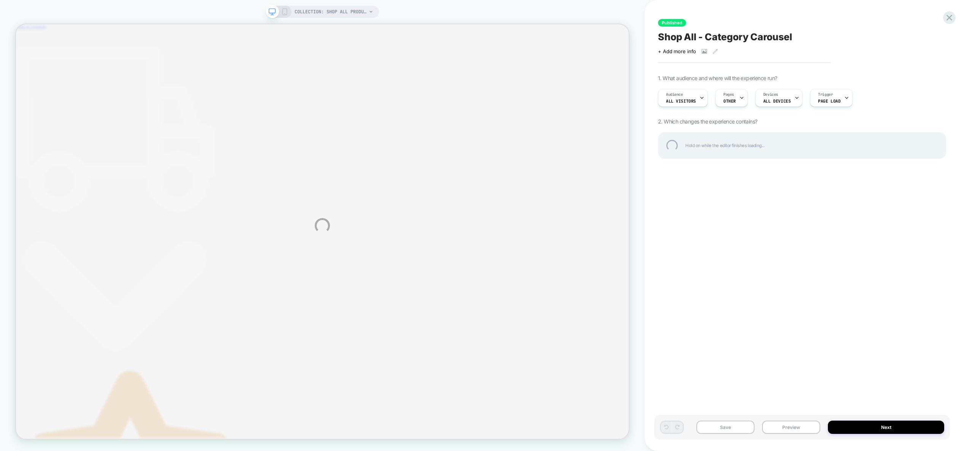
scroll to position [0, 4]
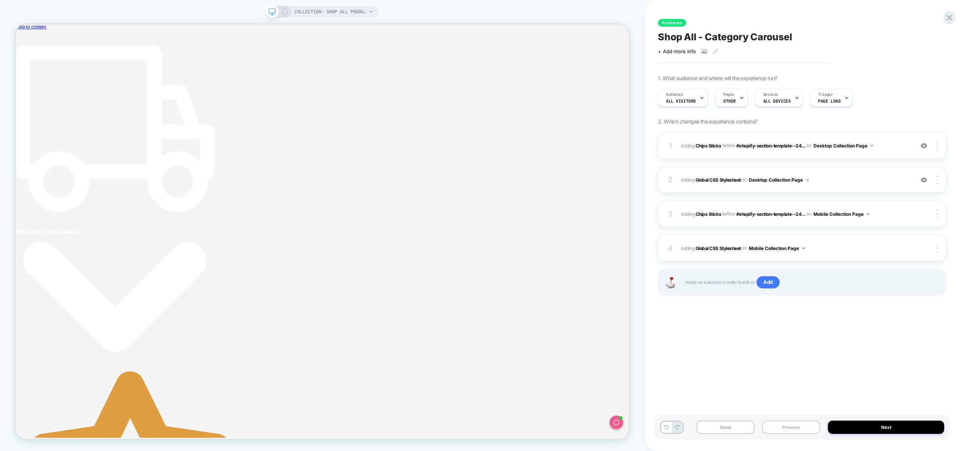
click at [781, 426] on button "Preview" at bounding box center [791, 427] width 58 height 13
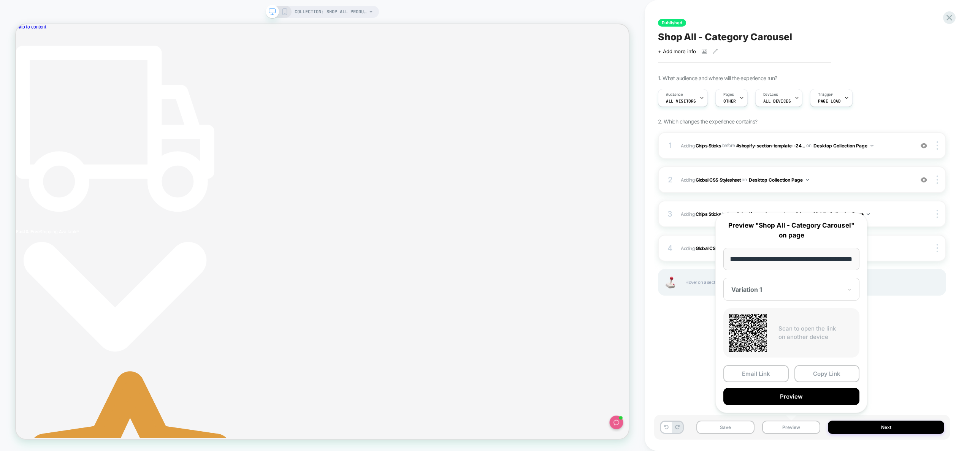
scroll to position [0, 0]
click at [908, 364] on div "Published Shop All - Category Carousel Click to view images Click to edit exper…" at bounding box center [802, 226] width 296 height 436
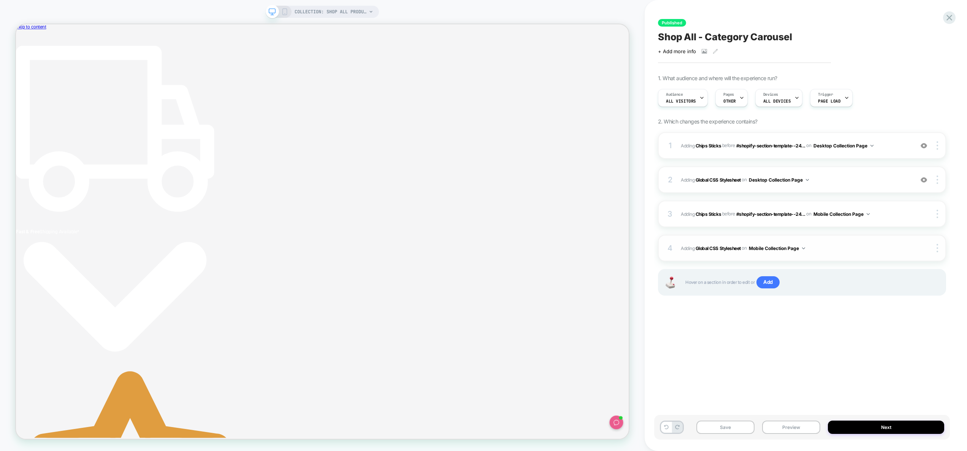
click at [826, 247] on span "Adding Global CSS Stylesheet on Mobile Collection Page" at bounding box center [795, 249] width 229 height 10
click at [817, 251] on span "Adding Global CSS Stylesheet on Mobile Collection Page" at bounding box center [795, 249] width 229 height 10
click at [833, 182] on span "Adding Global CSS Stylesheet on Desktop Collection Page" at bounding box center [795, 180] width 229 height 10
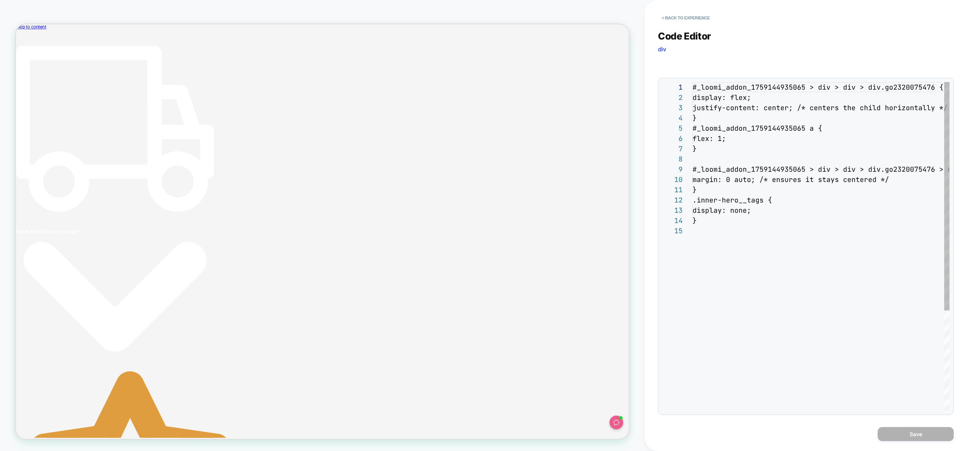
scroll to position [103, 0]
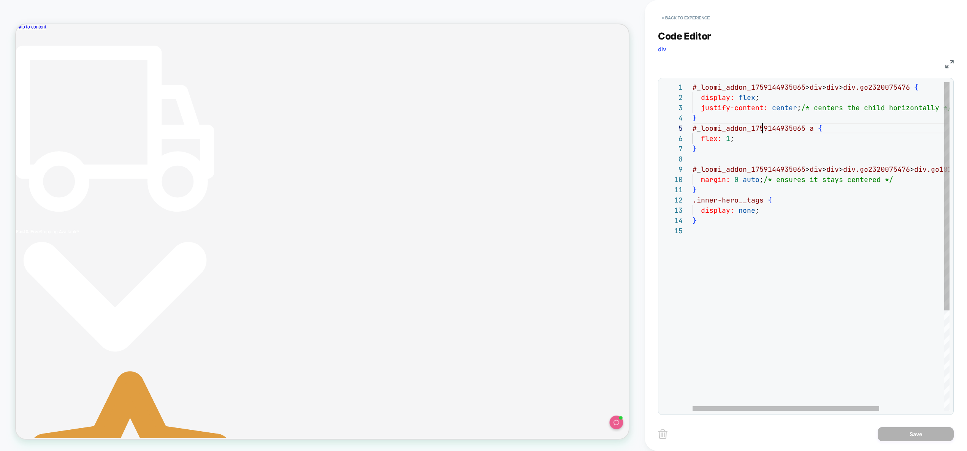
click at [761, 133] on div "# _ loomi_addon_1759144935065 > div > div > div.go2320075476 { display: flex ; …" at bounding box center [865, 318] width 346 height 472
click at [754, 140] on div "# _ loomi_addon_1759144935065 > div > div > div.go2320075476 { display: flex ; …" at bounding box center [865, 318] width 346 height 472
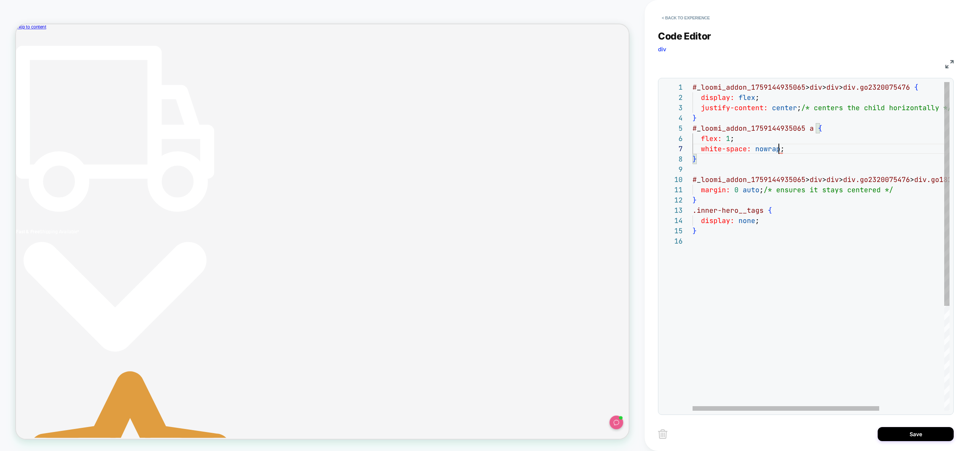
scroll to position [62, 98]
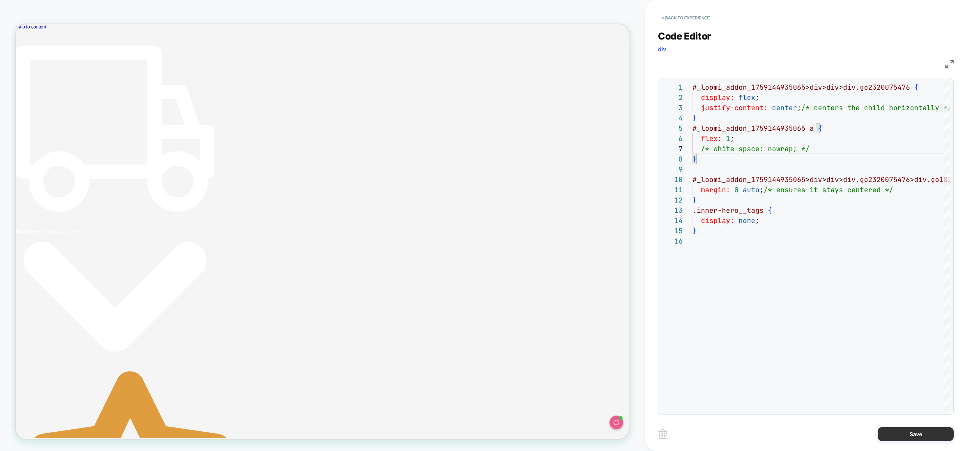
type textarea "**********"
drag, startPoint x: 914, startPoint y: 427, endPoint x: 885, endPoint y: 434, distance: 29.5
click at [913, 427] on button "Save" at bounding box center [915, 434] width 76 height 14
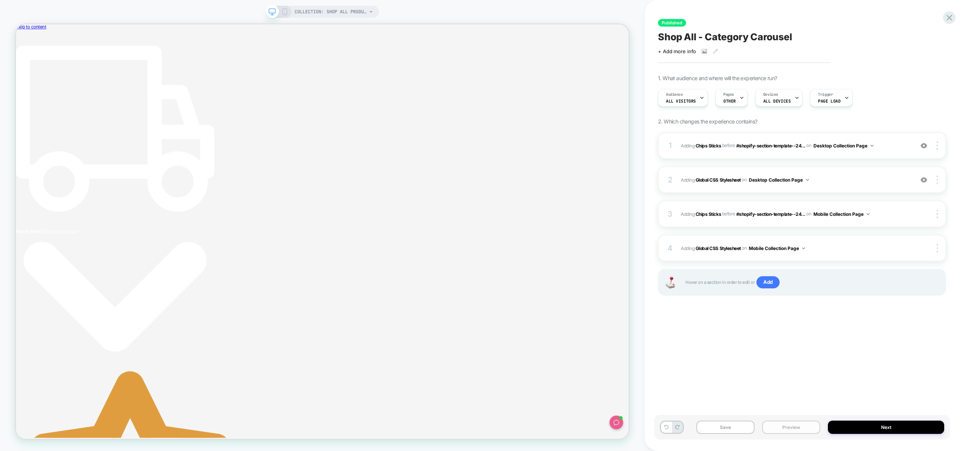
click at [780, 432] on button "Preview" at bounding box center [791, 427] width 58 height 13
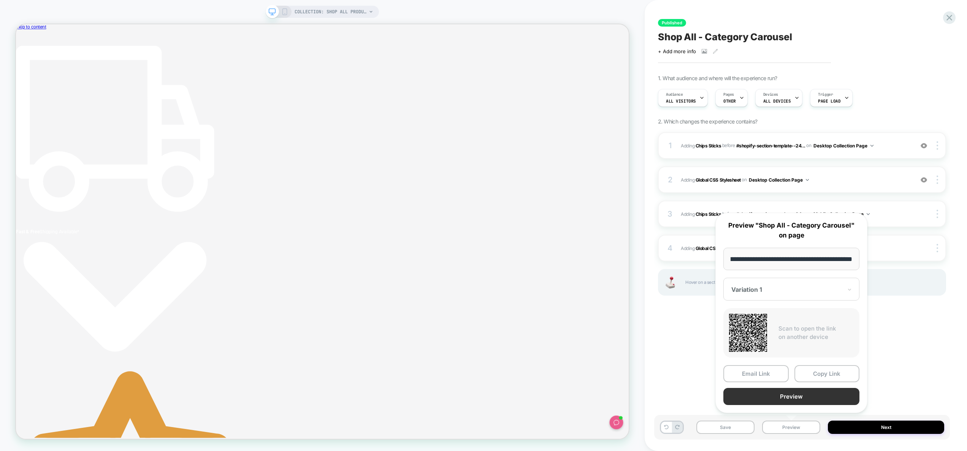
scroll to position [0, 0]
click at [807, 400] on button "Preview" at bounding box center [791, 396] width 136 height 17
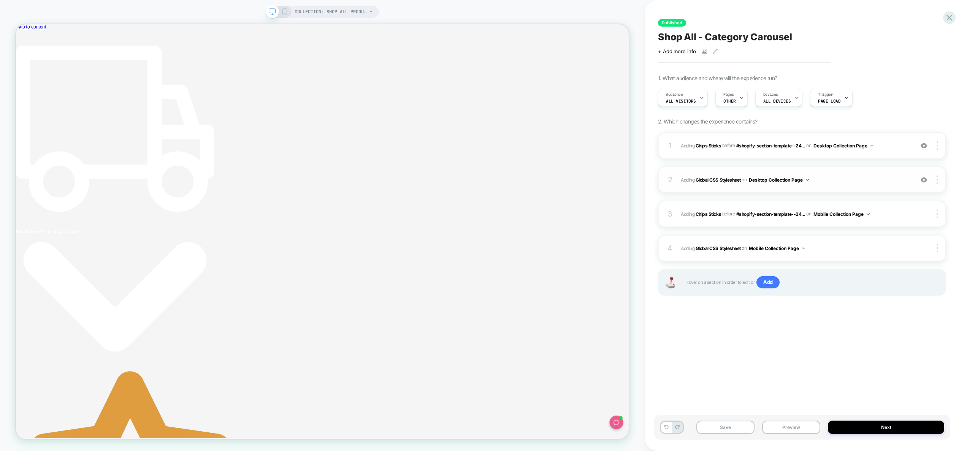
click at [842, 173] on div "2 Adding Global CSS Stylesheet on Desktop Collection Page Add Before Add After …" at bounding box center [802, 179] width 288 height 27
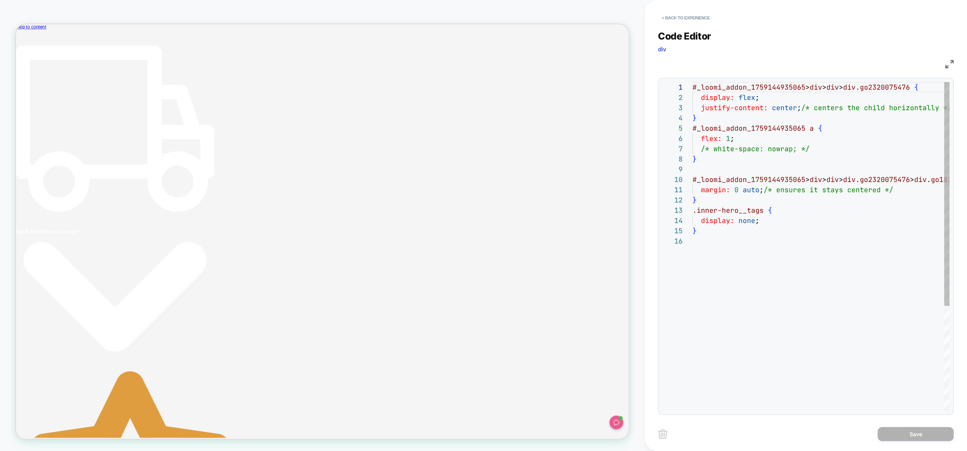
scroll to position [103, 0]
click at [815, 145] on div "# _ loomi_addon_1759144935065 > div > div > div.go2320075476 { display: flex ; …" at bounding box center [865, 323] width 346 height 483
type textarea "**********"
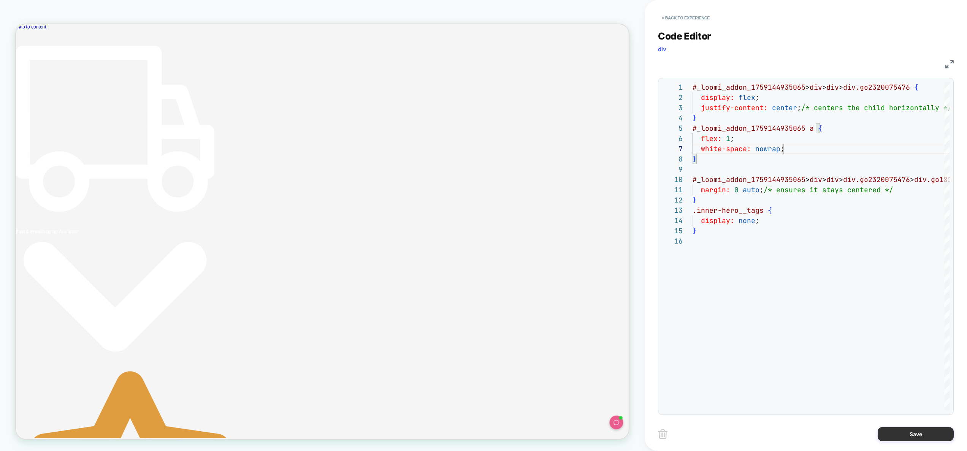
drag, startPoint x: 923, startPoint y: 439, endPoint x: 919, endPoint y: 438, distance: 4.8
click at [923, 439] on button "Save" at bounding box center [915, 434] width 76 height 14
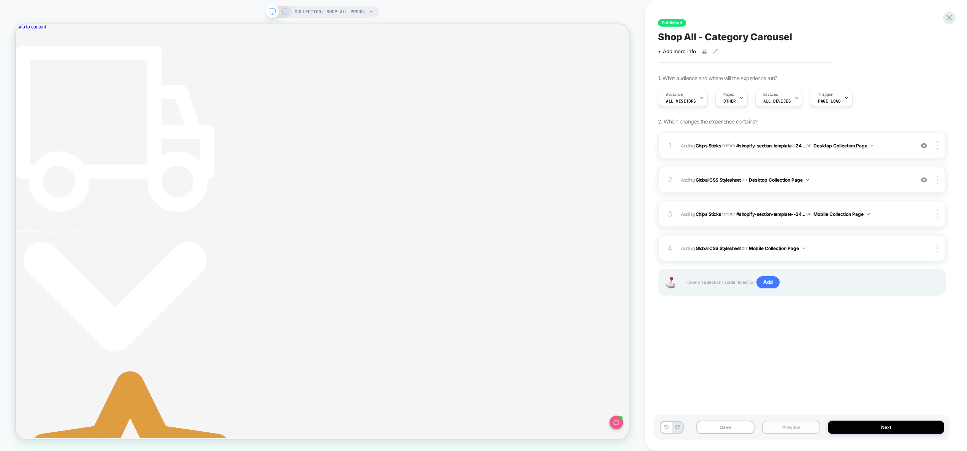
click at [793, 430] on button "Preview" at bounding box center [791, 427] width 58 height 13
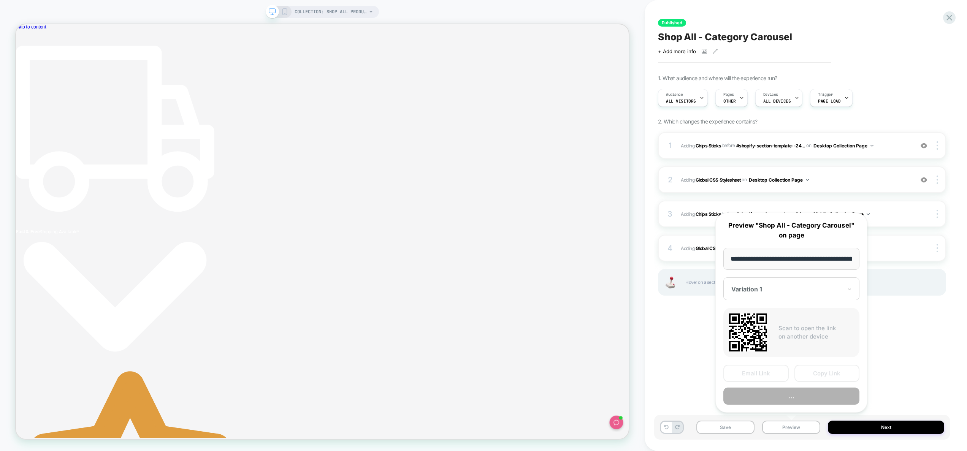
scroll to position [0, 57]
click at [792, 393] on button "Preview" at bounding box center [791, 396] width 136 height 17
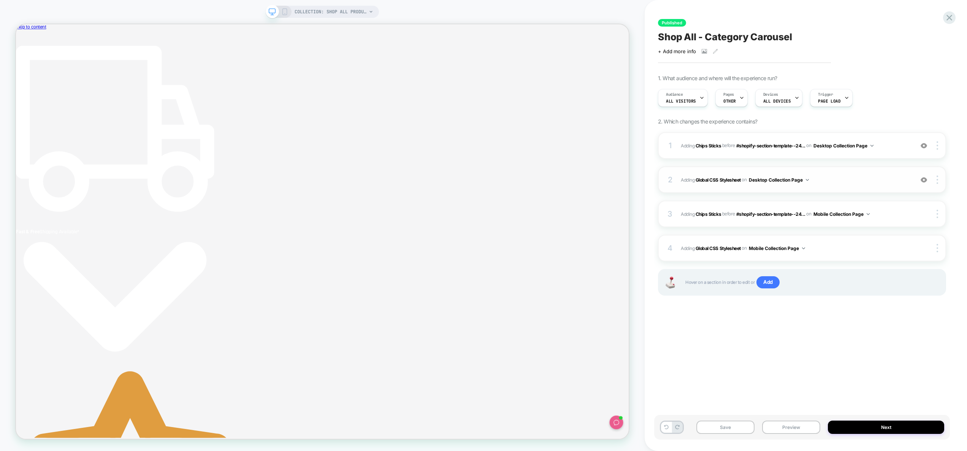
click at [844, 184] on span "Adding Global CSS Stylesheet on Desktop Collection Page" at bounding box center [795, 180] width 229 height 10
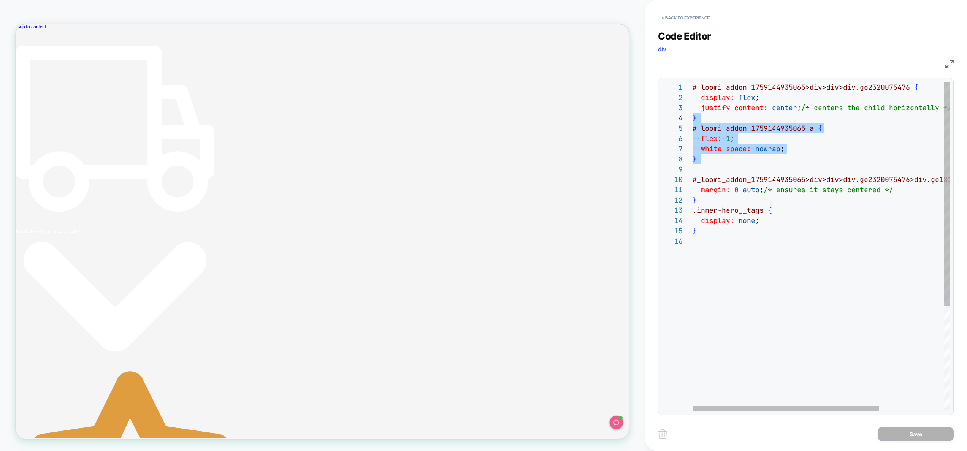
scroll to position [0, 0]
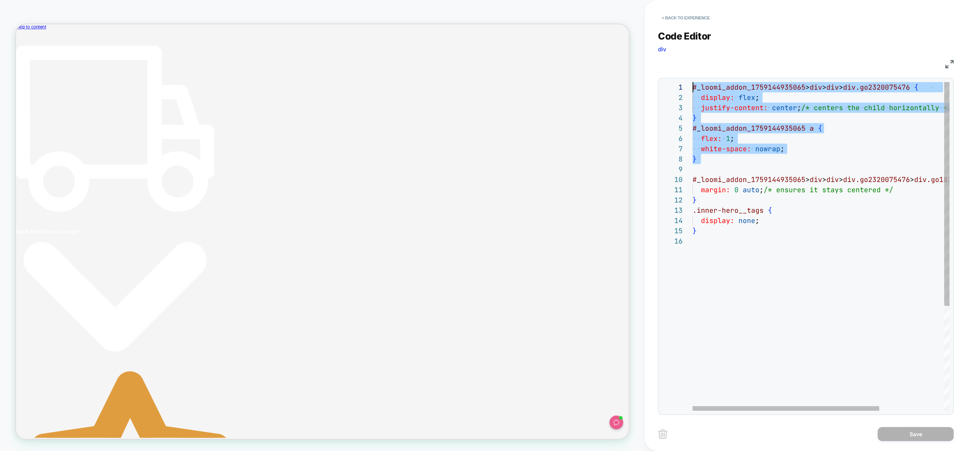
drag, startPoint x: 705, startPoint y: 170, endPoint x: 671, endPoint y: 87, distance: 89.6
click at [692, 87] on div "# _ loomi_addon_1759144935065 > div > div > div.go2320075476 { display: flex ; …" at bounding box center [865, 323] width 346 height 483
type textarea "**********"
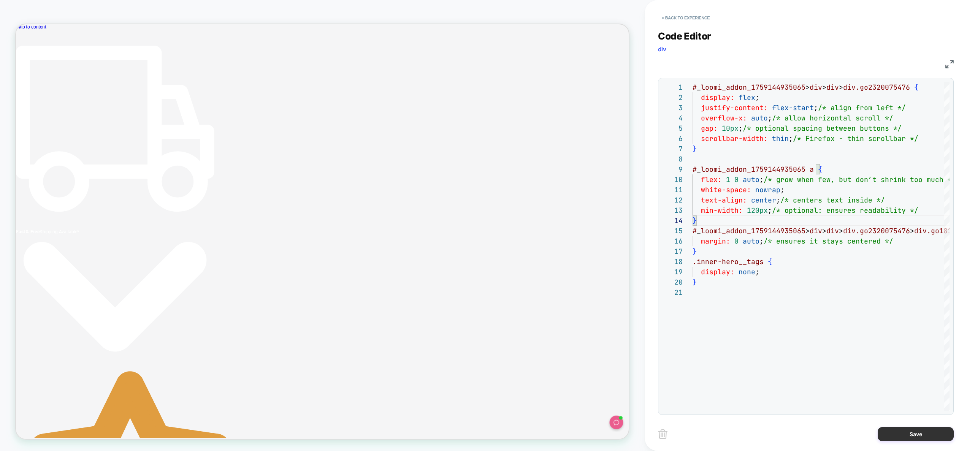
click at [906, 435] on button "Save" at bounding box center [915, 434] width 76 height 14
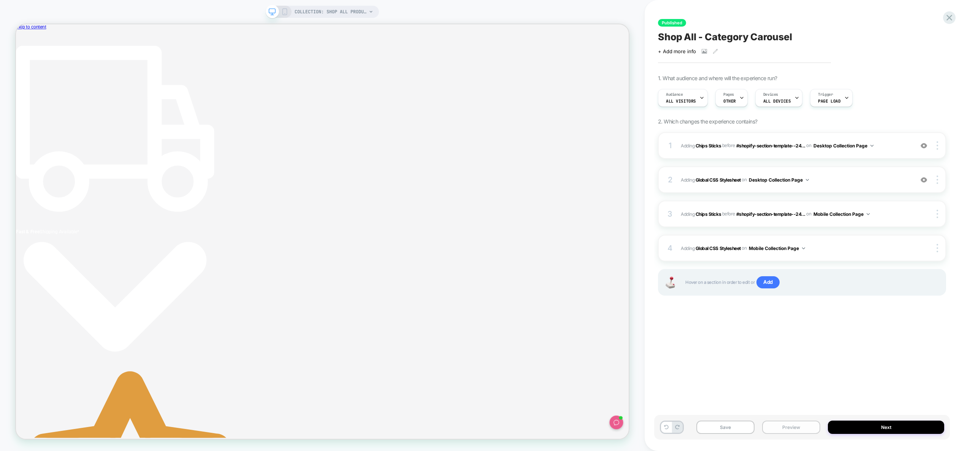
click at [787, 431] on button "Preview" at bounding box center [791, 427] width 58 height 13
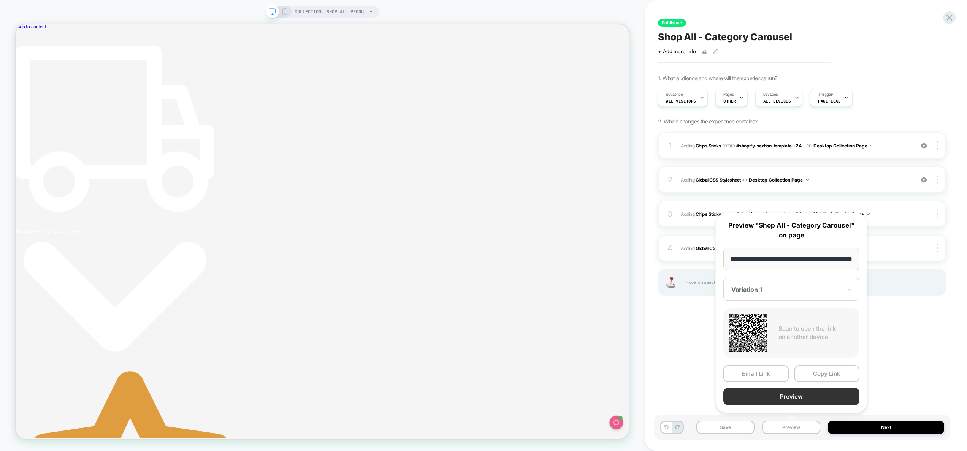
scroll to position [0, 0]
click at [787, 398] on button "Preview" at bounding box center [791, 396] width 136 height 17
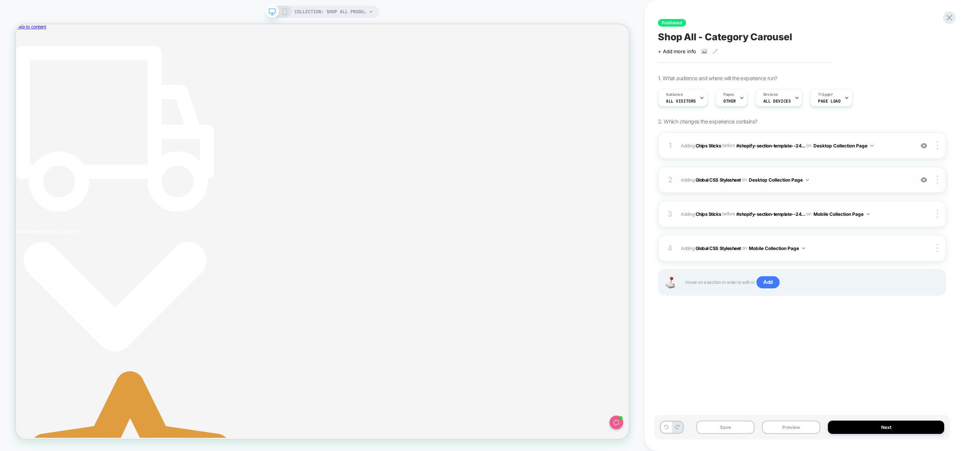
click at [830, 175] on span "Adding Global CSS Stylesheet on Desktop Collection Page" at bounding box center [795, 180] width 229 height 10
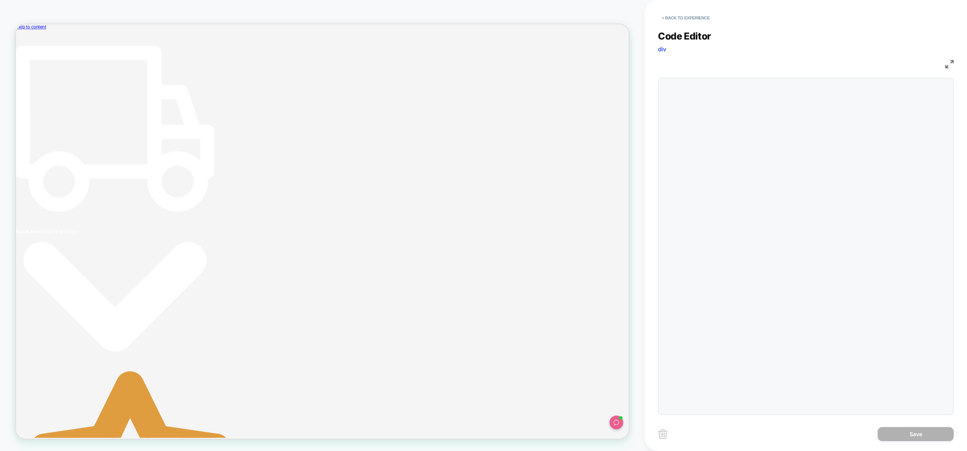
scroll to position [103, 0]
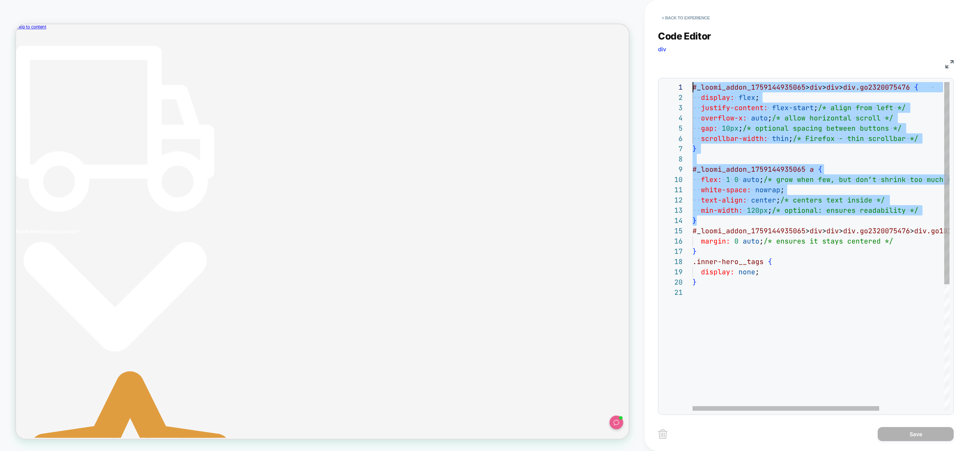
drag, startPoint x: 707, startPoint y: 221, endPoint x: 620, endPoint y: 31, distance: 209.3
click at [692, 82] on div "# _ loomi_addon_1759144935065 > div > div > div.go2320075476 { display: flex ; …" at bounding box center [865, 349] width 346 height 534
type textarea "**********"
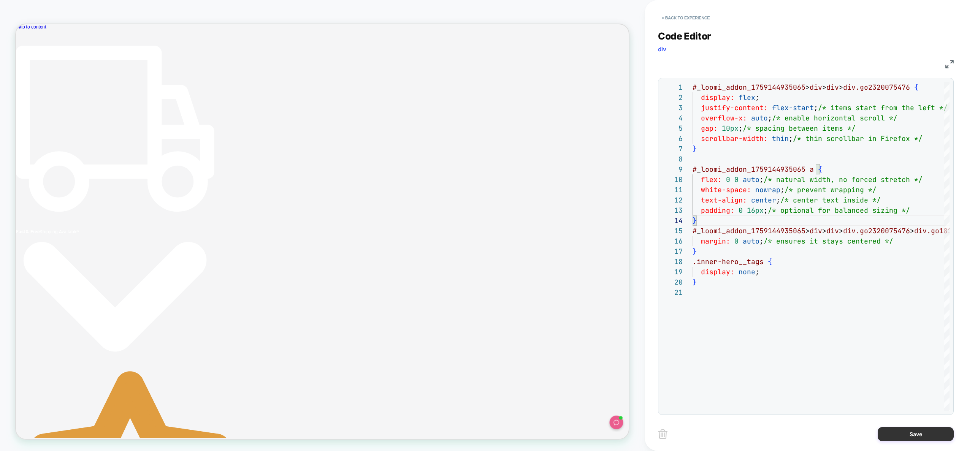
click at [911, 436] on button "Save" at bounding box center [915, 434] width 76 height 14
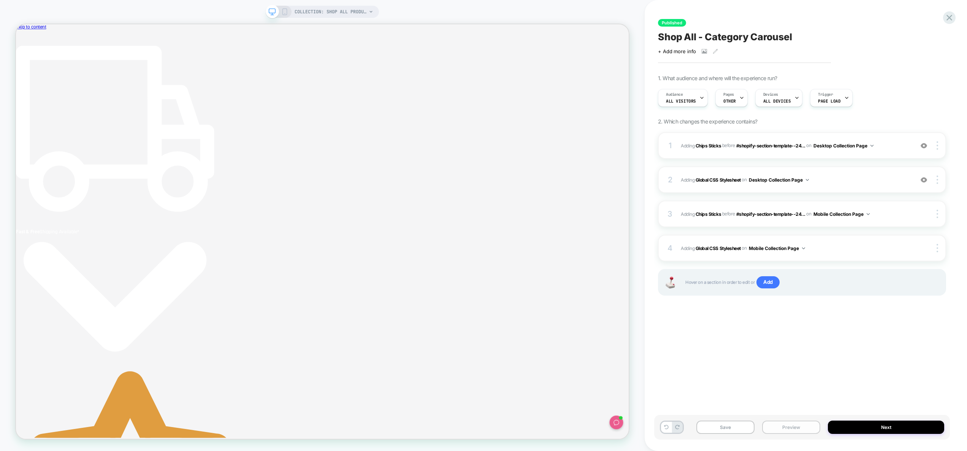
click at [781, 426] on button "Preview" at bounding box center [791, 427] width 58 height 13
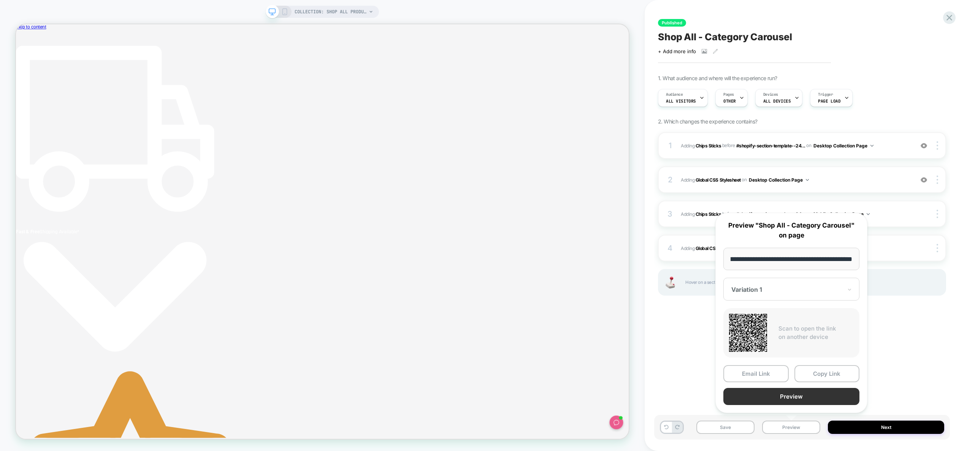
scroll to position [0, 0]
click at [781, 395] on button "Preview" at bounding box center [791, 396] width 136 height 17
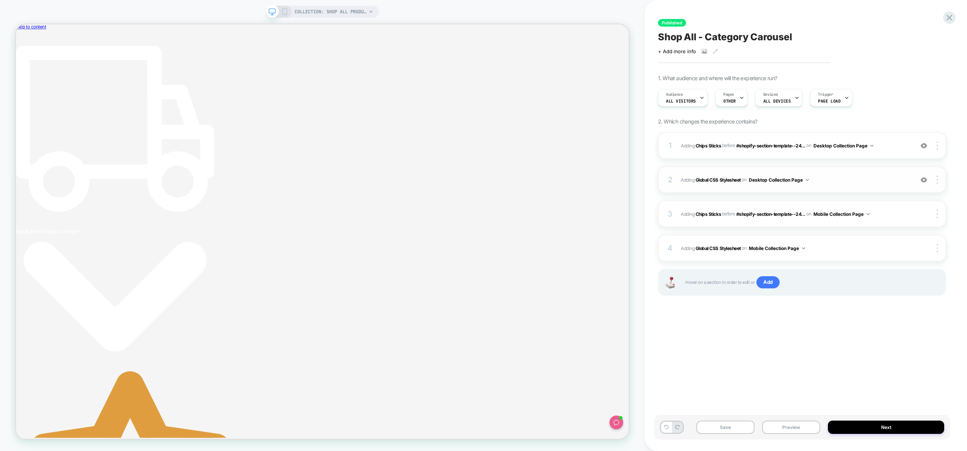
click at [880, 184] on div "2 Adding Global CSS Stylesheet on Desktop Collection Page Add Before Add After …" at bounding box center [802, 179] width 288 height 27
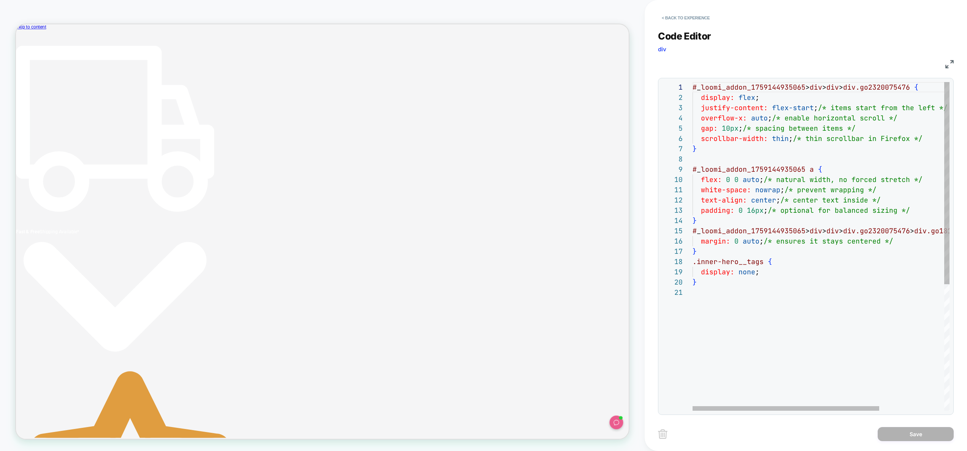
scroll to position [21, 57]
click at [749, 208] on div "# _ loomi_addon_1759144935065 > div > div > div.go2320075476 { display: flex ; …" at bounding box center [865, 349] width 346 height 534
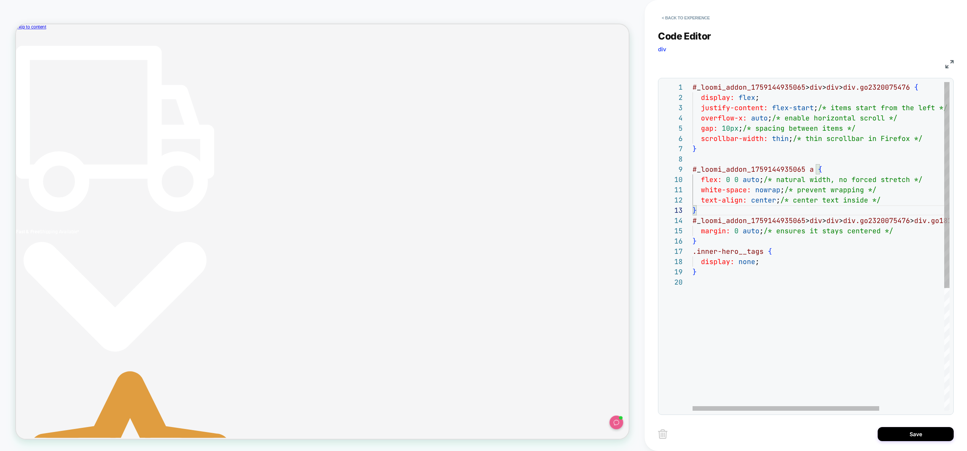
click at [893, 203] on div "# _ loomi_addon_1759144935065 > div > div > div.go2320075476 { display: flex ; …" at bounding box center [865, 344] width 346 height 524
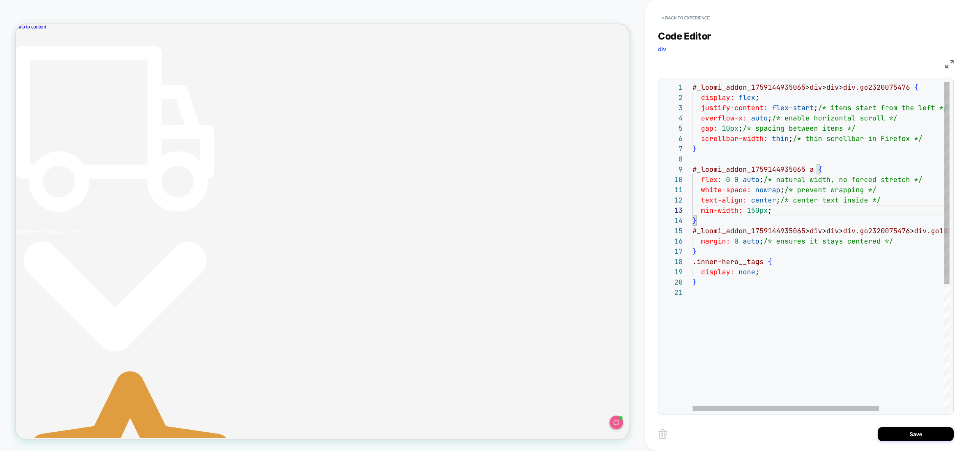
scroll to position [21, 78]
click at [823, 211] on div "# _ loomi_addon_1759144935065 > div > div > div.go2320075476 { display: flex ; …" at bounding box center [865, 349] width 346 height 534
click at [751, 211] on div "# _ loomi_addon_1759144935065 > div > div > div.go2320075476 { display: flex ; …" at bounding box center [865, 349] width 346 height 534
click at [829, 221] on div "# _ loomi_addon_1759144935065 > div > div > div.go2320075476 { display: flex ; …" at bounding box center [865, 349] width 346 height 534
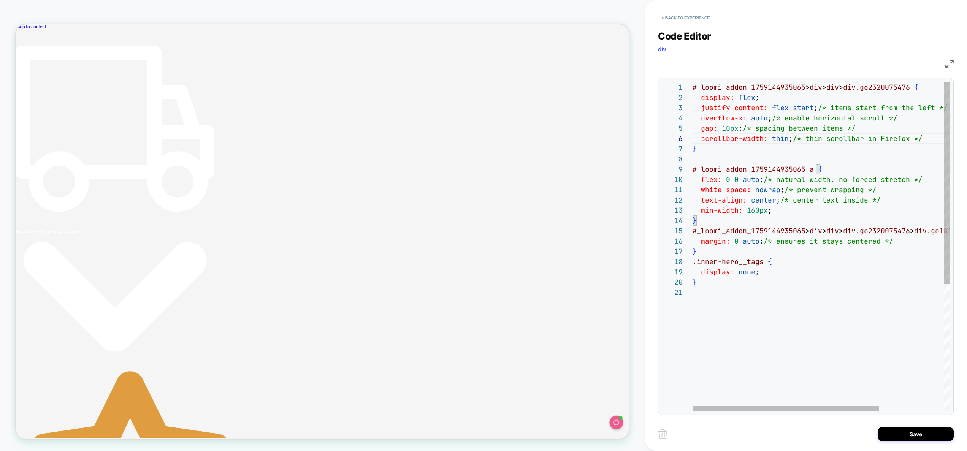
scroll to position [51, 90]
click at [781, 140] on div "# _ loomi_addon_1759144935065 > div > div > div.go2320075476 { display: flex ; …" at bounding box center [865, 349] width 346 height 534
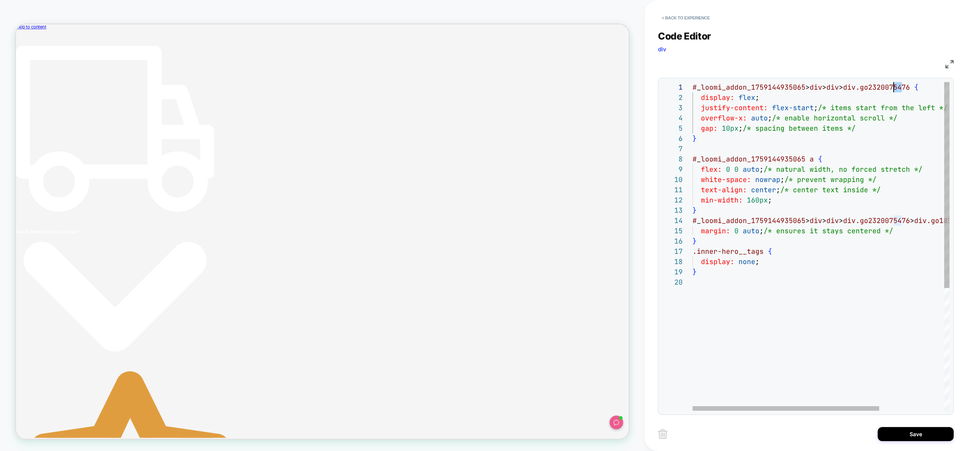
drag, startPoint x: 911, startPoint y: 86, endPoint x: 891, endPoint y: 84, distance: 19.4
click at [891, 84] on div "# _ loomi_addon_1759144935065 > div > div > div.go2320075476 { display: flex ; …" at bounding box center [865, 344] width 346 height 524
click at [885, 89] on div "# _ loomi_addon_1759144935065 > div > div > div.go2320075476 { display: flex ; …" at bounding box center [865, 344] width 346 height 524
click at [880, 89] on div "# _ loomi_addon_1759144935065 > div > div > div.go2320075476 { display: flex ; …" at bounding box center [865, 344] width 346 height 524
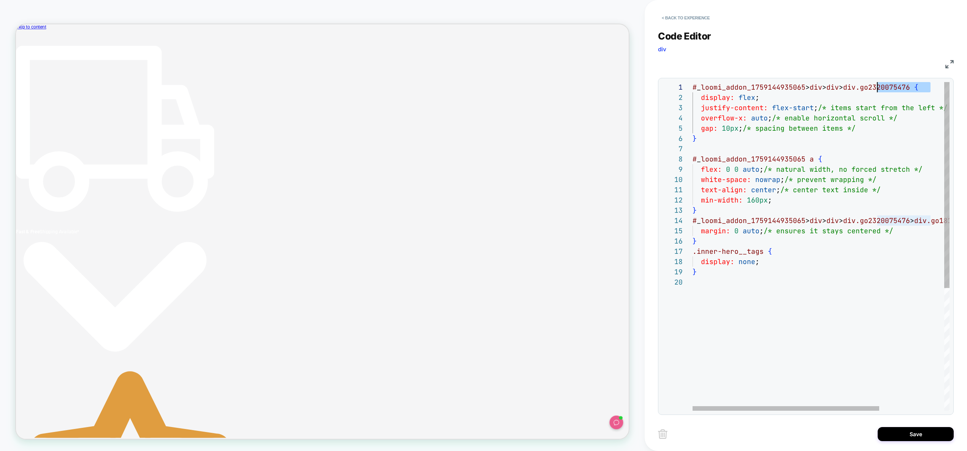
scroll to position [0, 185]
drag, startPoint x: 930, startPoint y: 89, endPoint x: 891, endPoint y: 89, distance: 38.8
click at [878, 89] on div "# _ loomi_addon_1759144935065 > div > div > div.go2320075476 { display: flex ; …" at bounding box center [865, 344] width 346 height 524
drag, startPoint x: 891, startPoint y: 89, endPoint x: 878, endPoint y: 89, distance: 13.3
click at [891, 89] on div "# _ loomi_addon_1759144935065 > div > div > div.go2320075476 { display: flex ; …" at bounding box center [865, 344] width 346 height 524
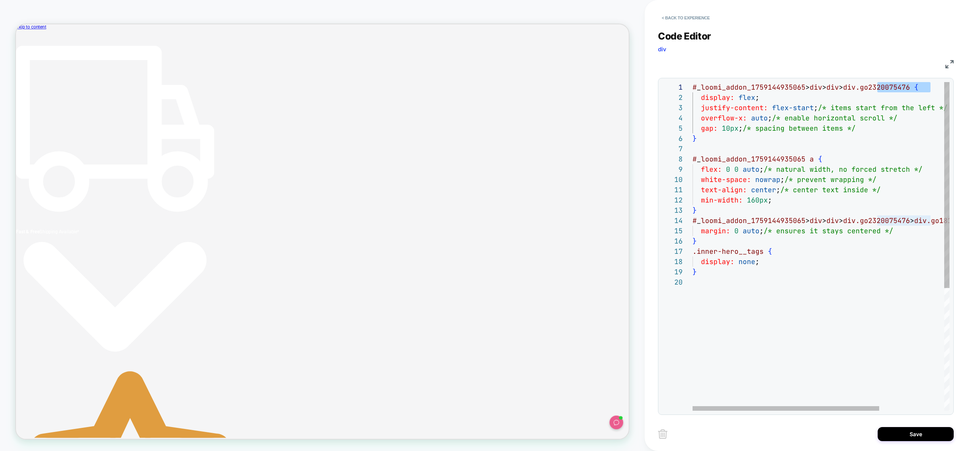
click at [924, 87] on div "# _ loomi_addon_1759144935065 > div > div > div.go2320075476 { display: flex ; …" at bounding box center [865, 344] width 346 height 524
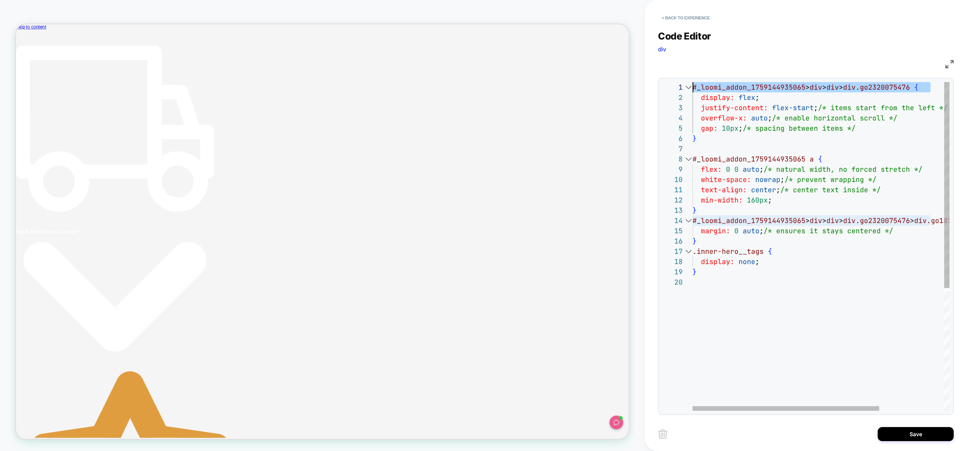
drag, startPoint x: 930, startPoint y: 88, endPoint x: 676, endPoint y: 88, distance: 253.5
click at [692, 88] on div "# _ loomi_addon_1759144935065 > div > div > div.go2320075476 { display: flex ; …" at bounding box center [865, 344] width 346 height 524
click at [837, 89] on div "# _ loomi_addon_1759144935065 > div > div > div.go2320075476 { display: flex ; …" at bounding box center [865, 344] width 346 height 524
drag, startPoint x: 808, startPoint y: 86, endPoint x: 927, endPoint y: 85, distance: 119.0
click at [928, 85] on div "# _ loomi_addon_1759144935065 > div > div > div.go2320075476 { display: flex ; …" at bounding box center [865, 344] width 346 height 524
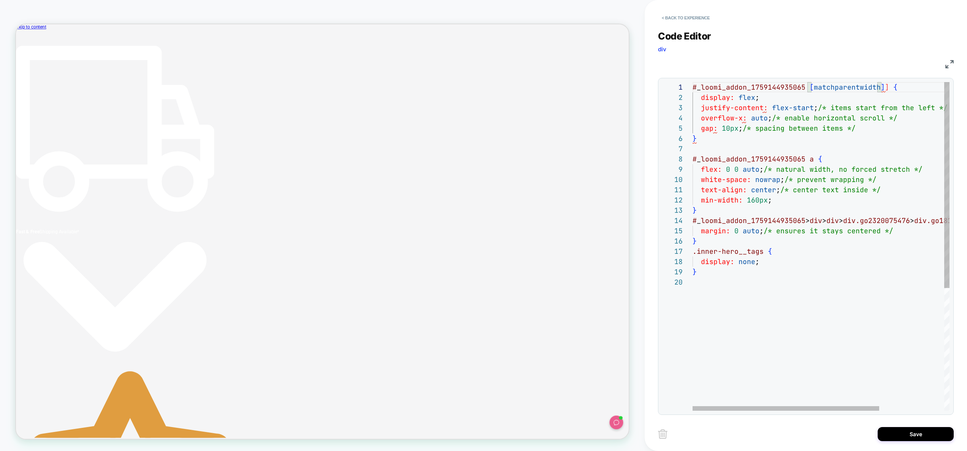
scroll to position [0, 185]
click at [725, 129] on div "# _ loomi_addon_1759144935065 [ matchparentwidth ] { display: flex ; justify-co…" at bounding box center [865, 344] width 346 height 524
click at [797, 131] on div "# _ loomi_addon_1759144935065 [ matchparentwidth ] { display: flex ; justify-co…" at bounding box center [865, 344] width 346 height 524
drag, startPoint x: 811, startPoint y: 109, endPoint x: 771, endPoint y: 109, distance: 40.7
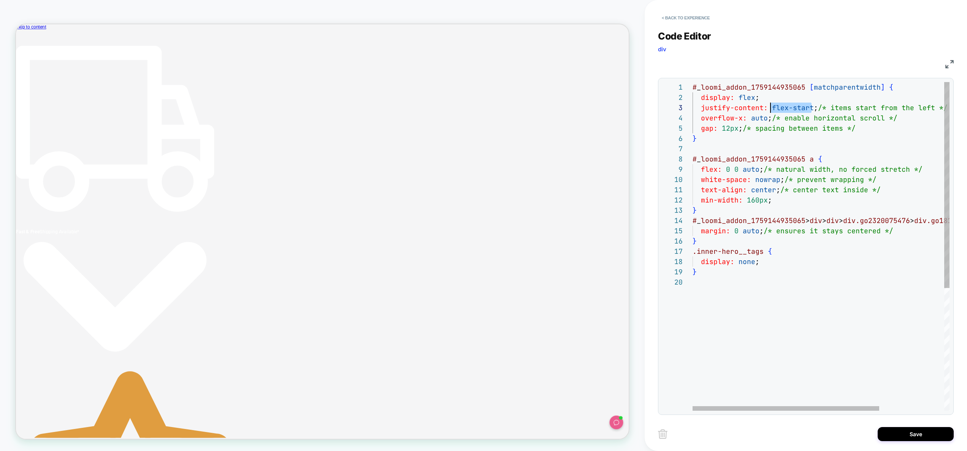
click at [771, 109] on div "# _ loomi_addon_1759144935065 [ matchparentwidth ] { display: flex ; justify-co…" at bounding box center [865, 344] width 346 height 524
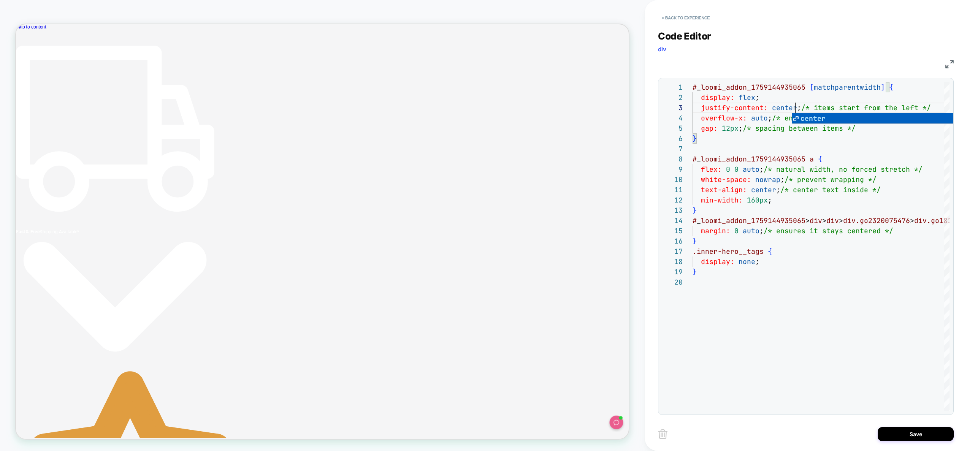
type textarea "**********"
click at [902, 425] on div "Save" at bounding box center [806, 433] width 296 height 19
click at [902, 431] on button "Save" at bounding box center [915, 434] width 76 height 14
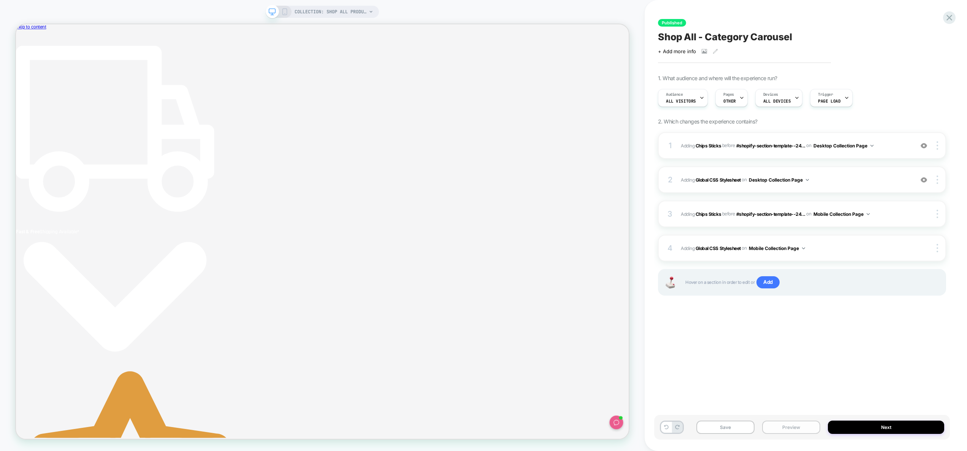
click at [795, 428] on button "Preview" at bounding box center [791, 427] width 58 height 13
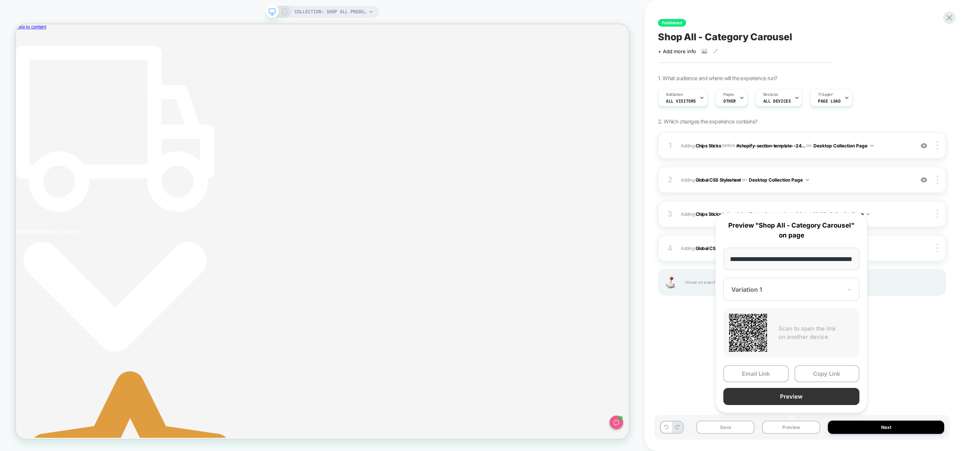
scroll to position [0, 0]
click at [801, 401] on button "Preview" at bounding box center [791, 396] width 136 height 17
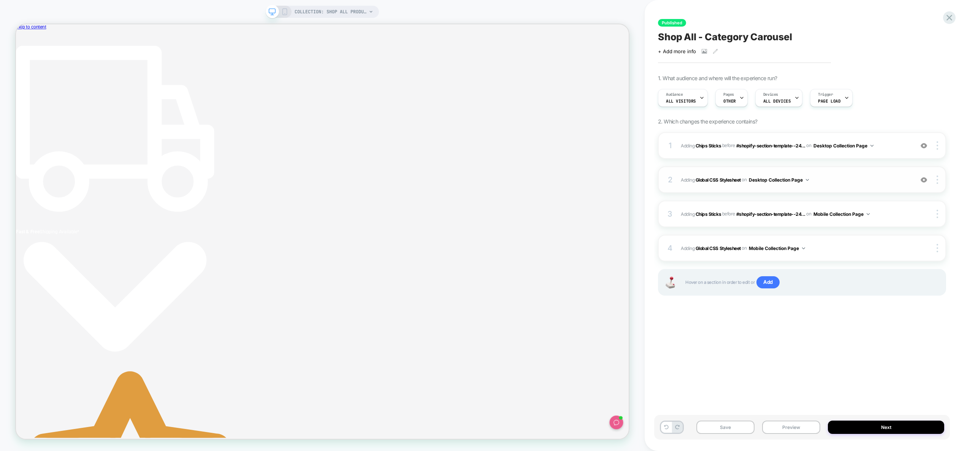
click at [849, 174] on div "2 Adding Global CSS Stylesheet on Desktop Collection Page Add Before Add After …" at bounding box center [802, 179] width 288 height 27
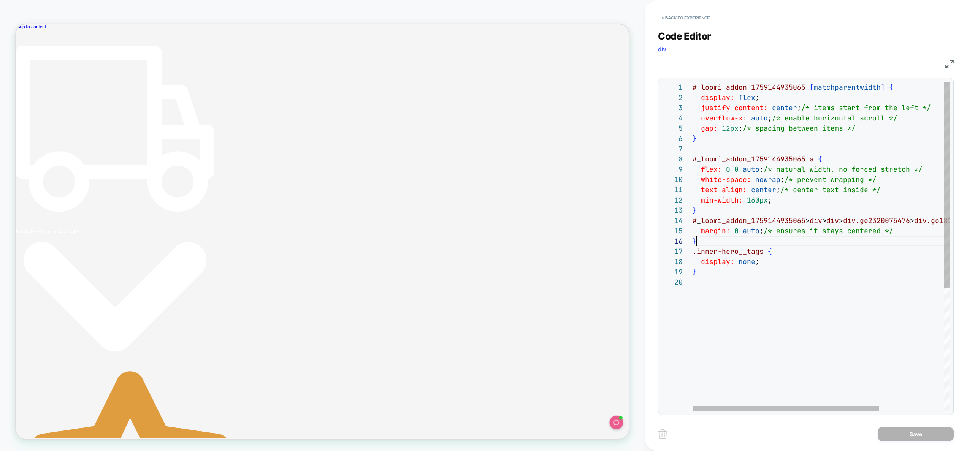
scroll to position [51, 4]
click at [800, 245] on div "# _ loomi_addon_1759144935065 [ matchparentwidth ] { display: flex ; justify-co…" at bounding box center [865, 344] width 346 height 524
drag, startPoint x: 782, startPoint y: 192, endPoint x: 896, endPoint y: 193, distance: 113.3
click at [896, 193] on div "# _ loomi_addon_1759144935065 [ matchparentwidth ] { display: flex ; justify-co…" at bounding box center [865, 344] width 346 height 524
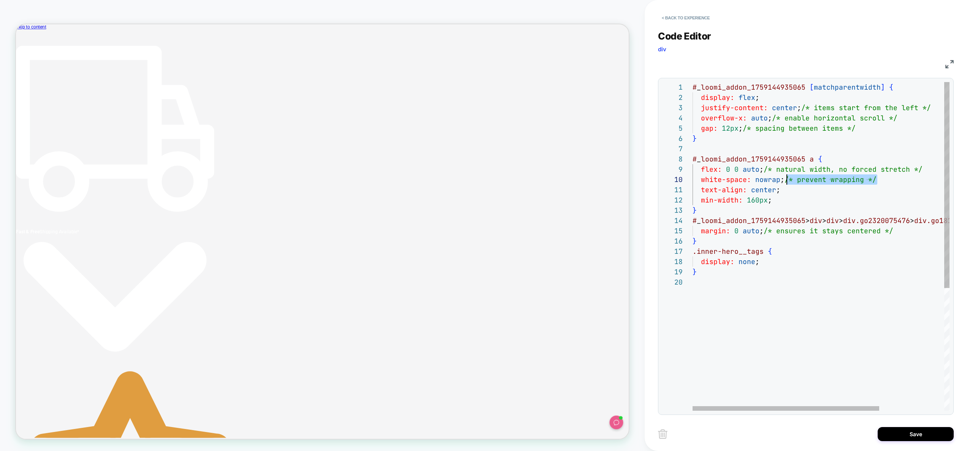
drag, startPoint x: 879, startPoint y: 181, endPoint x: 785, endPoint y: 184, distance: 94.3
click at [785, 184] on div "# _ loomi_addon_1759144935065 [ matchparentwidth ] { display: flex ; justify-co…" at bounding box center [865, 344] width 346 height 524
drag, startPoint x: 768, startPoint y: 170, endPoint x: 939, endPoint y: 168, distance: 171.4
click at [939, 168] on div "# _ loomi_addon_1759144935065 [ matchparentwidth ] { display: flex ; justify-co…" at bounding box center [865, 344] width 346 height 524
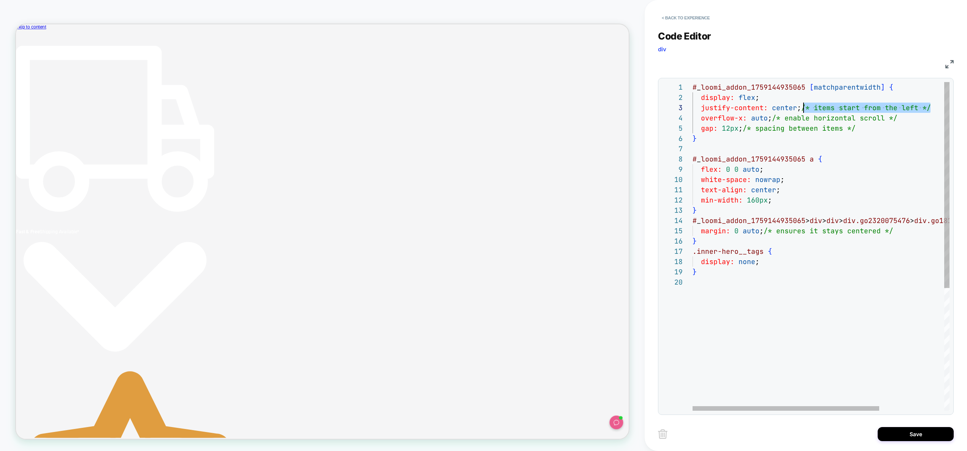
drag, startPoint x: 908, startPoint y: 106, endPoint x: 803, endPoint y: 107, distance: 104.9
click at [803, 107] on div "# _ loomi_addon_1759144935065 [ matchparentwidth ] { display: flex ; justify-co…" at bounding box center [865, 344] width 346 height 524
drag, startPoint x: 791, startPoint y: 120, endPoint x: 903, endPoint y: 119, distance: 112.5
click at [942, 117] on div "# _ loomi_addon_1759144935065 [ matchparentwidth ] { display: flex ; justify-co…" at bounding box center [865, 344] width 346 height 524
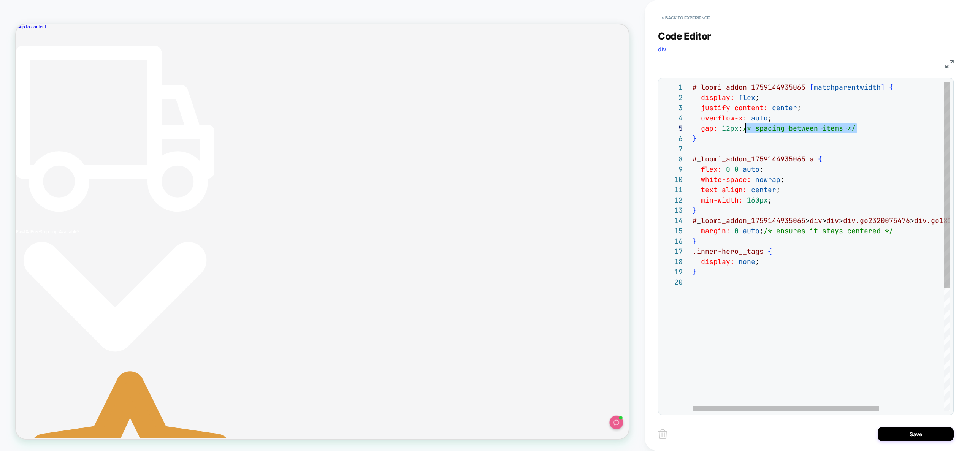
drag, startPoint x: 817, startPoint y: 125, endPoint x: 745, endPoint y: 127, distance: 71.8
click at [745, 127] on div "# _ loomi_addon_1759144935065 [ matchparentwidth ] { display: flex ; justify-co…" at bounding box center [865, 344] width 346 height 524
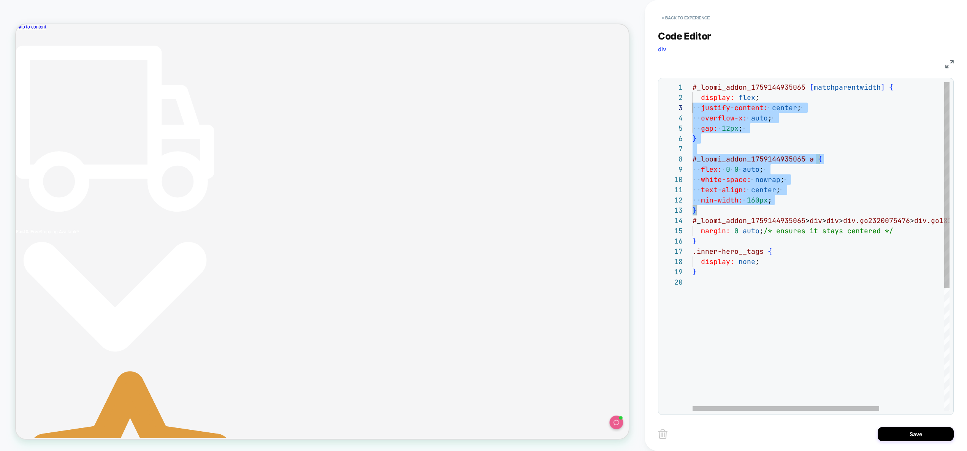
scroll to position [0, 0]
drag, startPoint x: 705, startPoint y: 211, endPoint x: 655, endPoint y: 79, distance: 140.8
click at [692, 82] on div "# _ loomi_addon_1759144935065 [ matchparentwidth ] { display: flex ; justify-co…" at bounding box center [865, 344] width 346 height 524
click at [706, 242] on div "# _ loomi_addon_1759144935065 [ matchparentwidth ] { display: flex ; justify-co…" at bounding box center [865, 344] width 346 height 524
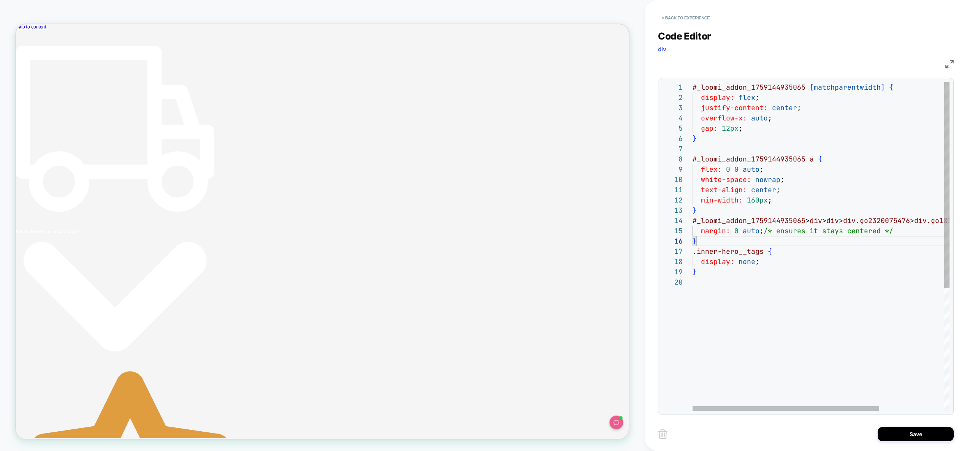
scroll to position [31, 0]
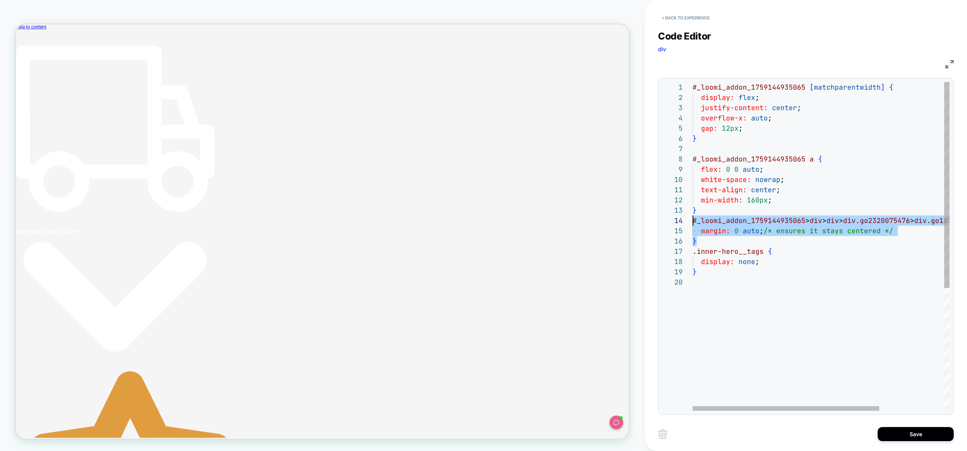
drag, startPoint x: 704, startPoint y: 243, endPoint x: 687, endPoint y: 222, distance: 26.5
click at [692, 222] on div "# _ loomi_addon_1759144935065 [ matchparentwidth ] { display: flex ; justify-co…" at bounding box center [865, 344] width 346 height 524
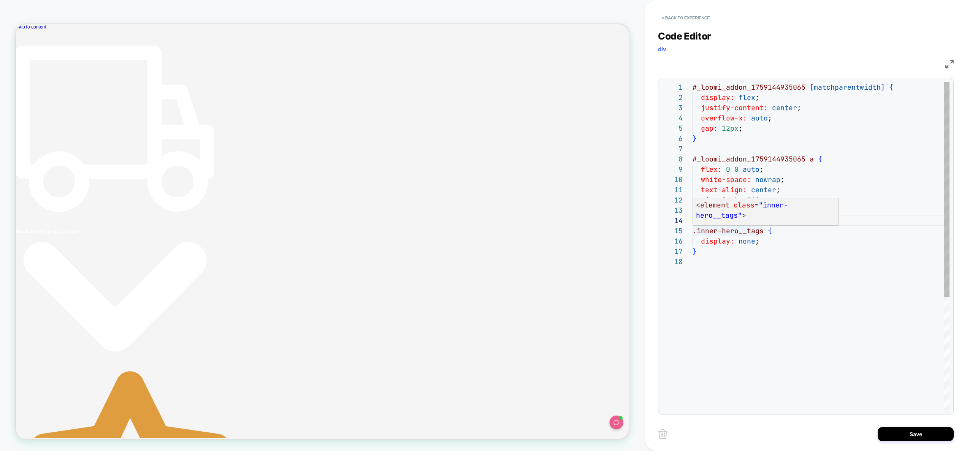
click at [733, 175] on div "# _ loomi_addon_1759144935065 [ matchparentwidth ] { display: flex ; justify-co…" at bounding box center [820, 333] width 257 height 503
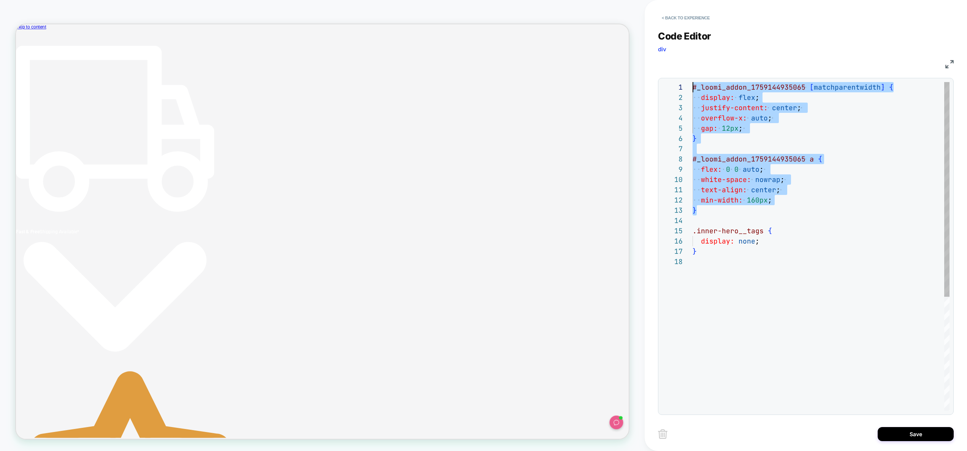
drag, startPoint x: 713, startPoint y: 213, endPoint x: 622, endPoint y: 13, distance: 219.6
click at [692, 82] on div "# _ loomi_addon_1759144935065 [ matchparentwidth ] { display: flex ; justify-co…" at bounding box center [820, 333] width 257 height 503
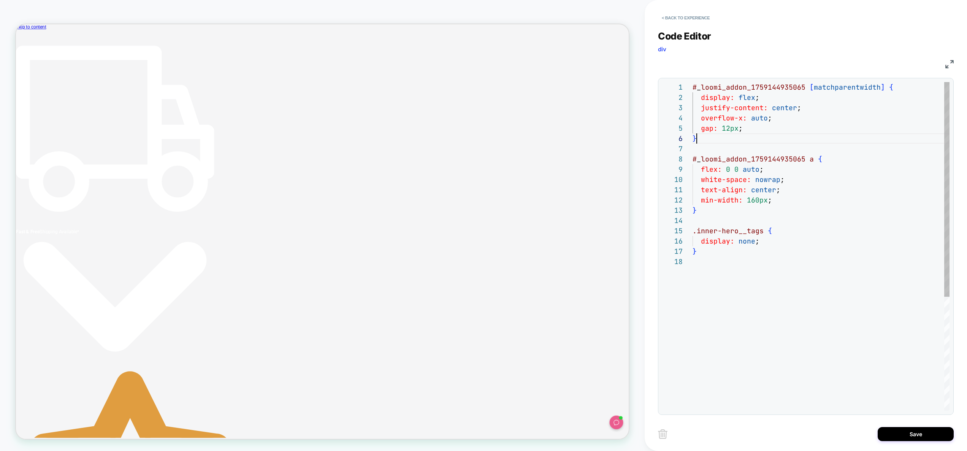
scroll to position [51, 4]
click at [795, 142] on div "# _ loomi_addon_1759144935065 [ matchparentwidth ] { display: flex ; justify-co…" at bounding box center [820, 333] width 257 height 503
drag, startPoint x: 809, startPoint y: 88, endPoint x: 879, endPoint y: 87, distance: 69.6
click at [879, 87] on div "# _ loomi_addon_1759144935065 [ matchparentwidth ] { display: flex ; justify-co…" at bounding box center [820, 333] width 257 height 503
click at [890, 87] on div "# _ loomi_addon_1759144935065 [ matchparentwidth ] { display: flex ; justify-co…" at bounding box center [820, 333] width 257 height 503
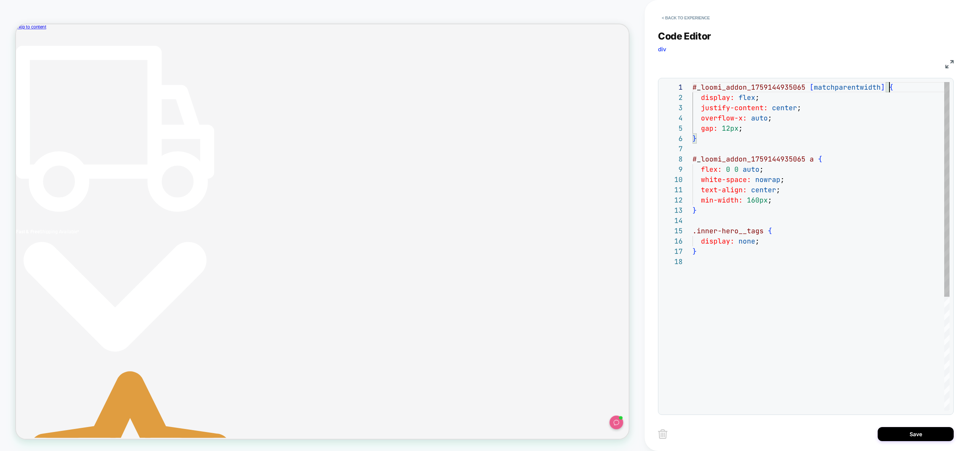
drag, startPoint x: 888, startPoint y: 86, endPoint x: 891, endPoint y: 98, distance: 11.9
click at [888, 87] on div "# _ loomi_addon_1759144935065 [ matchparentwidth ] { display: flex ; justify-co…" at bounding box center [820, 333] width 257 height 503
click at [884, 90] on div "# _ loomi_addon_1759144935065 [ matchparentwidth ] { display: flex ; justify-co…" at bounding box center [820, 333] width 257 height 503
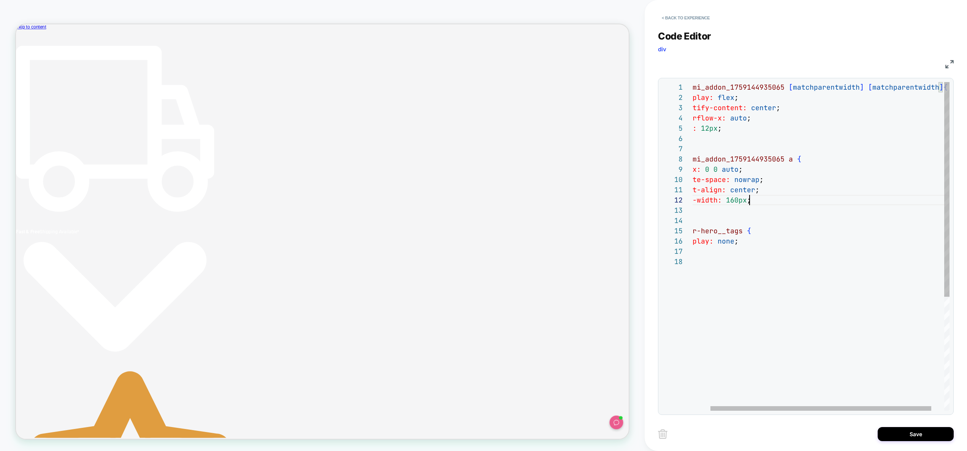
type textarea "**********"
drag, startPoint x: 814, startPoint y: 205, endPoint x: 645, endPoint y: 138, distance: 181.9
click at [671, 133] on div "# _ loomi_addon_1759144935065 [ matchparentwidth ] [ matchparentwidth ] { displ…" at bounding box center [817, 333] width 293 height 503
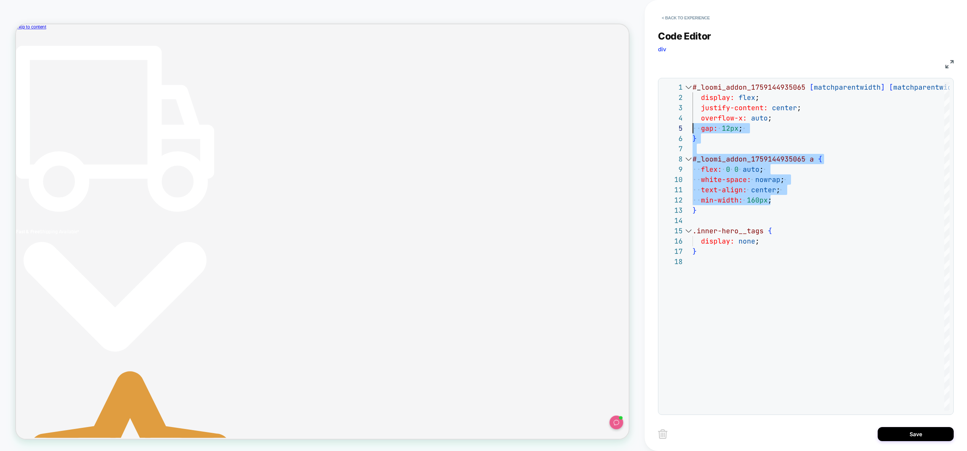
scroll to position [41, 0]
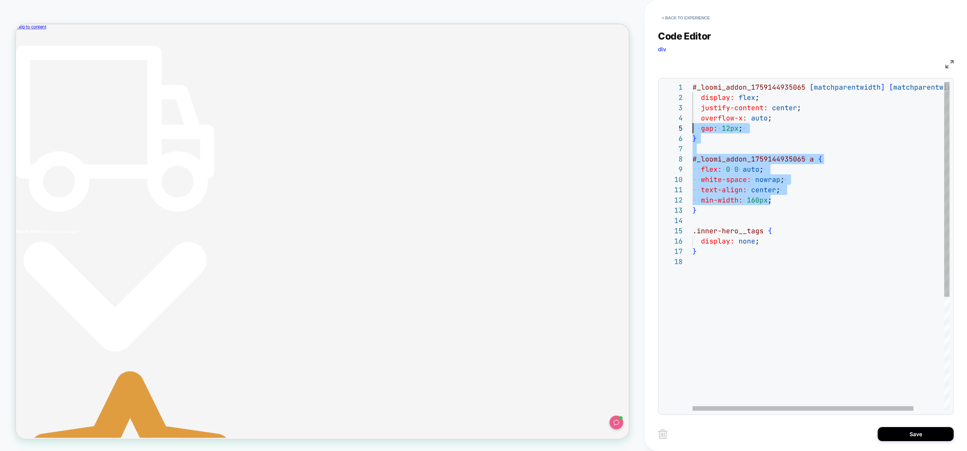
drag, startPoint x: 748, startPoint y: 198, endPoint x: 795, endPoint y: 306, distance: 118.1
click at [748, 199] on div "# _ loomi_addon_1759144935065 [ matchparentwidth ] [ matchparentwidth ] { displ…" at bounding box center [838, 333] width 293 height 503
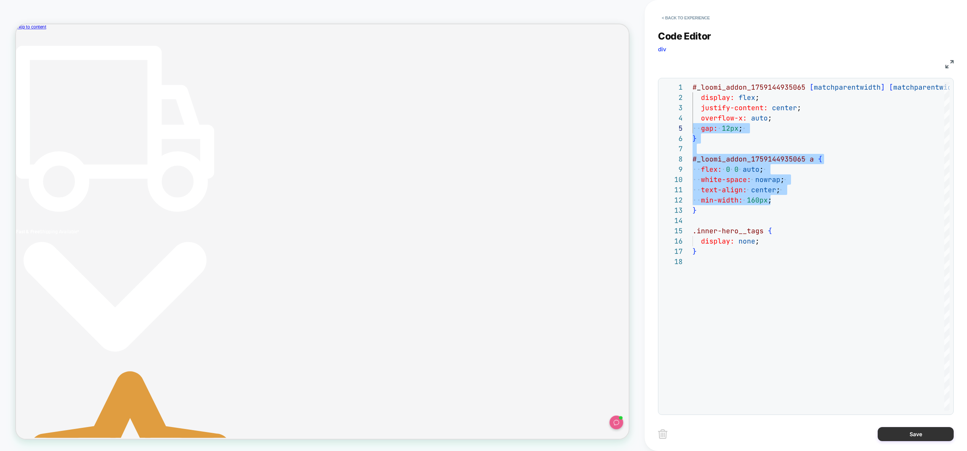
click at [911, 430] on button "Save" at bounding box center [915, 434] width 76 height 14
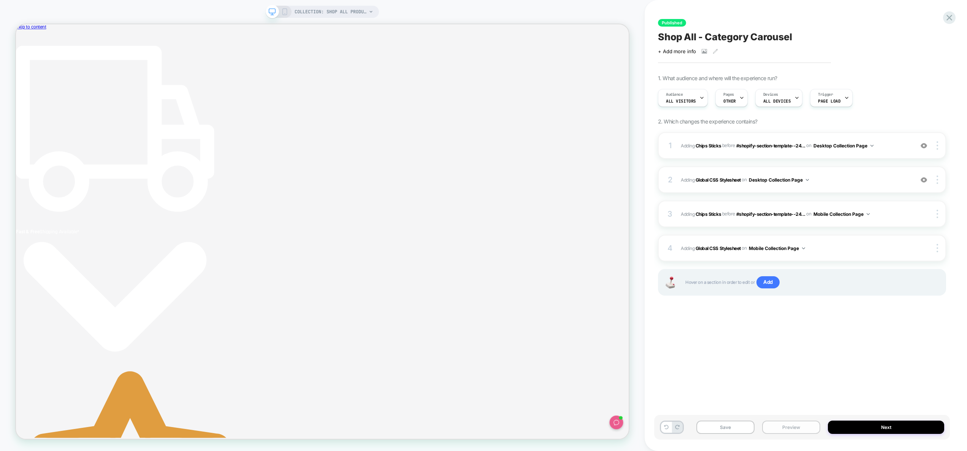
click at [797, 431] on button "Preview" at bounding box center [791, 427] width 58 height 13
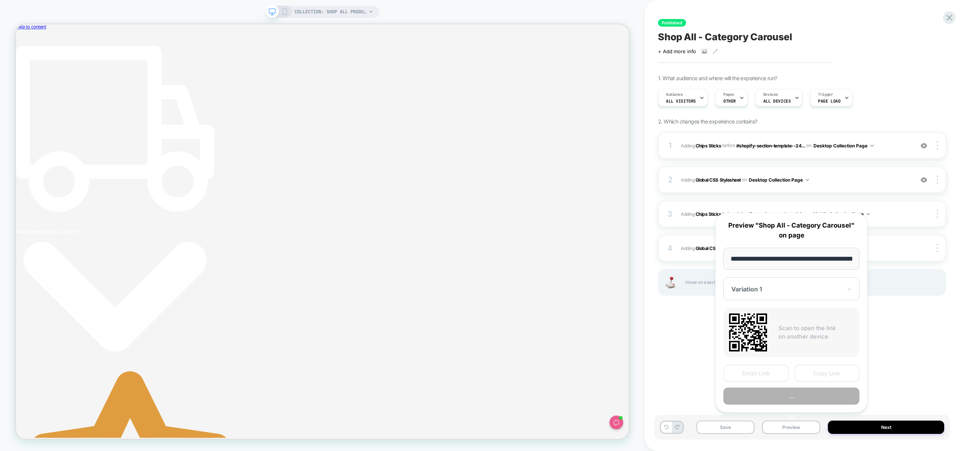
scroll to position [0, 57]
click at [797, 397] on button "Preview" at bounding box center [791, 396] width 136 height 17
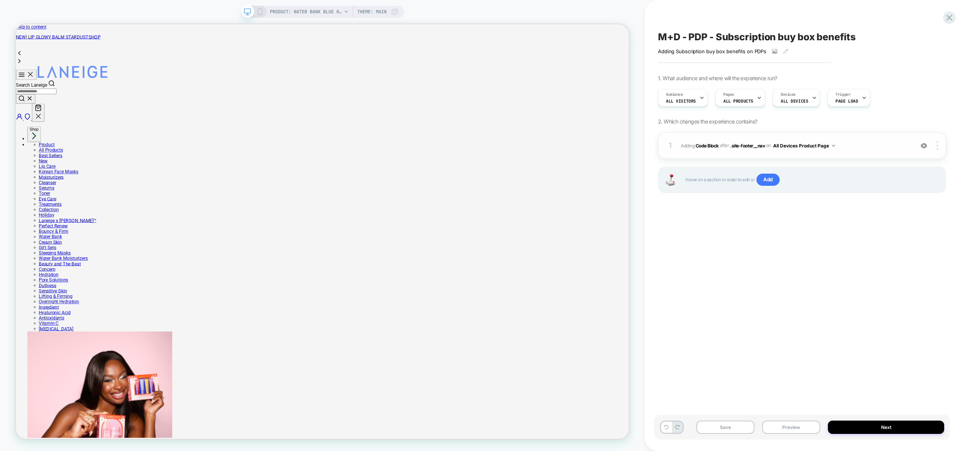
click at [923, 144] on img at bounding box center [923, 146] width 6 height 6
click at [853, 144] on span "Adding Code Block AFTER .site-footer__nav .site-footer__nav on All Devices Prod…" at bounding box center [795, 146] width 229 height 10
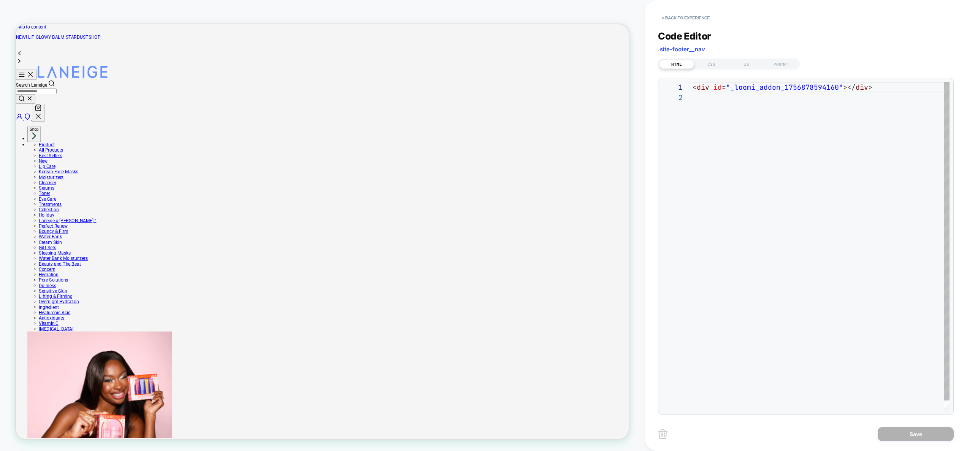
scroll to position [10, 0]
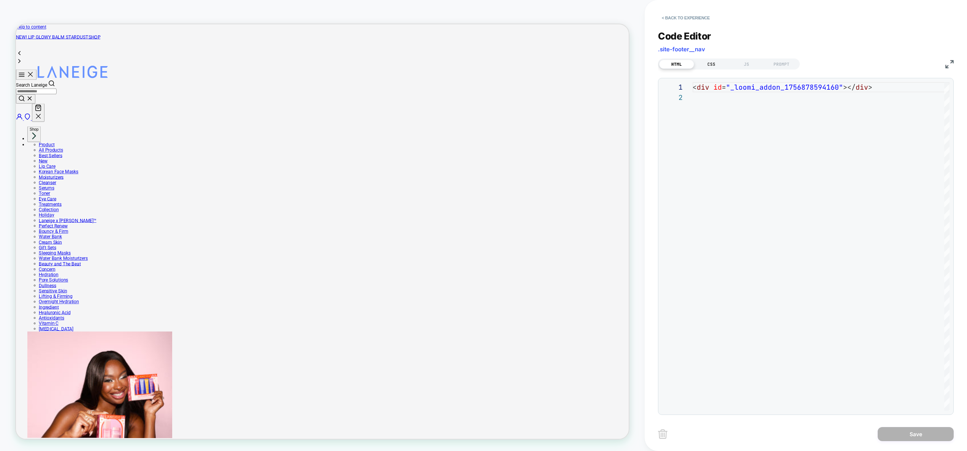
click at [709, 67] on div "CSS" at bounding box center [711, 64] width 35 height 9
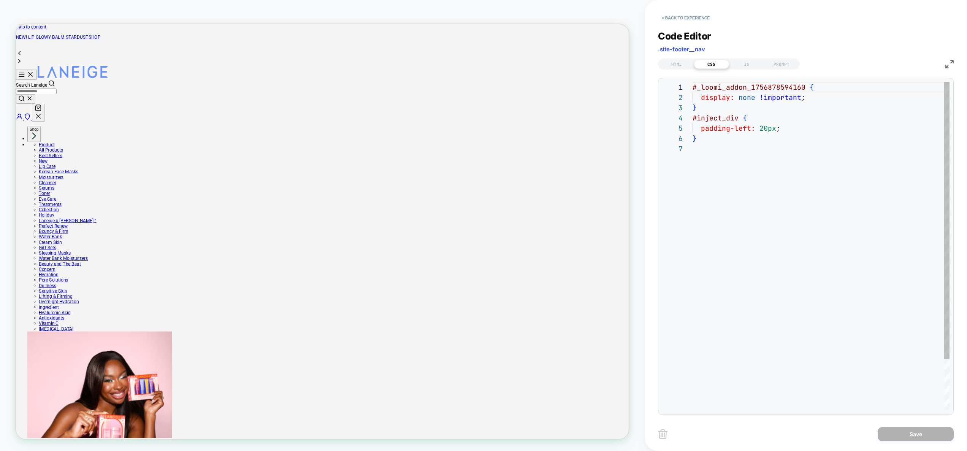
scroll to position [62, 0]
click at [686, 61] on div "HTML" at bounding box center [676, 64] width 35 height 9
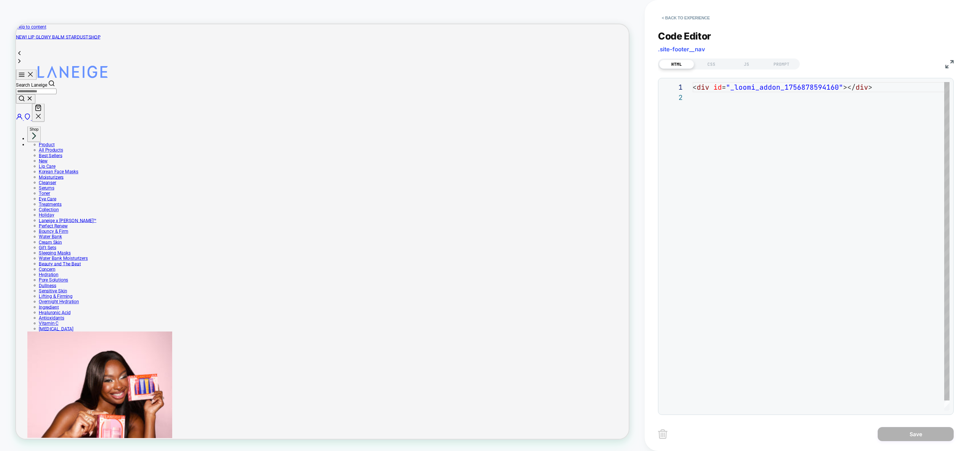
scroll to position [10, 0]
click at [706, 61] on div "CSS" at bounding box center [711, 64] width 35 height 9
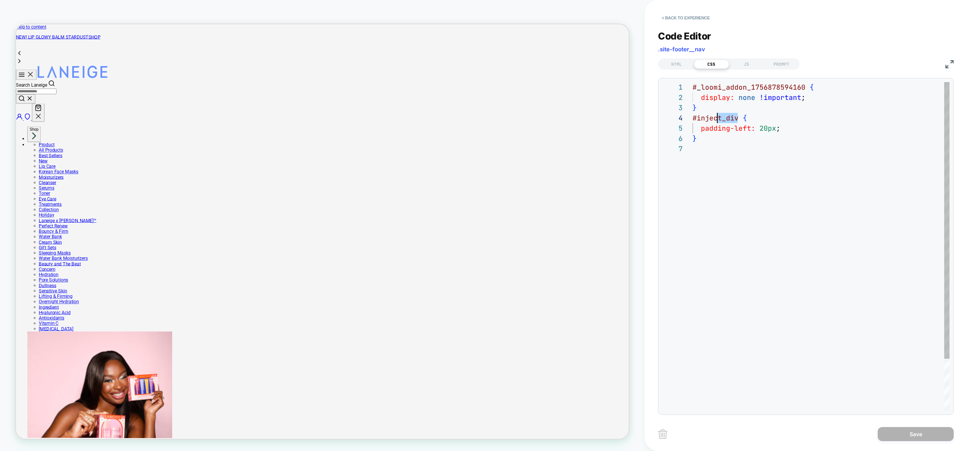
scroll to position [31, 0]
drag, startPoint x: 738, startPoint y: 118, endPoint x: 686, endPoint y: 113, distance: 52.3
click at [692, 113] on div "# _ loomi_addon_1756878594160 { display: none !important ; } #inject_div { padd…" at bounding box center [820, 277] width 257 height 390
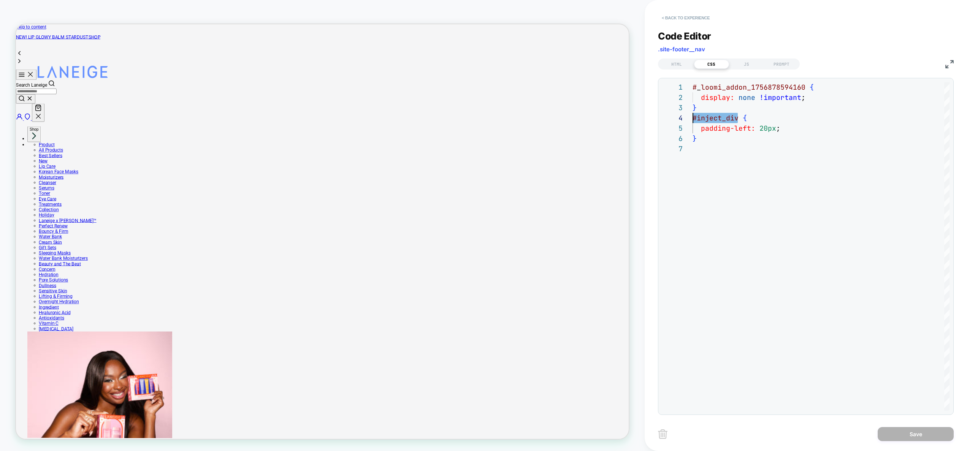
click at [686, 13] on button "< Back to experience" at bounding box center [685, 18] width 55 height 12
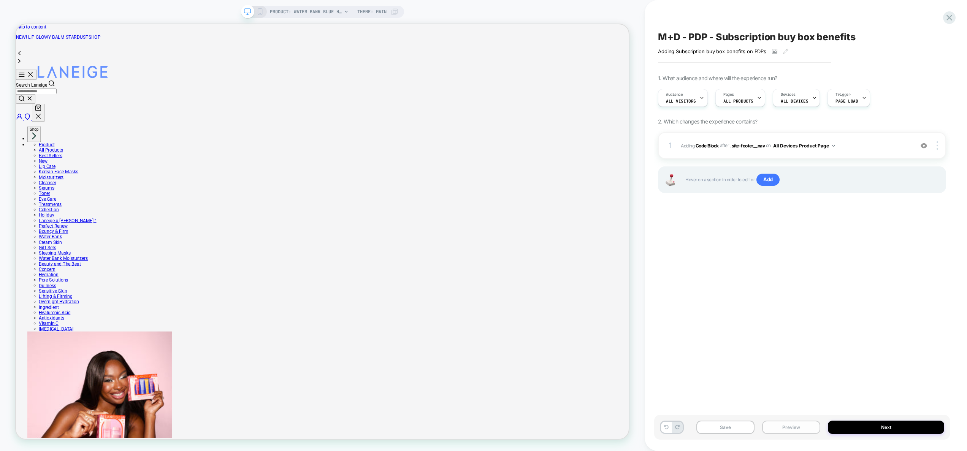
click at [789, 424] on button "Preview" at bounding box center [791, 427] width 58 height 13
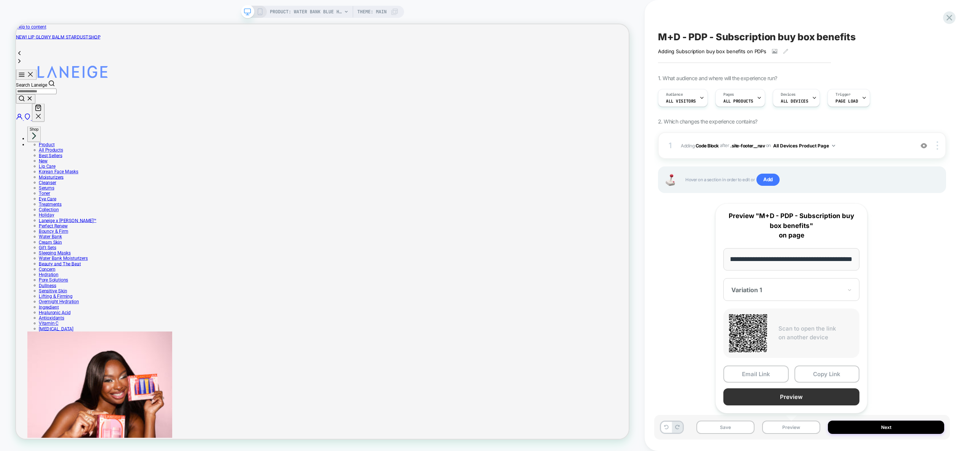
scroll to position [0, 0]
click at [795, 399] on button "Preview" at bounding box center [791, 396] width 136 height 17
